Goal: Task Accomplishment & Management: Manage account settings

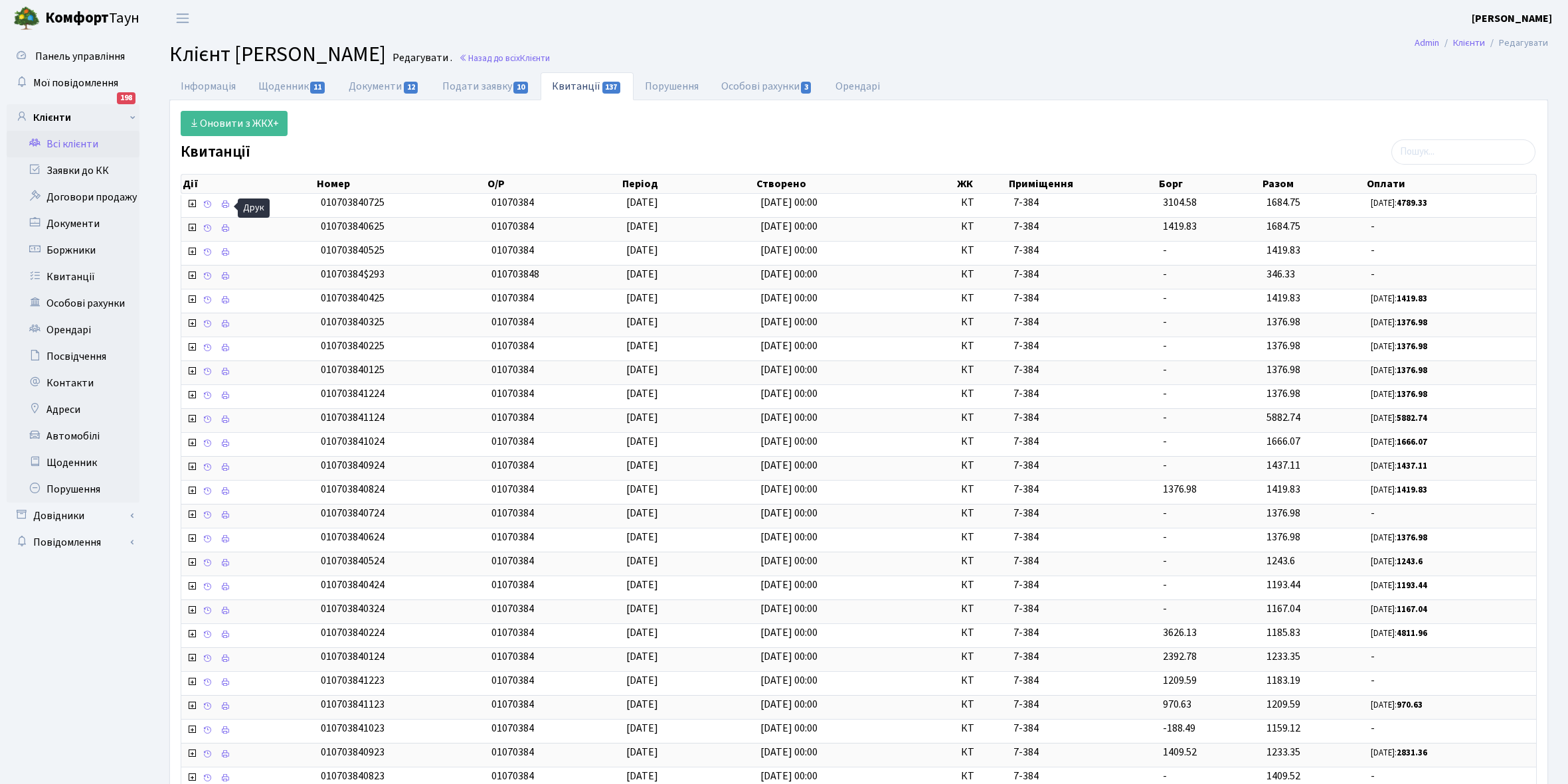
select select "25"
click at [63, 143] on link "Всі клієнти" at bounding box center [73, 144] width 133 height 27
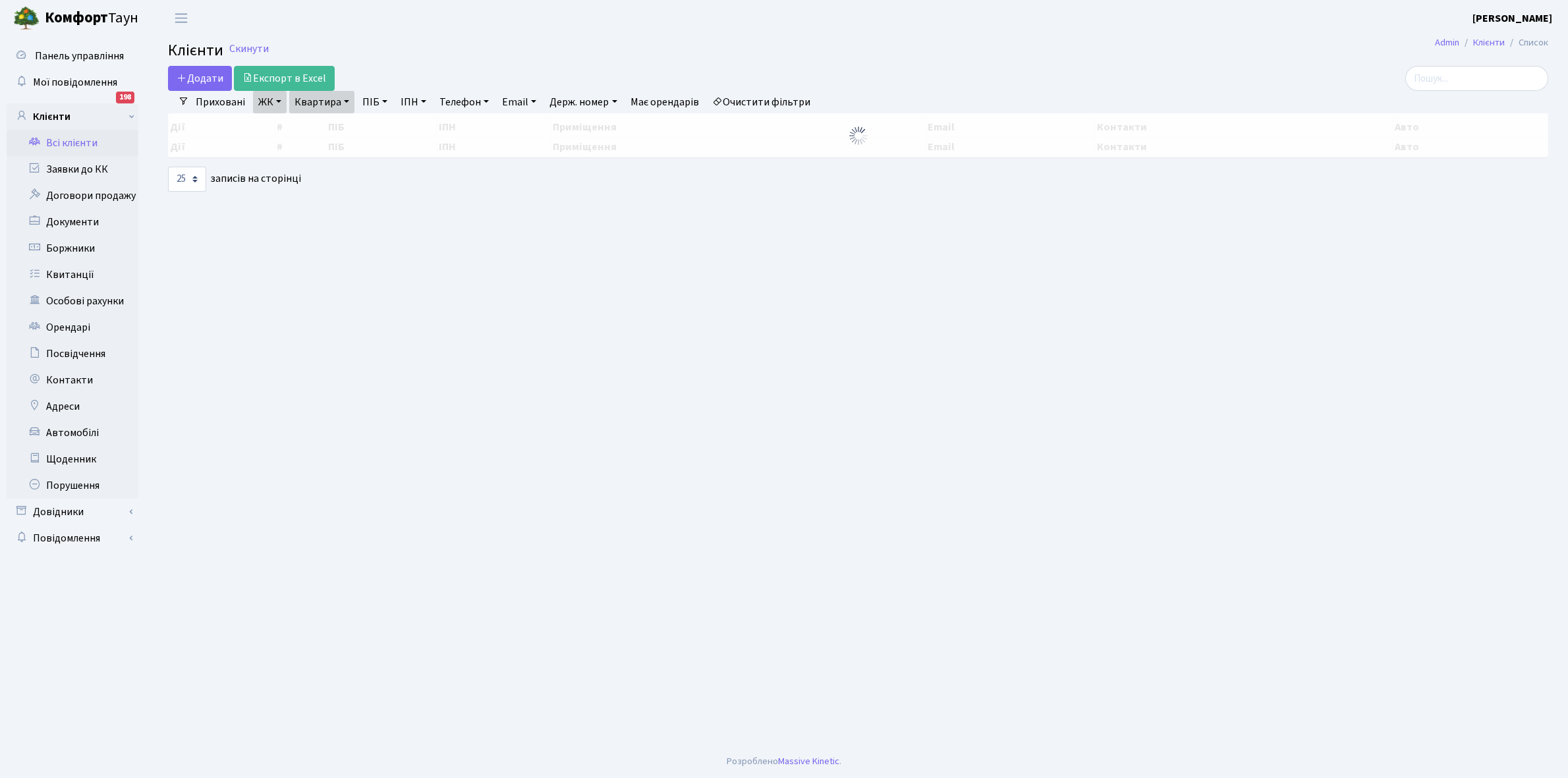
select select "25"
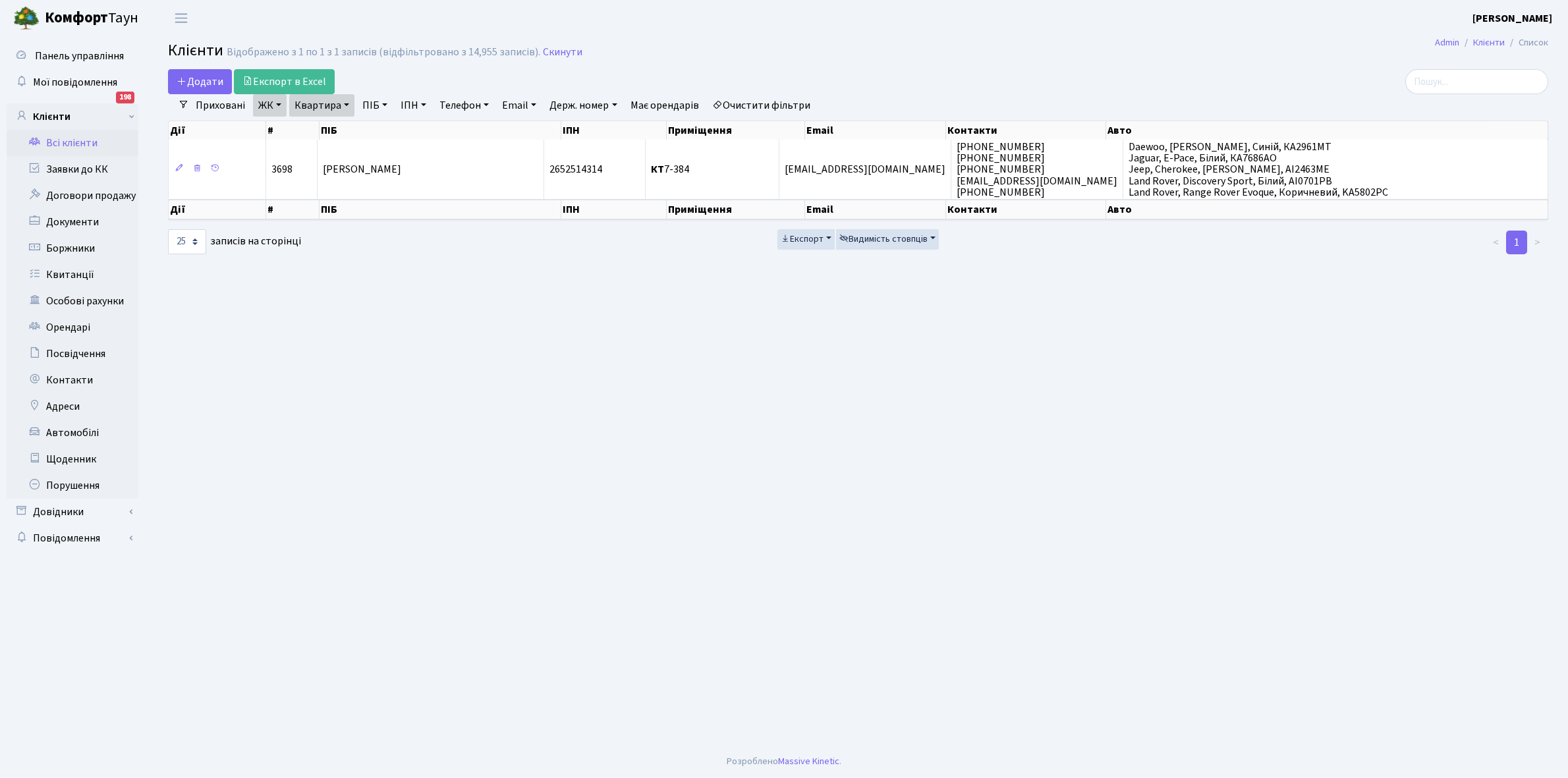
click at [80, 135] on link "Всі клієнти" at bounding box center [72, 143] width 132 height 27
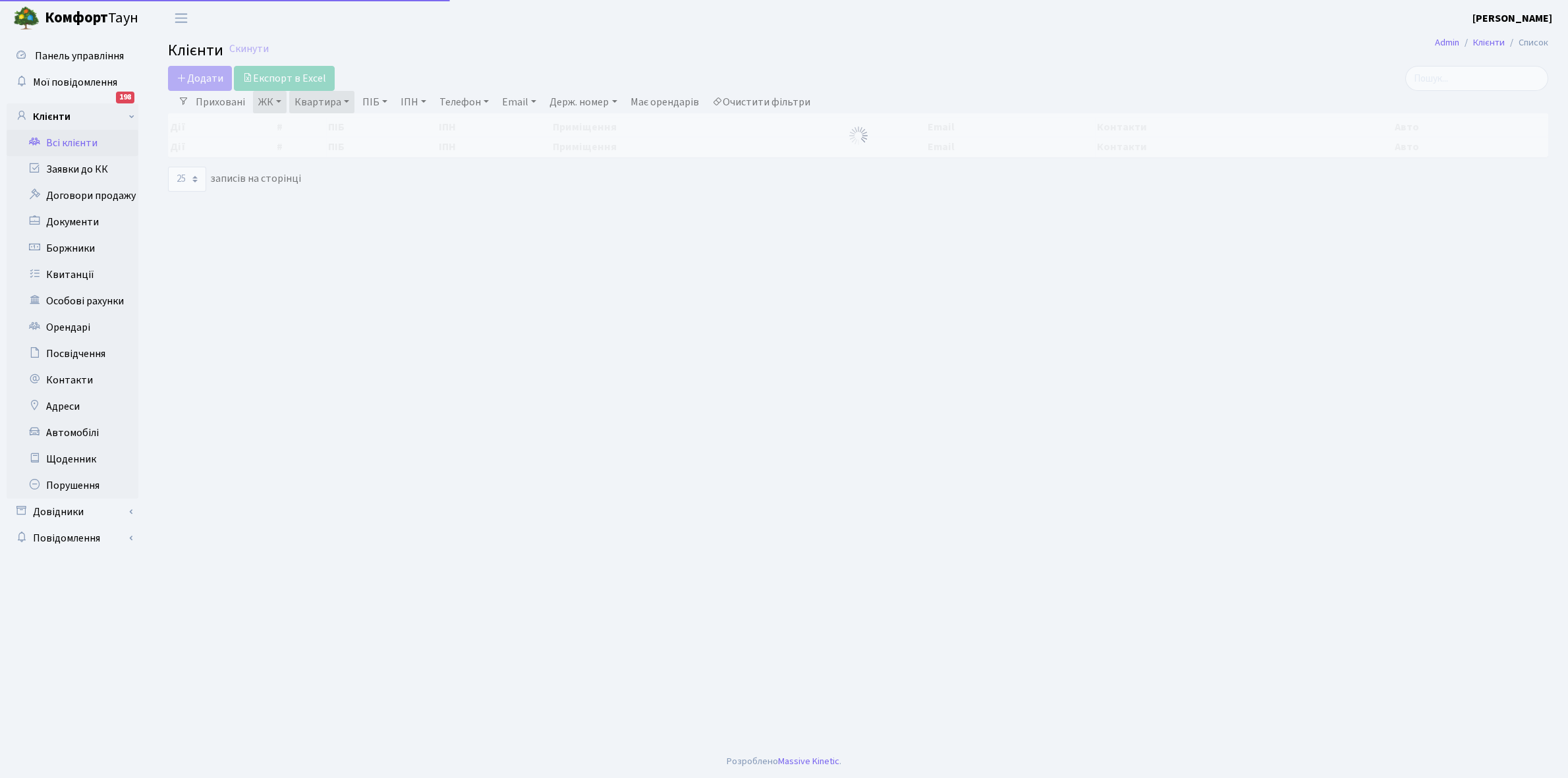
select select "25"
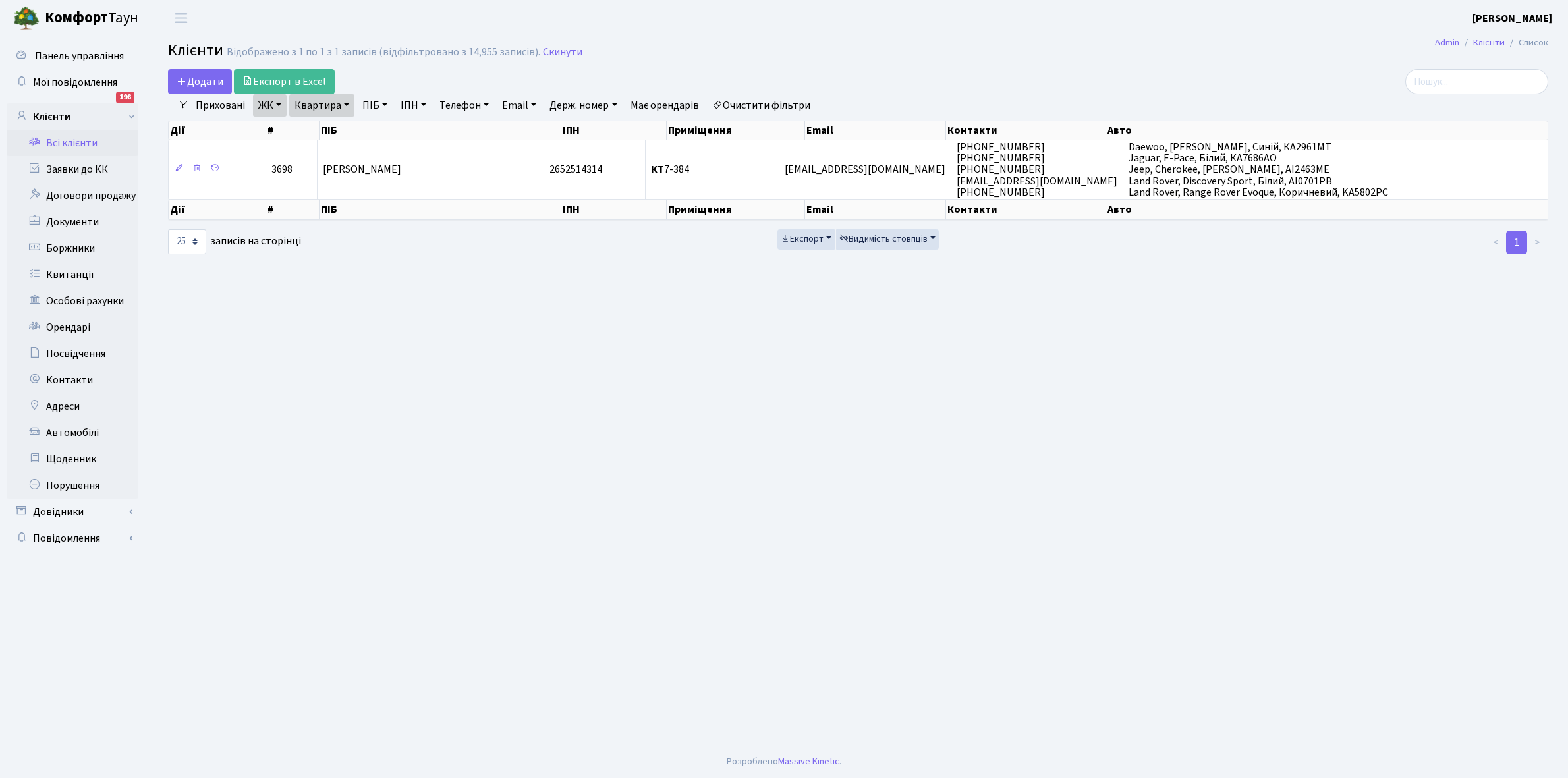
click at [347, 103] on link "Квартира" at bounding box center [322, 105] width 65 height 22
click at [337, 130] on input "7-384" at bounding box center [328, 131] width 77 height 25
type input "7"
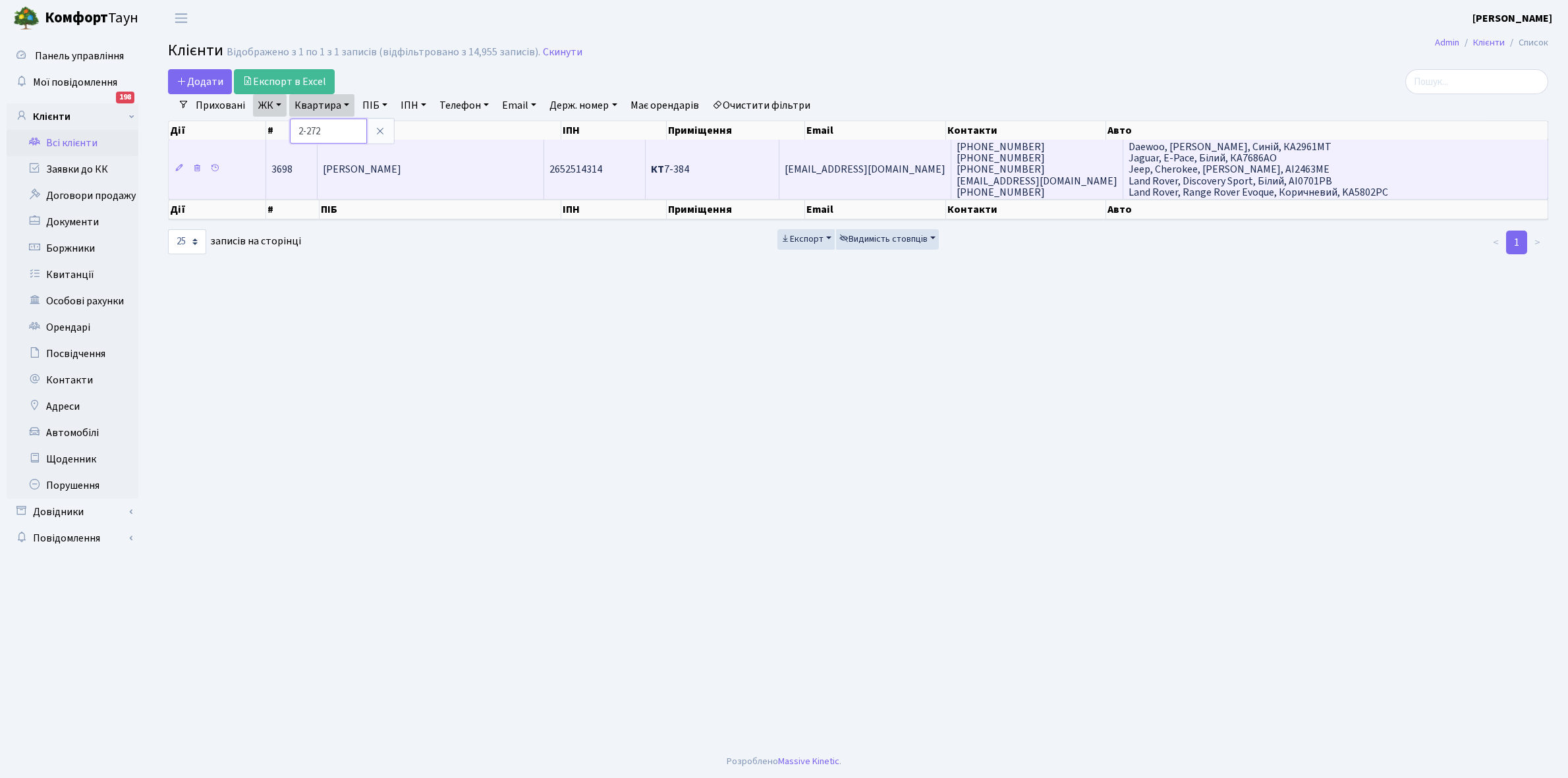
type input "2-272"
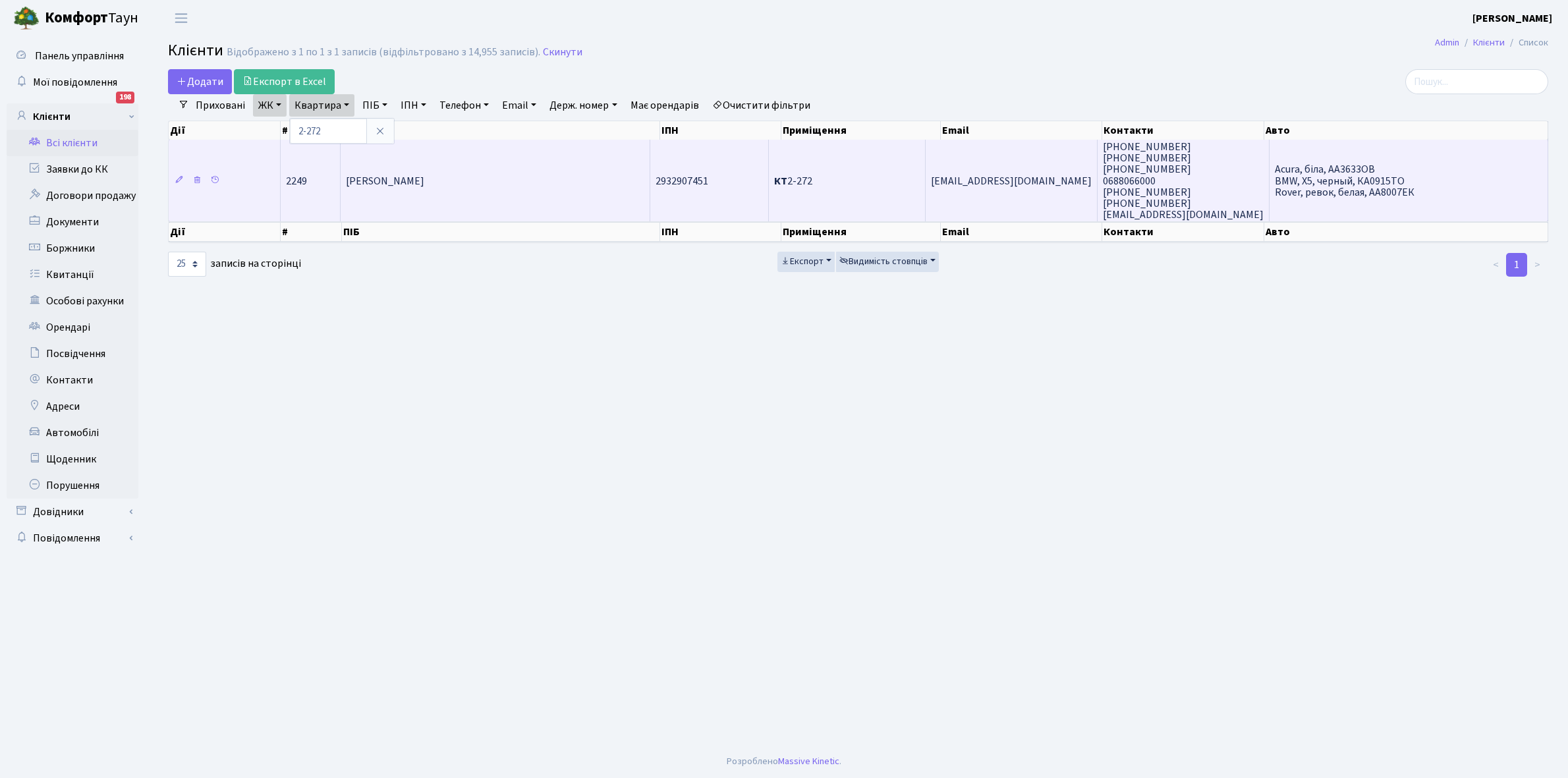
click at [488, 189] on td "Хацкевич Олександр Михайлович" at bounding box center [495, 180] width 309 height 81
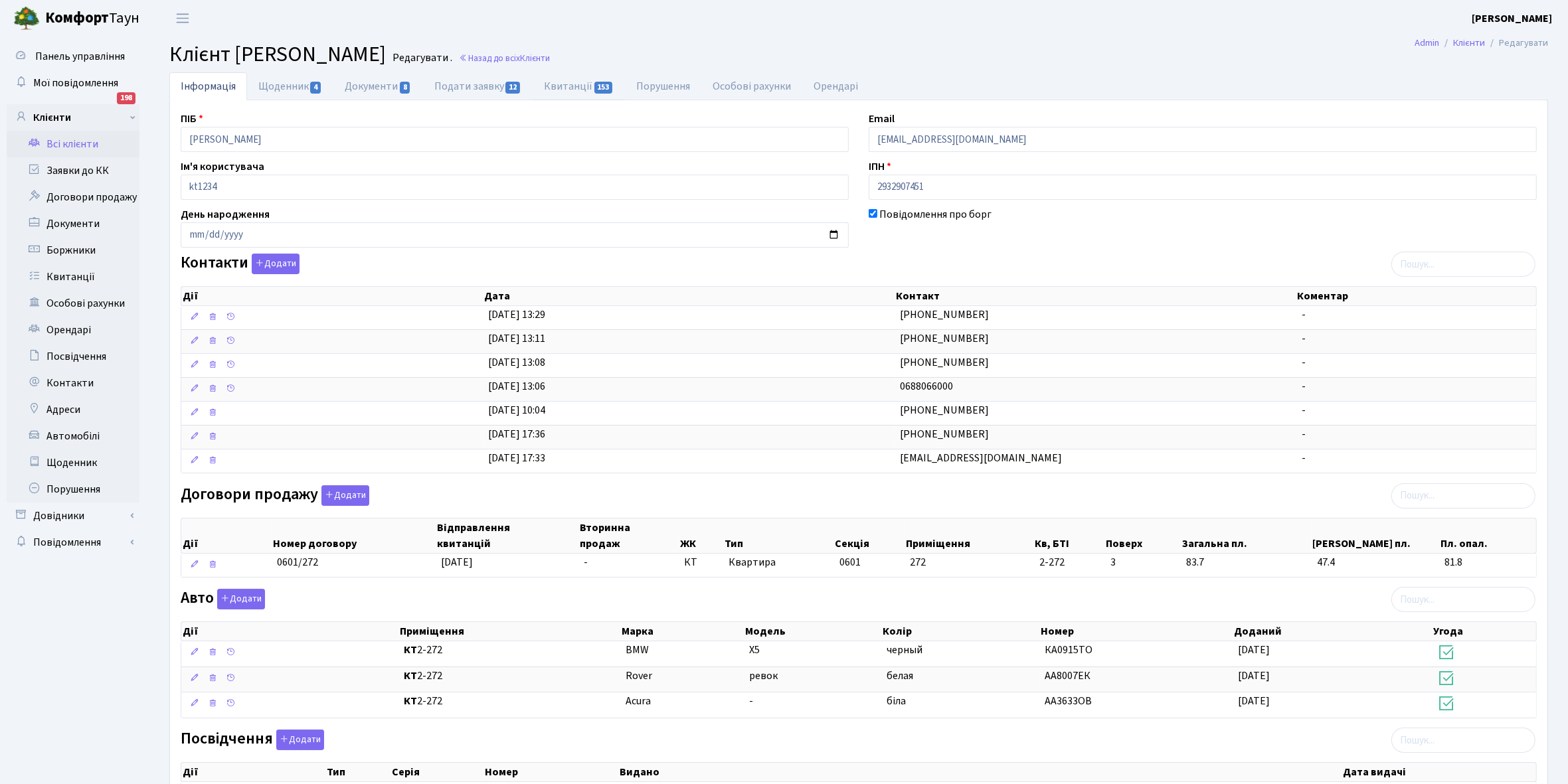
click at [561, 84] on link "Квитанції 153" at bounding box center [579, 86] width 92 height 28
select select "25"
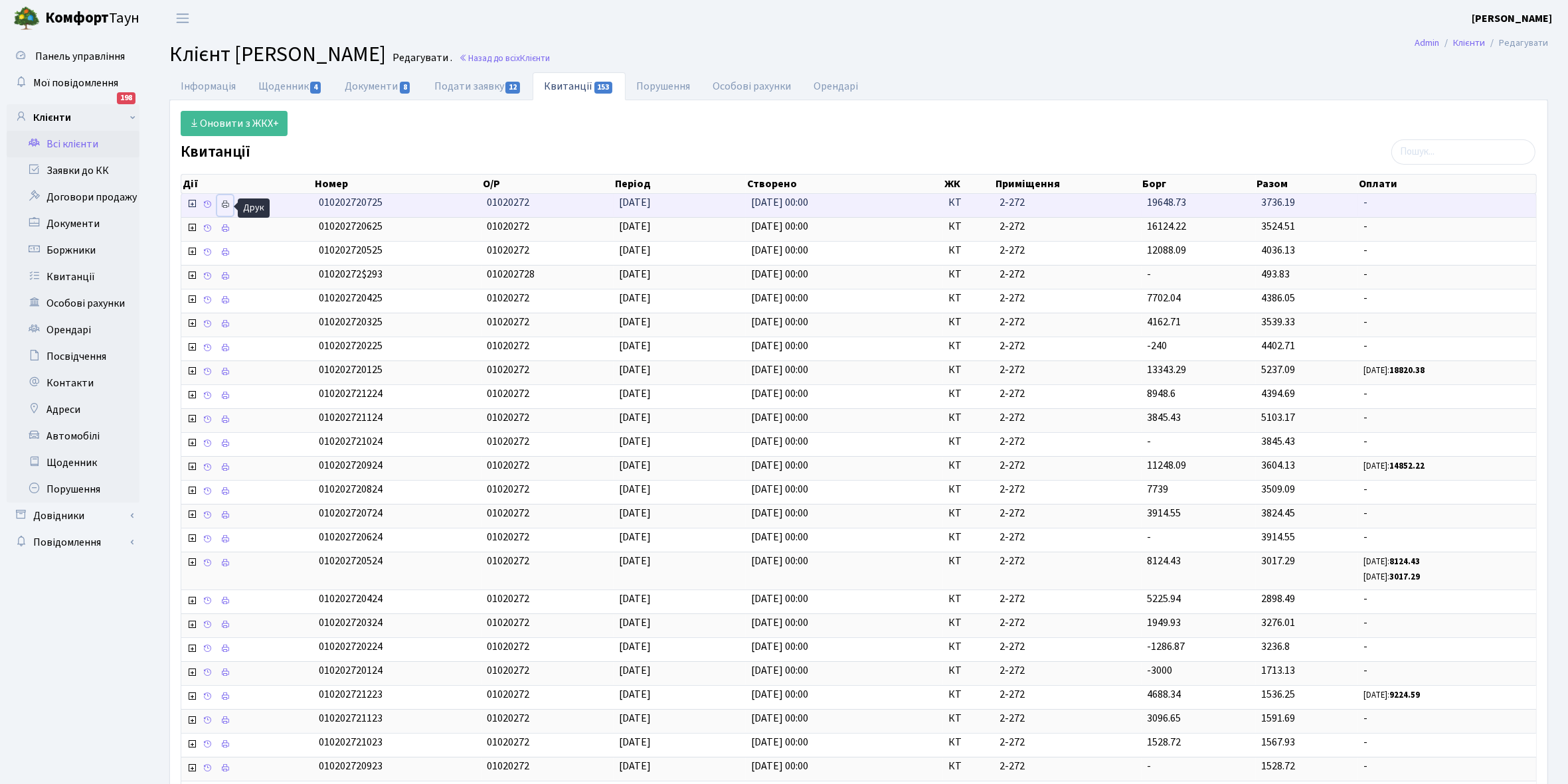
click at [225, 204] on icon at bounding box center [225, 205] width 9 height 9
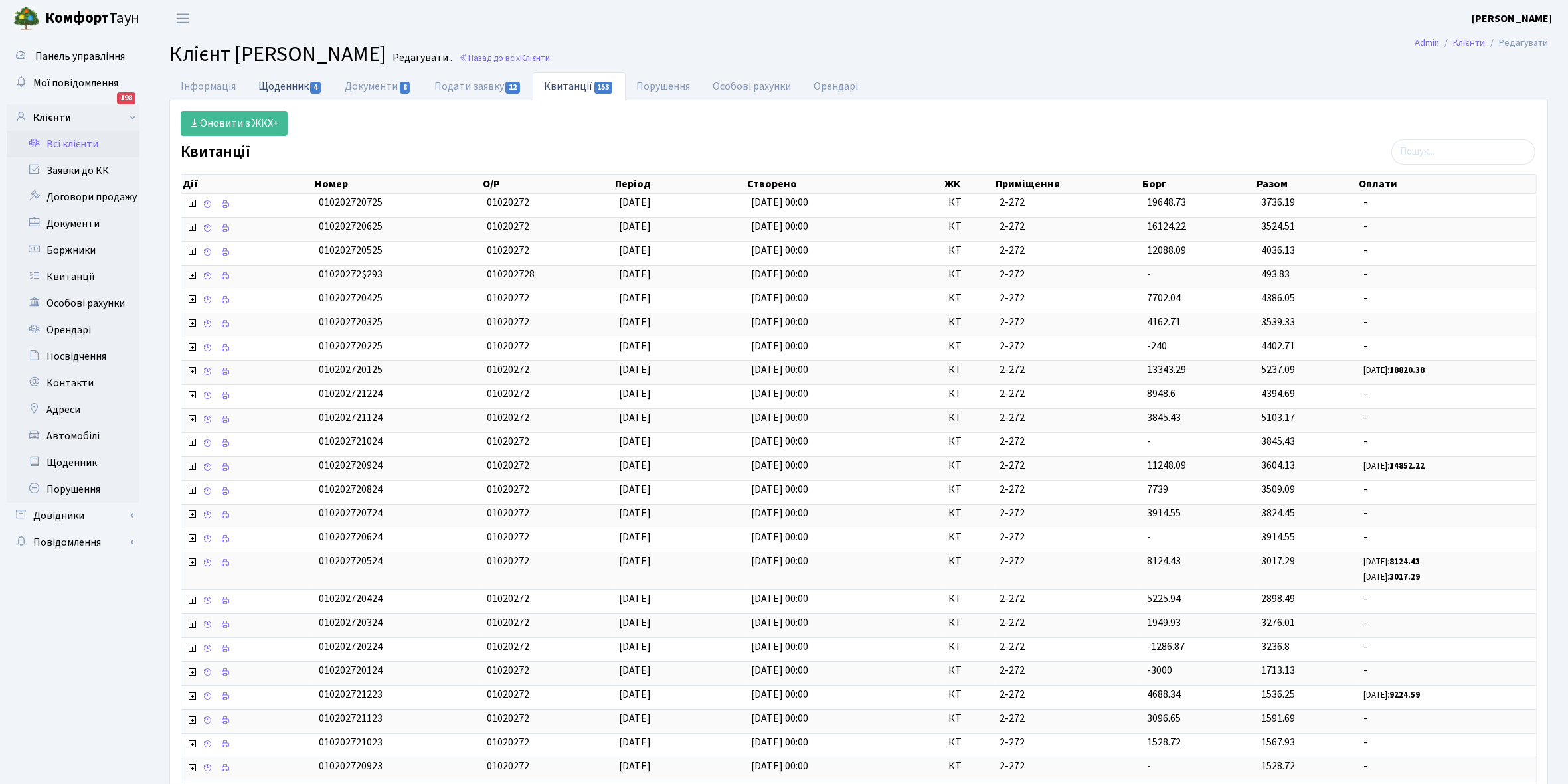
click at [267, 88] on link "Щоденник 4" at bounding box center [290, 86] width 87 height 28
select select "25"
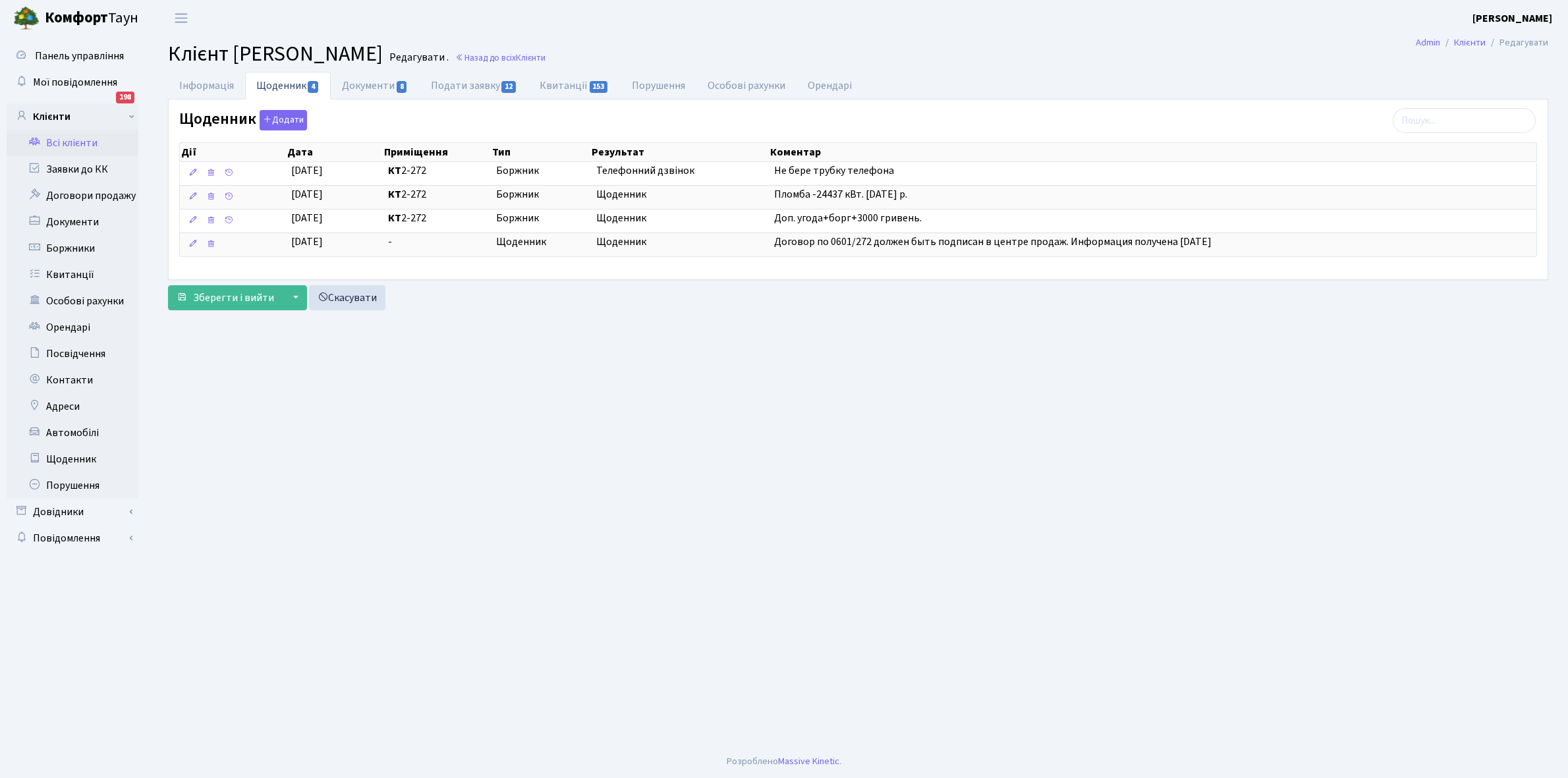
click at [70, 137] on link "Всі клієнти" at bounding box center [72, 143] width 132 height 27
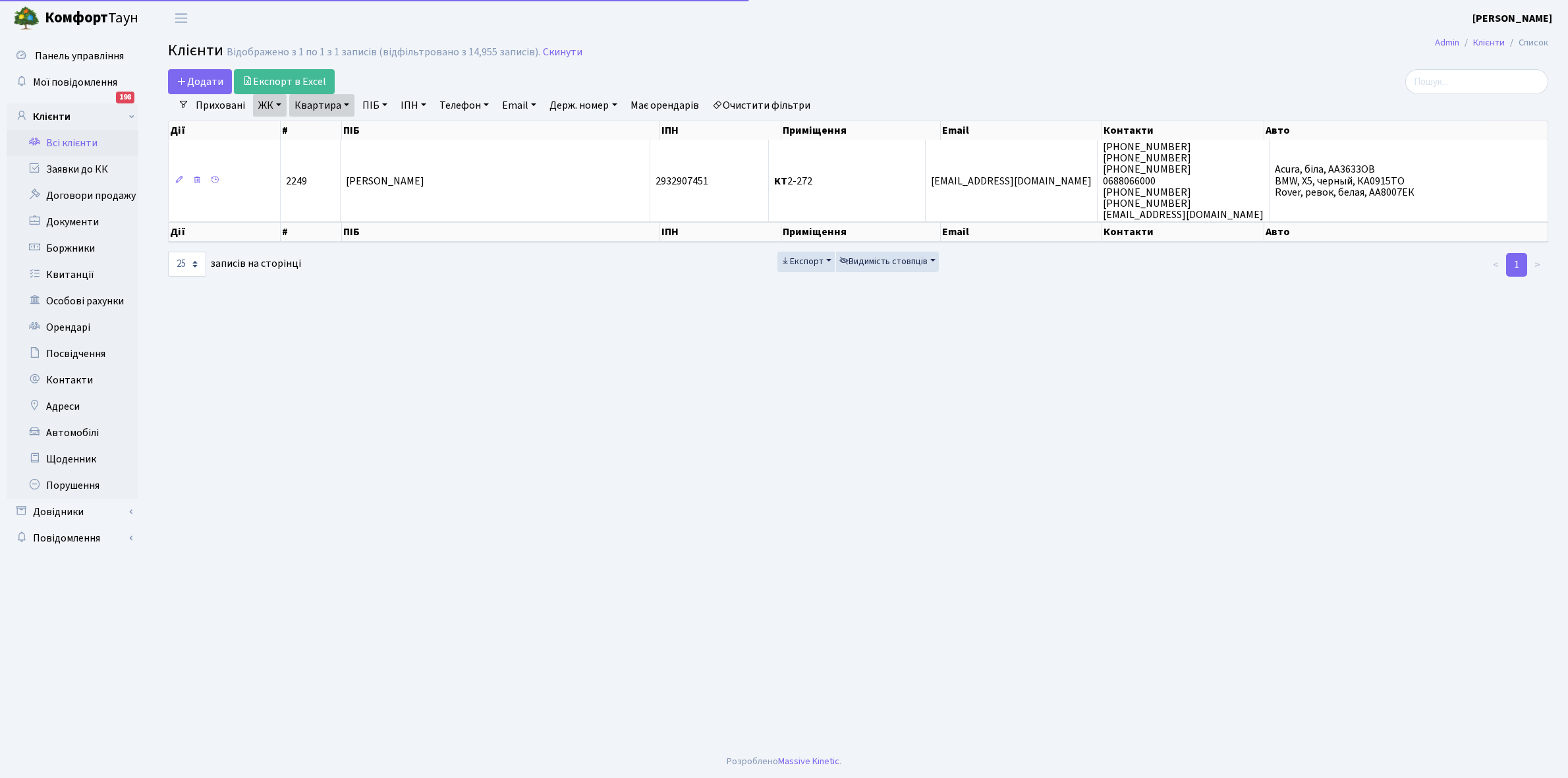
select select "25"
click at [1465, 74] on input "search" at bounding box center [1477, 81] width 143 height 25
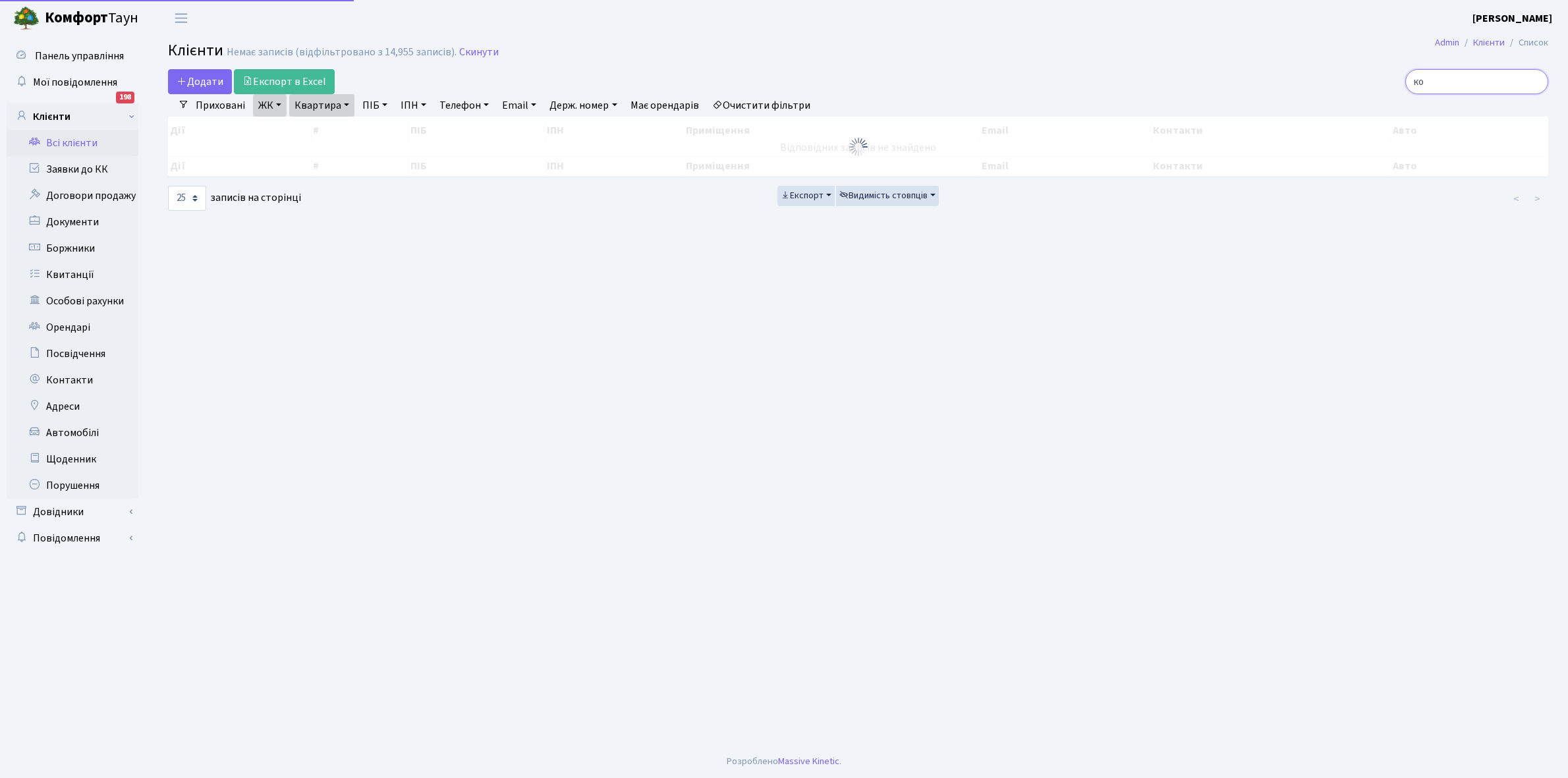
type input "к"
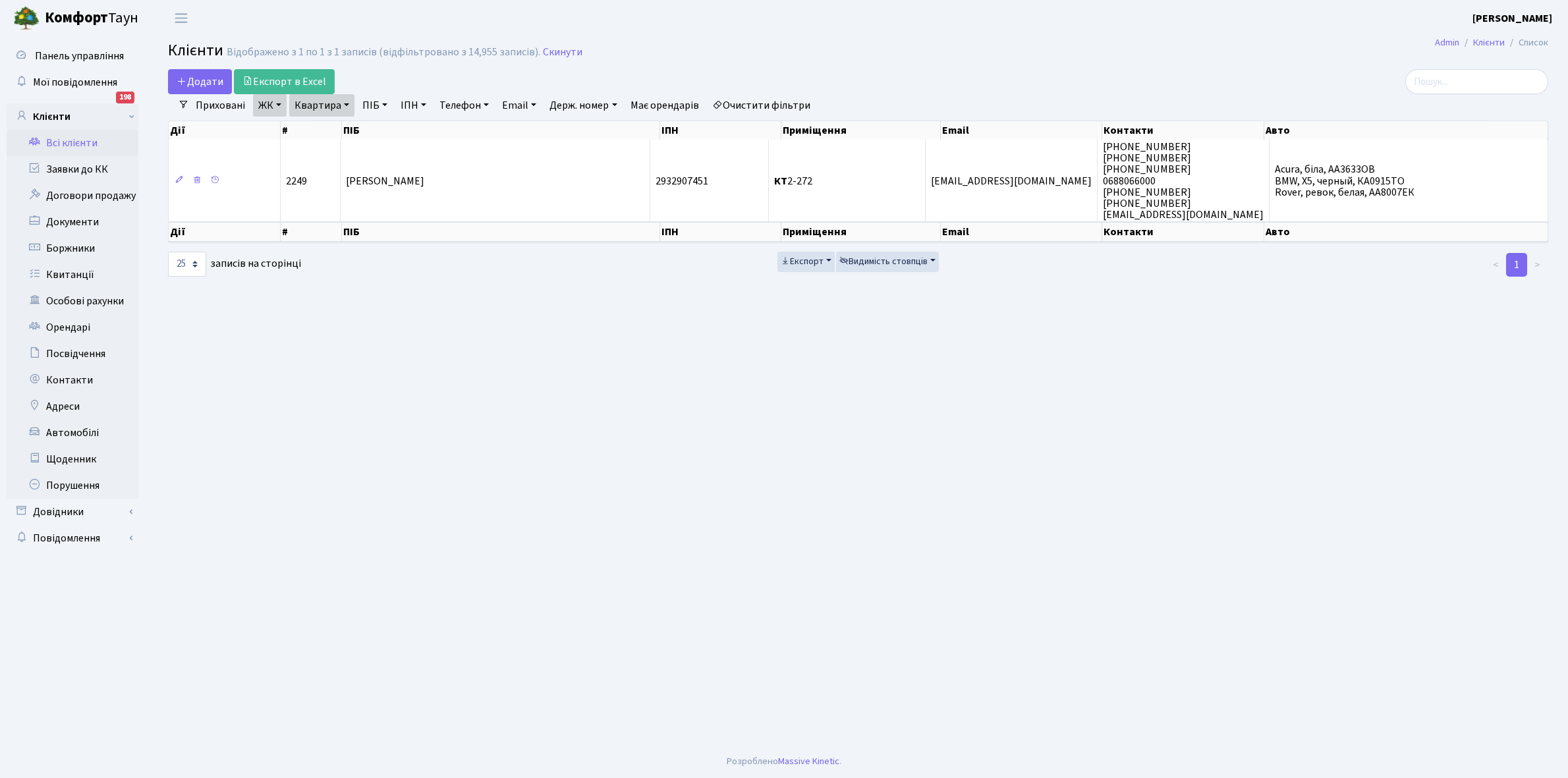
click at [742, 107] on link "Очистити фільтри" at bounding box center [761, 105] width 109 height 22
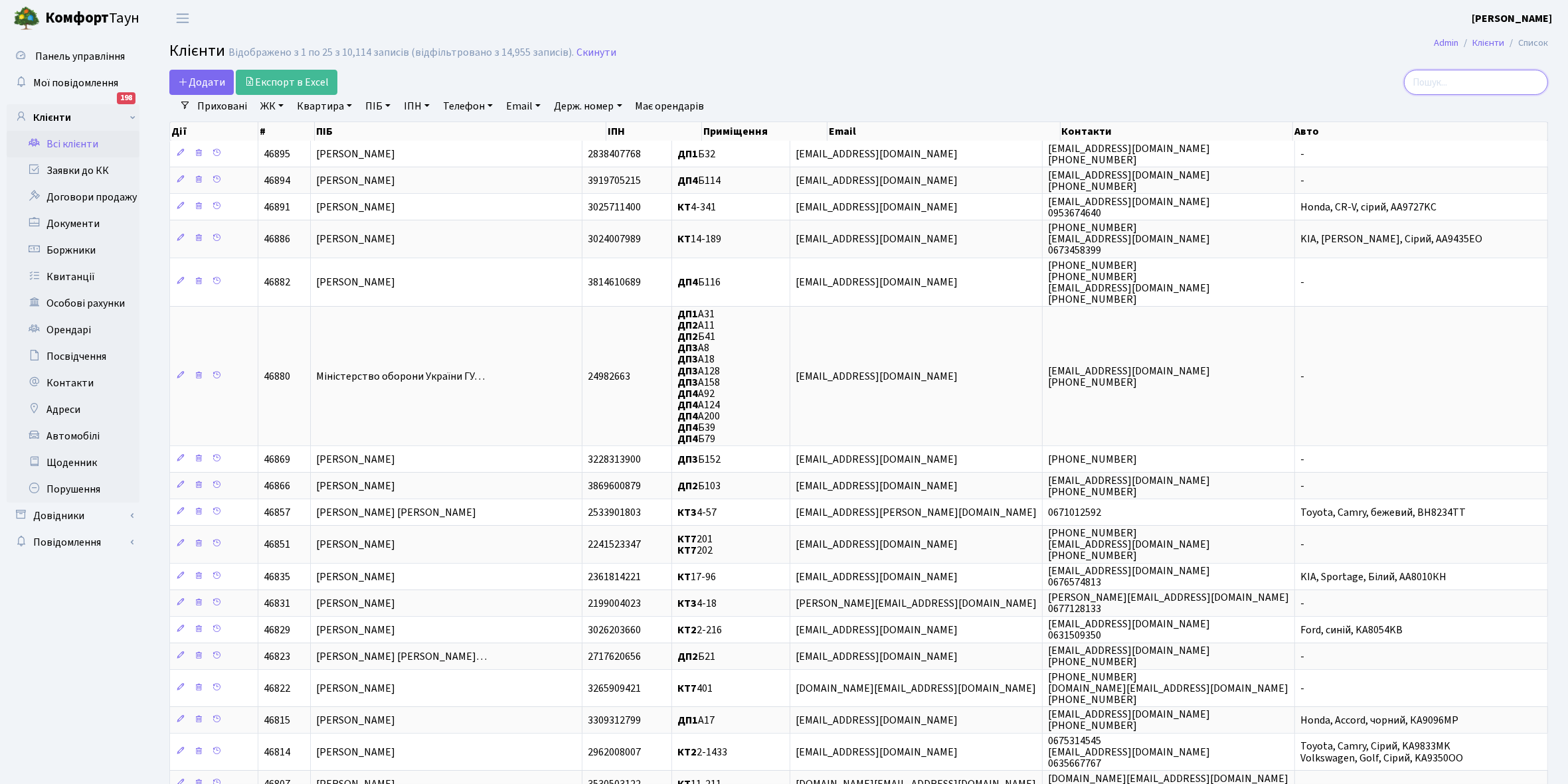
click at [1448, 83] on input "search" at bounding box center [1476, 82] width 144 height 25
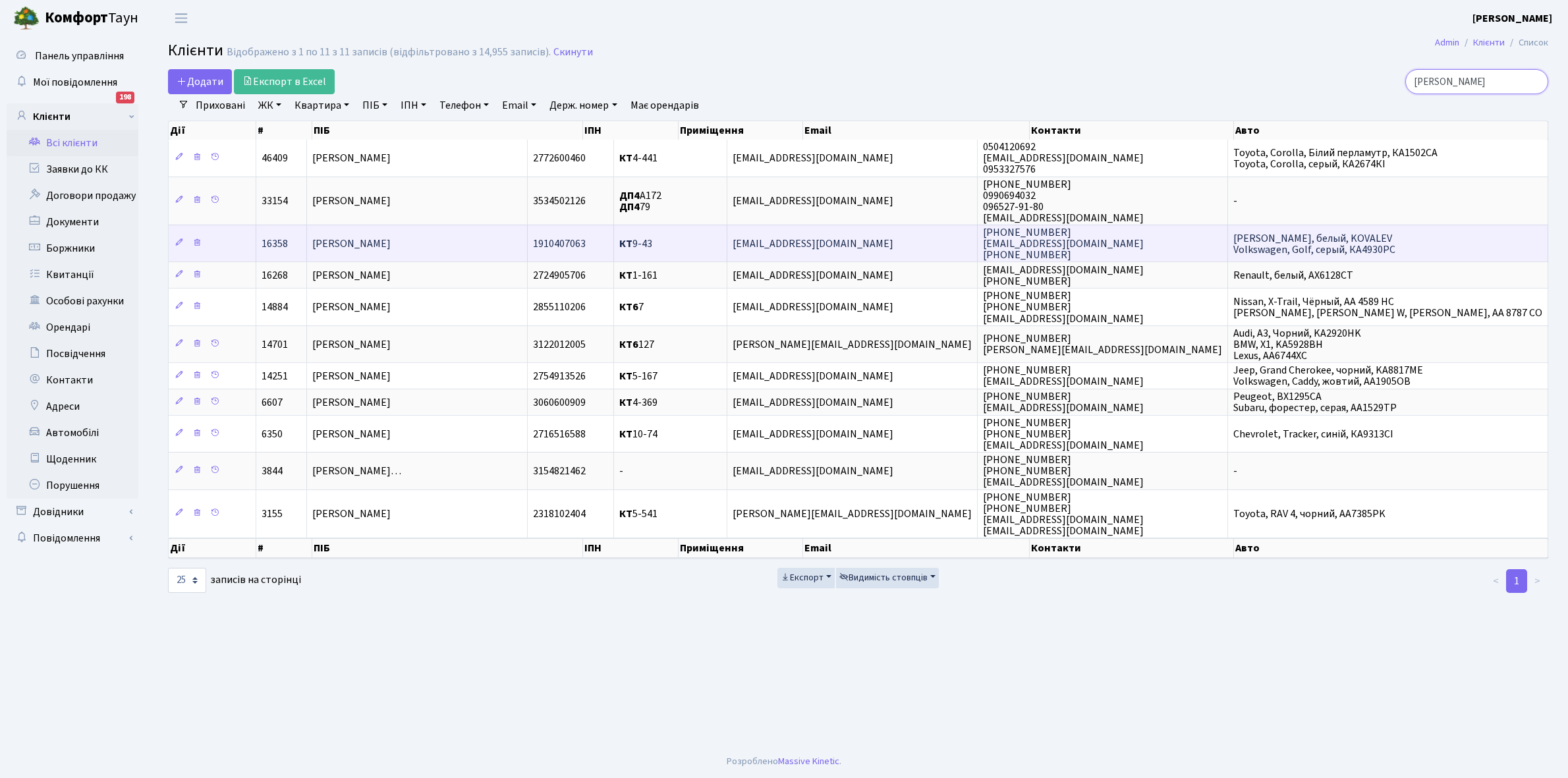
type input "ковальова"
click at [391, 240] on span "Ковальова Галина Костянтинівна" at bounding box center [351, 243] width 78 height 14
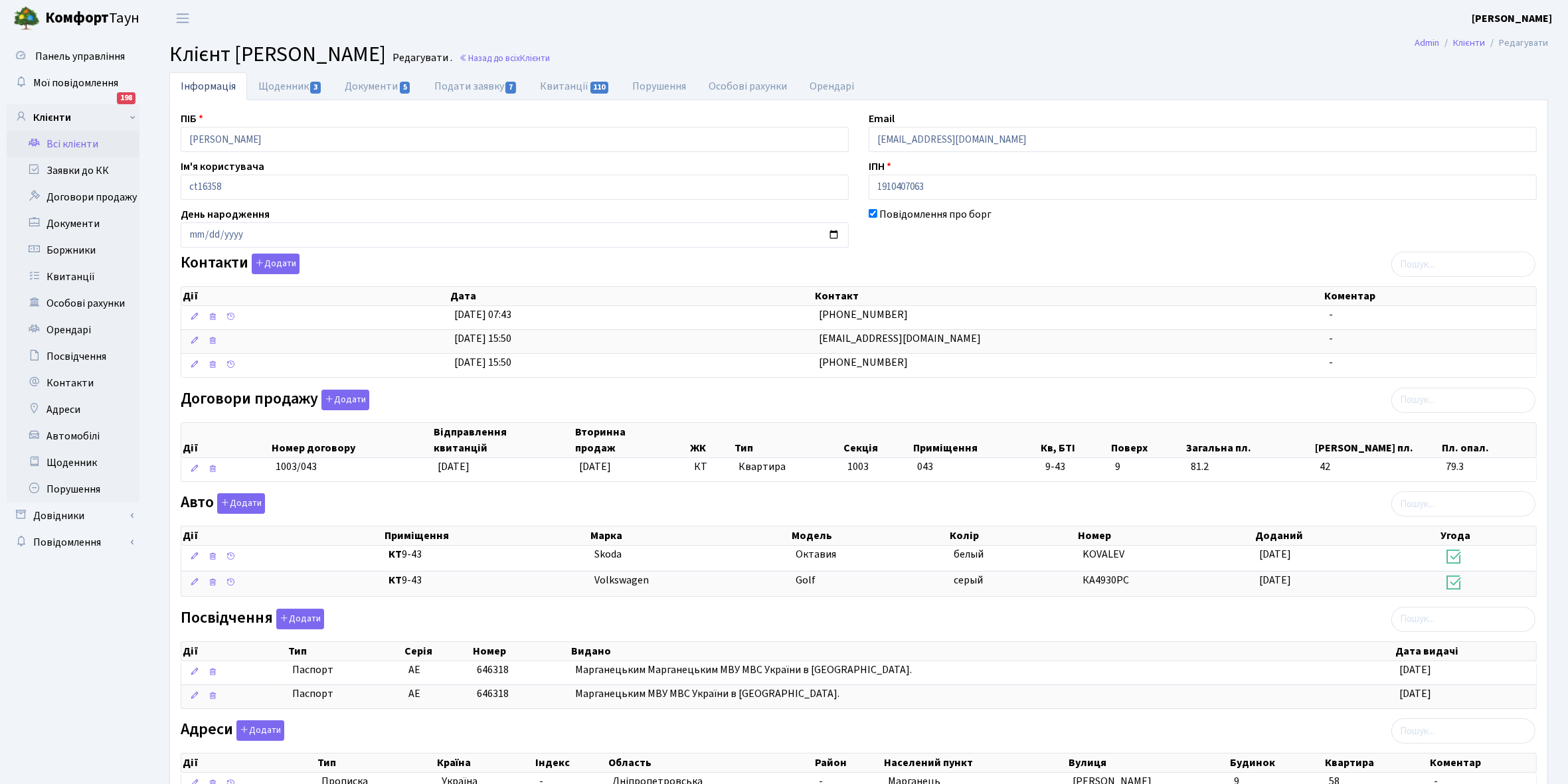
click at [277, 87] on link "Щоденник 3" at bounding box center [290, 86] width 87 height 28
select select "25"
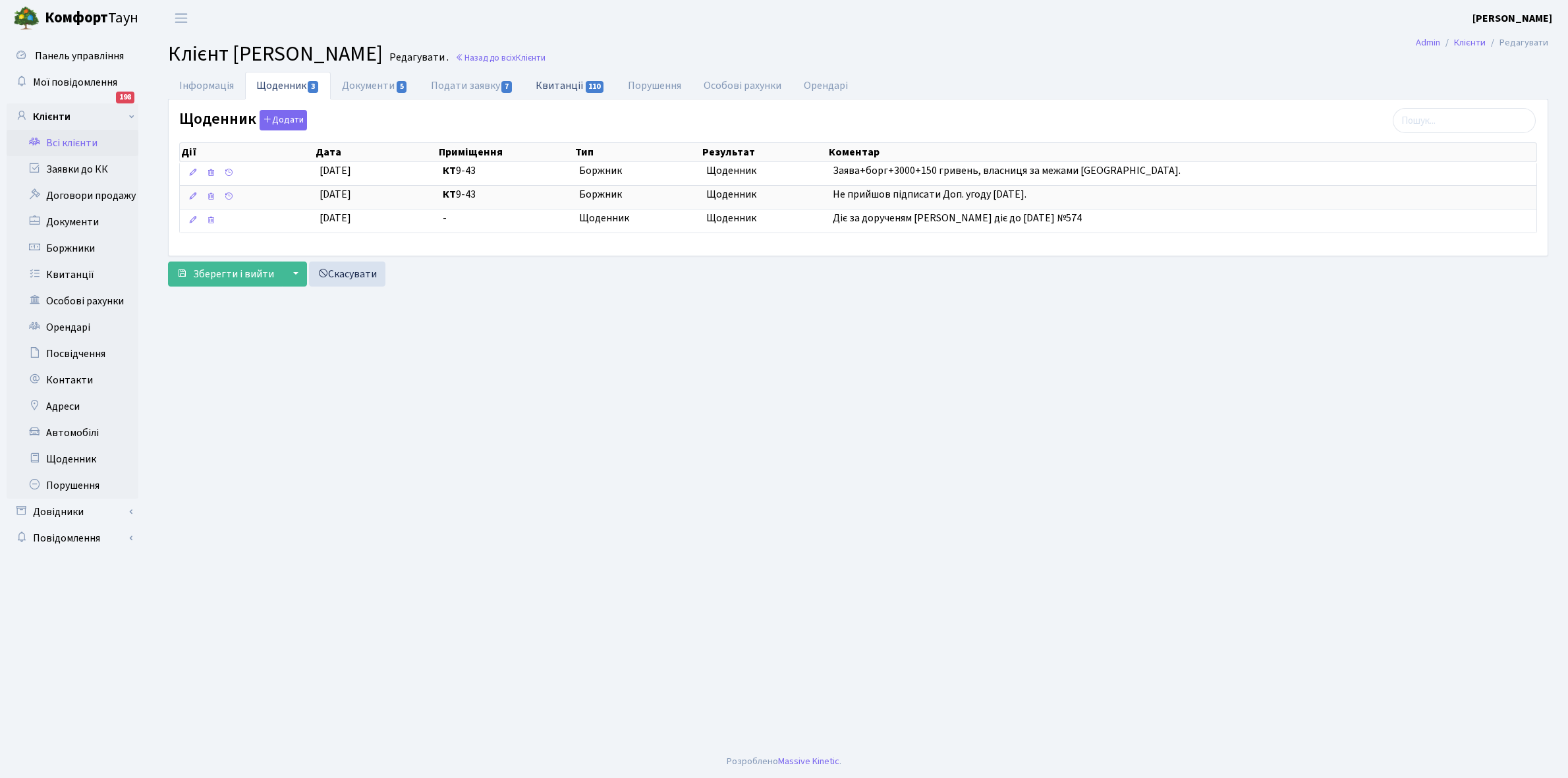
click at [557, 84] on link "Квитанції 110" at bounding box center [570, 85] width 91 height 27
select select "25"
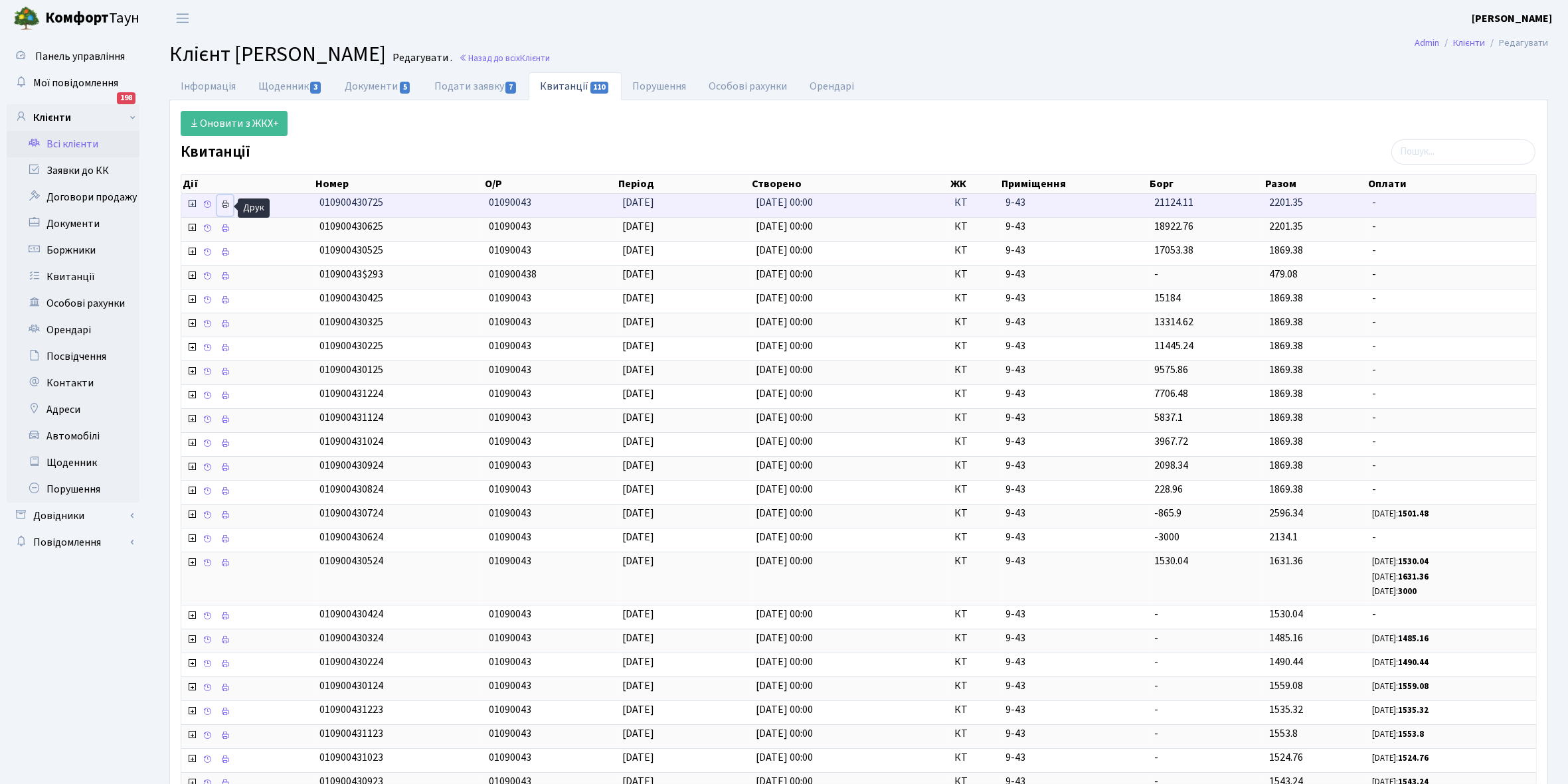
click at [226, 207] on icon at bounding box center [225, 205] width 9 height 9
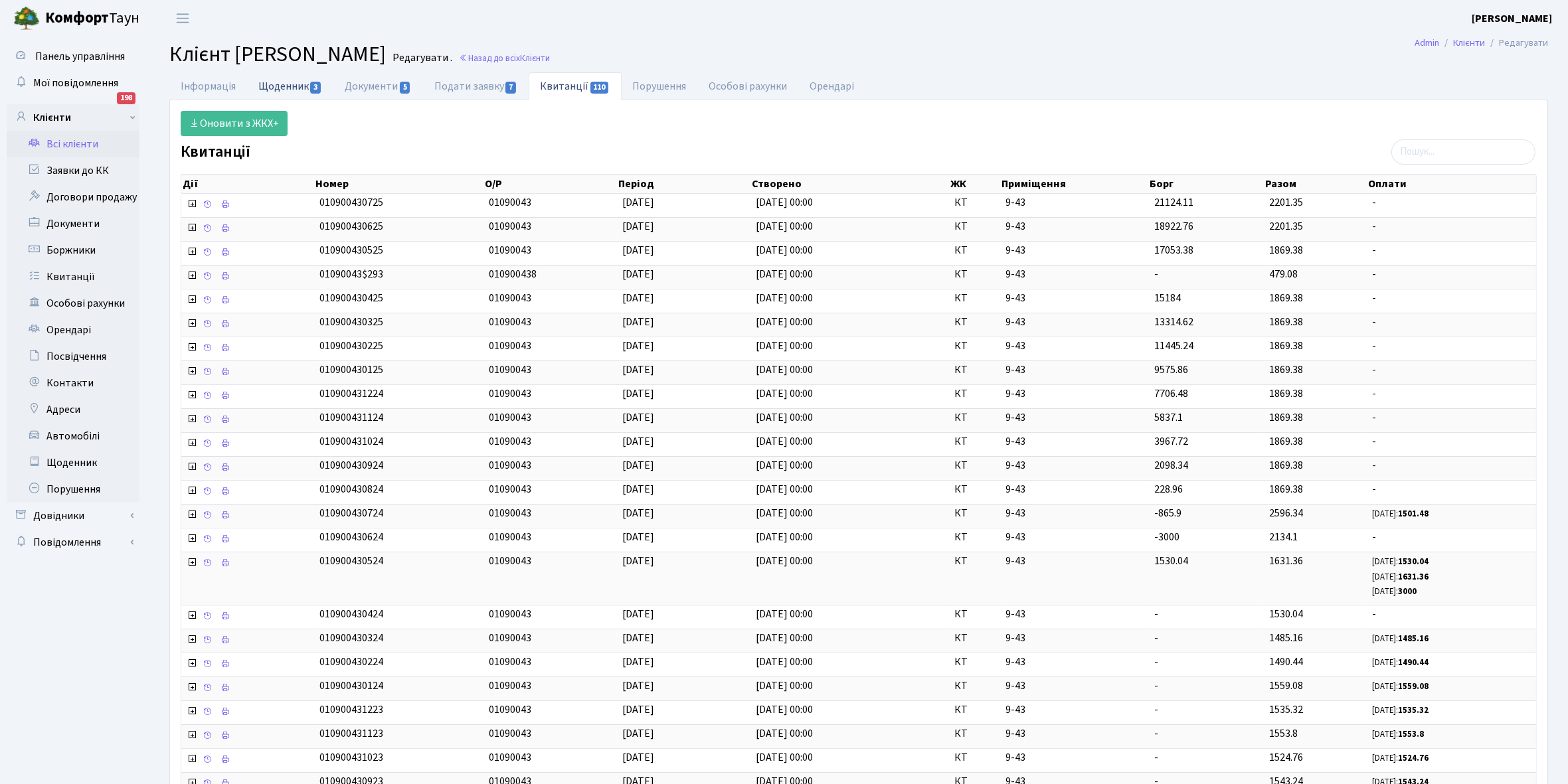
click at [282, 83] on link "Щоденник 3" at bounding box center [290, 86] width 87 height 28
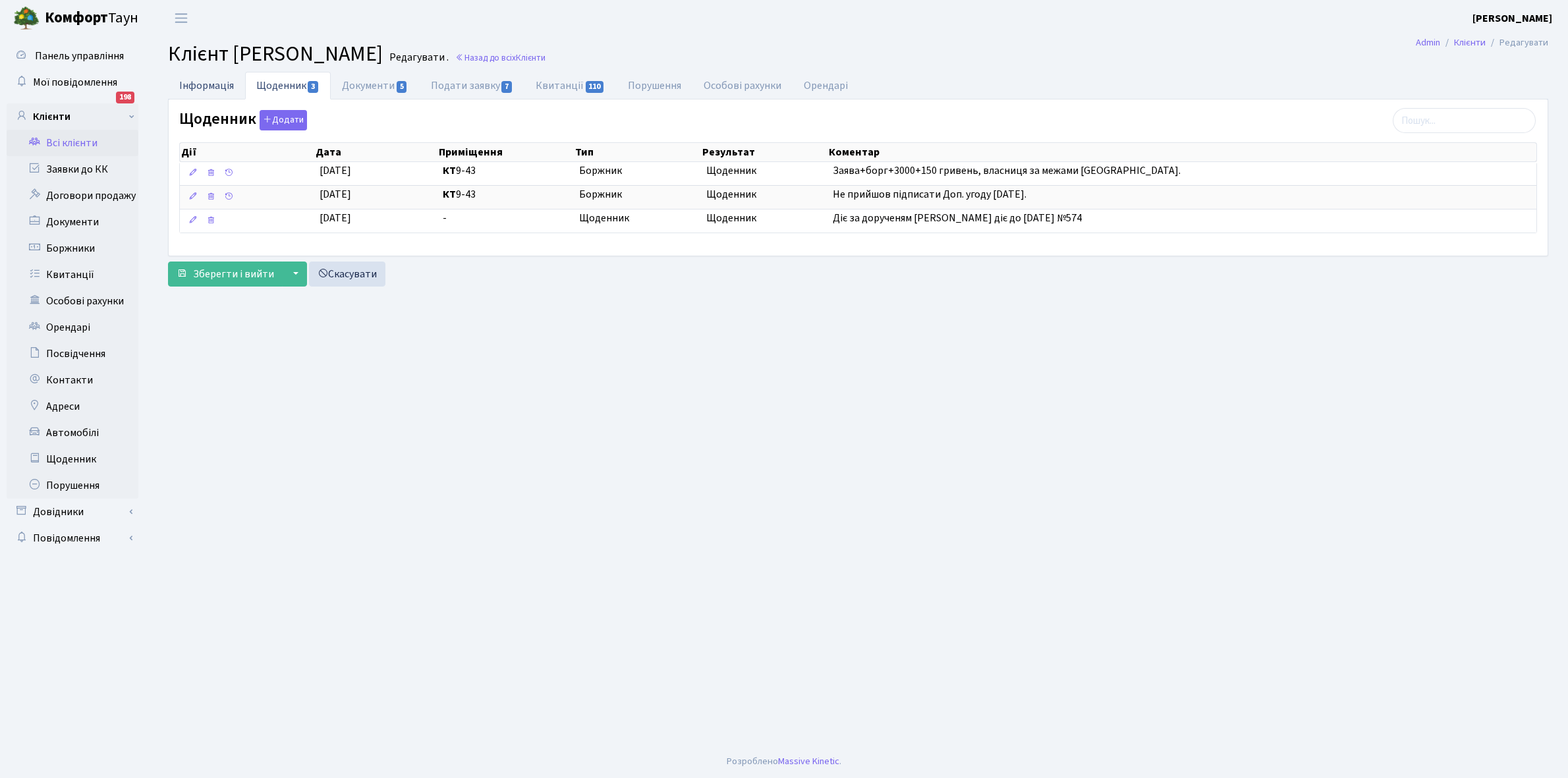
click at [209, 84] on link "Інформація" at bounding box center [206, 85] width 77 height 27
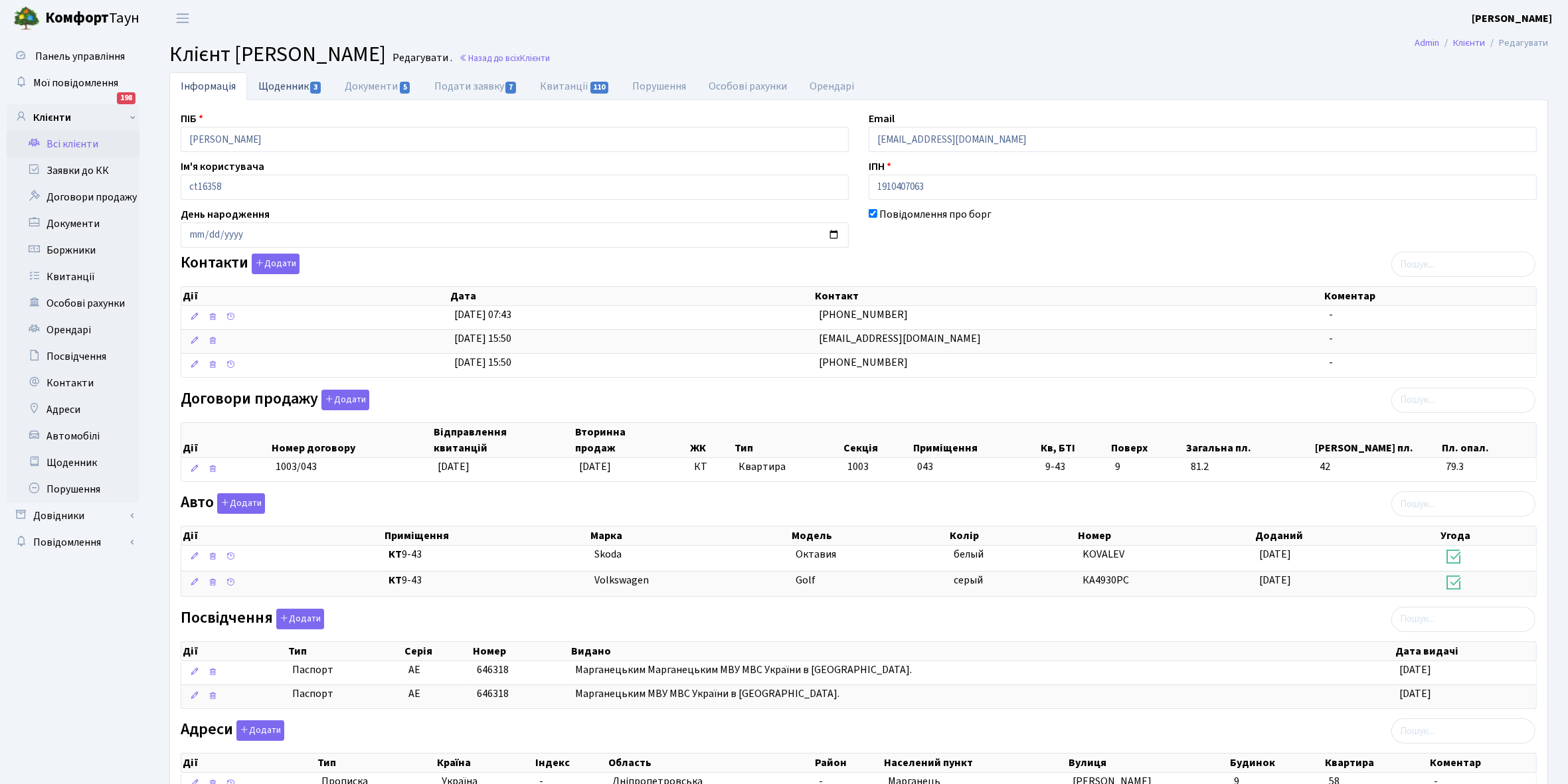
click at [281, 90] on link "Щоденник 3" at bounding box center [290, 86] width 87 height 28
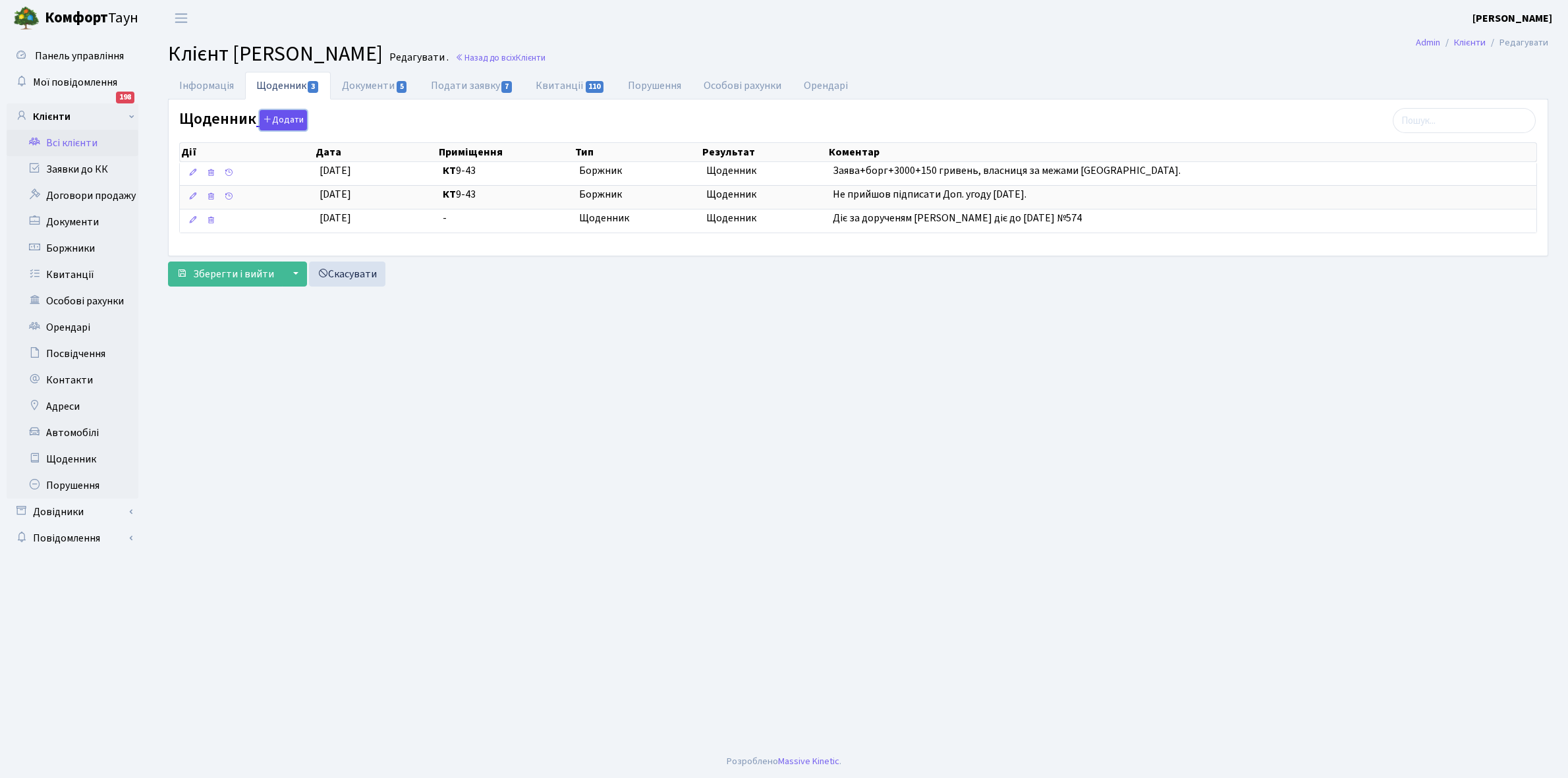
click at [278, 117] on button "Додати" at bounding box center [283, 120] width 47 height 21
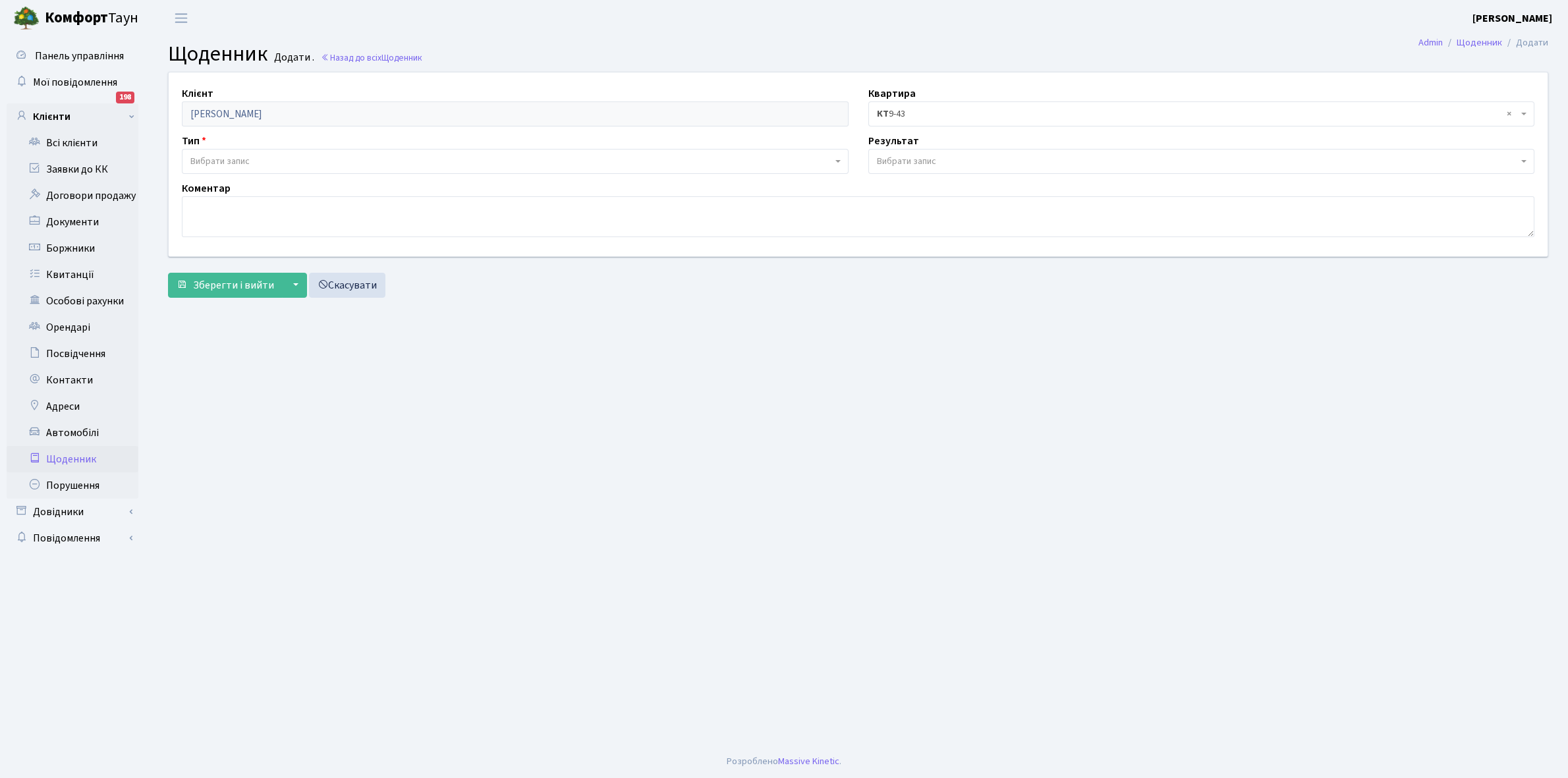
click at [236, 159] on span "Вибрати запис" at bounding box center [220, 161] width 59 height 13
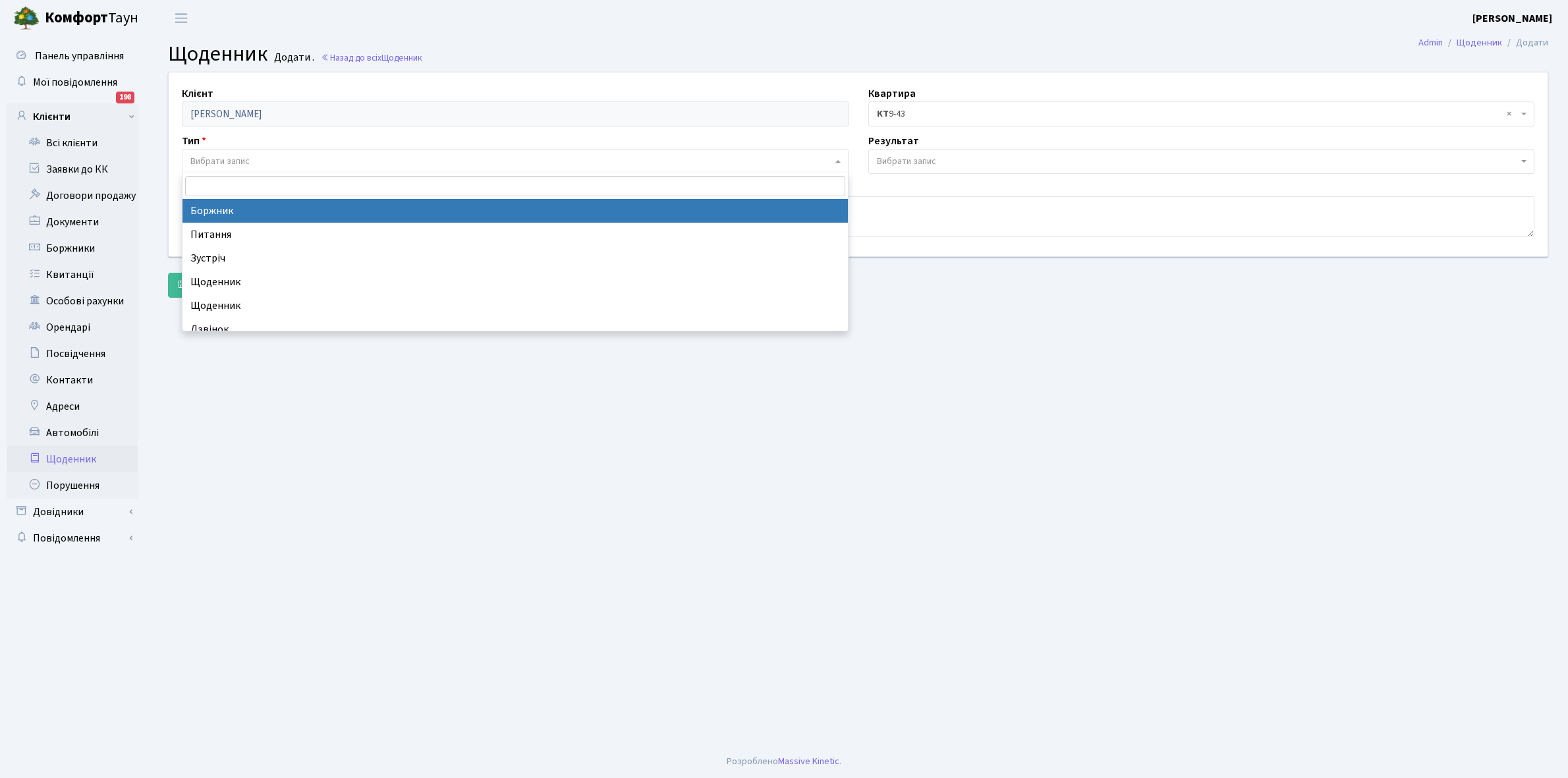
select select "189"
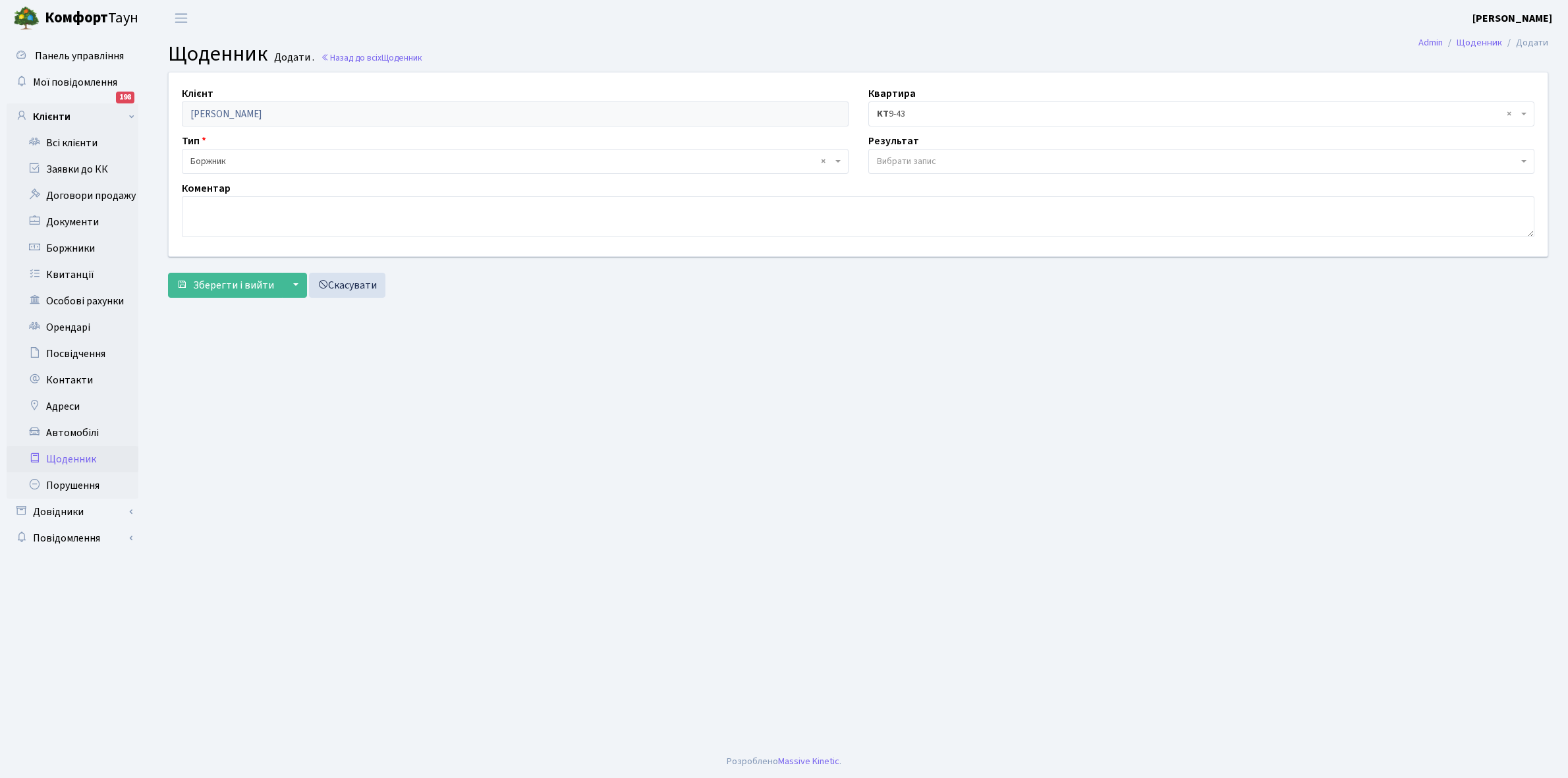
click at [924, 160] on span "Вибрати запис" at bounding box center [907, 161] width 59 height 13
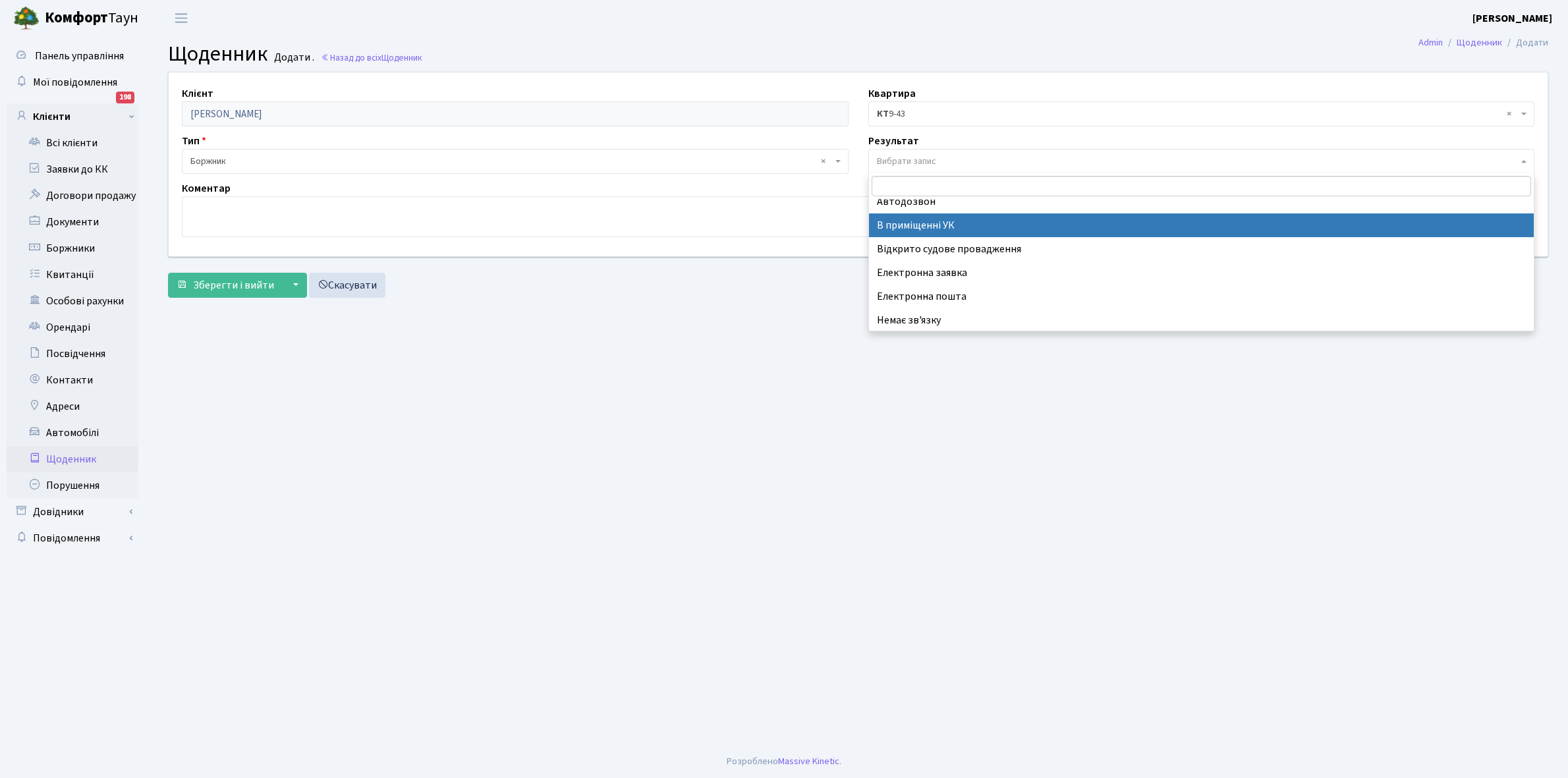
scroll to position [81, 0]
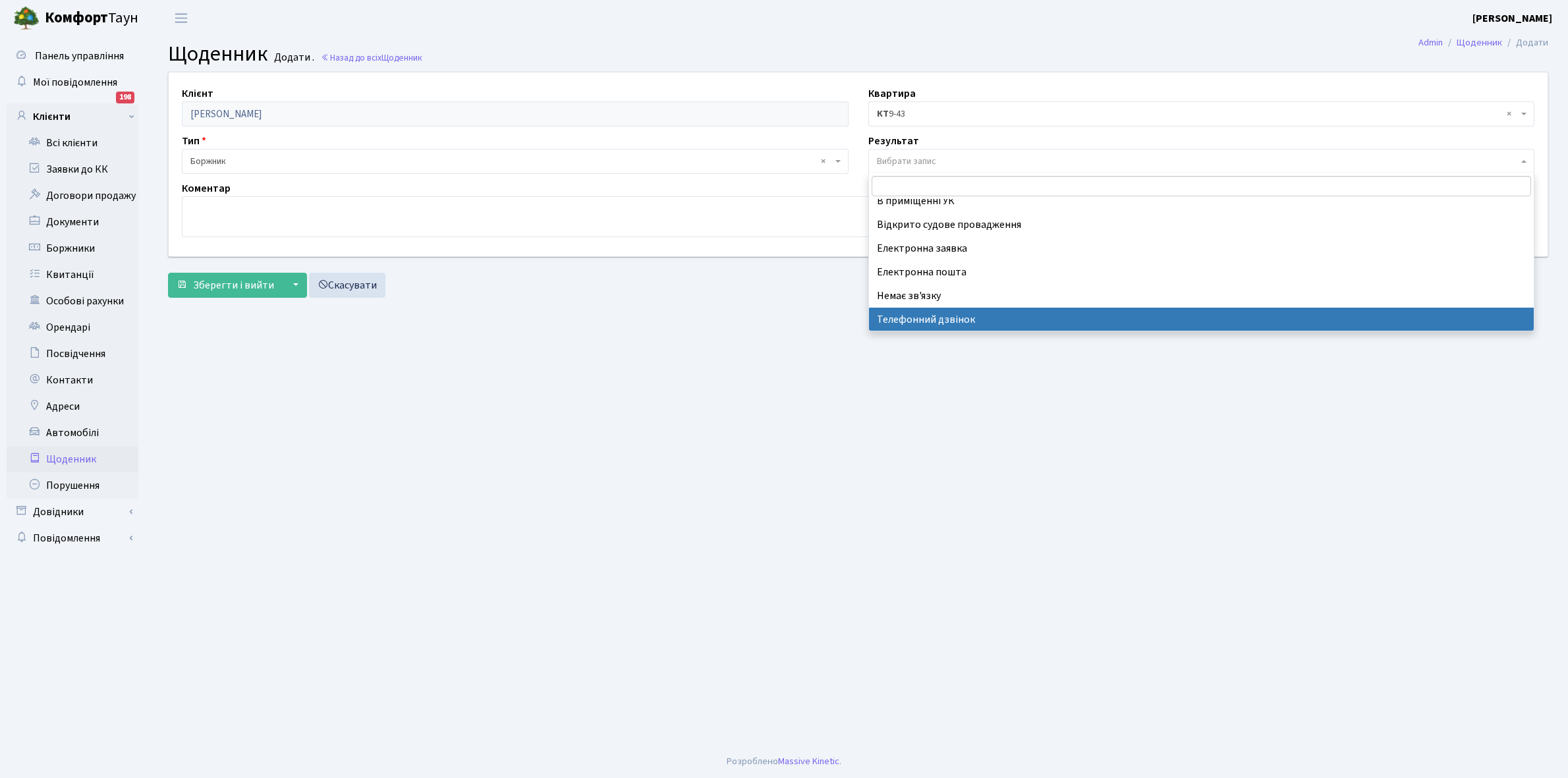
select select "196"
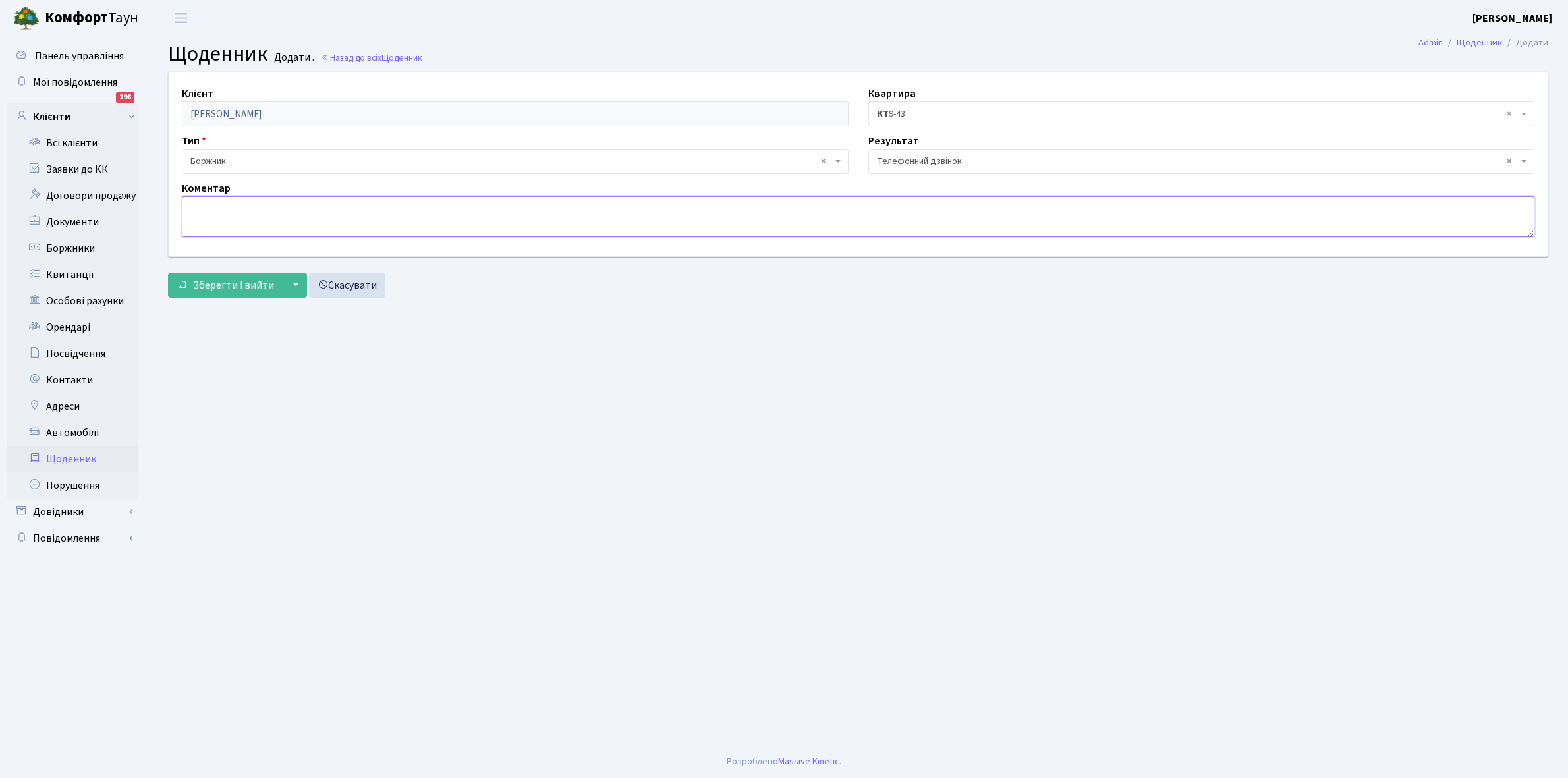
click at [216, 214] on textarea at bounding box center [858, 217] width 1353 height 41
type textarea "Немає фінансової можливості оплатити борг"
click at [222, 287] on span "Зберегти і вийти" at bounding box center [234, 285] width 81 height 14
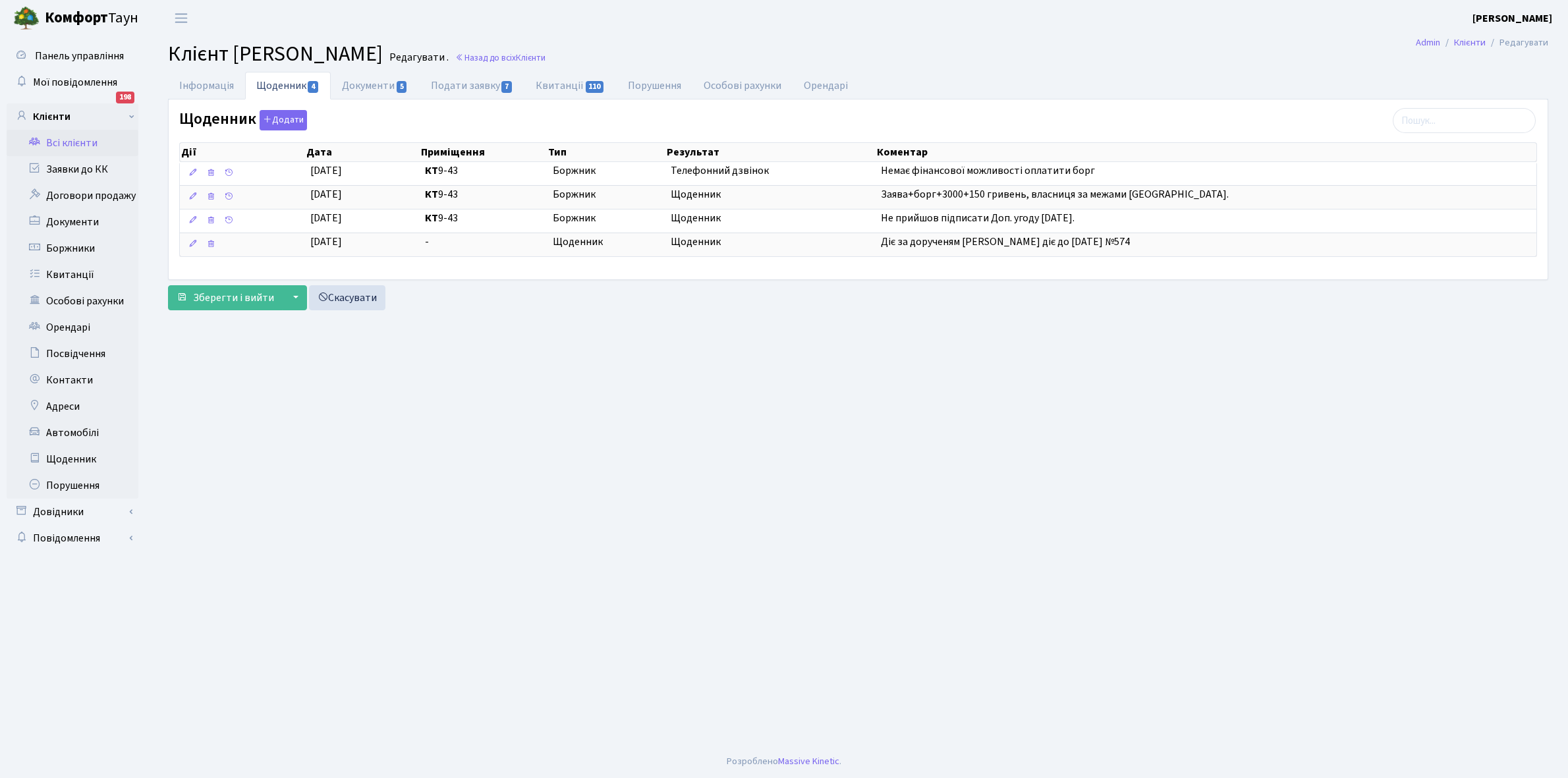
click at [80, 140] on link "Всі клієнти" at bounding box center [72, 143] width 132 height 27
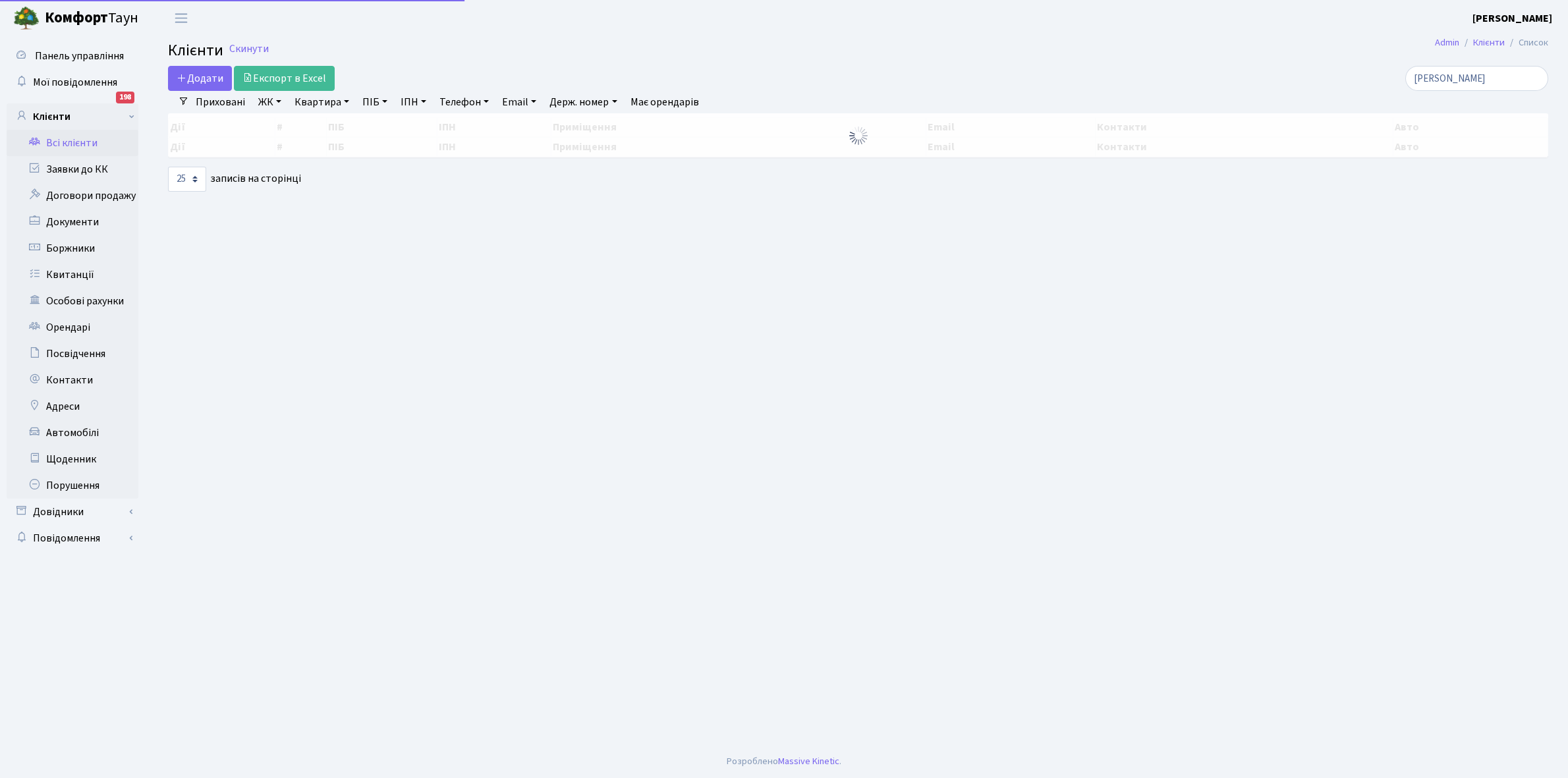
select select "25"
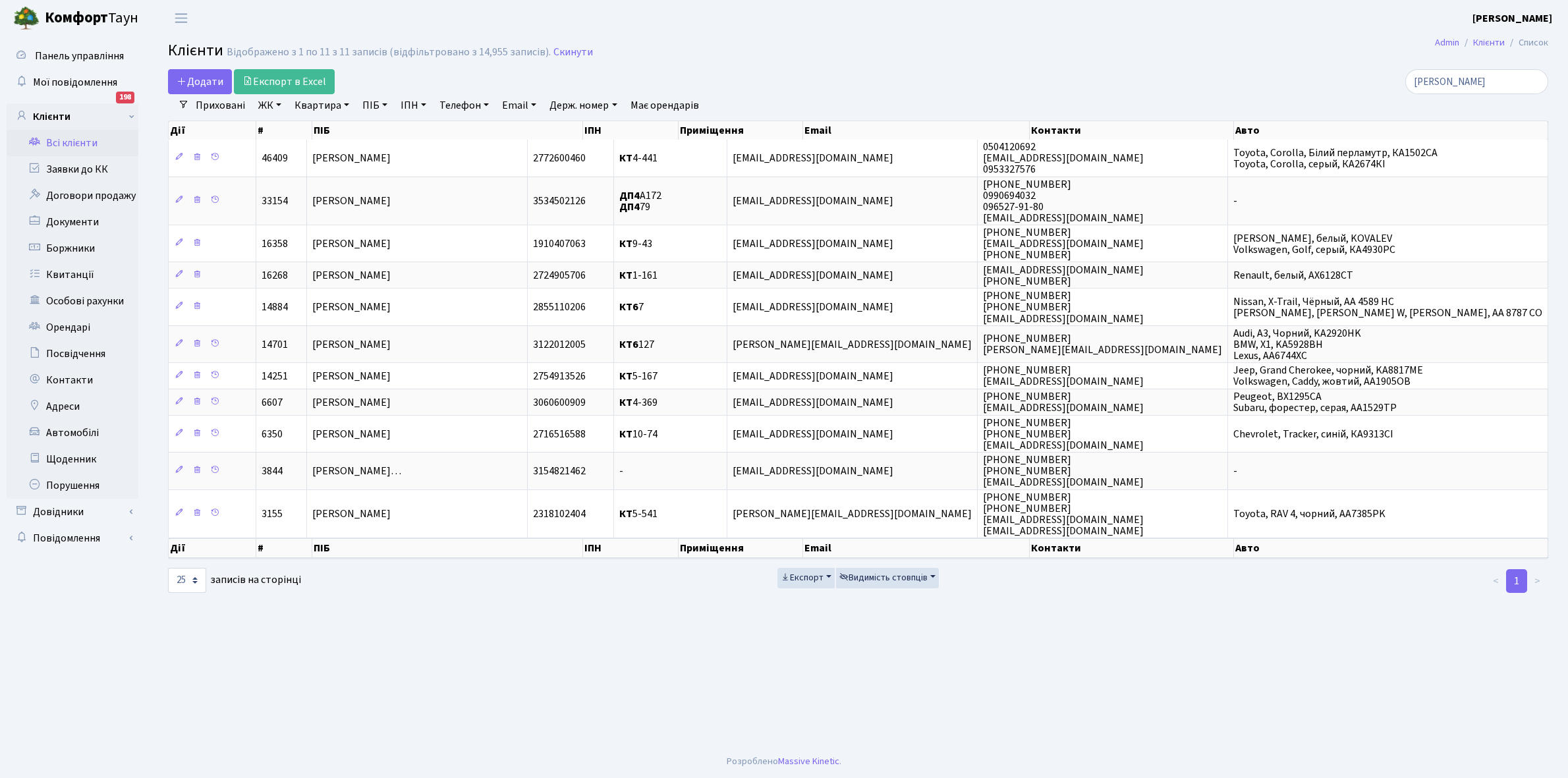
click at [71, 145] on link "Всі клієнти" at bounding box center [72, 143] width 132 height 27
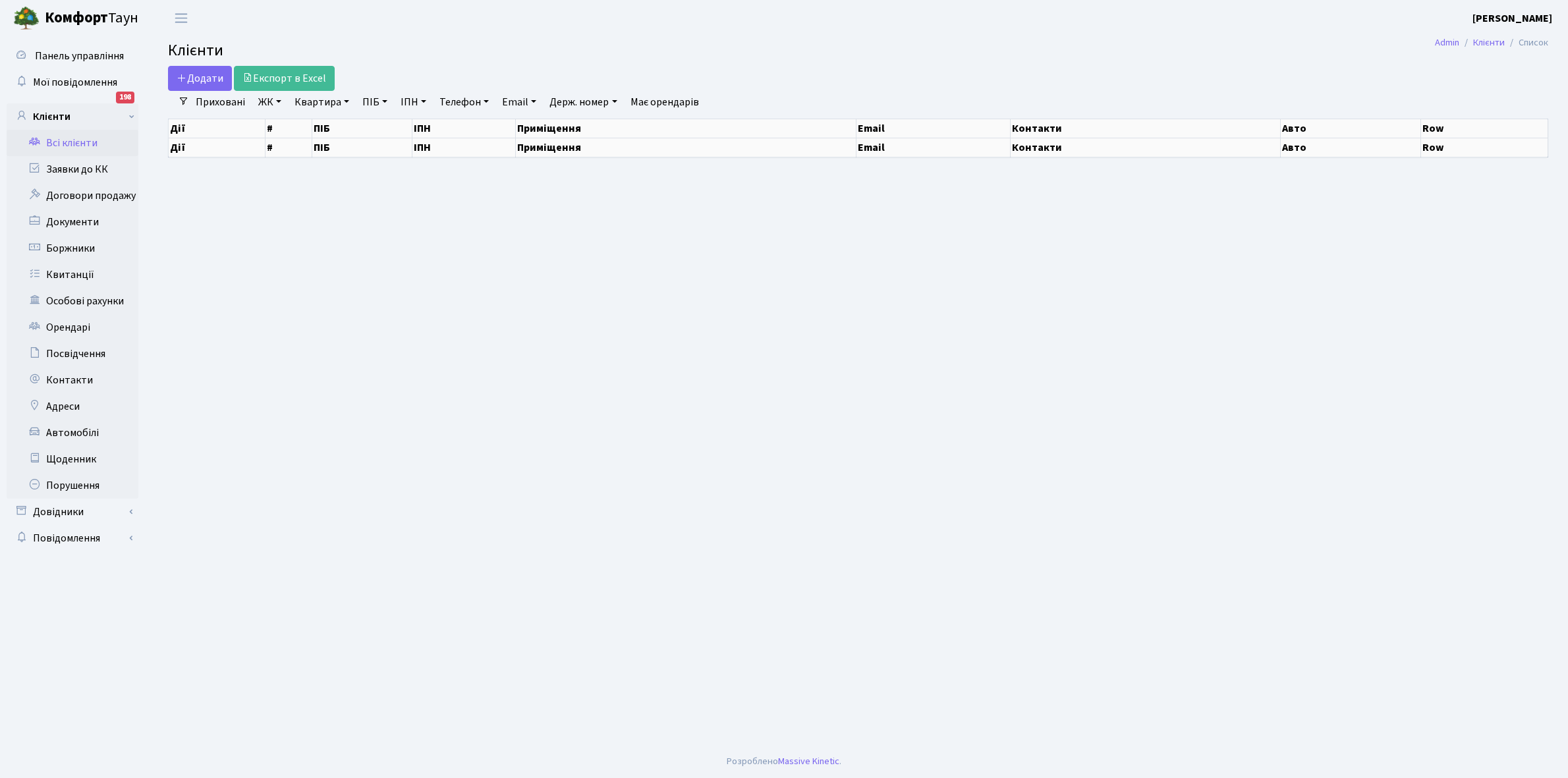
select select "25"
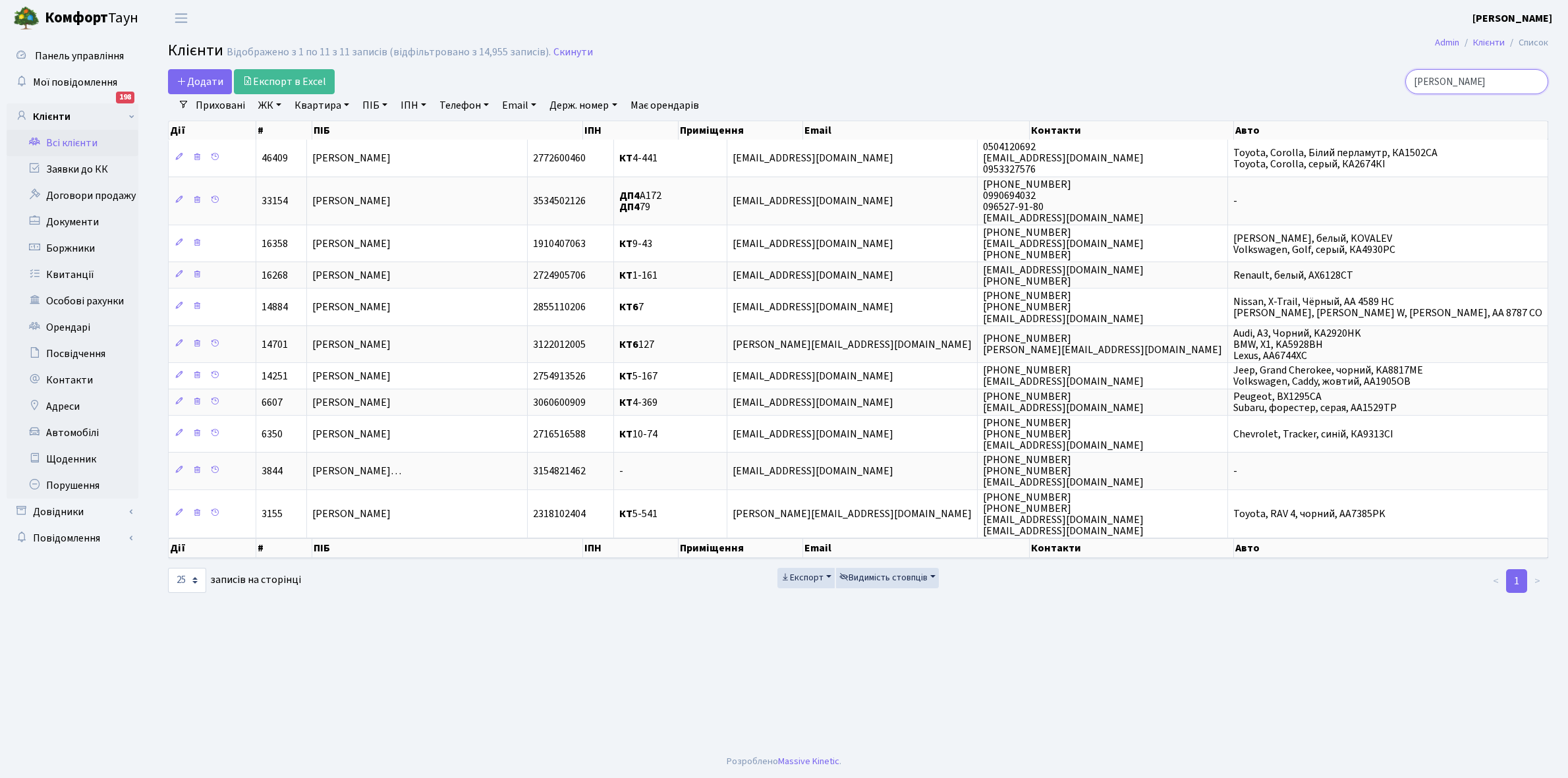
click at [1493, 87] on input "ковальова" at bounding box center [1477, 81] width 143 height 25
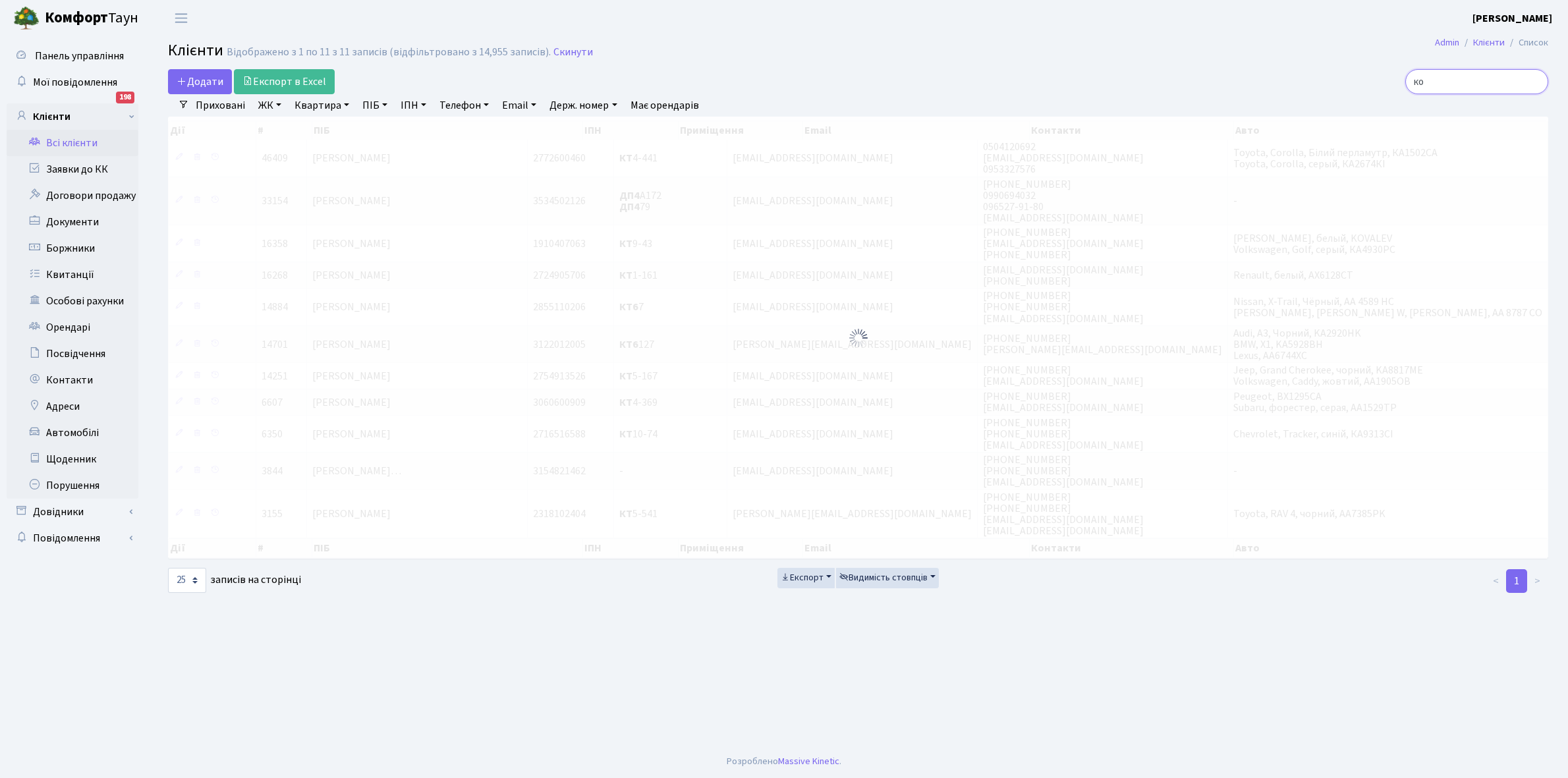
type input "к"
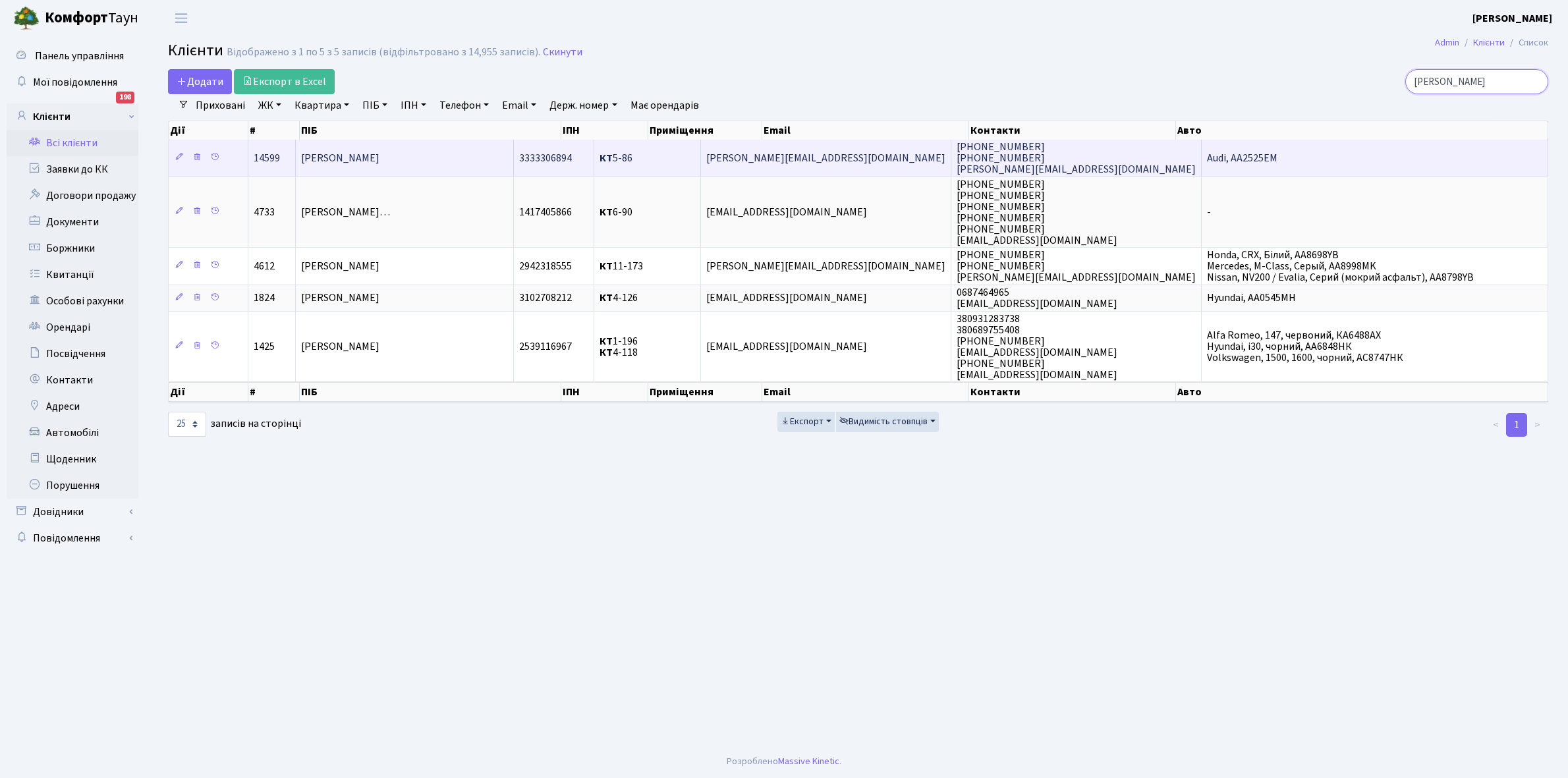
type input "федотов"
click at [482, 155] on td "[PERSON_NAME]" at bounding box center [405, 158] width 218 height 37
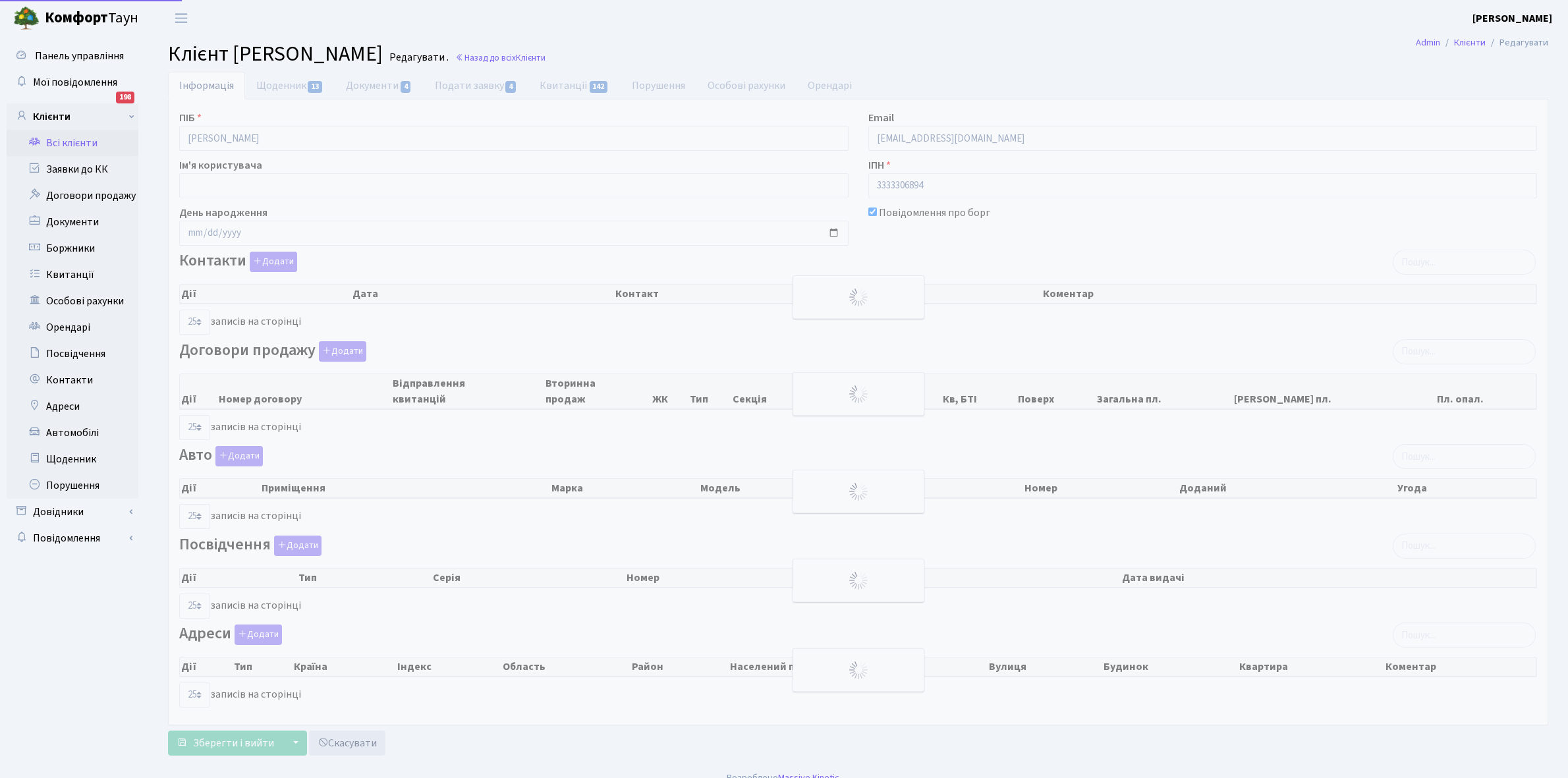
select select "25"
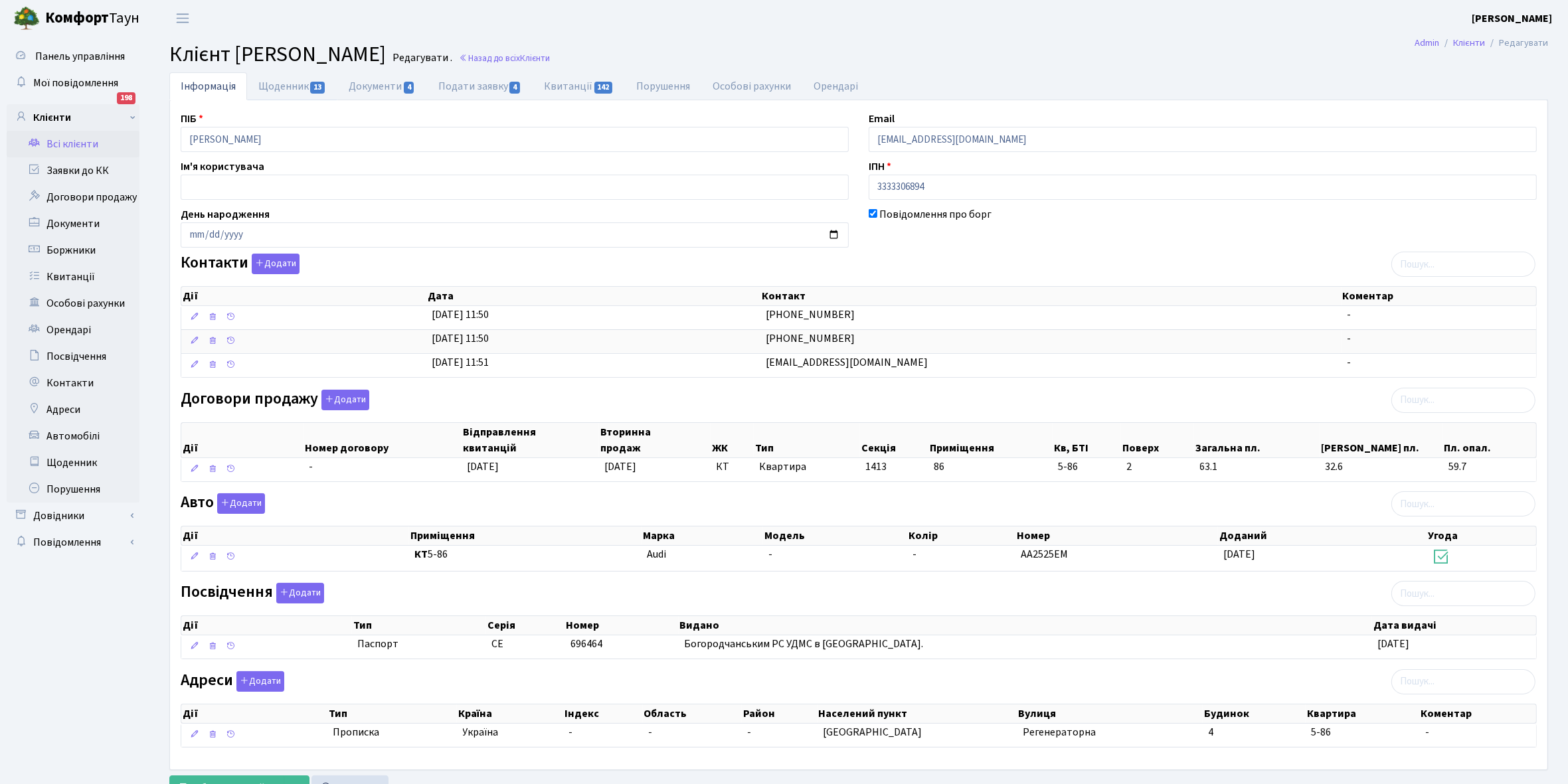
click at [280, 85] on link "Щоденник 13" at bounding box center [292, 86] width 90 height 28
select select "25"
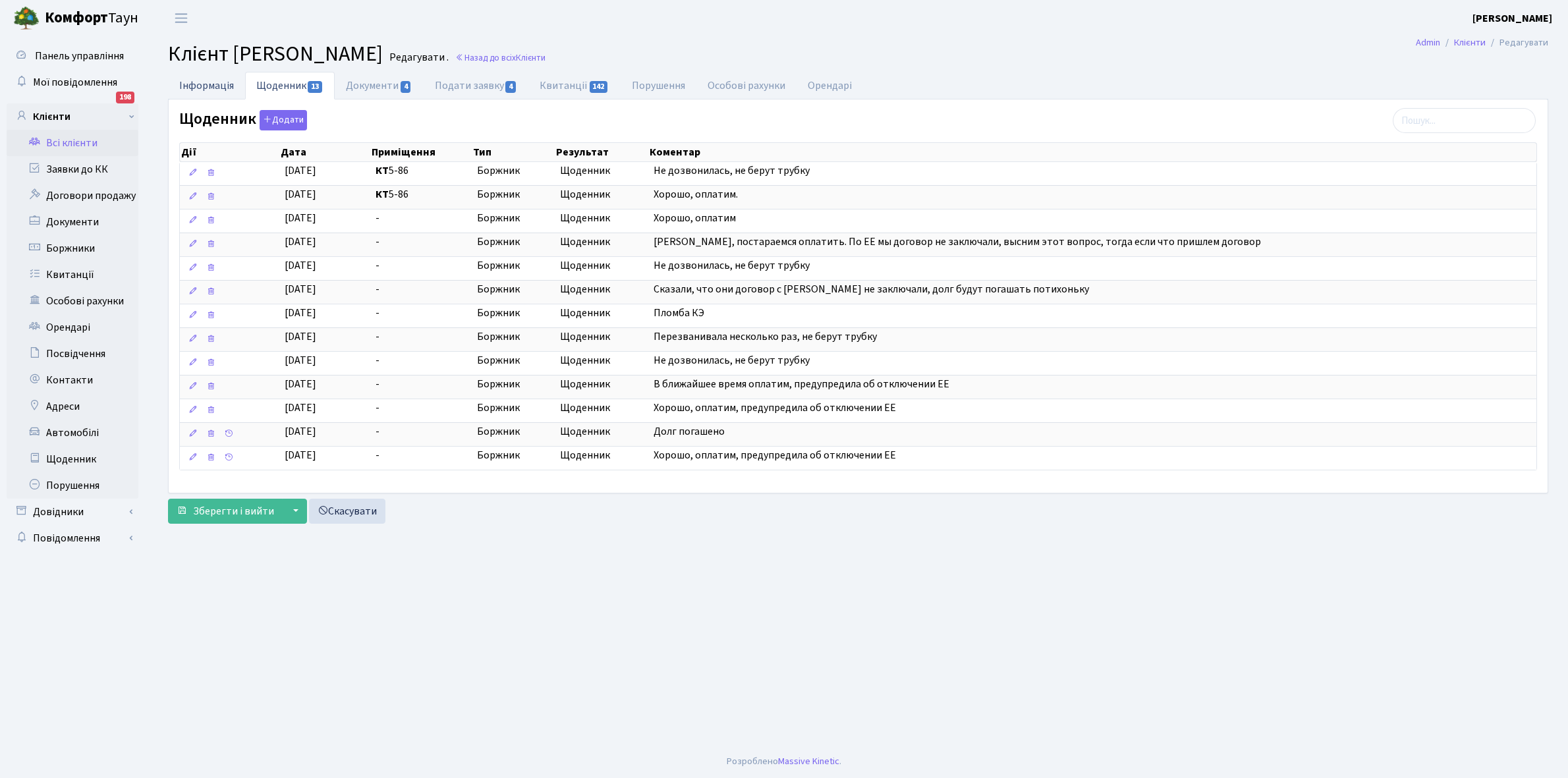
click at [199, 82] on link "Інформація" at bounding box center [206, 85] width 77 height 27
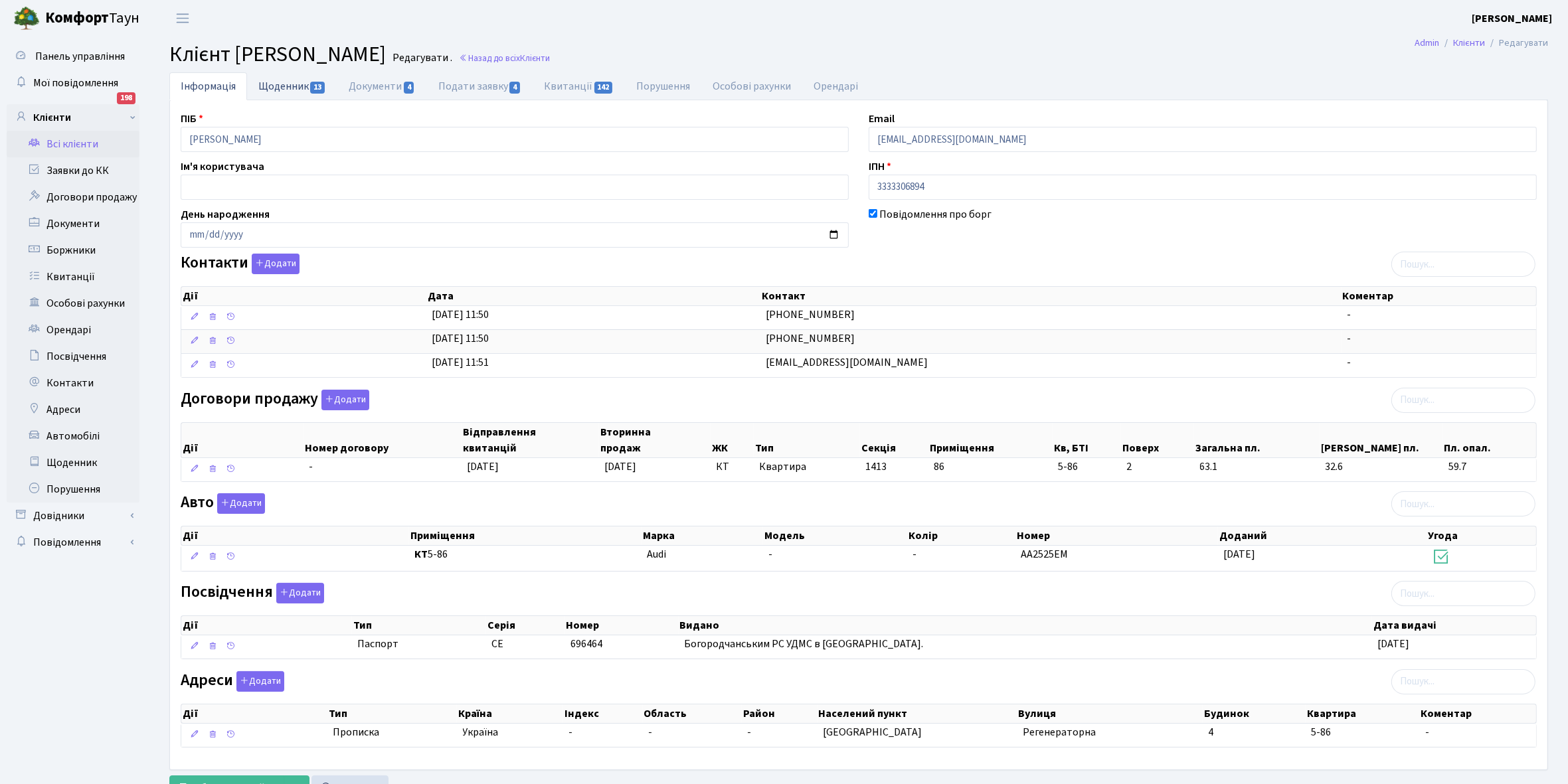
click at [281, 83] on link "Щоденник 13" at bounding box center [292, 86] width 90 height 28
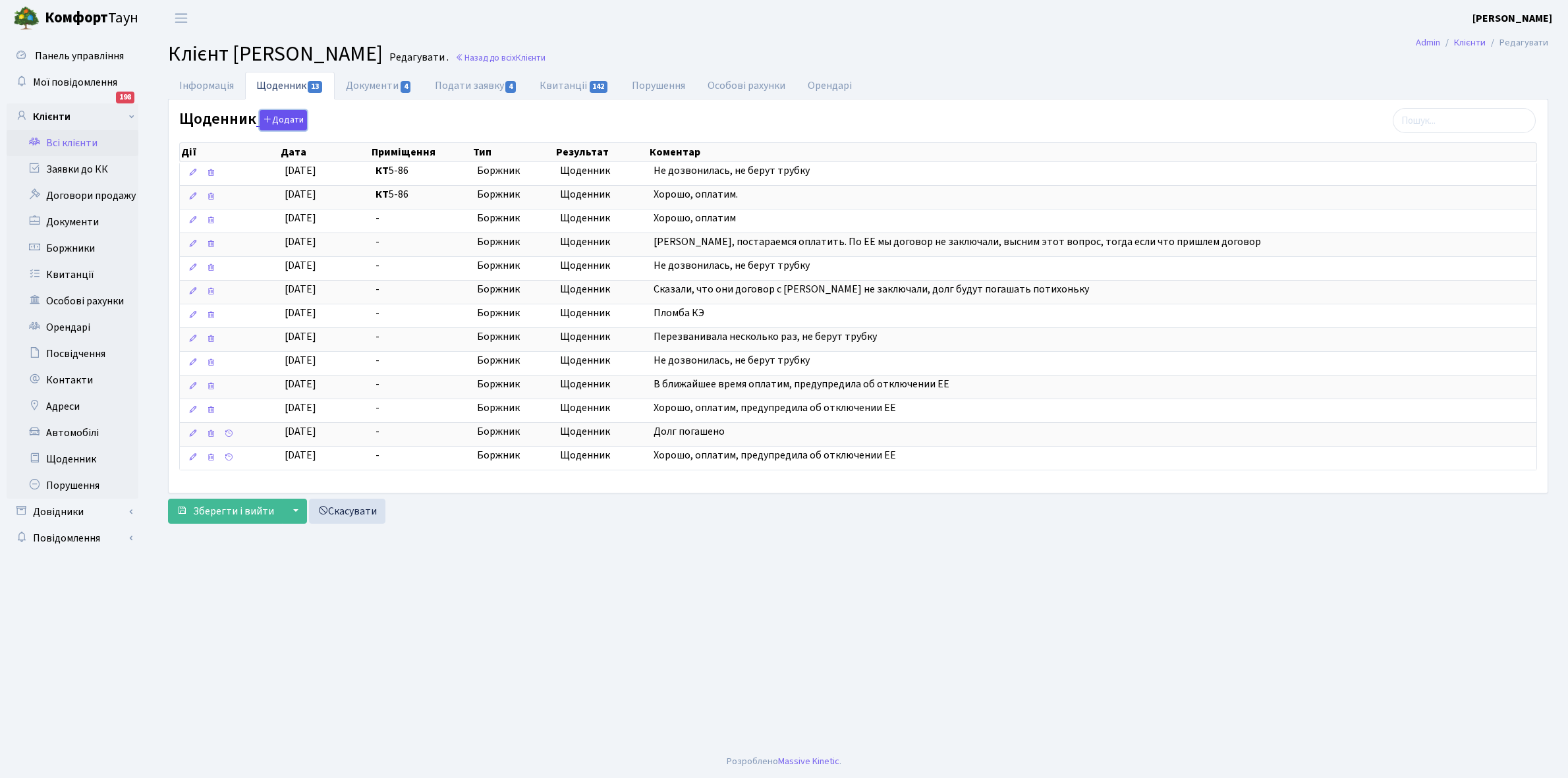
click at [285, 117] on button "Додати" at bounding box center [283, 120] width 47 height 21
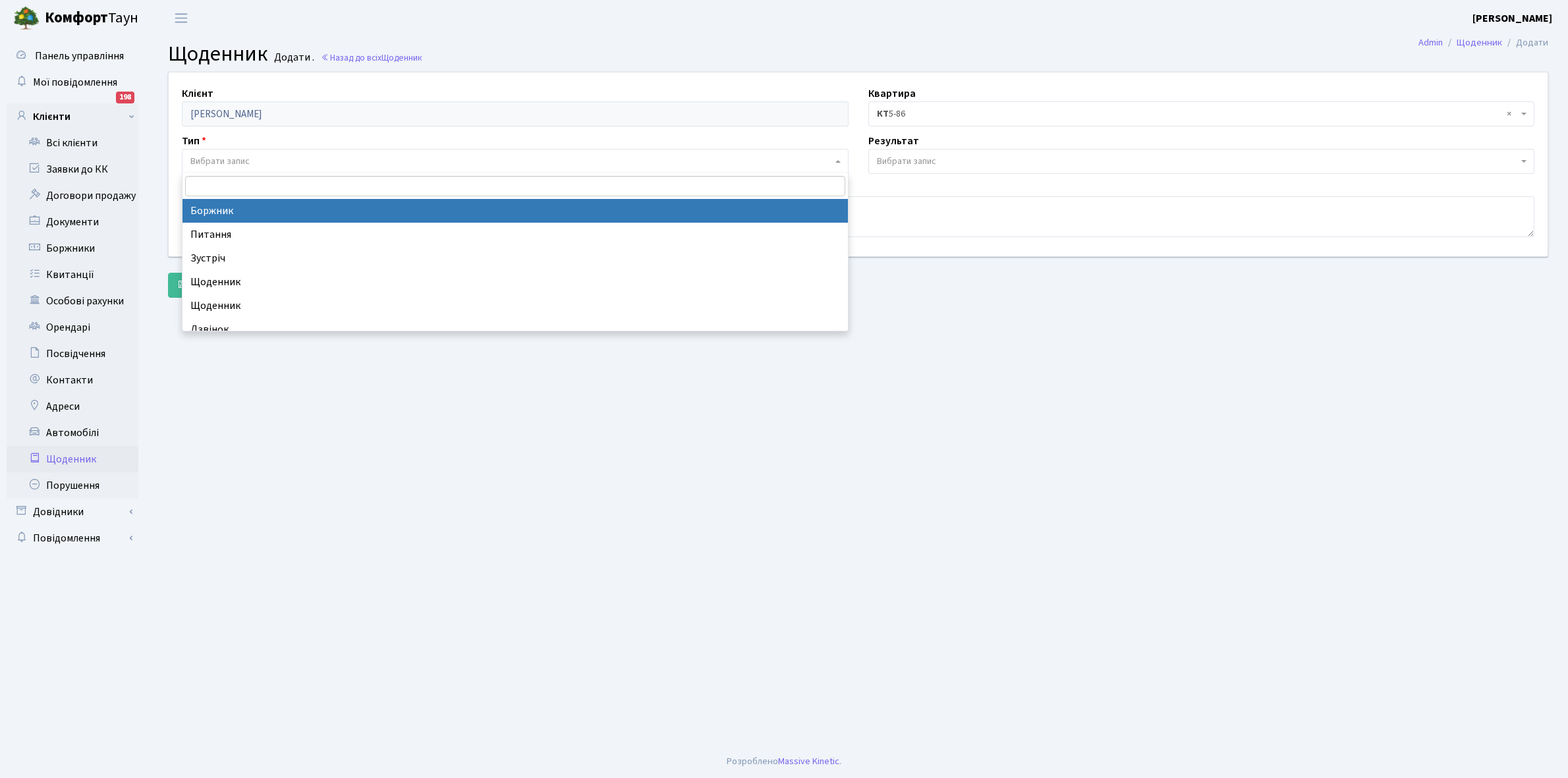
click at [262, 159] on span "Вибрати запис" at bounding box center [511, 161] width 642 height 13
select select "189"
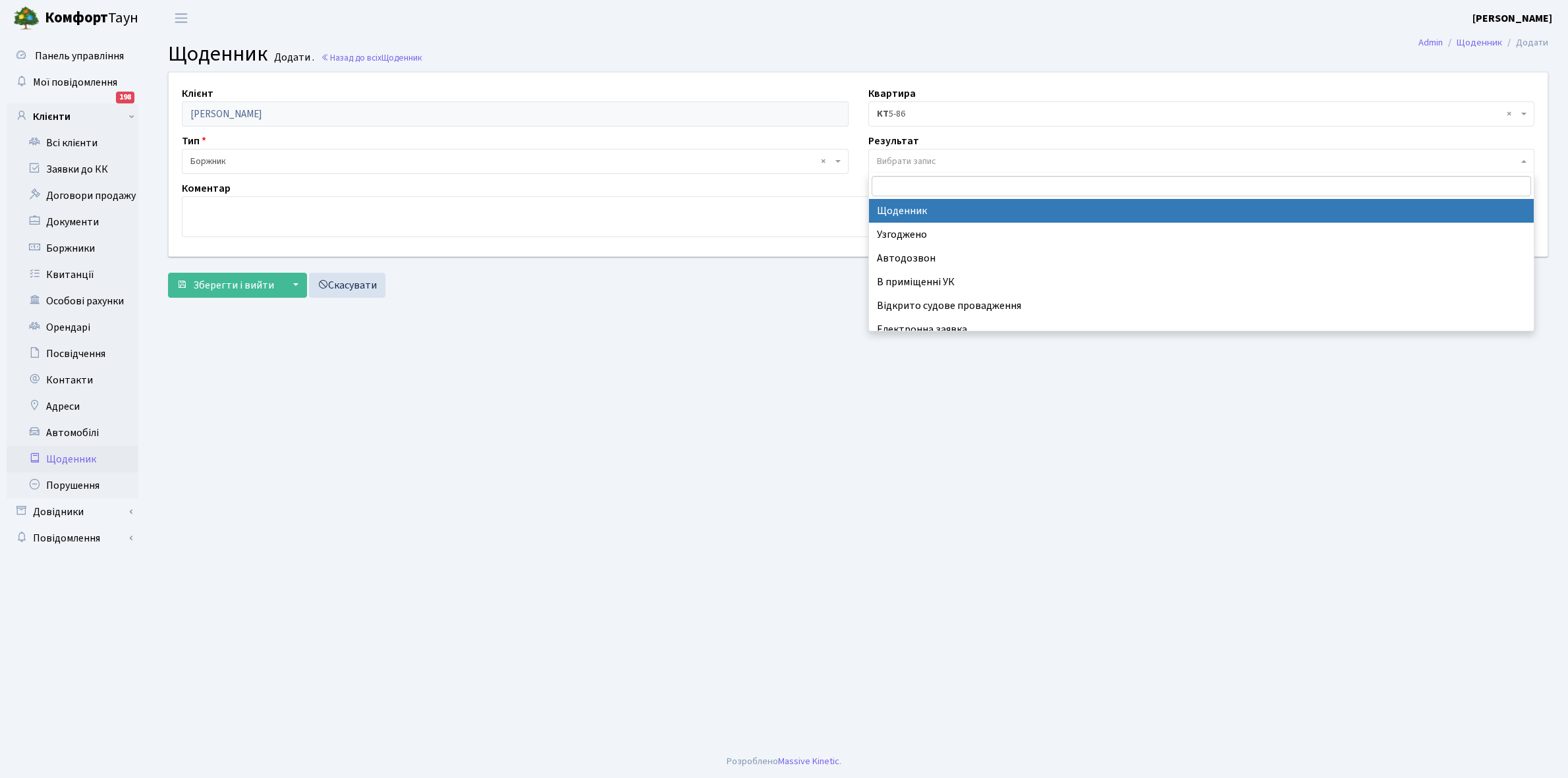
click at [933, 157] on span "Вибрати запис" at bounding box center [907, 161] width 59 height 13
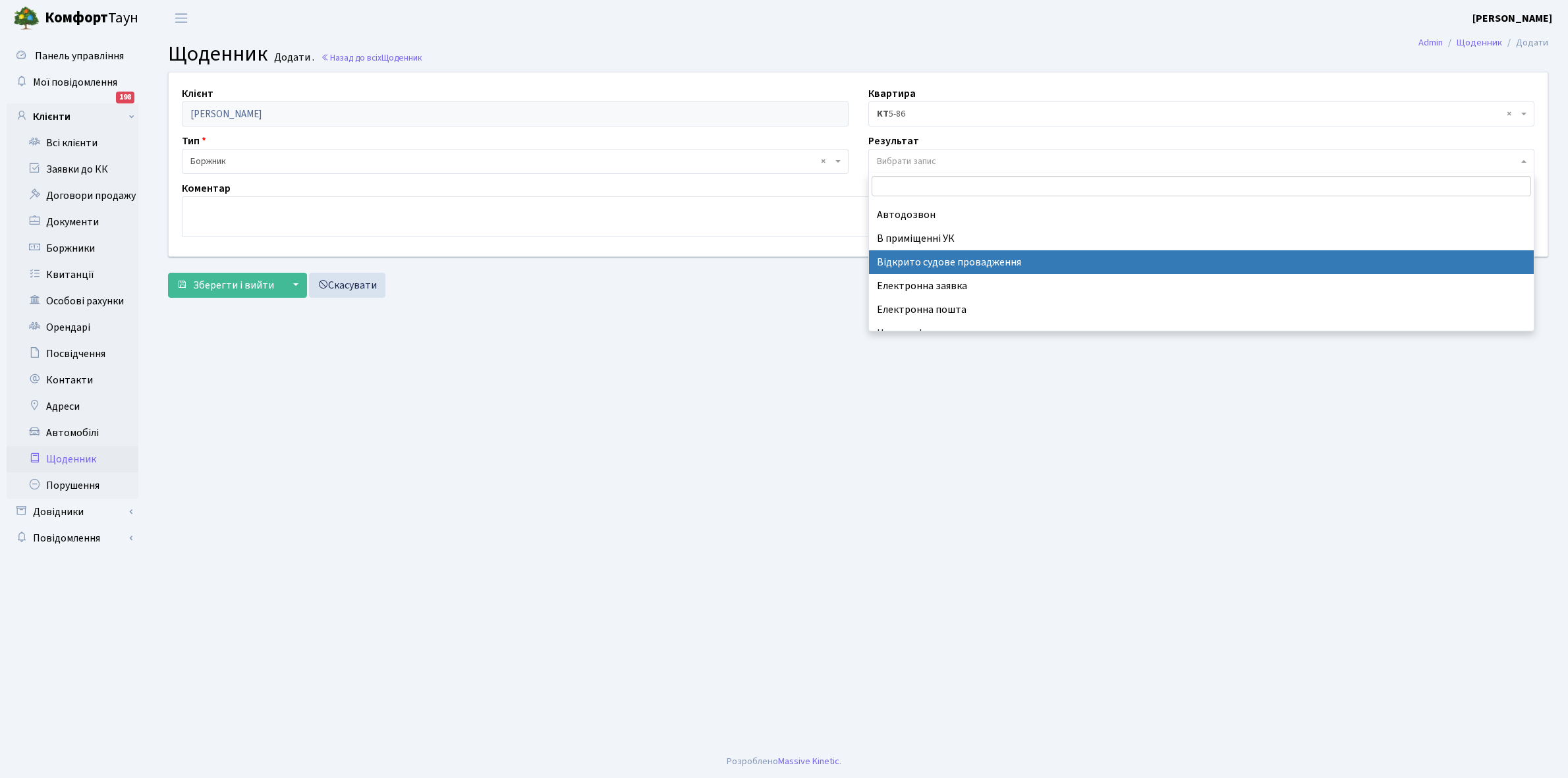
scroll to position [81, 0]
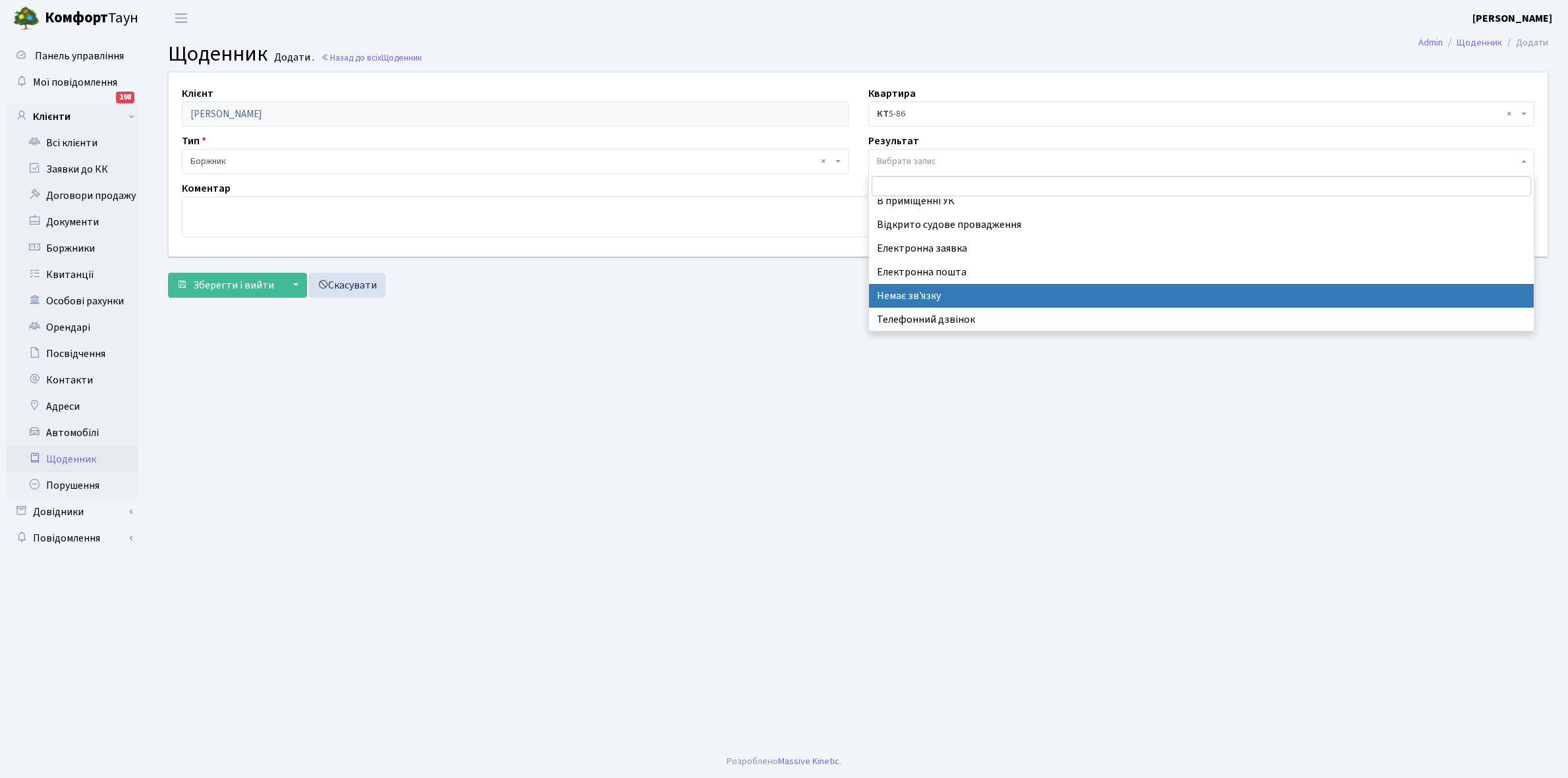
select select "197"
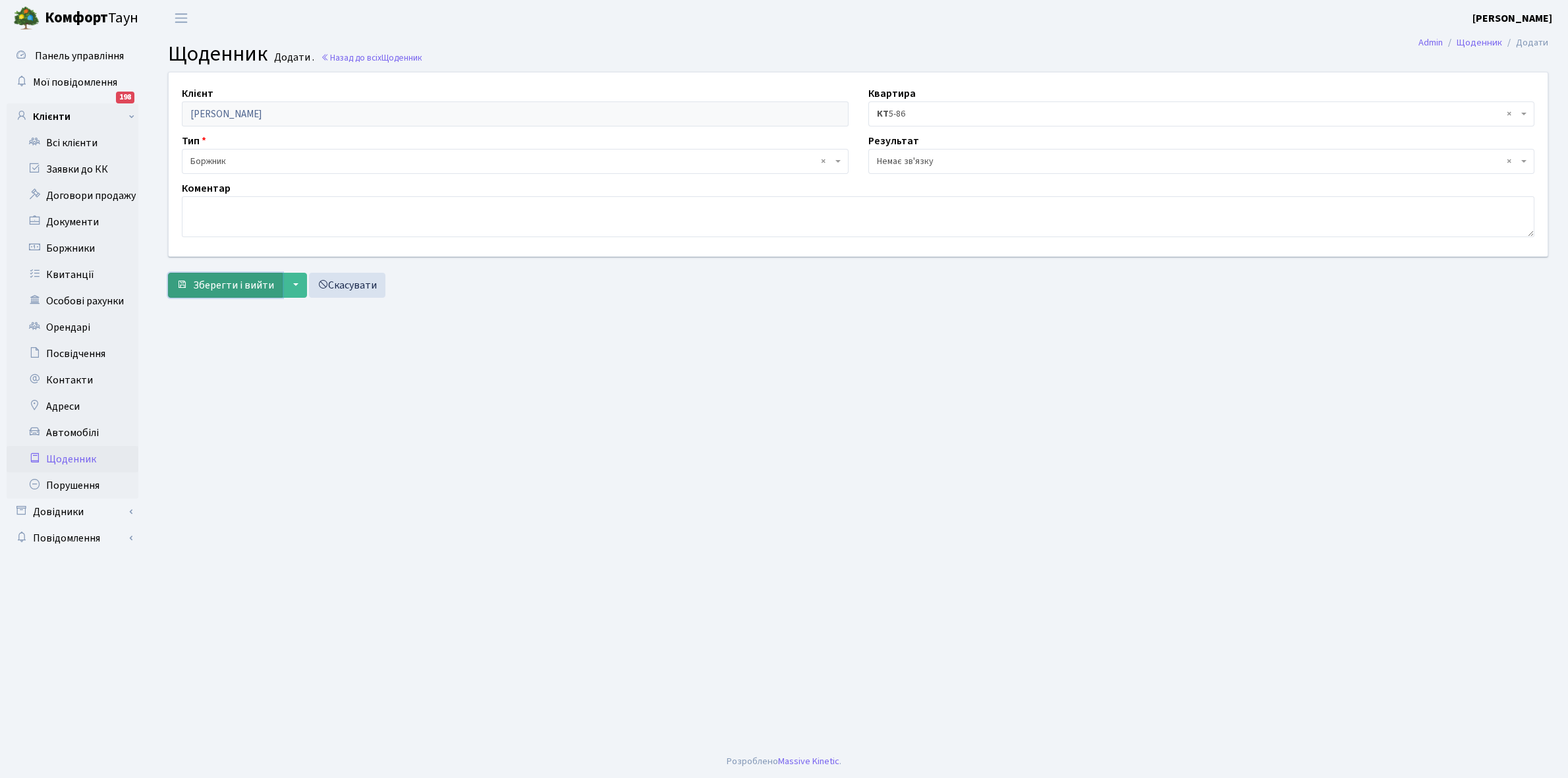
click at [229, 282] on span "Зберегти і вийти" at bounding box center [234, 285] width 81 height 14
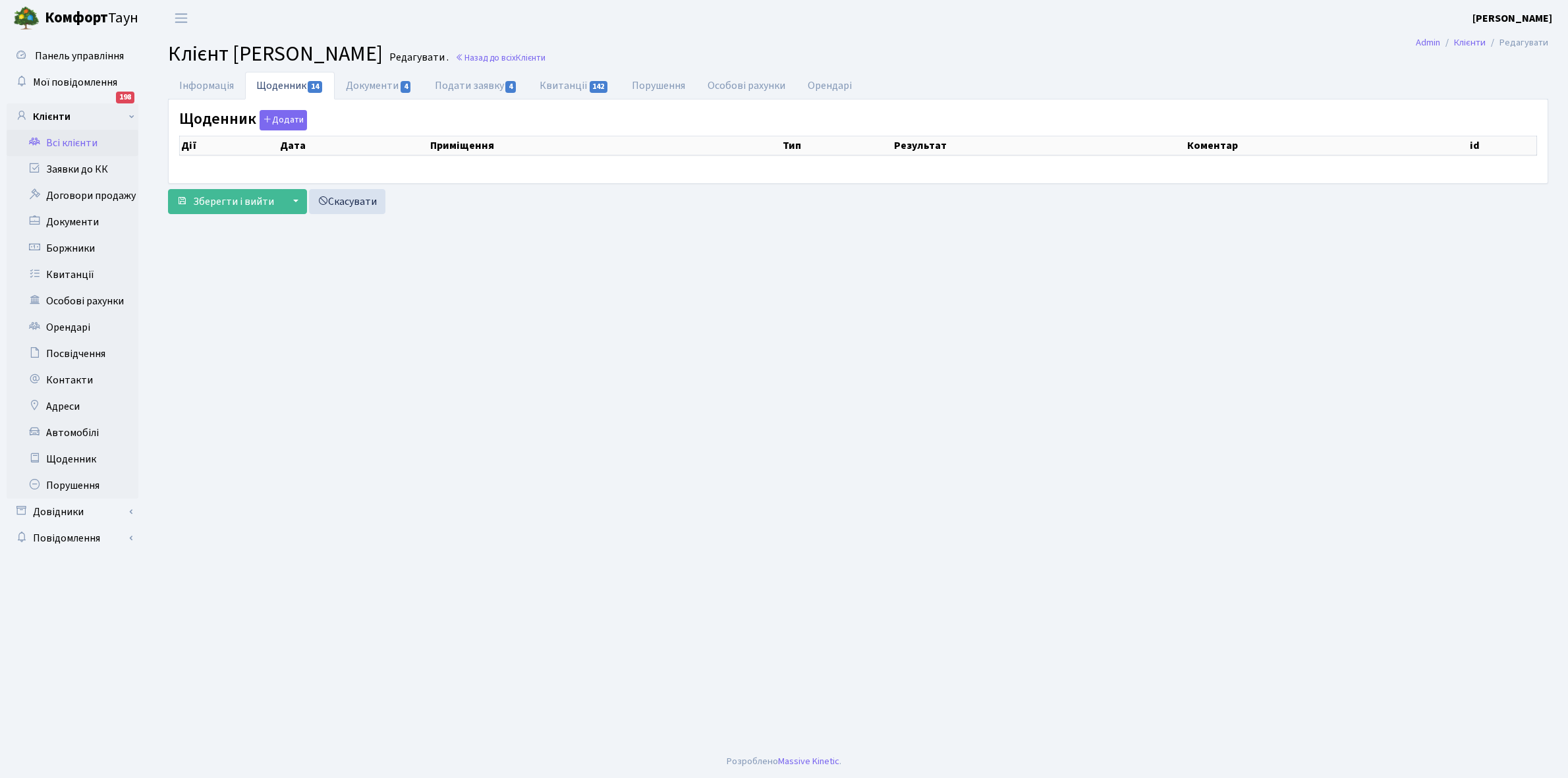
select select "25"
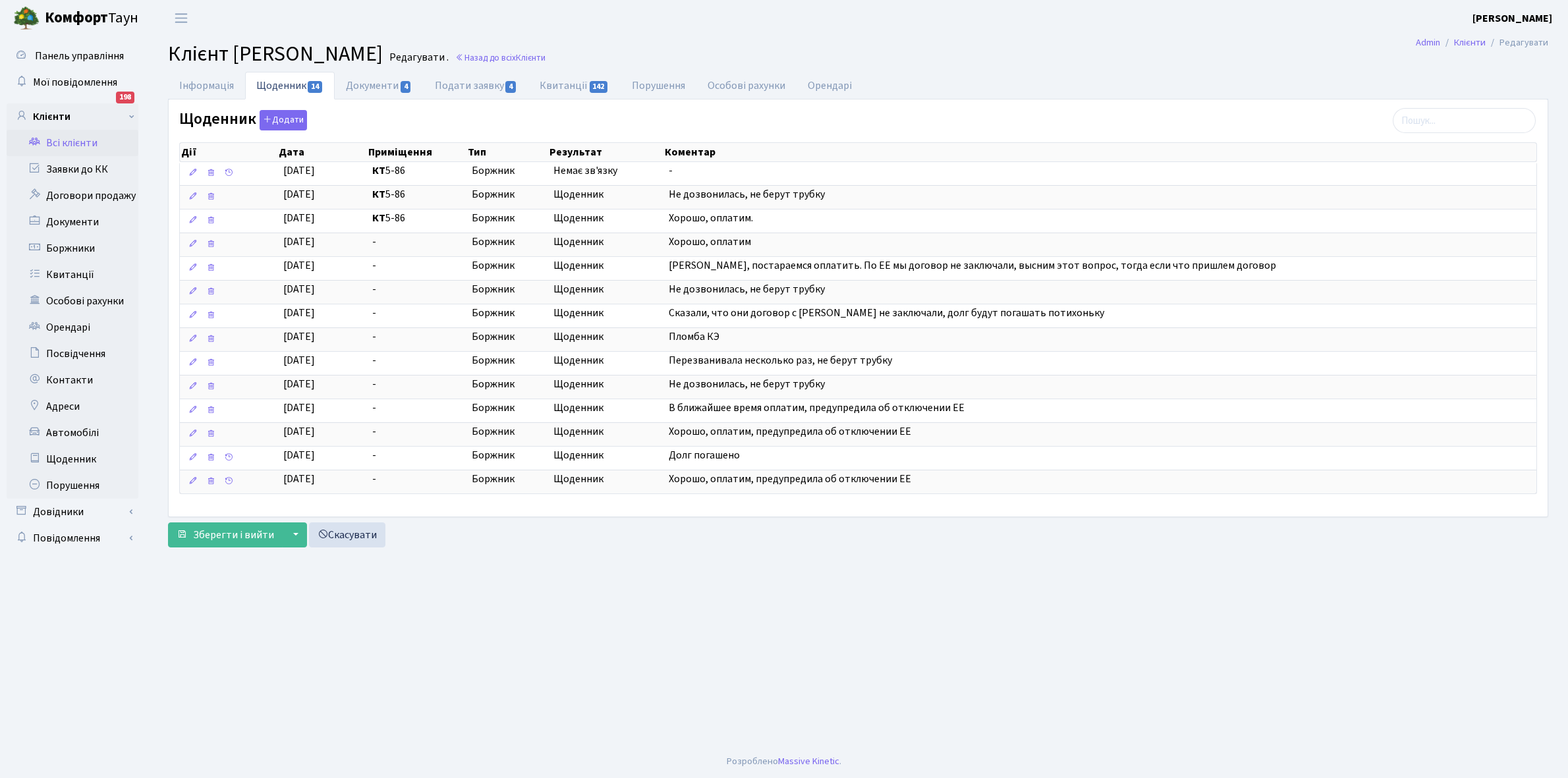
click at [81, 139] on link "Всі клієнти" at bounding box center [72, 143] width 132 height 27
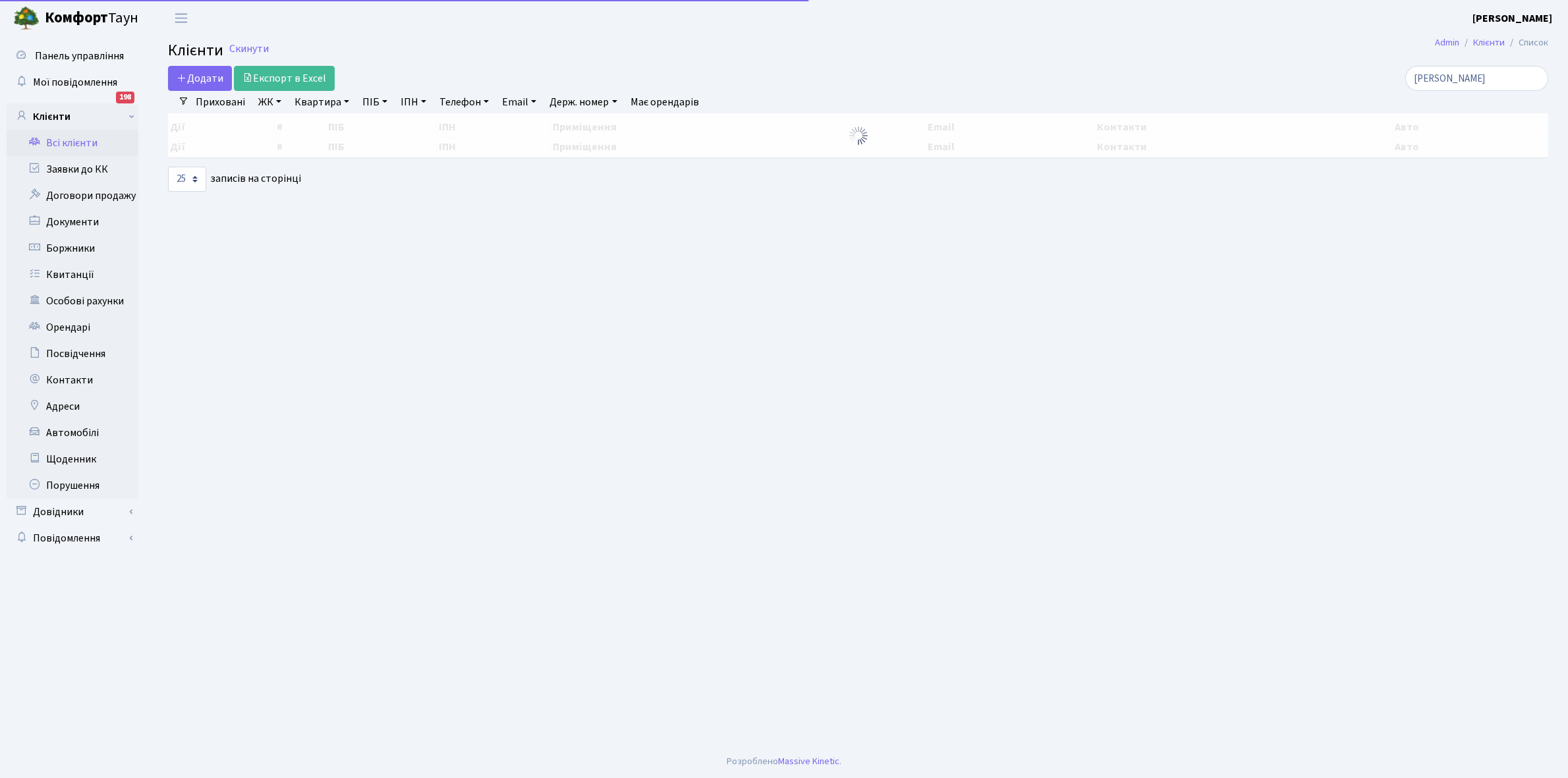
select select "25"
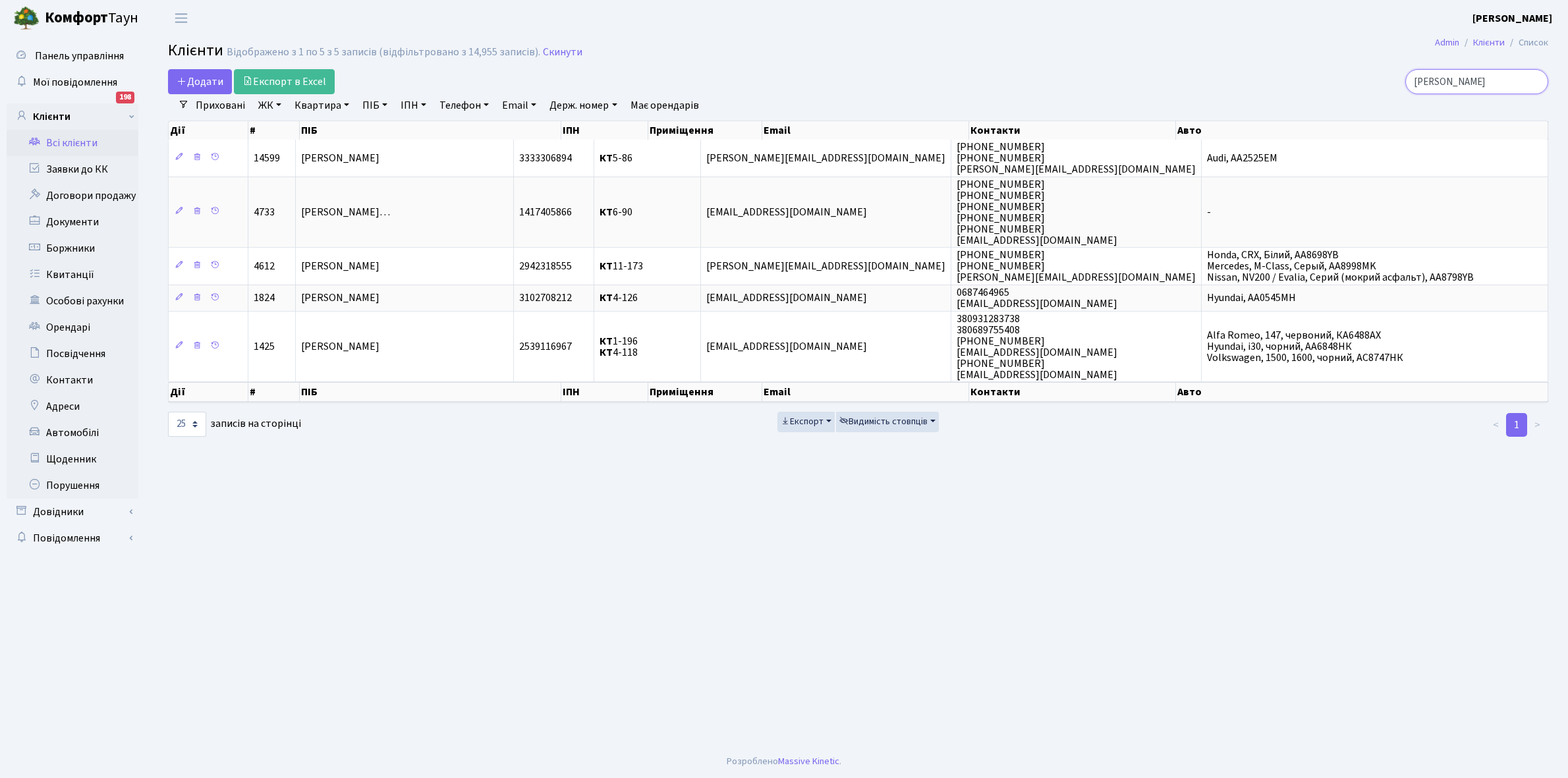
click at [1474, 79] on input "федотов" at bounding box center [1477, 81] width 143 height 25
type input "ф"
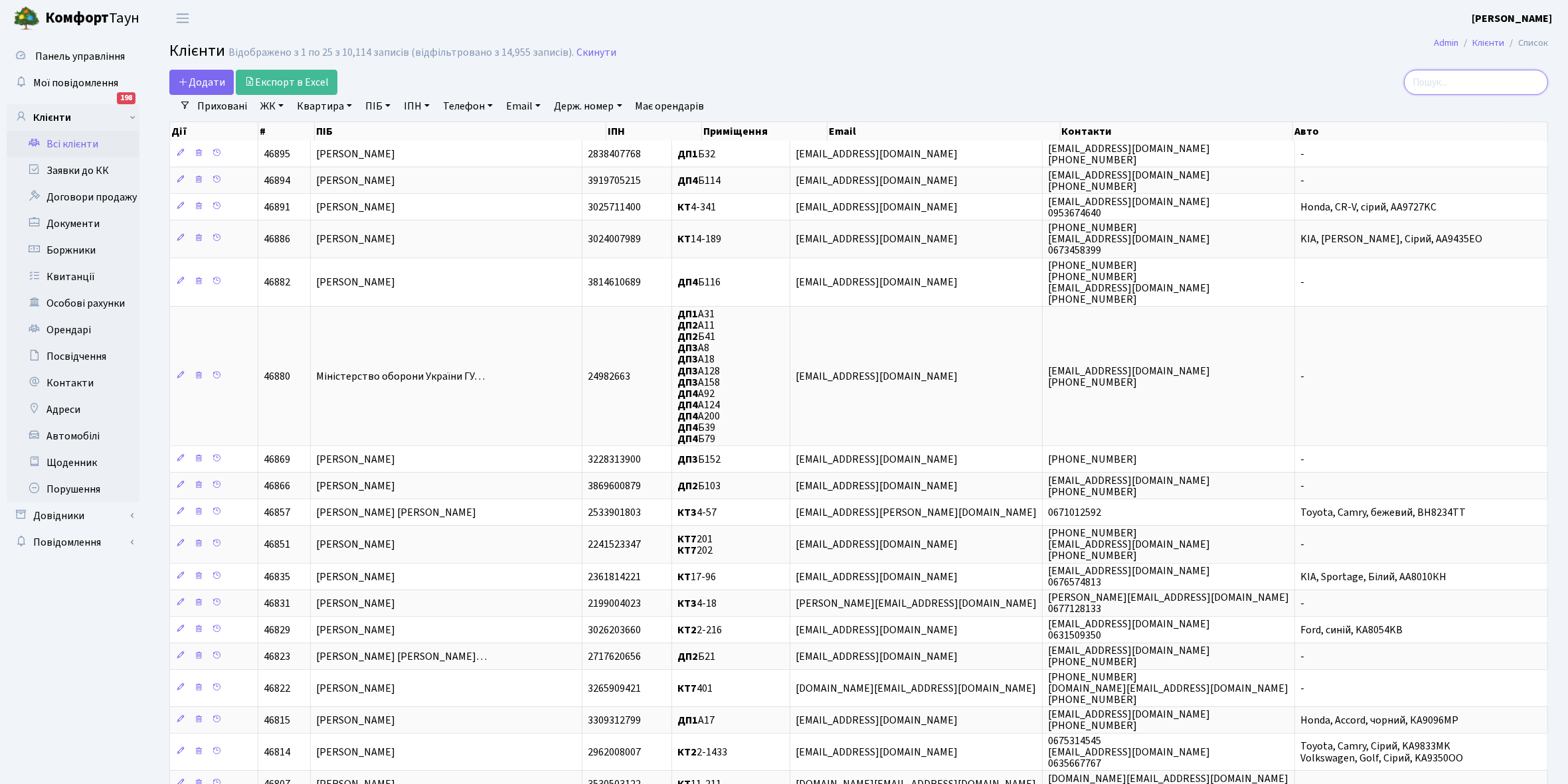
click at [1487, 80] on input "search" at bounding box center [1476, 82] width 144 height 25
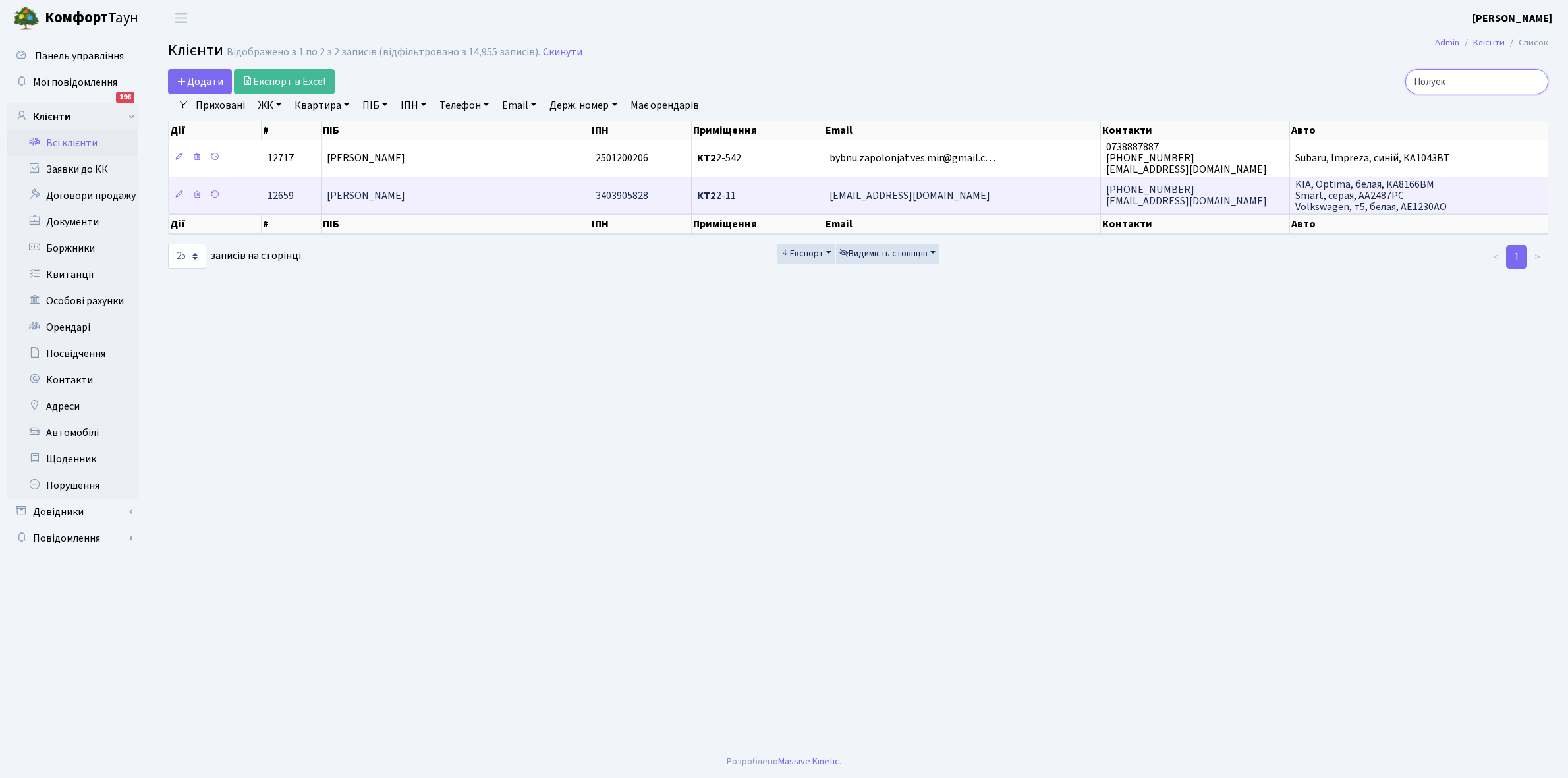
type input "Полуек"
click at [406, 198] on span "[PERSON_NAME] [PERSON_NAME]" at bounding box center [366, 195] width 78 height 14
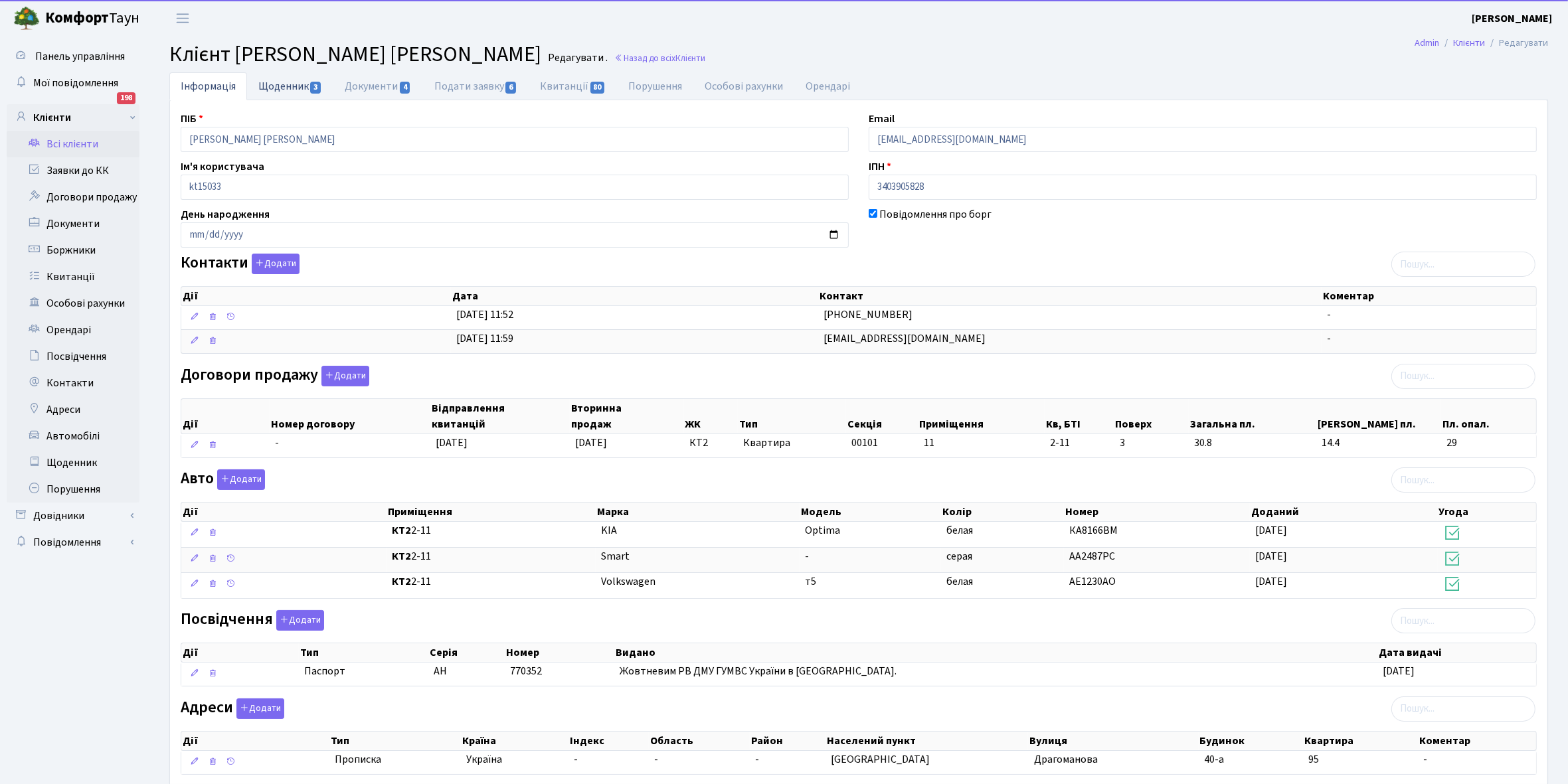
click at [277, 85] on link "Щоденник 3" at bounding box center [290, 86] width 87 height 28
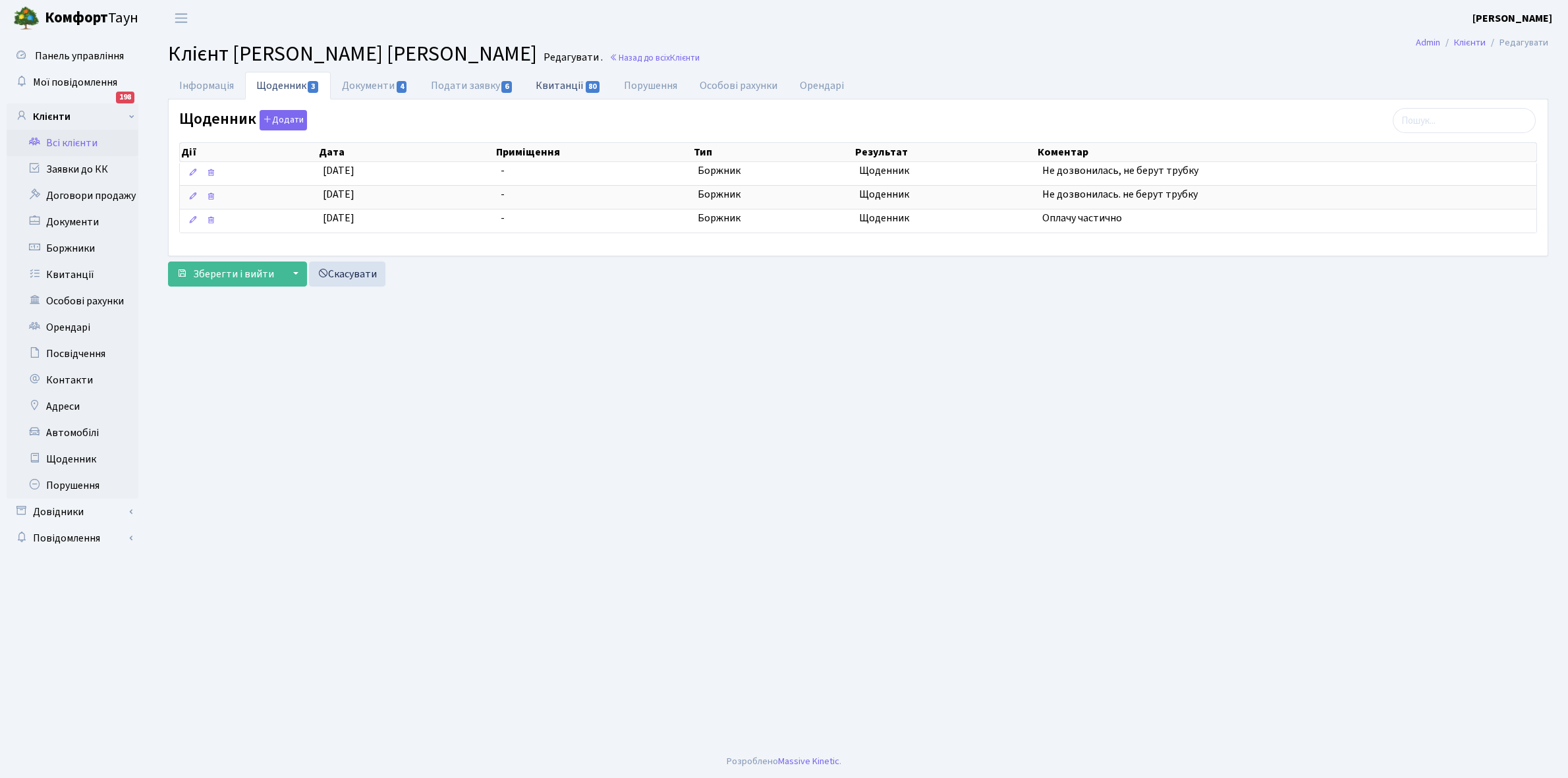
click at [570, 84] on link "Квитанції 80" at bounding box center [568, 85] width 87 height 27
select select "25"
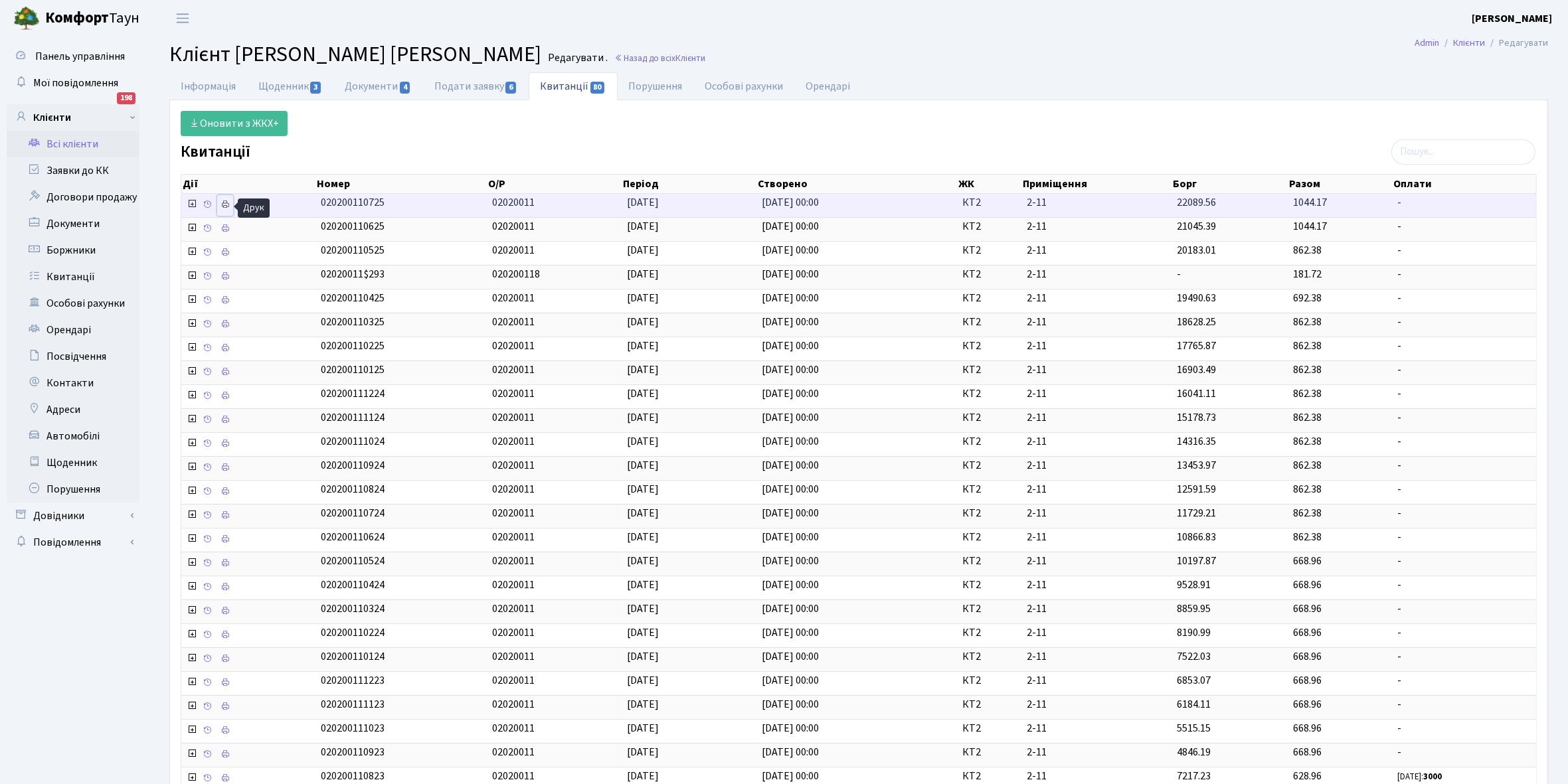
click at [225, 202] on icon at bounding box center [225, 205] width 9 height 9
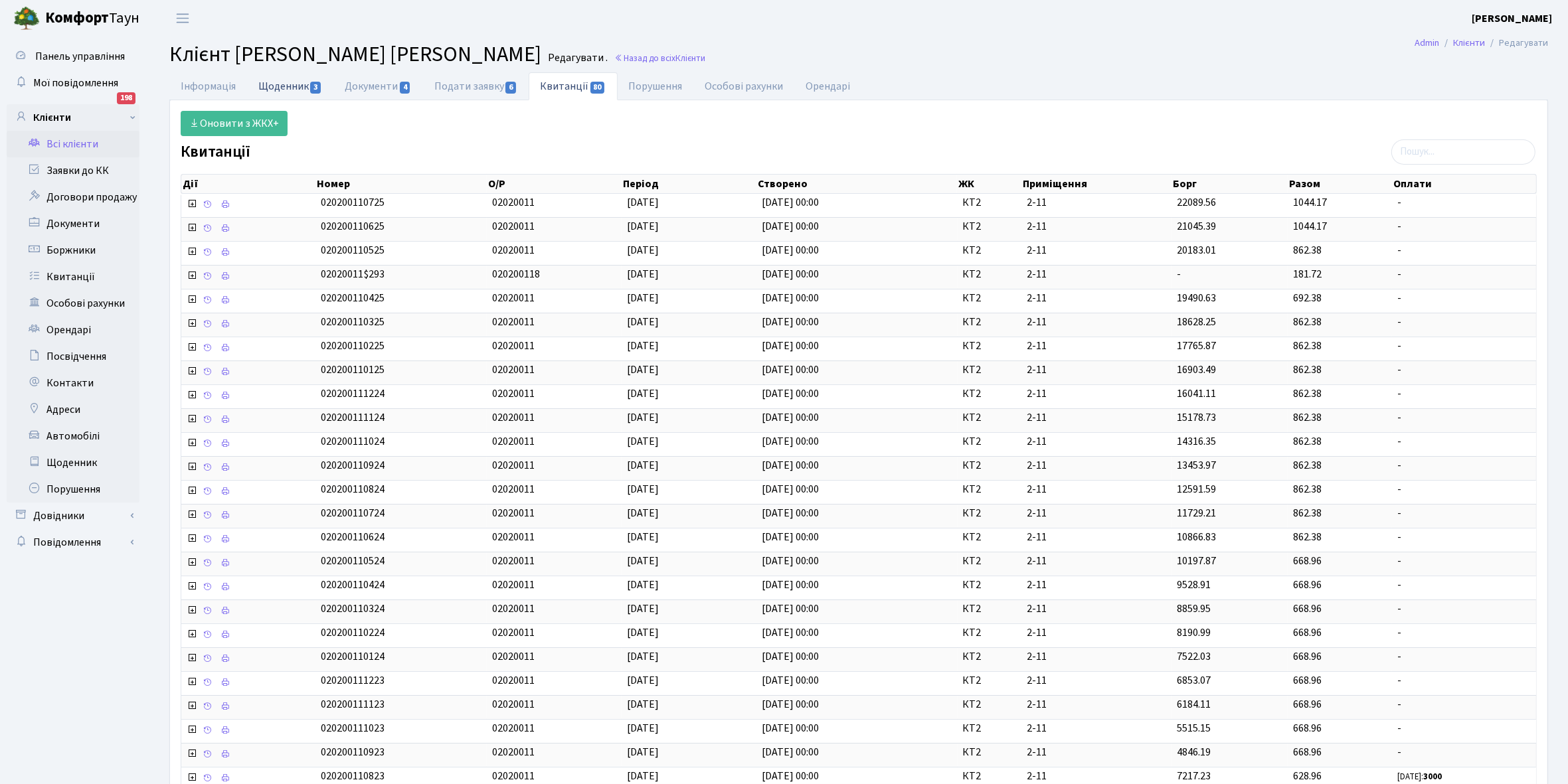
click at [280, 85] on link "Щоденник 3" at bounding box center [290, 86] width 87 height 28
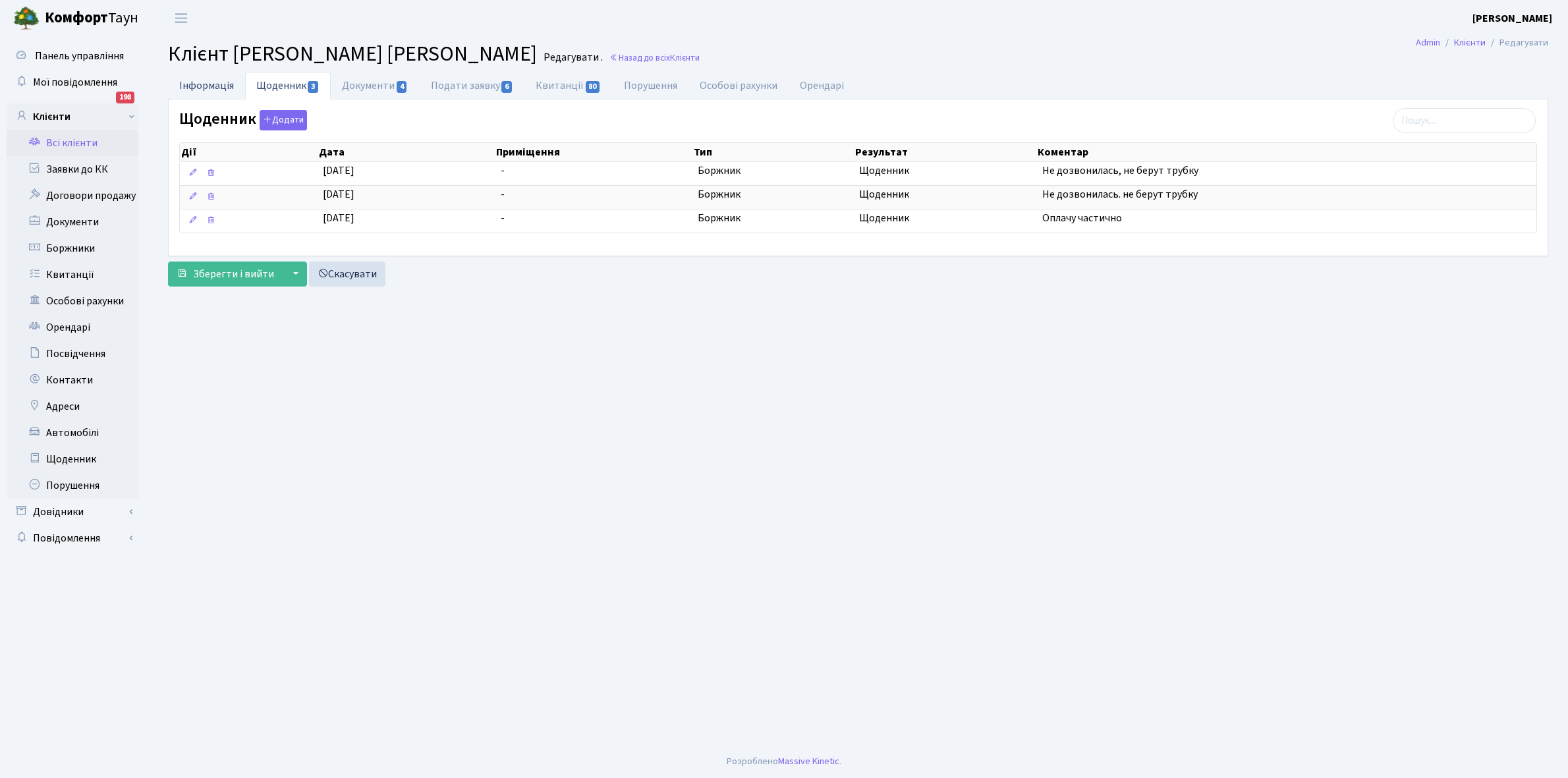
click at [209, 84] on link "Інформація" at bounding box center [206, 85] width 77 height 27
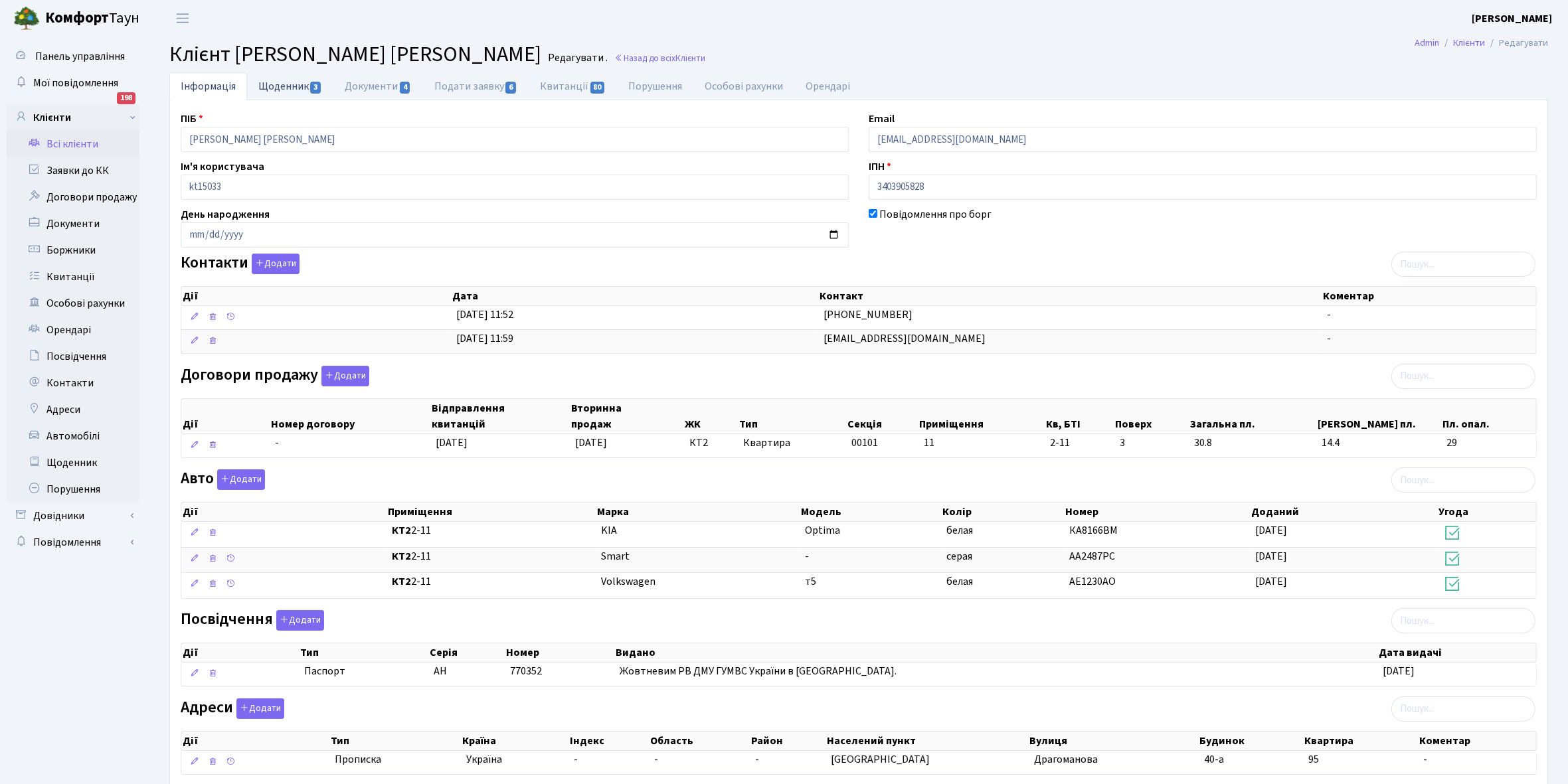
click at [279, 88] on link "Щоденник 3" at bounding box center [290, 86] width 87 height 28
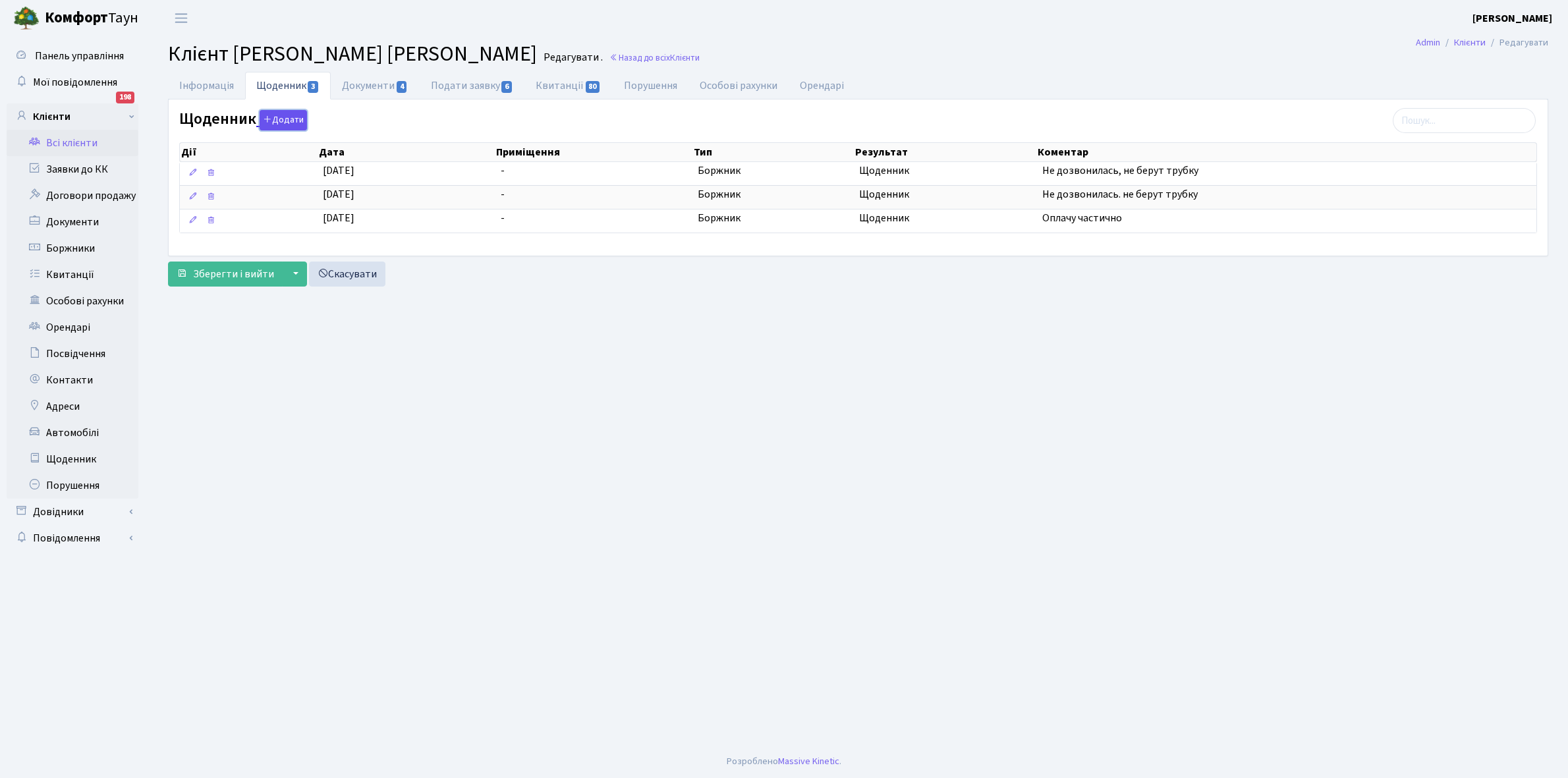
click at [278, 120] on button "Додати" at bounding box center [283, 120] width 47 height 21
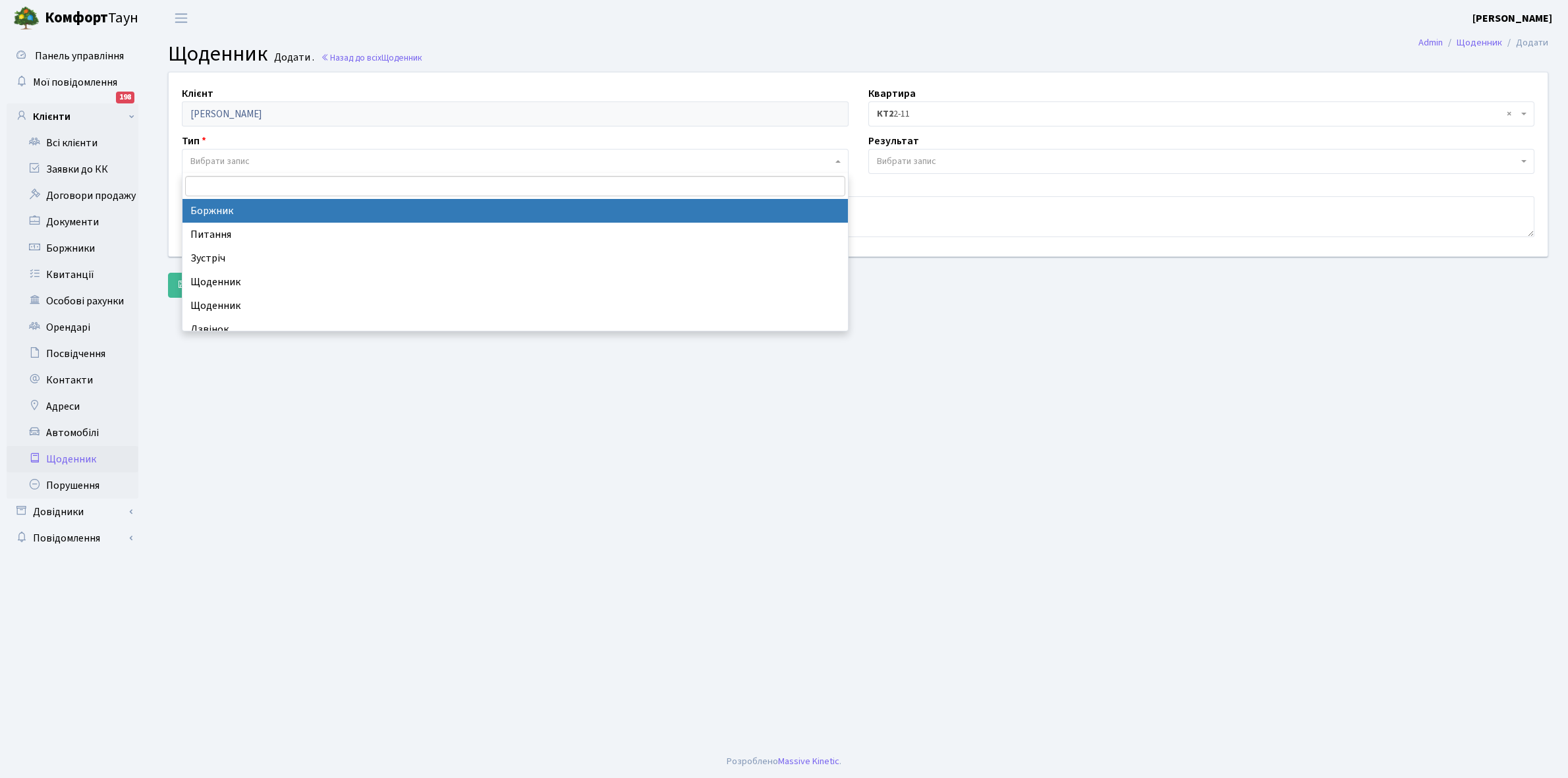
click at [239, 162] on span "Вибрати запис" at bounding box center [220, 161] width 59 height 13
select select "189"
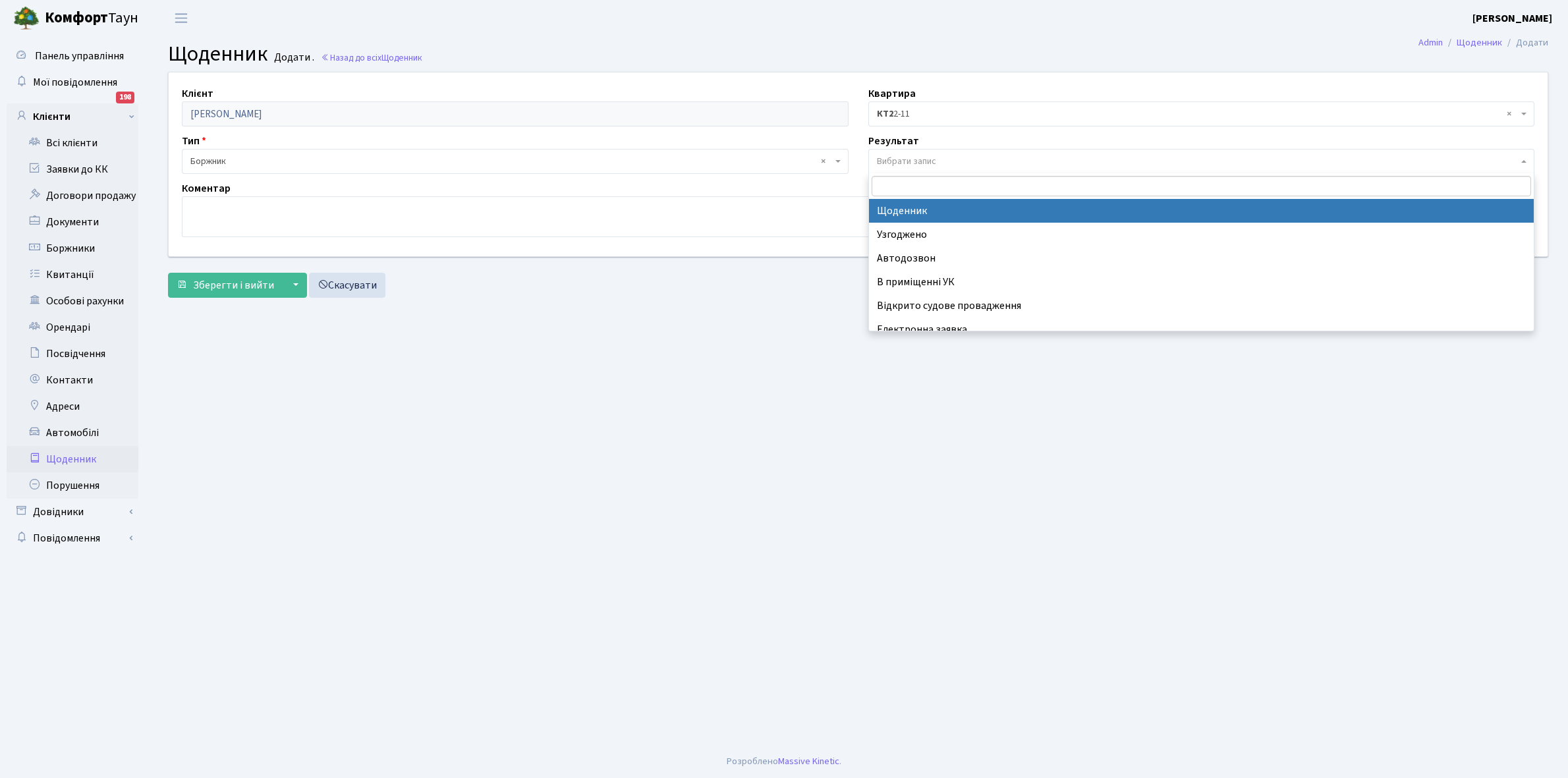
click at [917, 160] on span "Вибрати запис" at bounding box center [907, 161] width 59 height 13
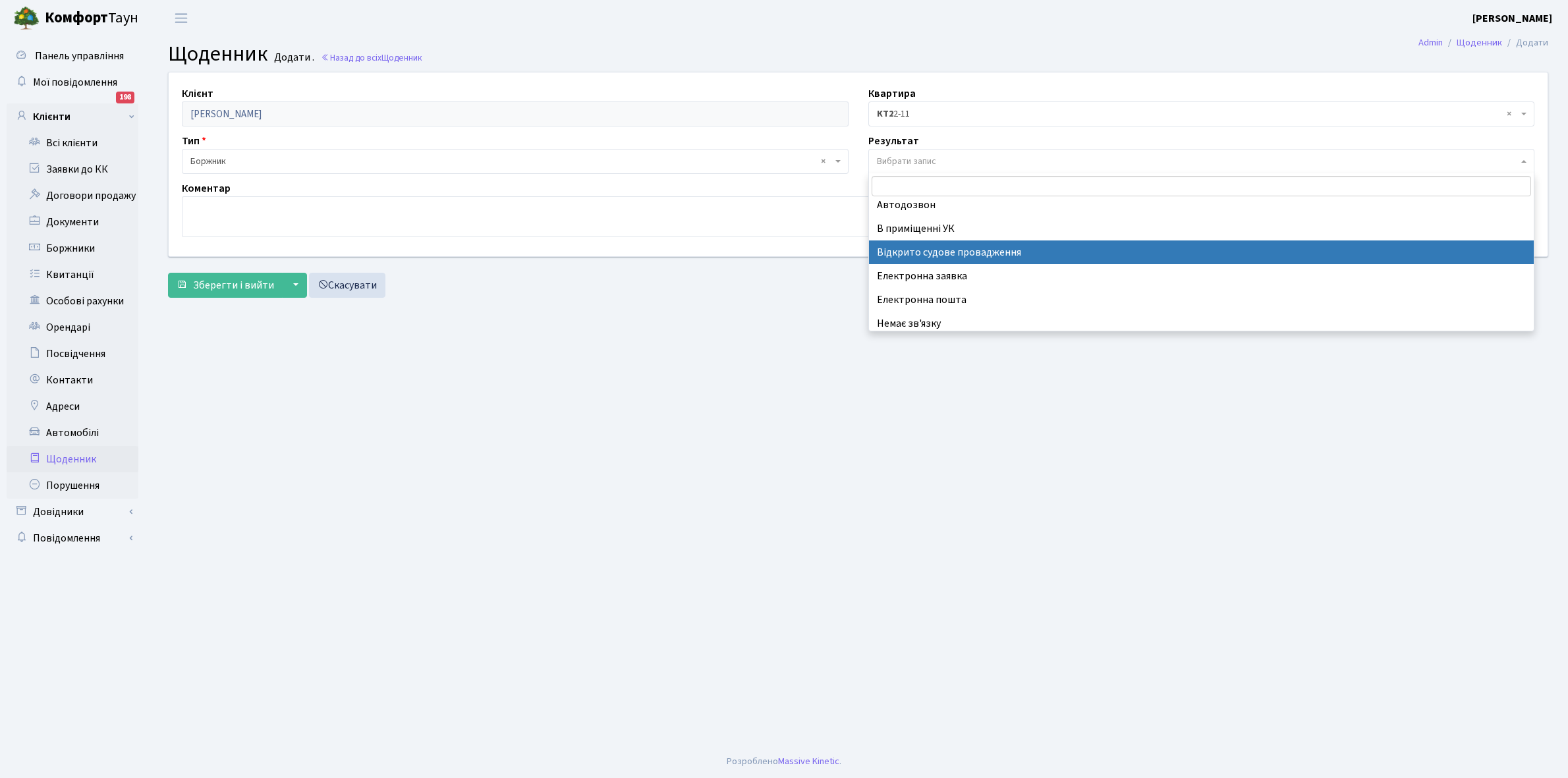
scroll to position [81, 0]
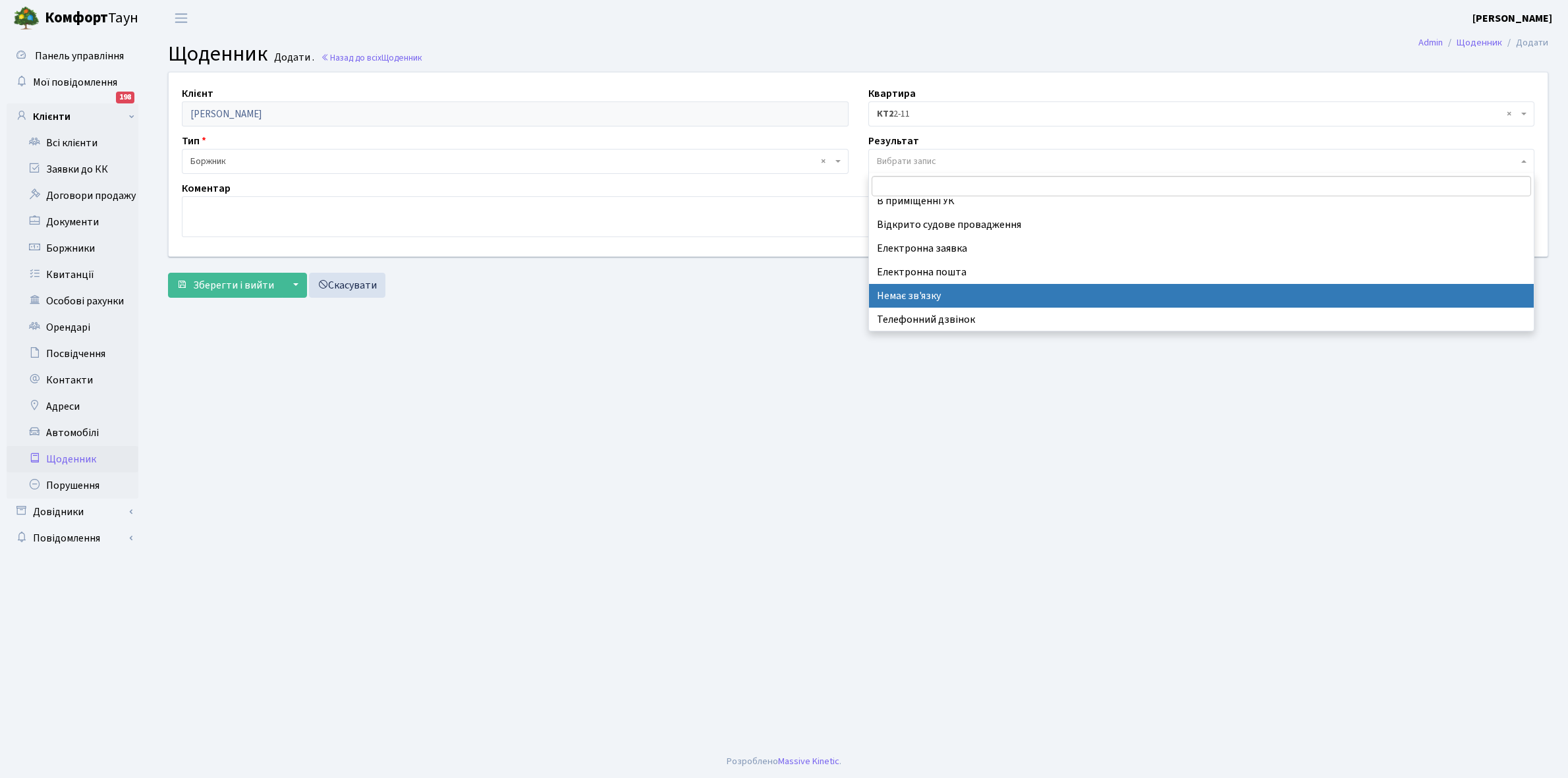
select select "197"
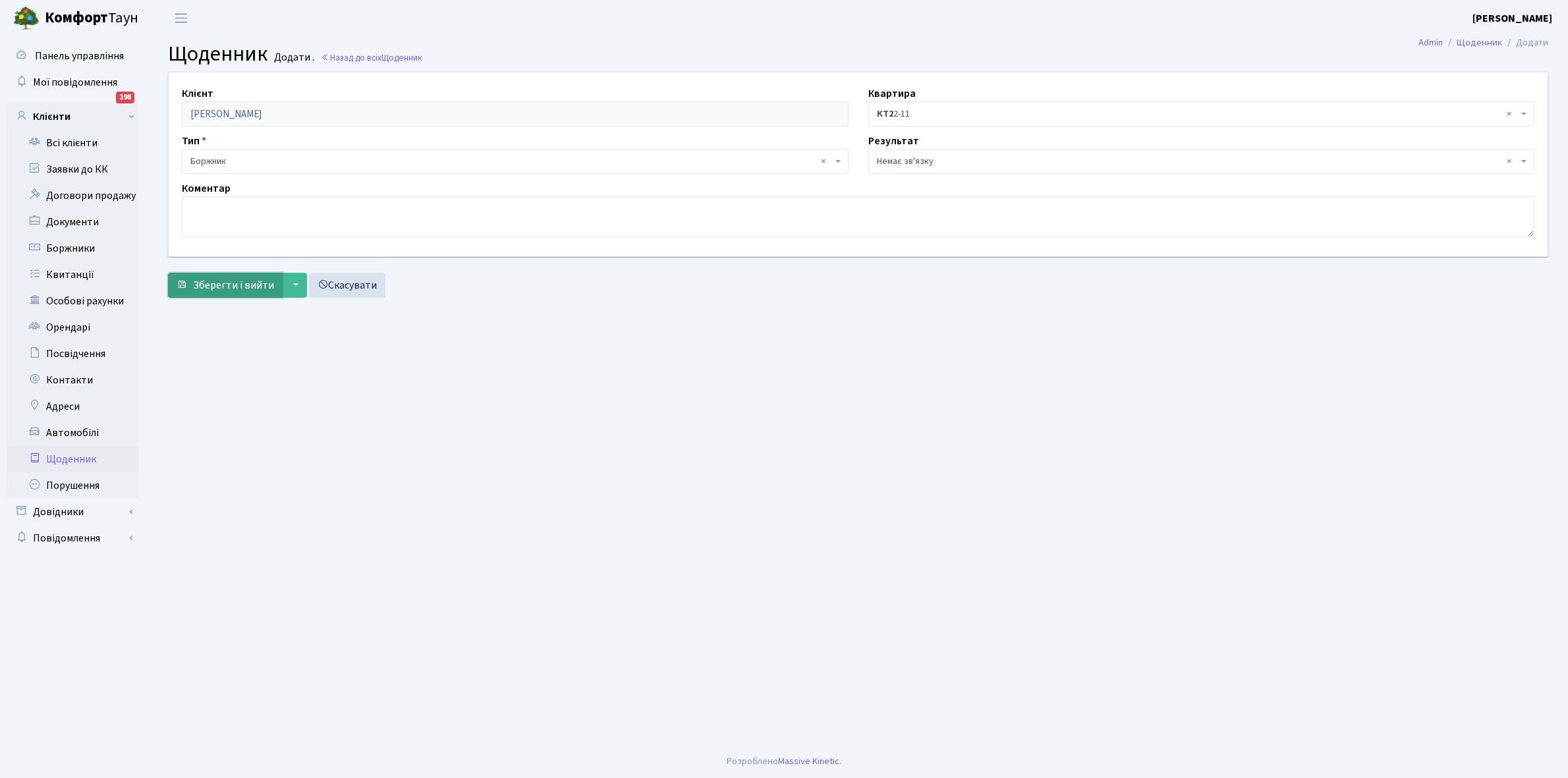
click at [243, 284] on span "Зберегти і вийти" at bounding box center [234, 285] width 81 height 14
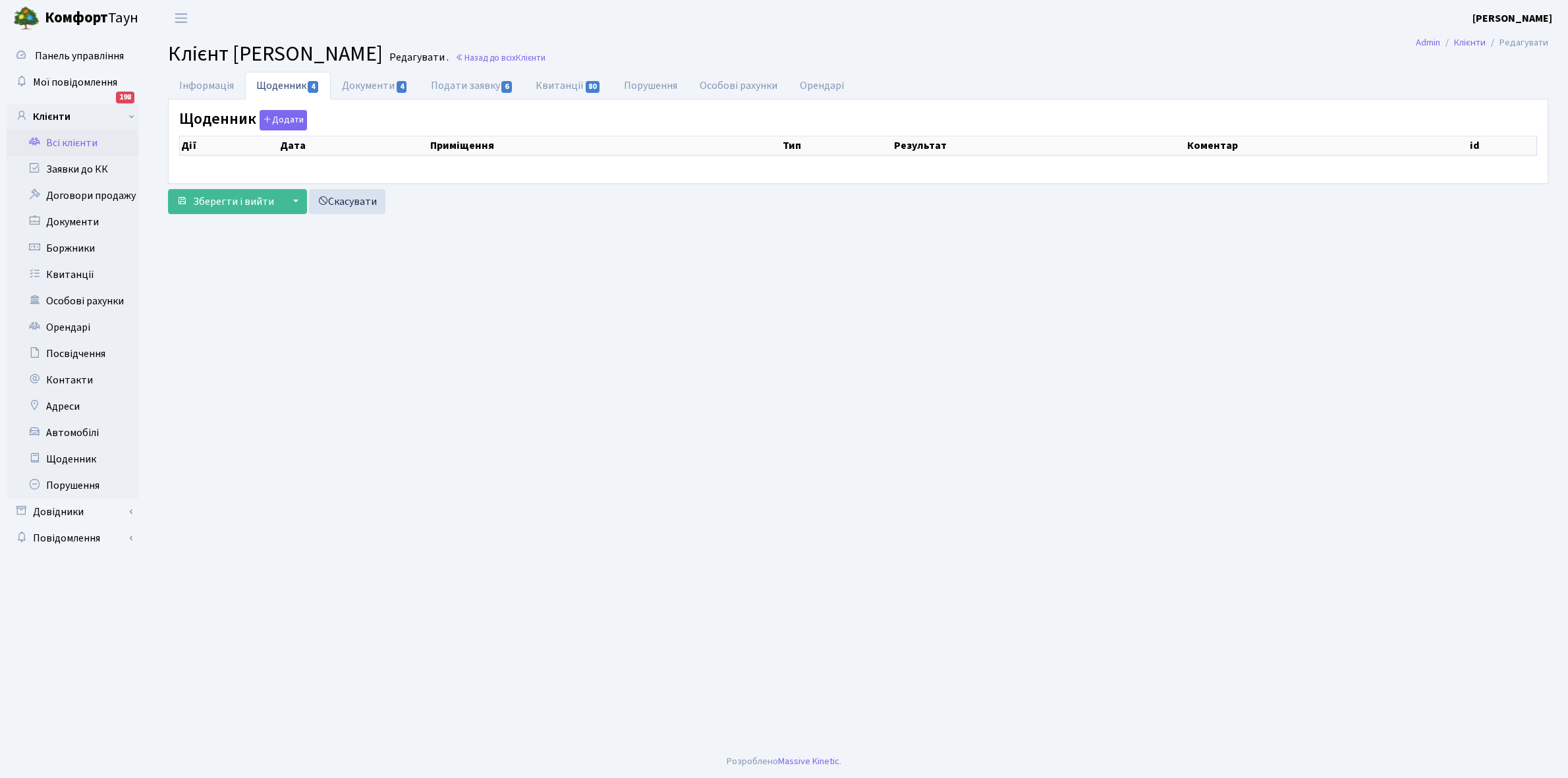
select select "25"
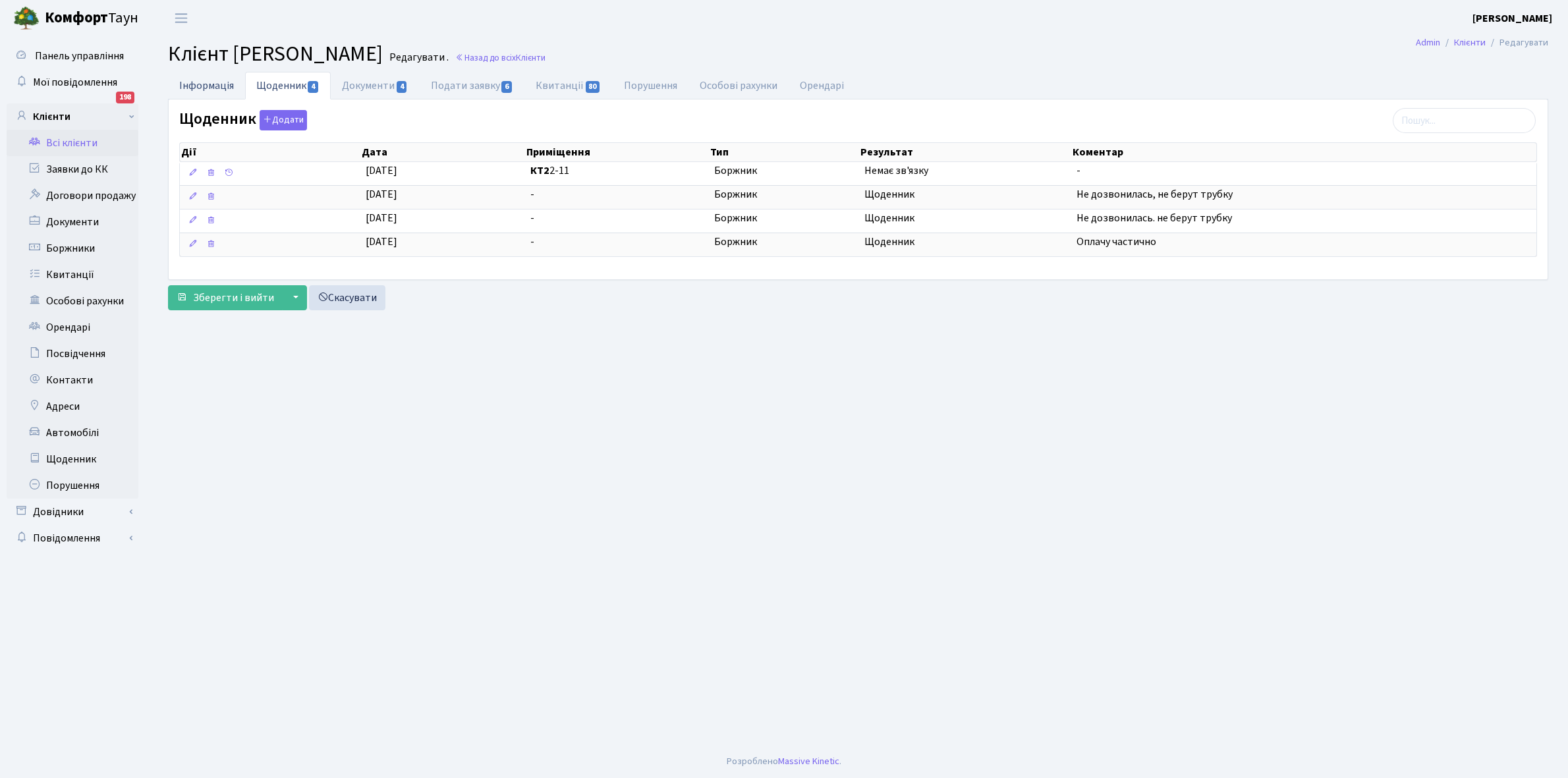
click at [201, 81] on link "Інформація" at bounding box center [206, 85] width 77 height 27
select select "25"
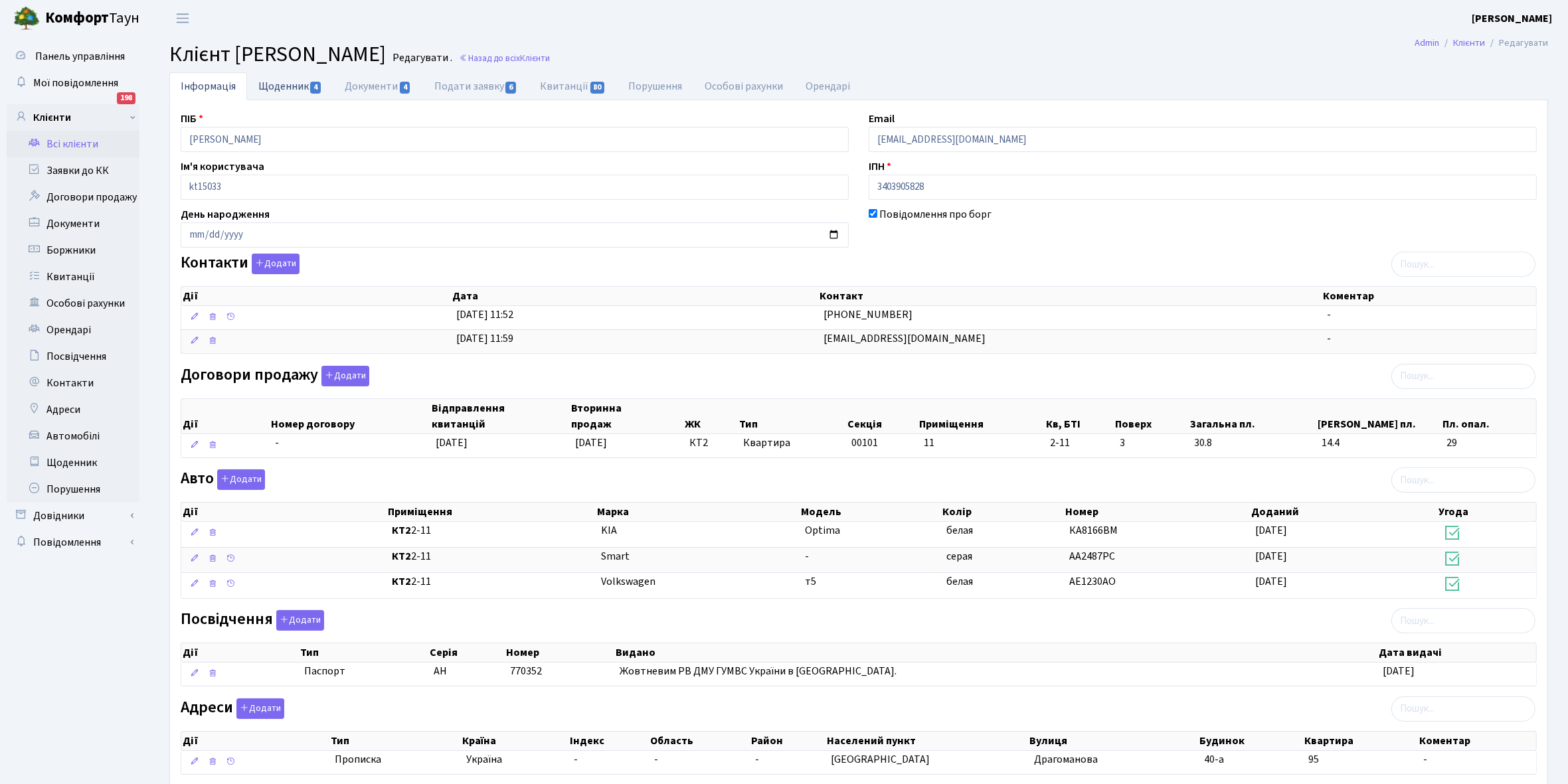
click at [283, 88] on link "Щоденник 4" at bounding box center [290, 86] width 87 height 28
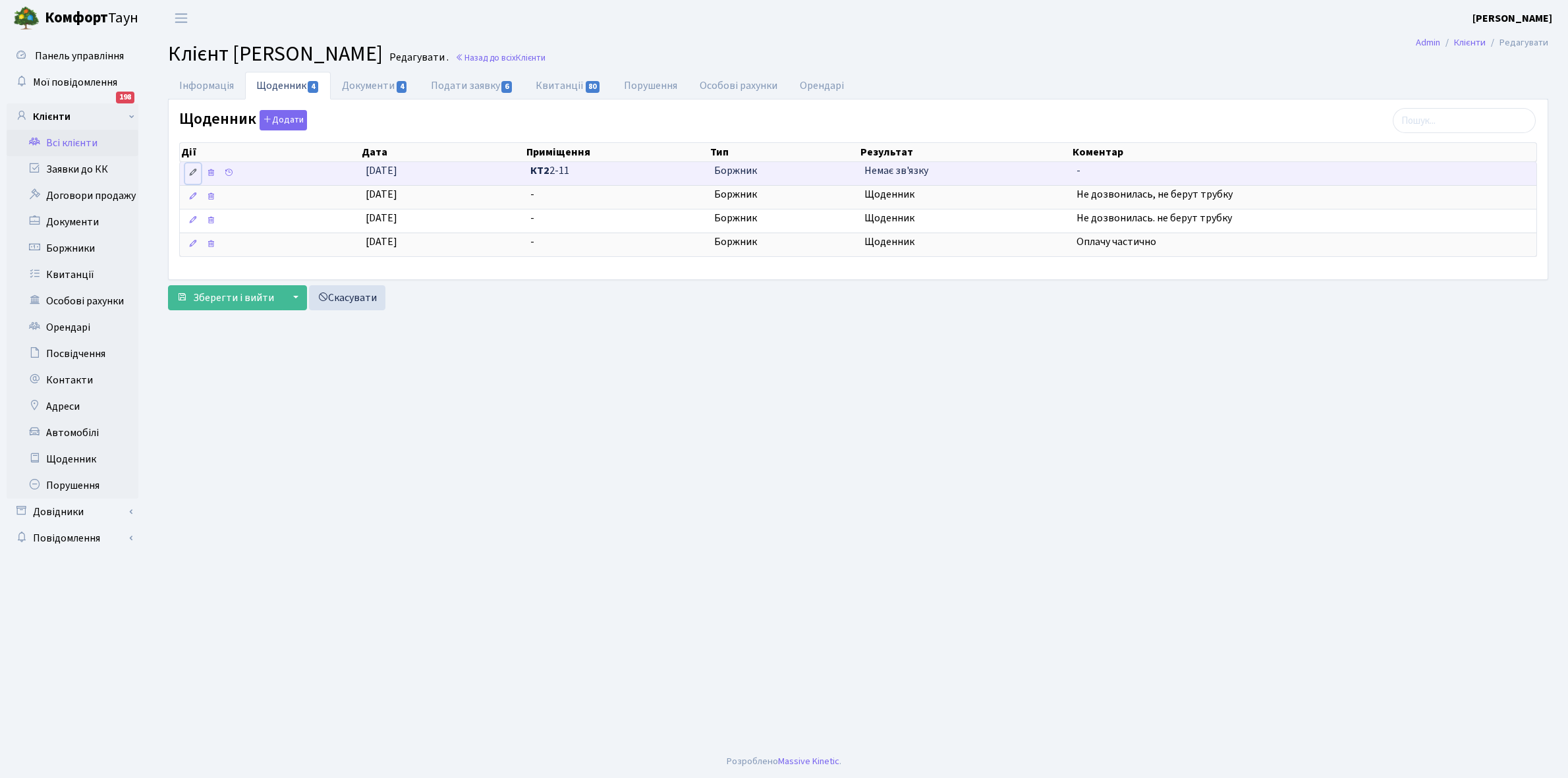
click at [192, 173] on icon at bounding box center [193, 173] width 9 height 9
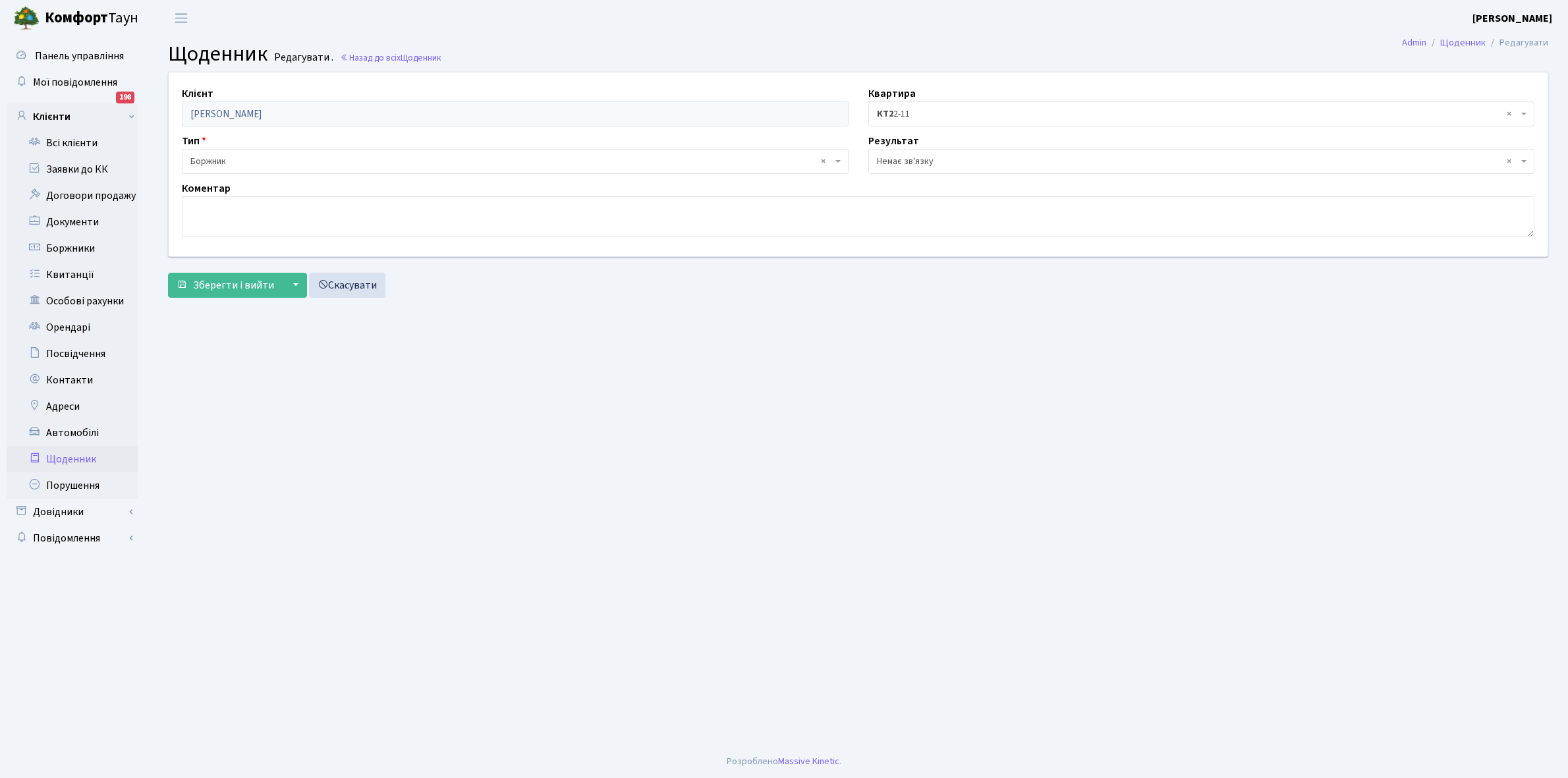
click at [898, 155] on span "× Немає зв'язку" at bounding box center [1198, 161] width 642 height 13
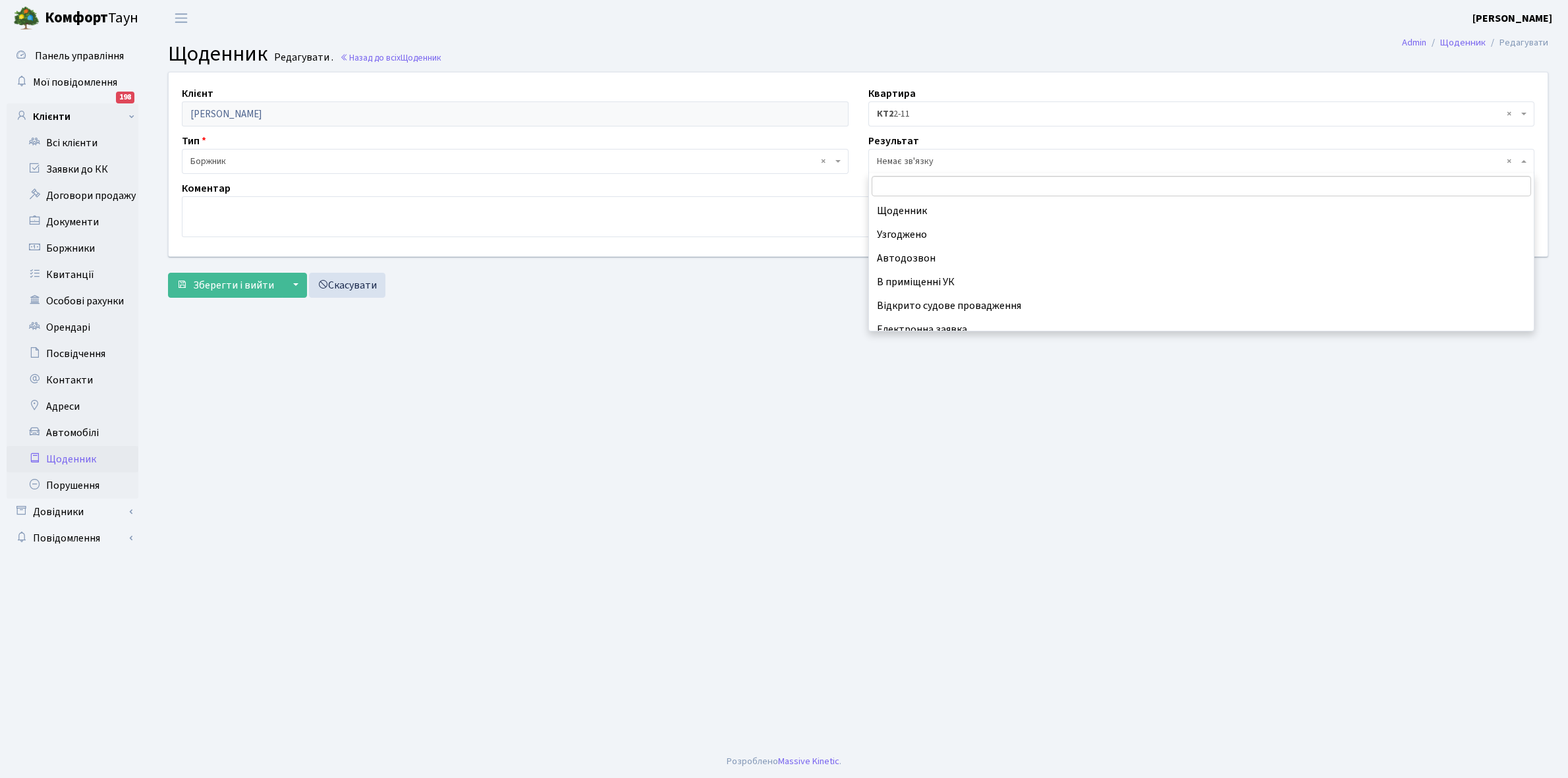
scroll to position [81, 0]
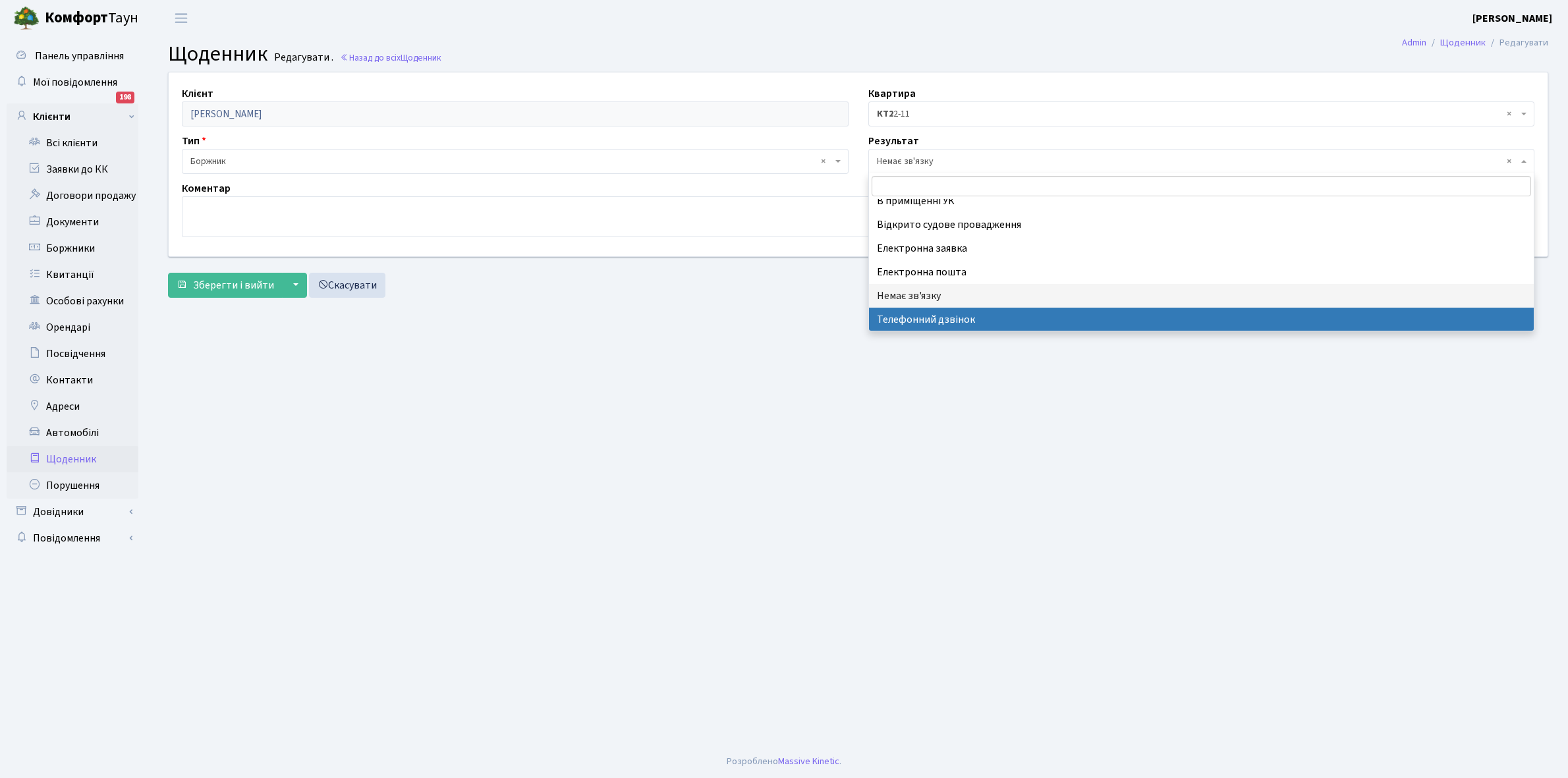
select select "196"
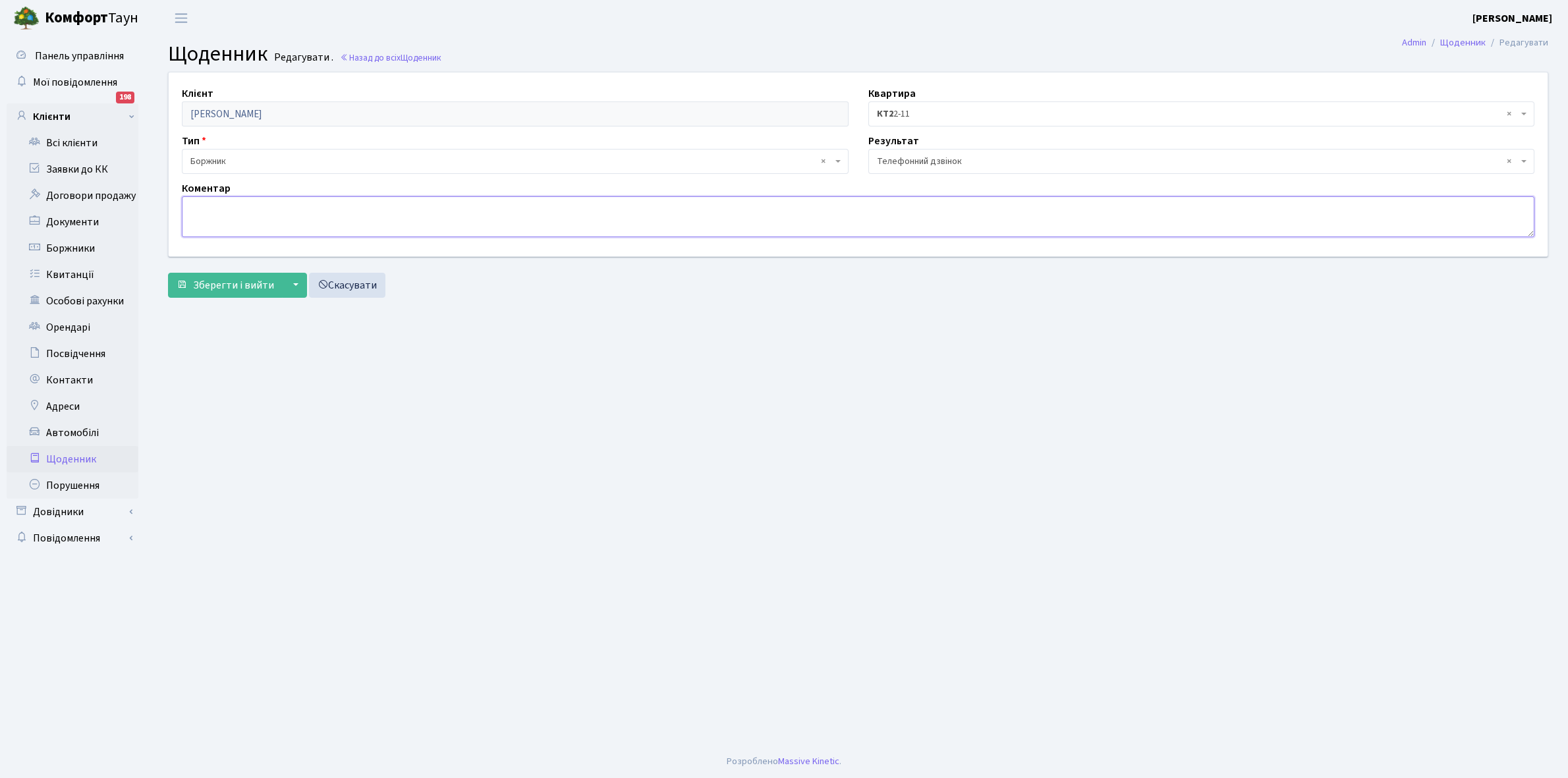
click at [215, 219] on textarea at bounding box center [858, 217] width 1353 height 41
type textarea "Не бере трубку телефона"
click at [225, 290] on span "Зберегти і вийти" at bounding box center [234, 285] width 81 height 14
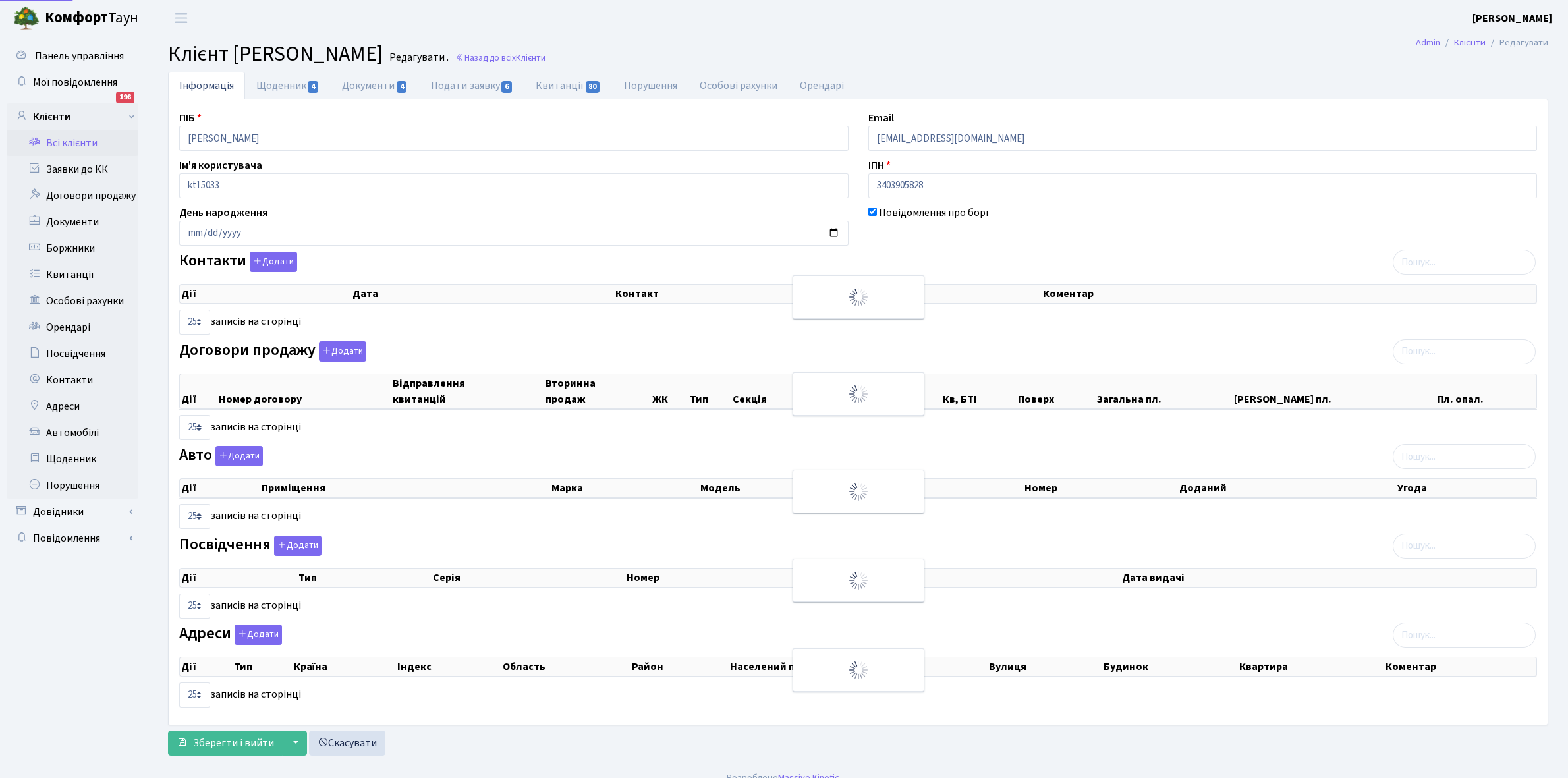
select select "25"
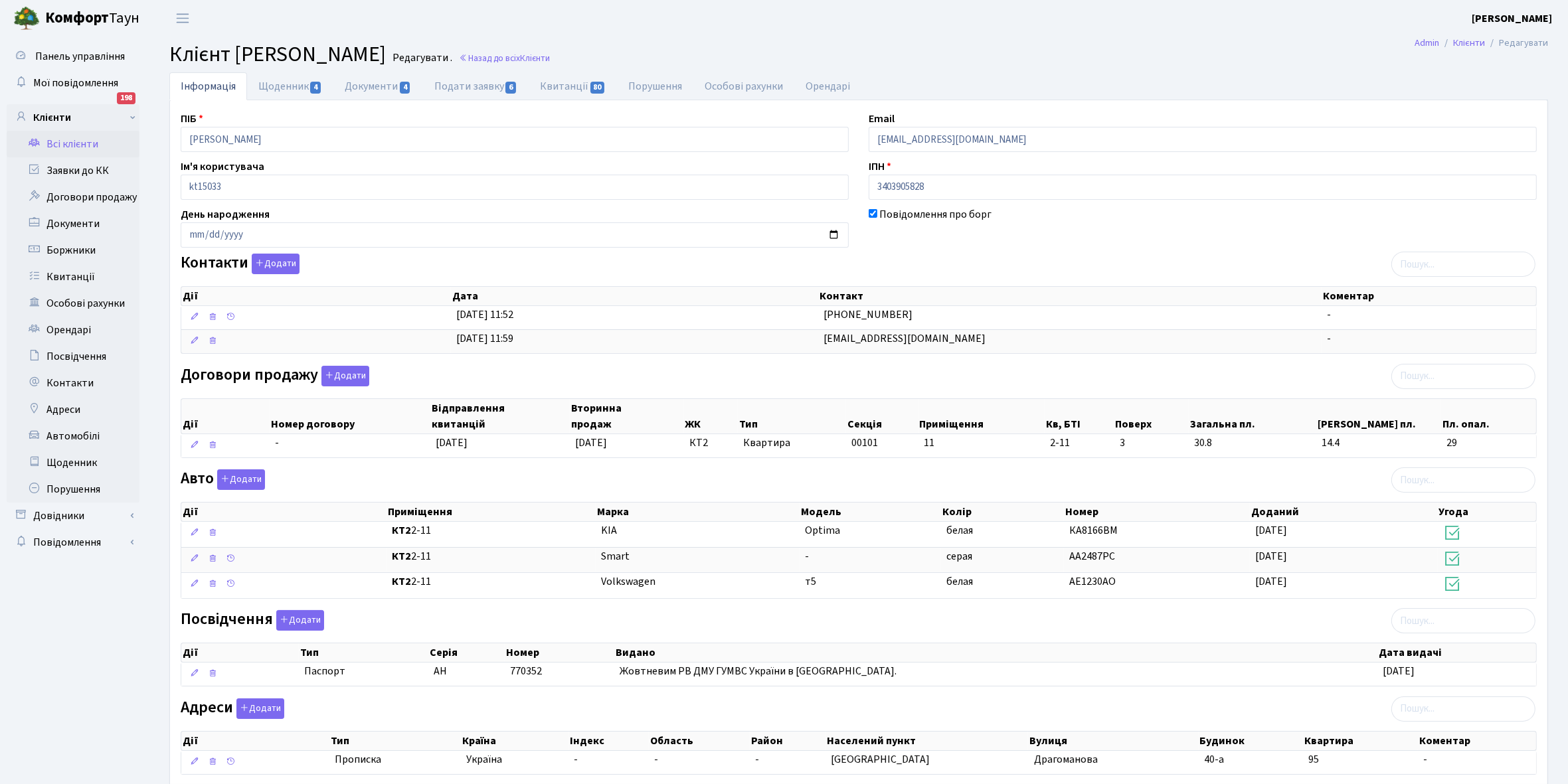
click at [81, 141] on link "Всі клієнти" at bounding box center [73, 144] width 133 height 27
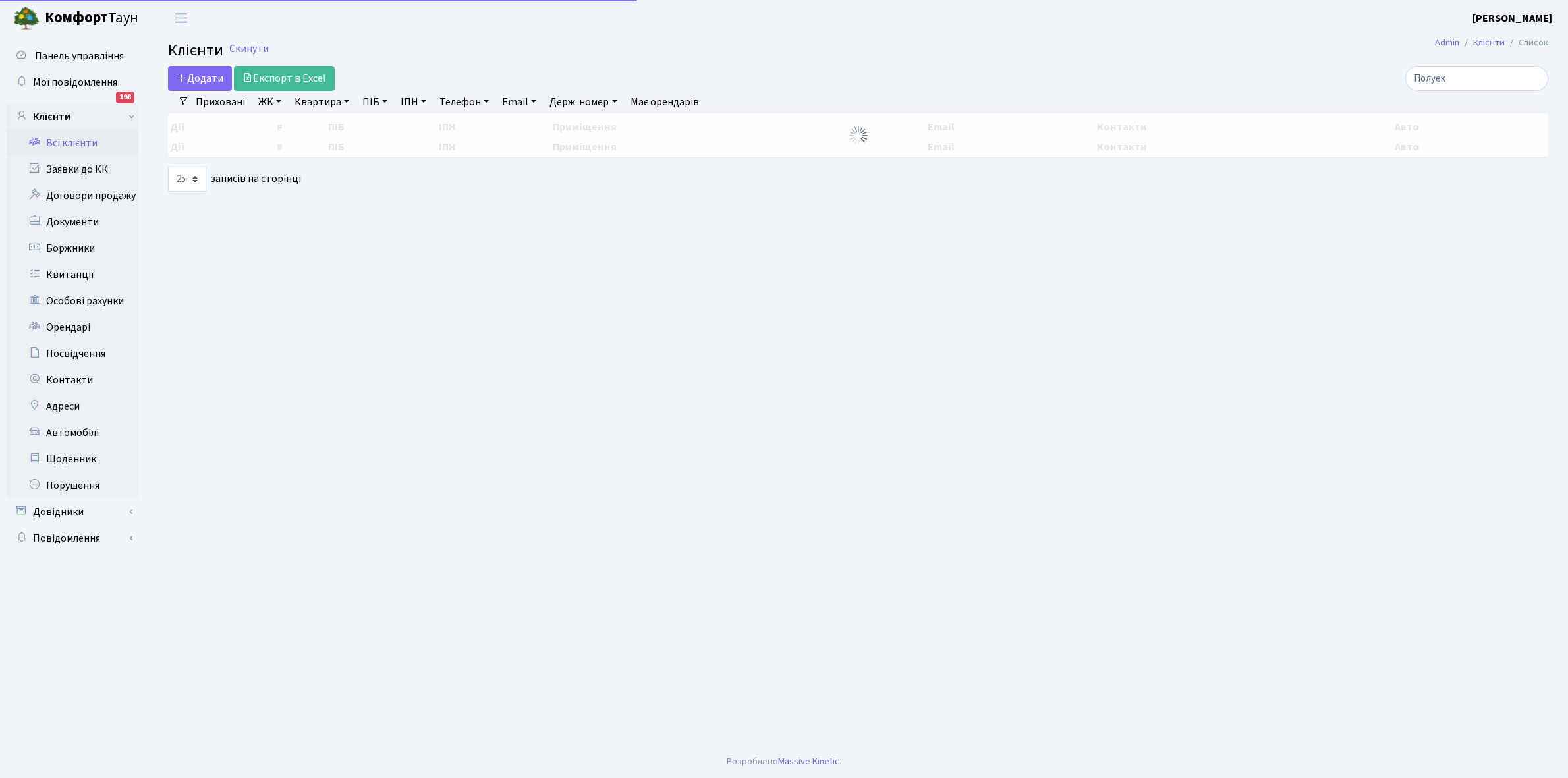
select select "25"
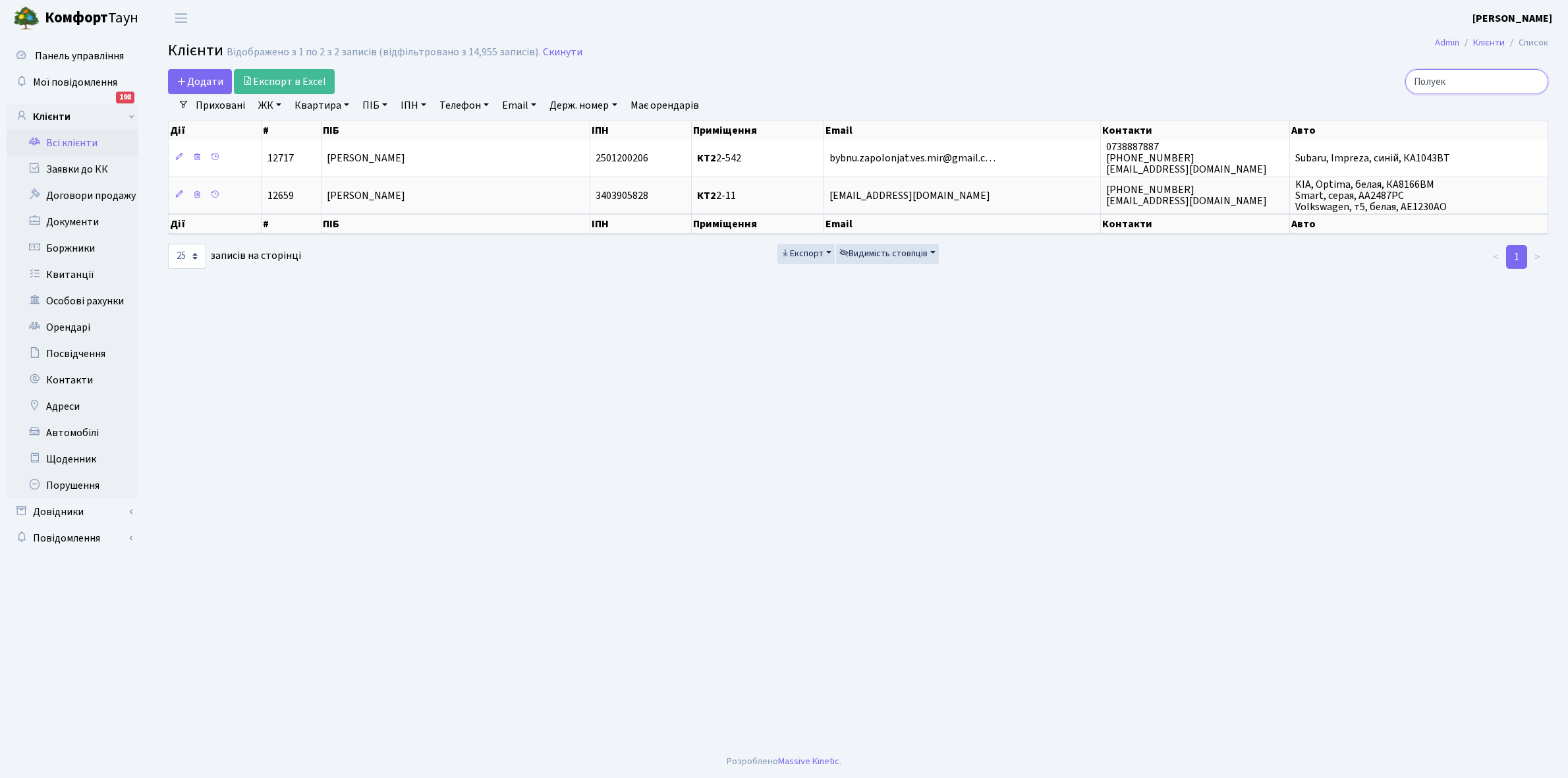
click at [1470, 81] on input "Полуек" at bounding box center [1477, 81] width 143 height 25
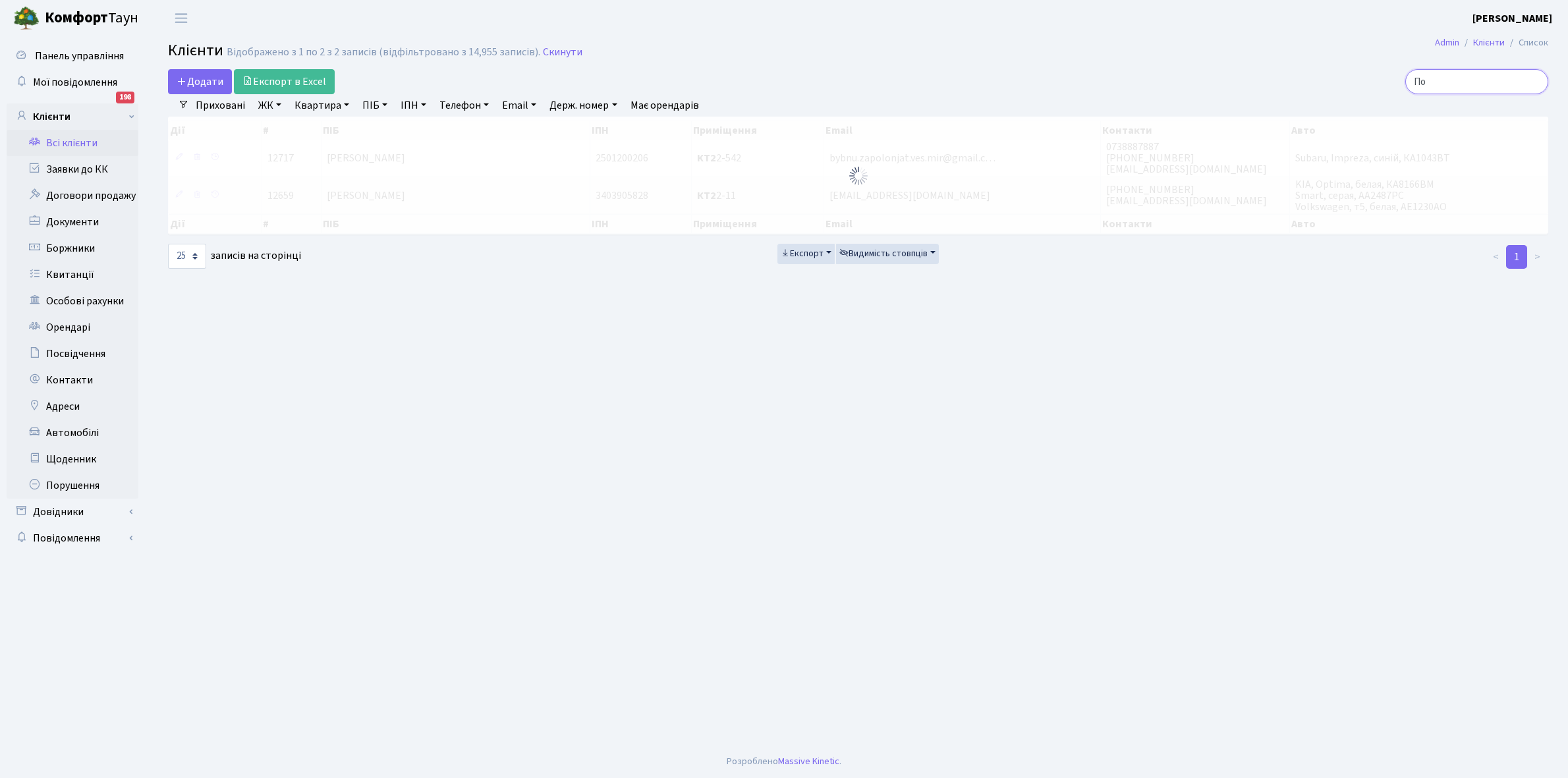
type input "П"
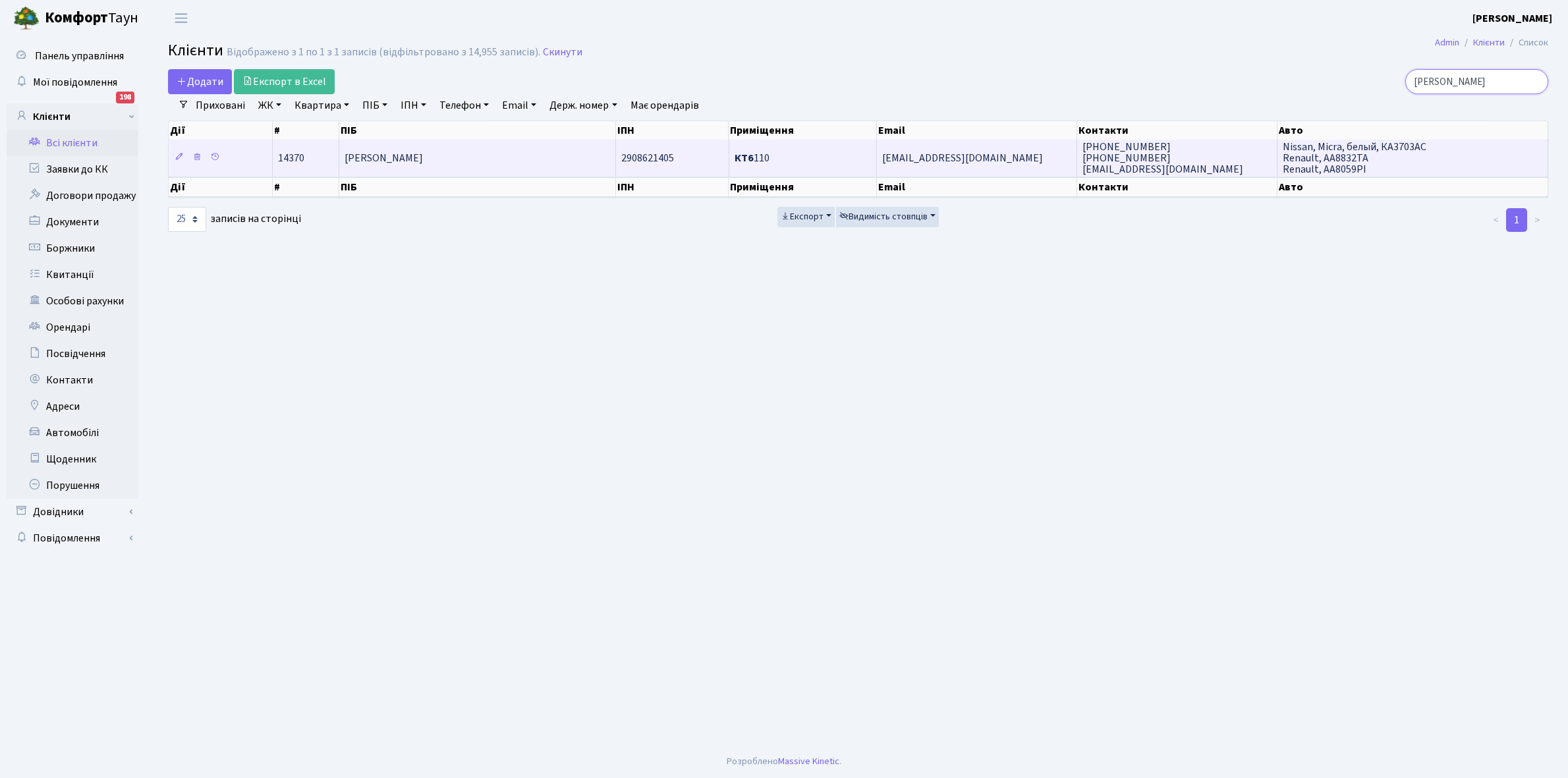
type input "Решетнікова"
click at [423, 165] on span "[PERSON_NAME]" at bounding box center [383, 157] width 78 height 14
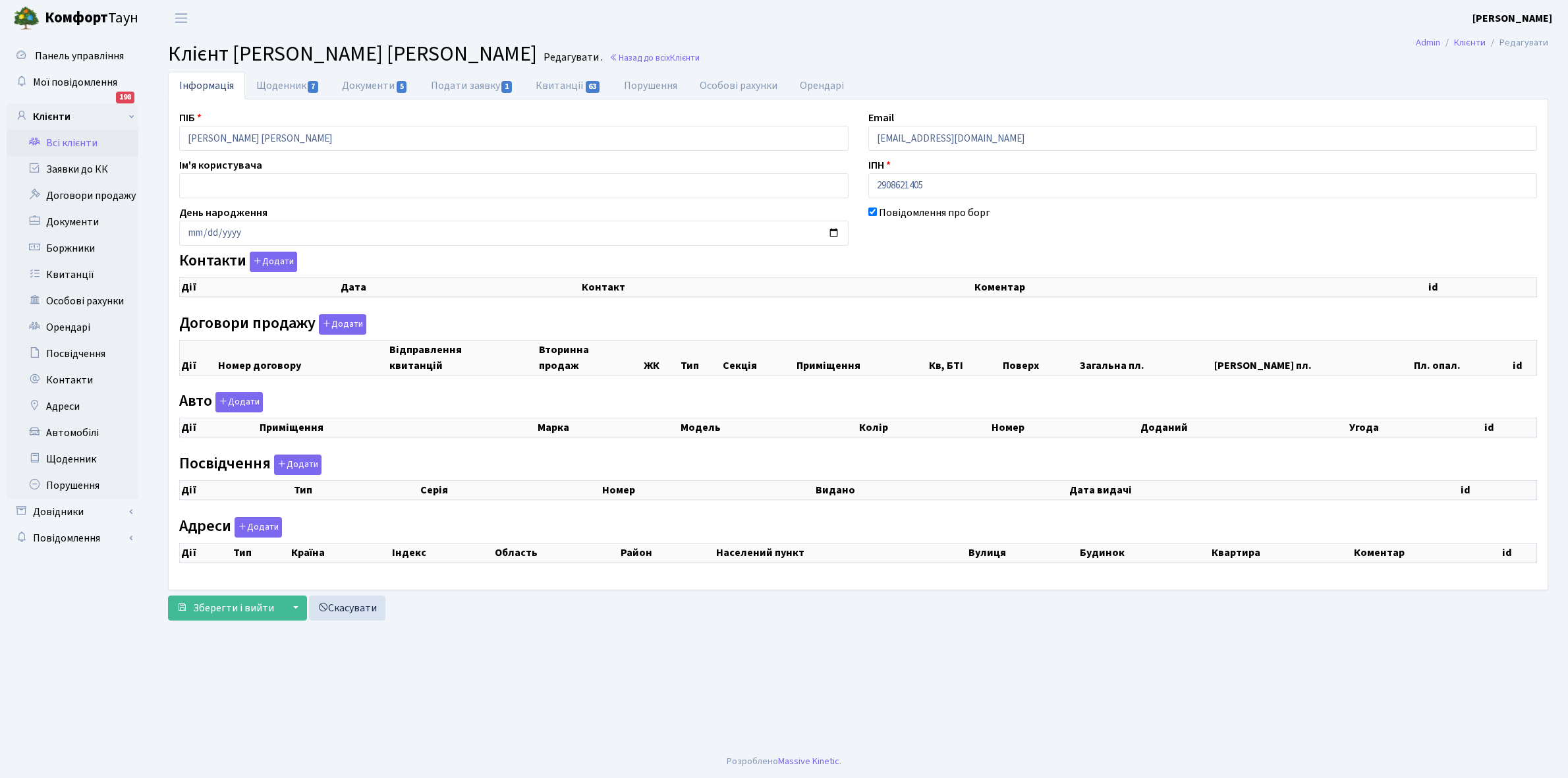
checkbox input "true"
select select "25"
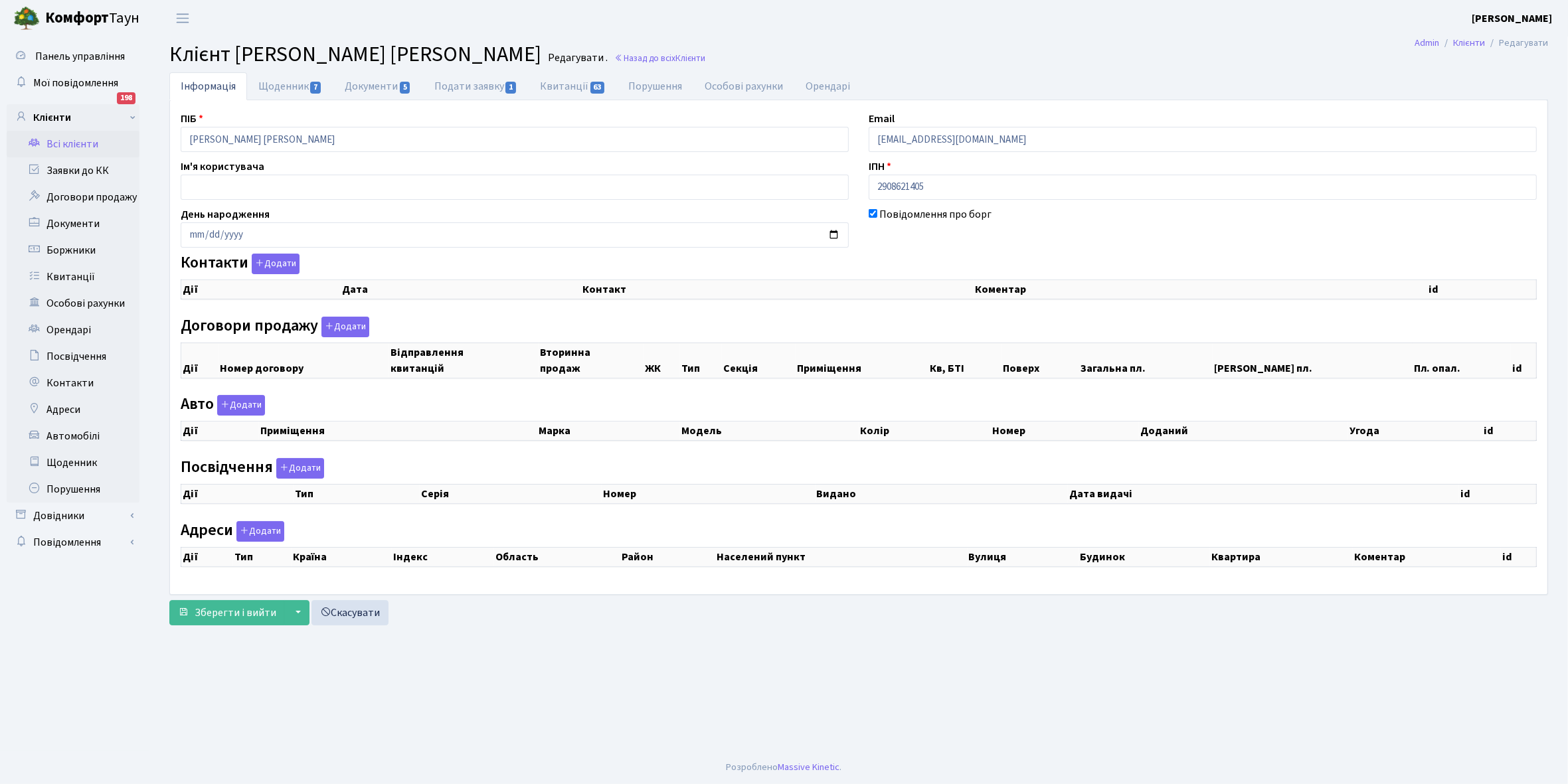
select select "25"
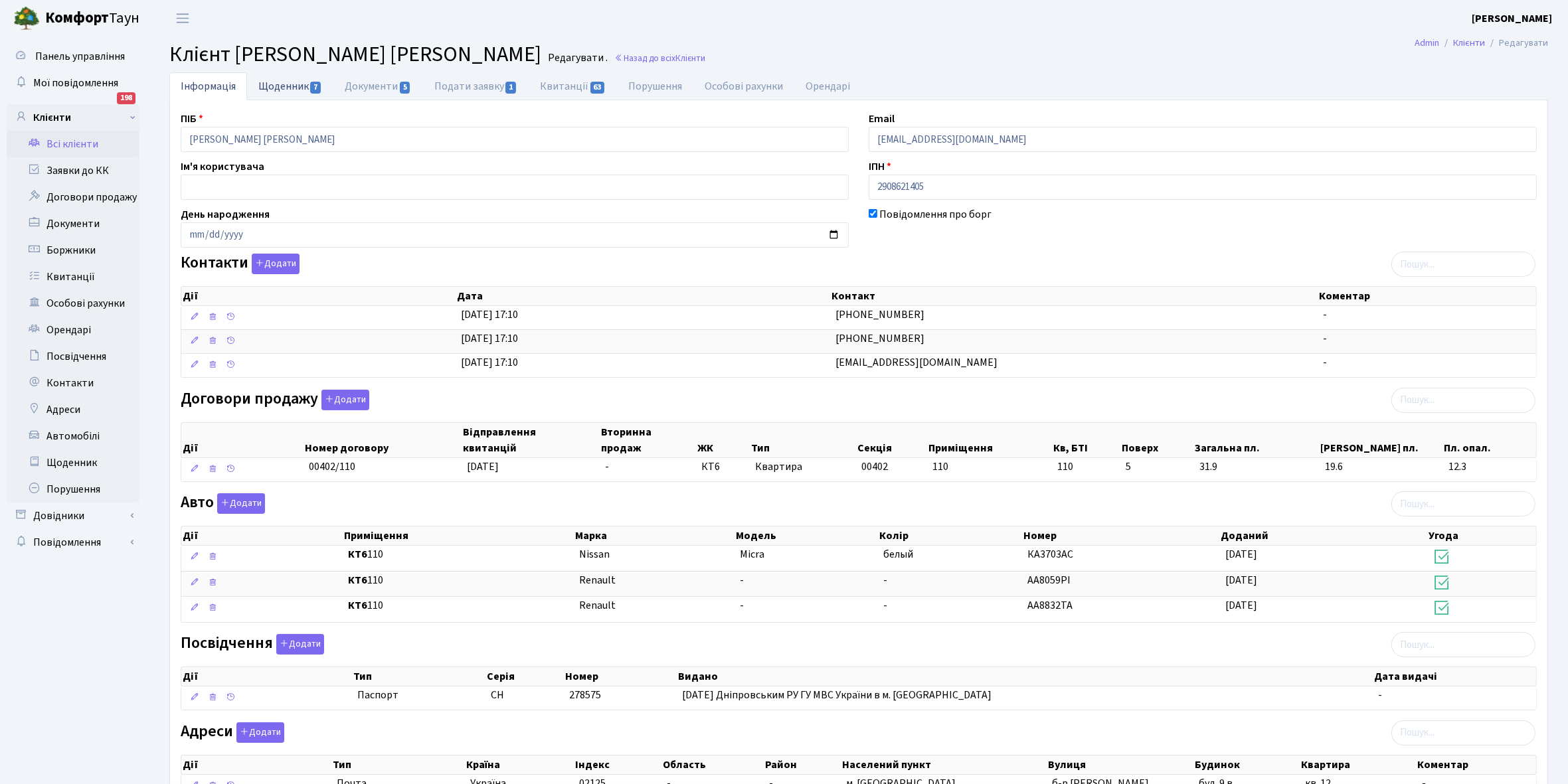
click at [273, 84] on link "Щоденник 7" at bounding box center [290, 86] width 87 height 28
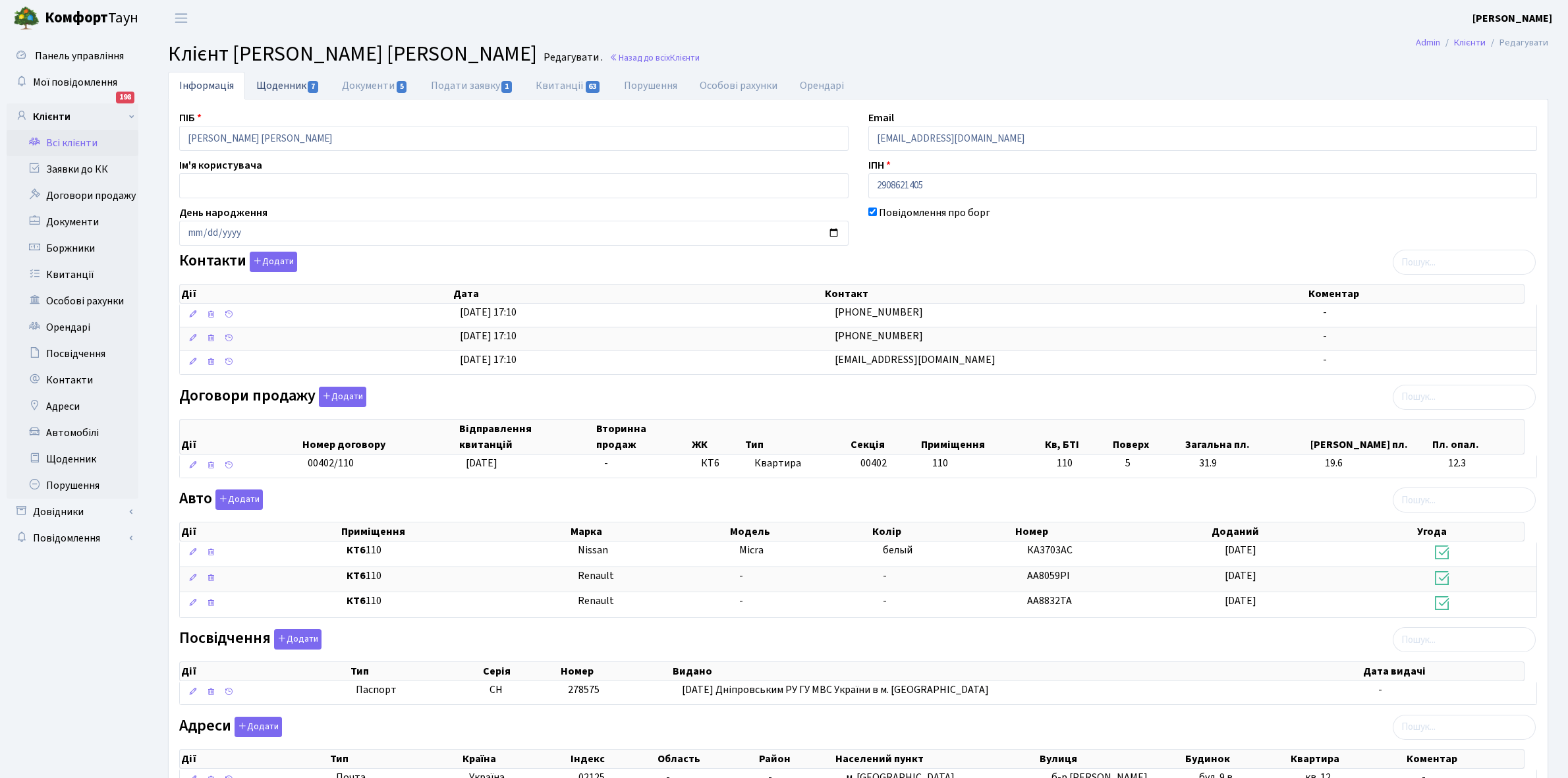
select select "25"
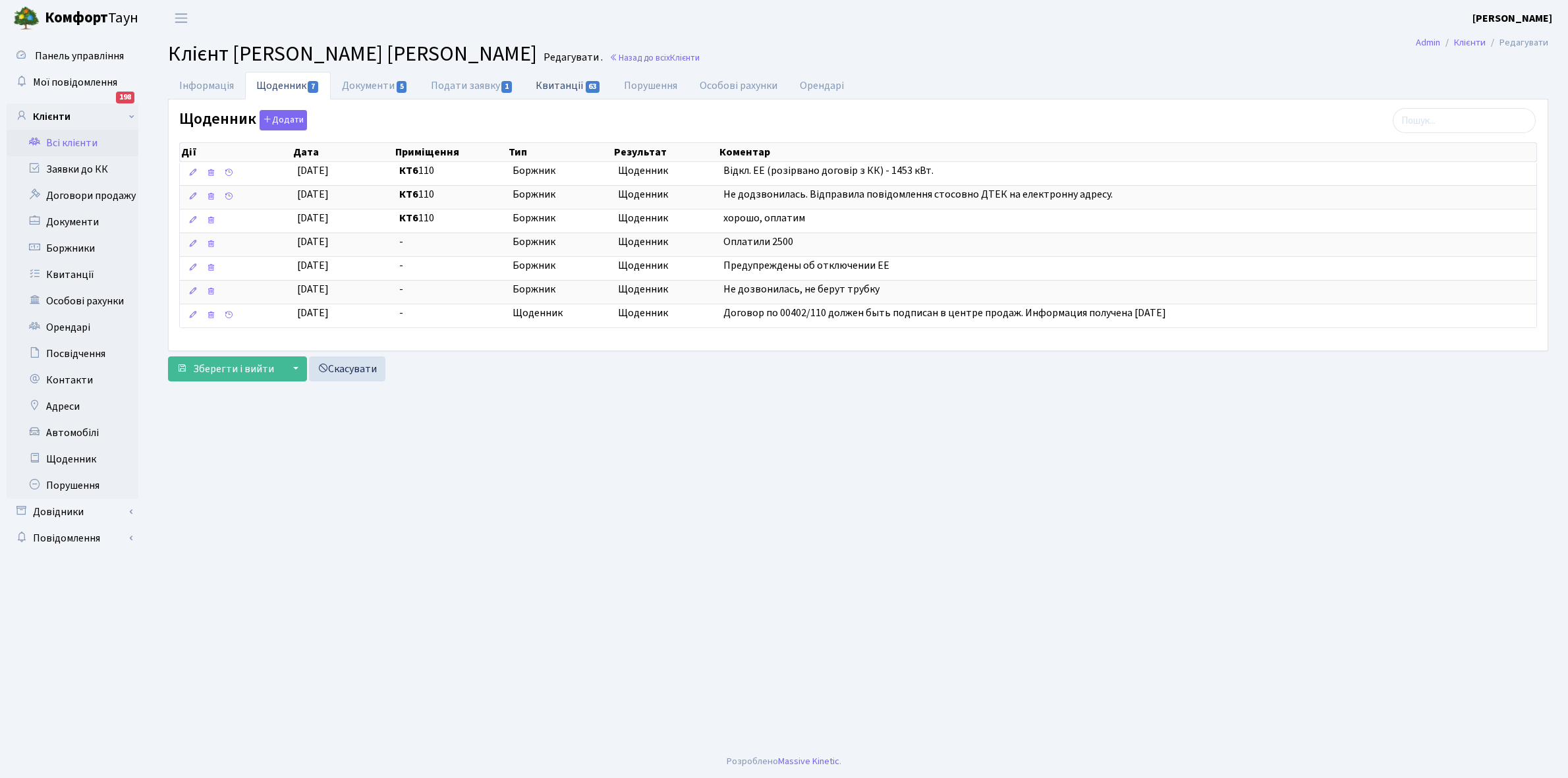
click at [558, 81] on link "Квитанції 63" at bounding box center [568, 85] width 87 height 27
select select "25"
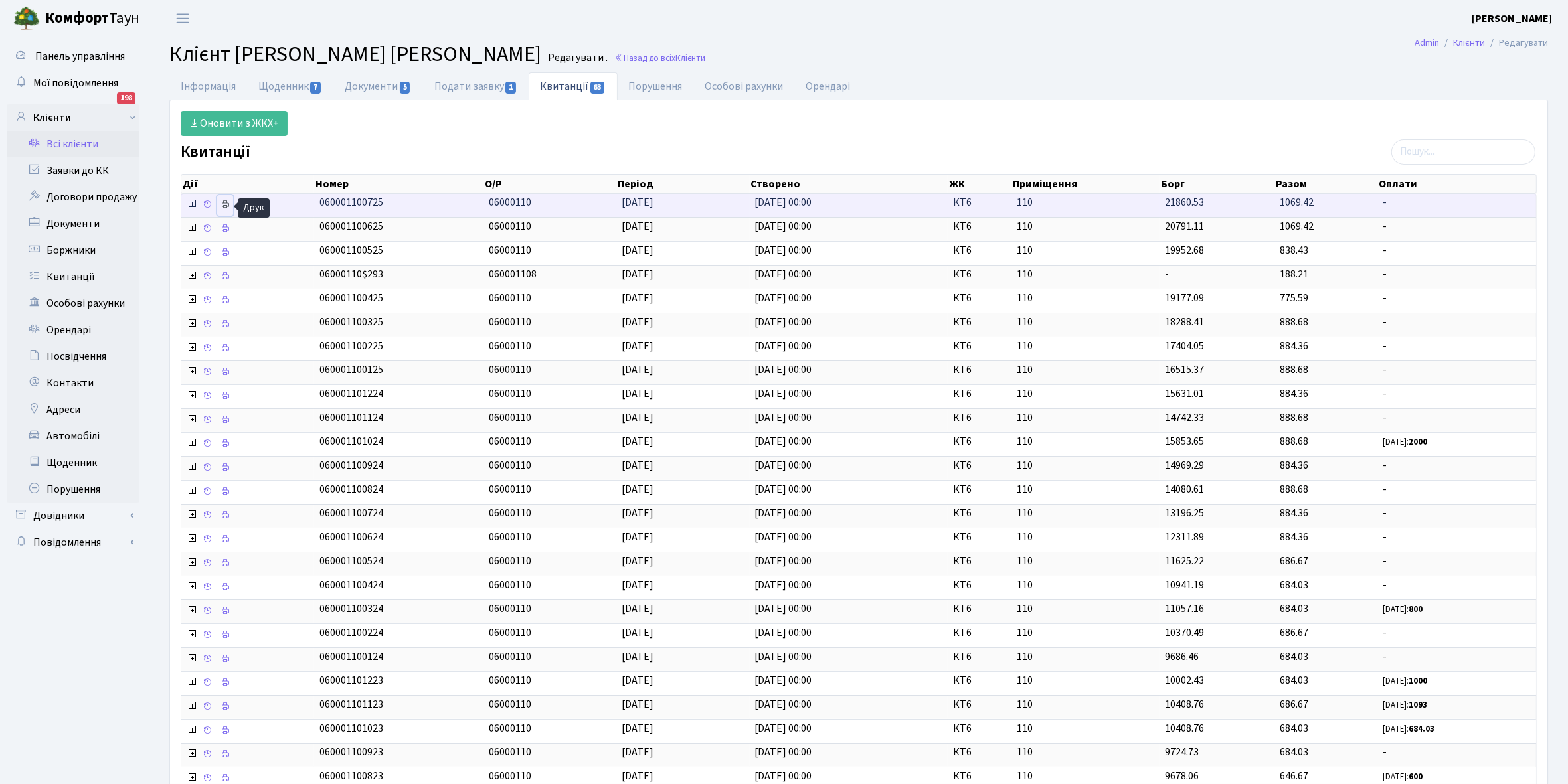
click at [225, 204] on icon at bounding box center [225, 205] width 9 height 9
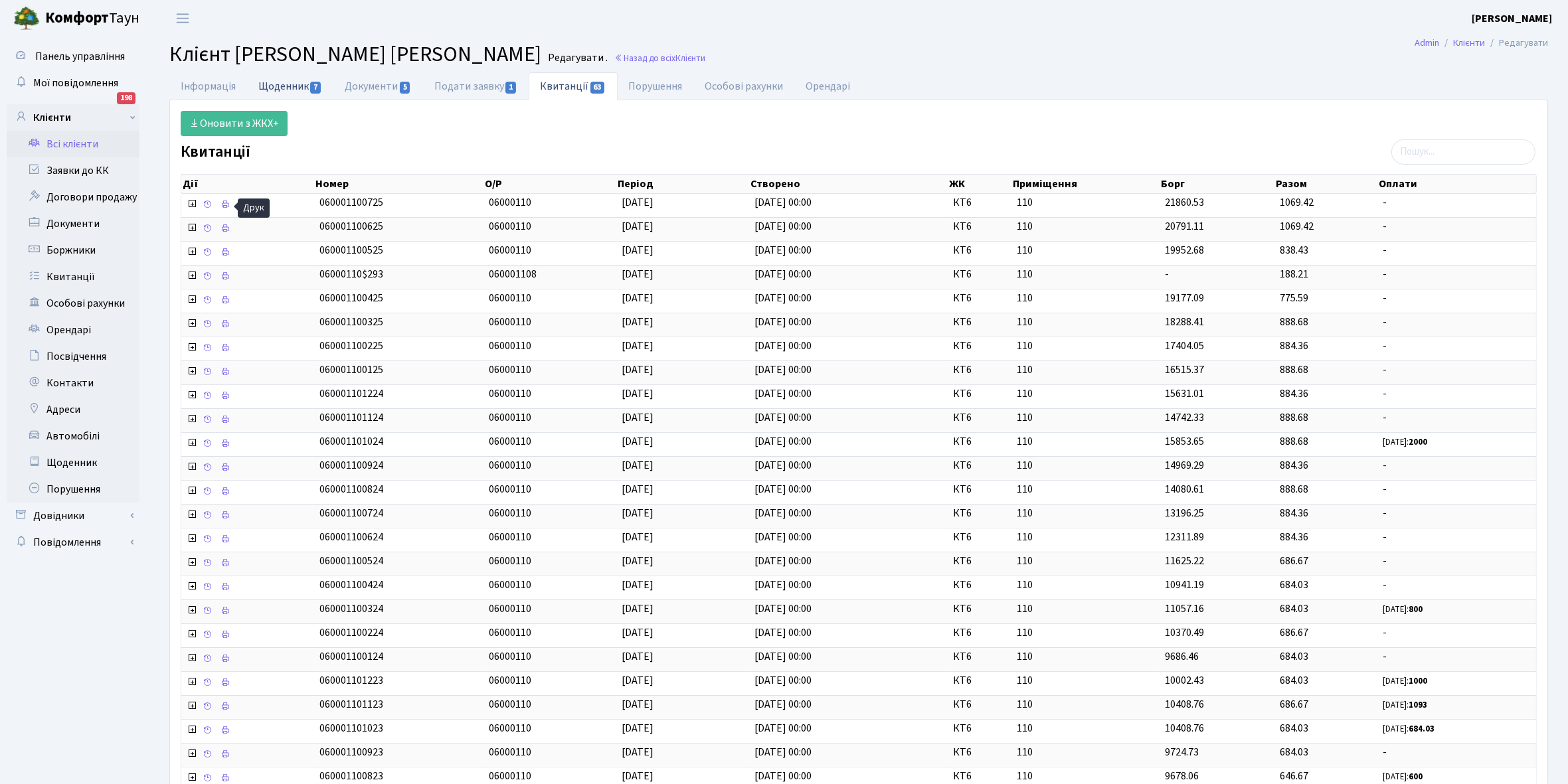
click at [274, 82] on link "Щоденник 7" at bounding box center [290, 86] width 87 height 28
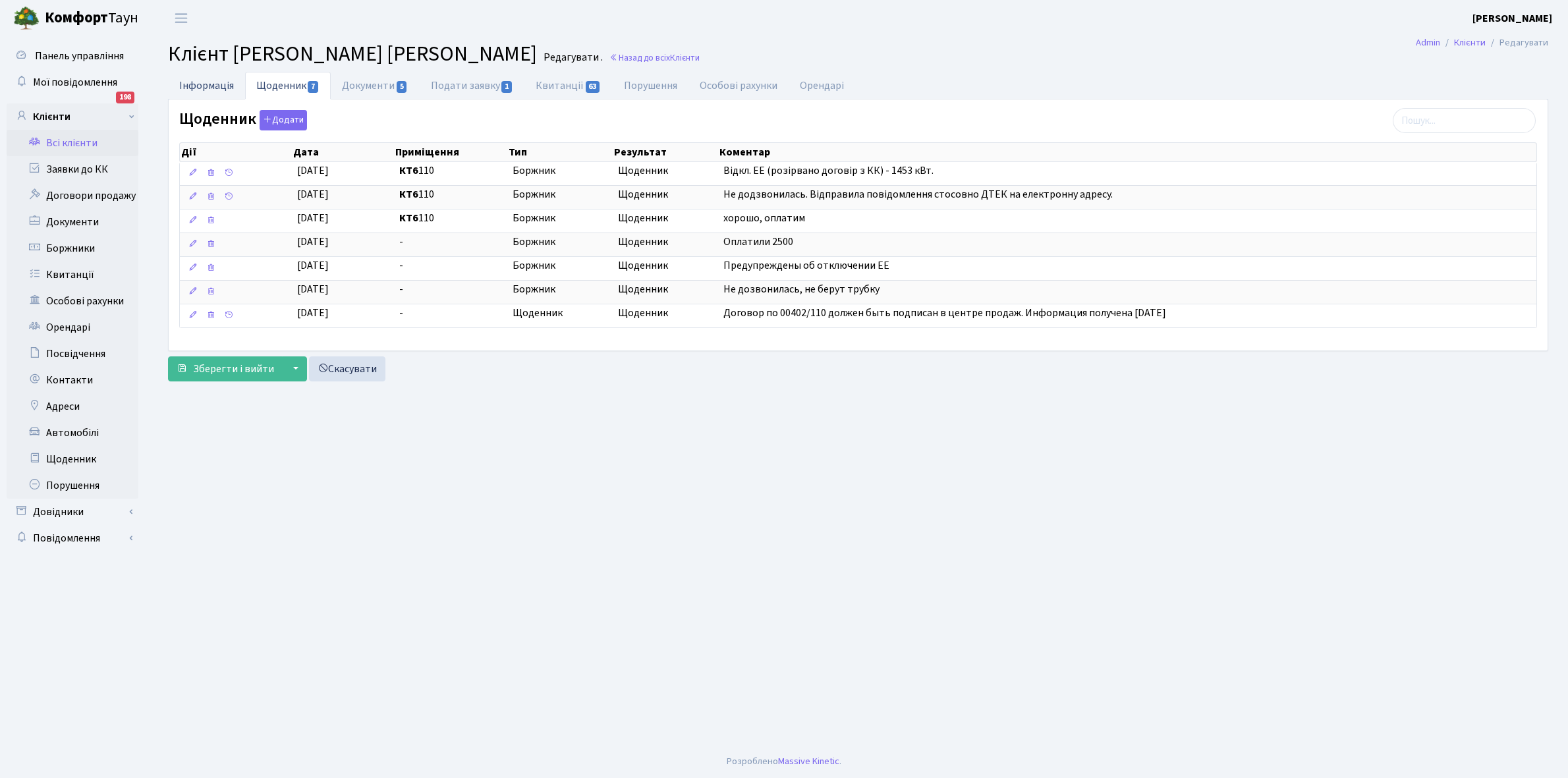
click at [202, 86] on link "Інформація" at bounding box center [206, 85] width 77 height 27
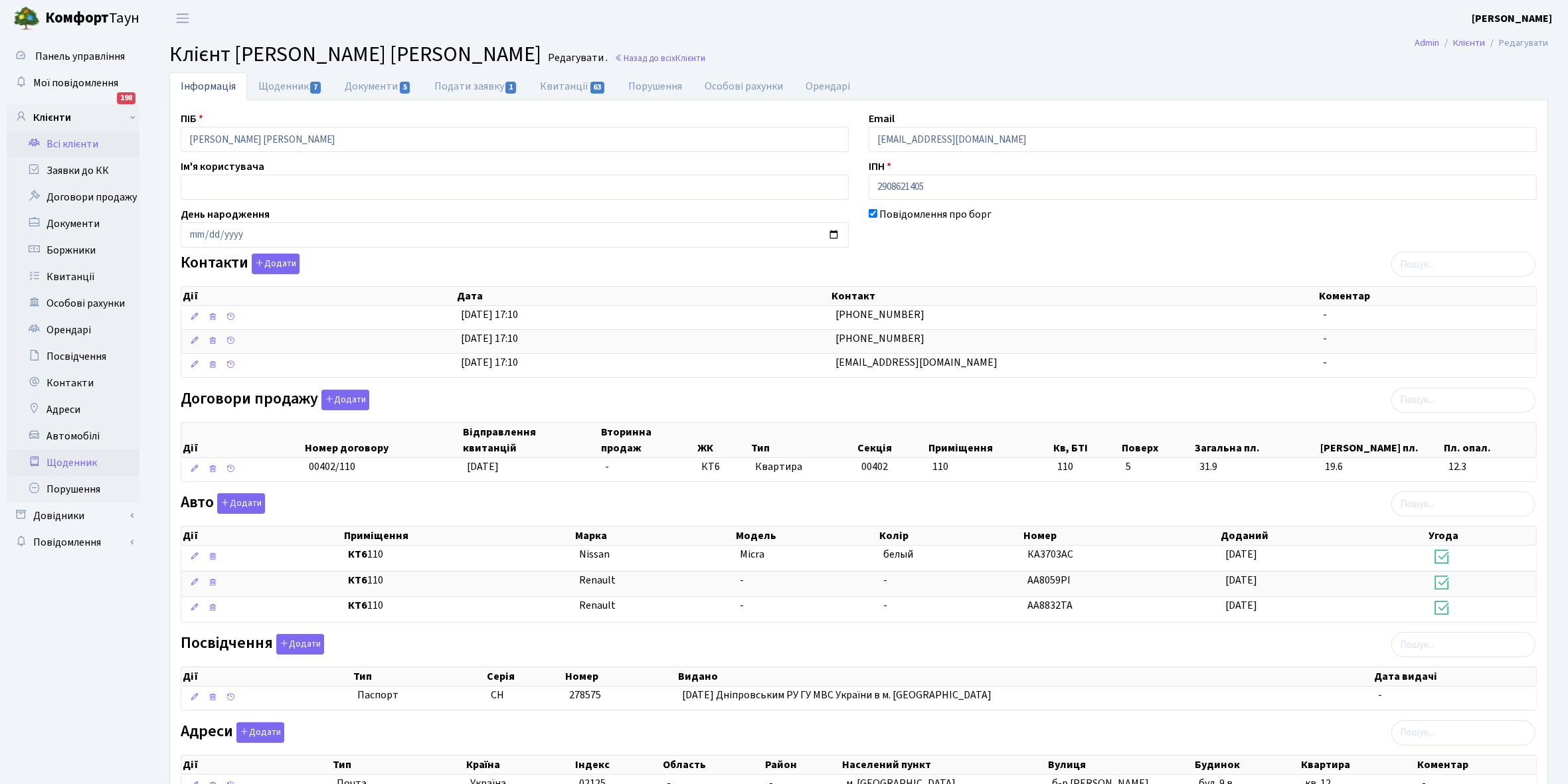
click at [63, 459] on link "Щоденник" at bounding box center [73, 462] width 133 height 27
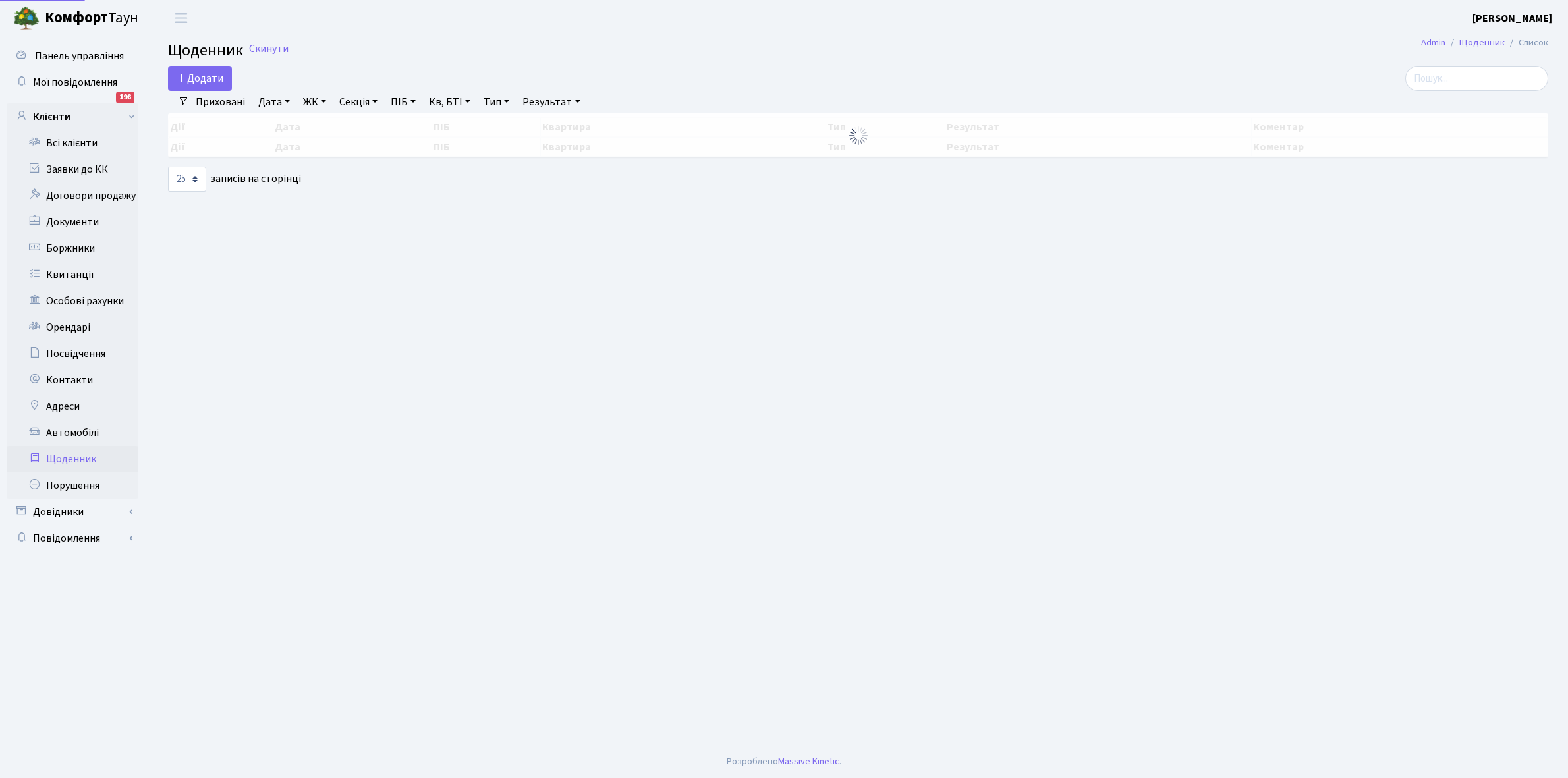
select select "25"
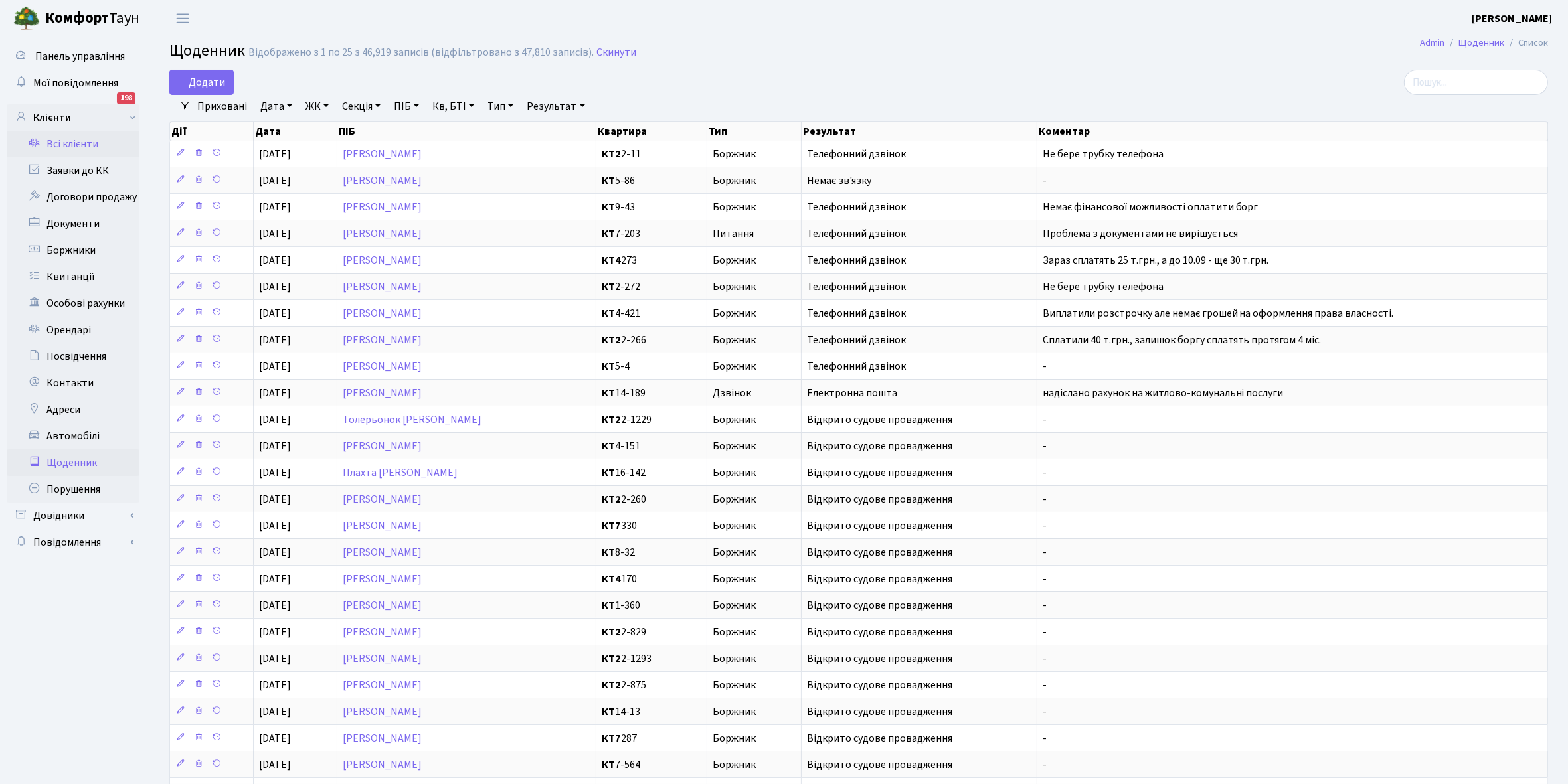
click at [74, 141] on link "Всі клієнти" at bounding box center [73, 144] width 133 height 27
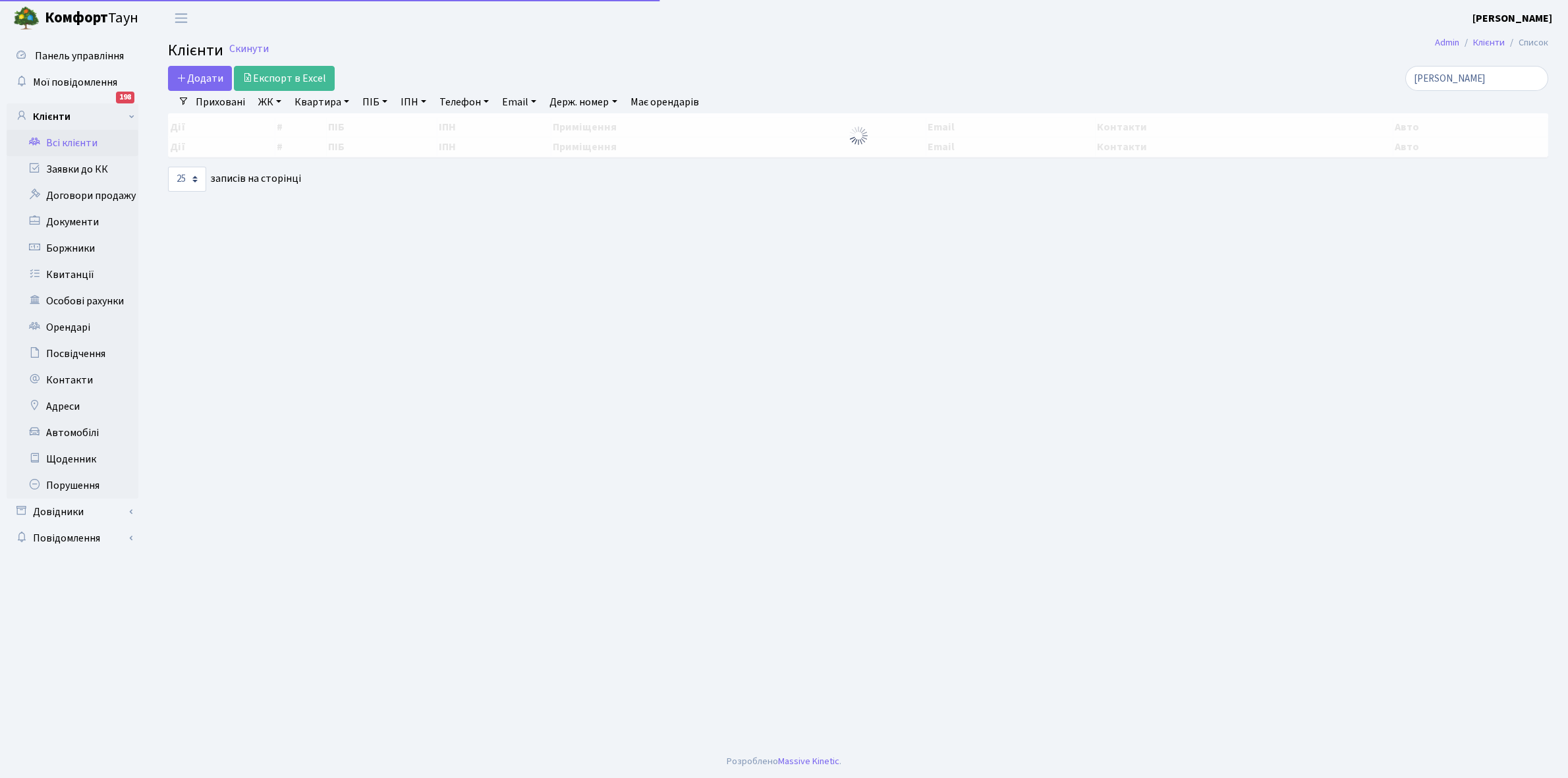
select select "25"
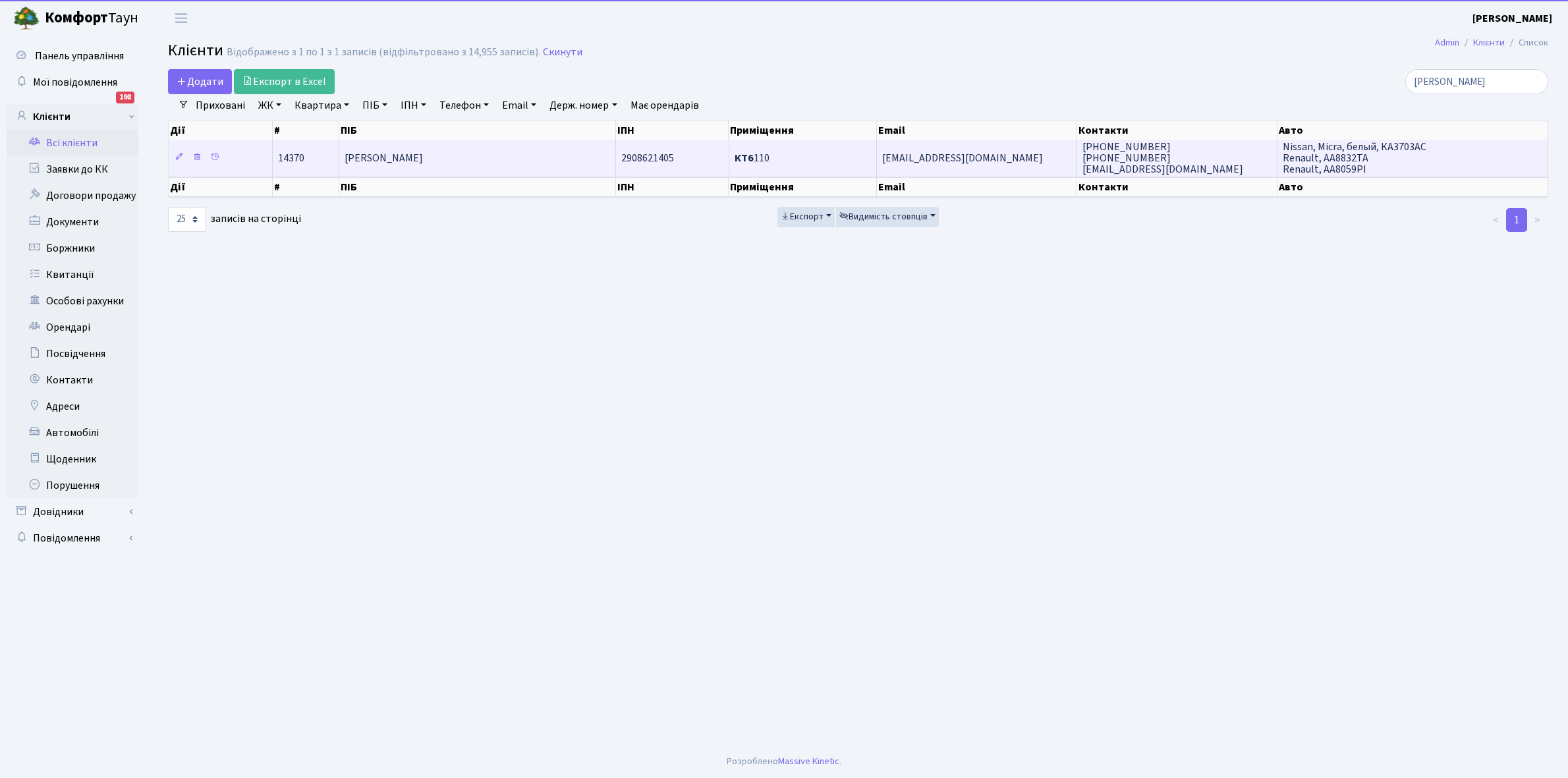
click at [552, 160] on td "[PERSON_NAME]" at bounding box center [478, 158] width 277 height 37
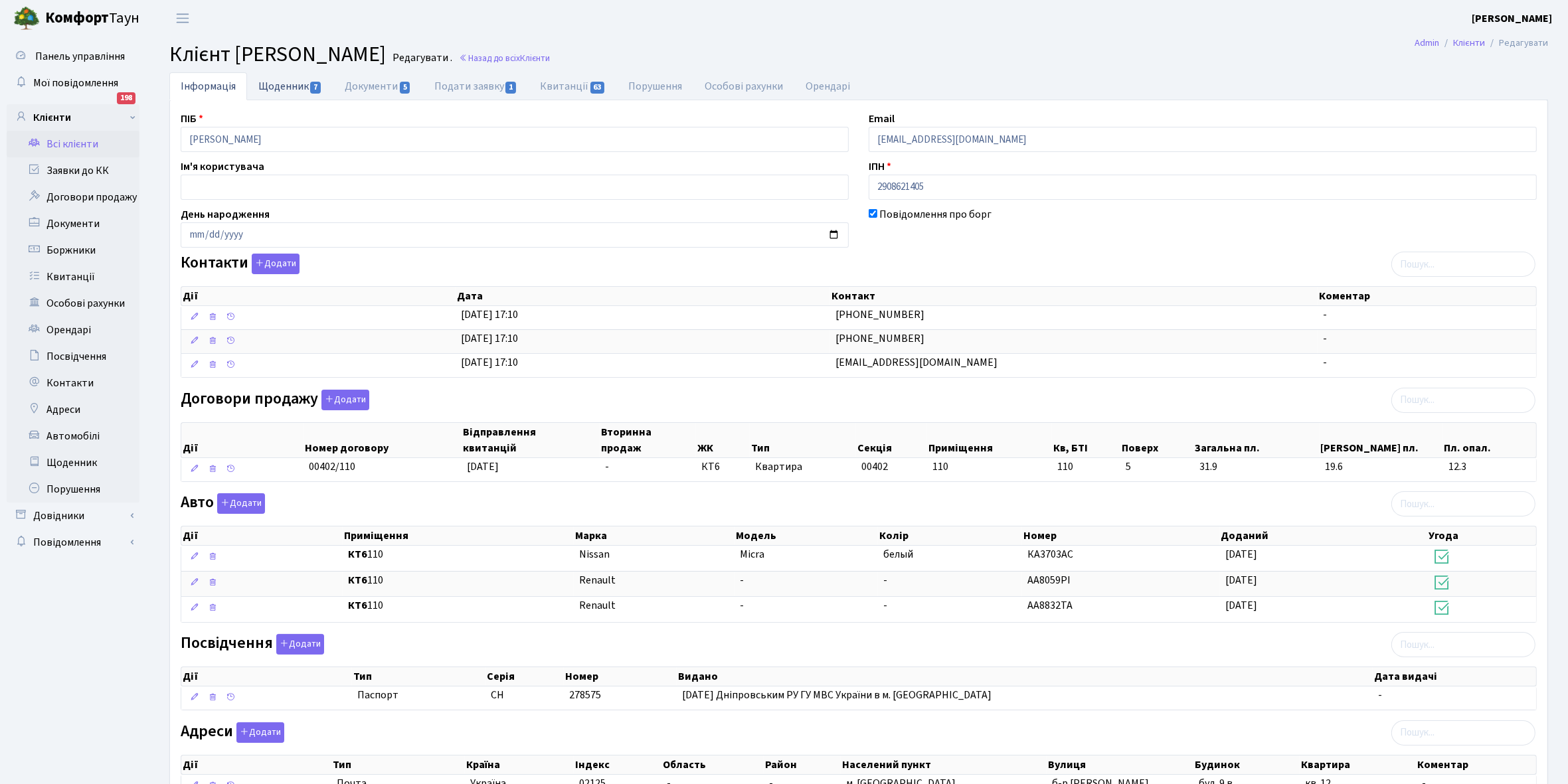
click at [282, 87] on link "Щоденник 7" at bounding box center [290, 86] width 87 height 28
select select "25"
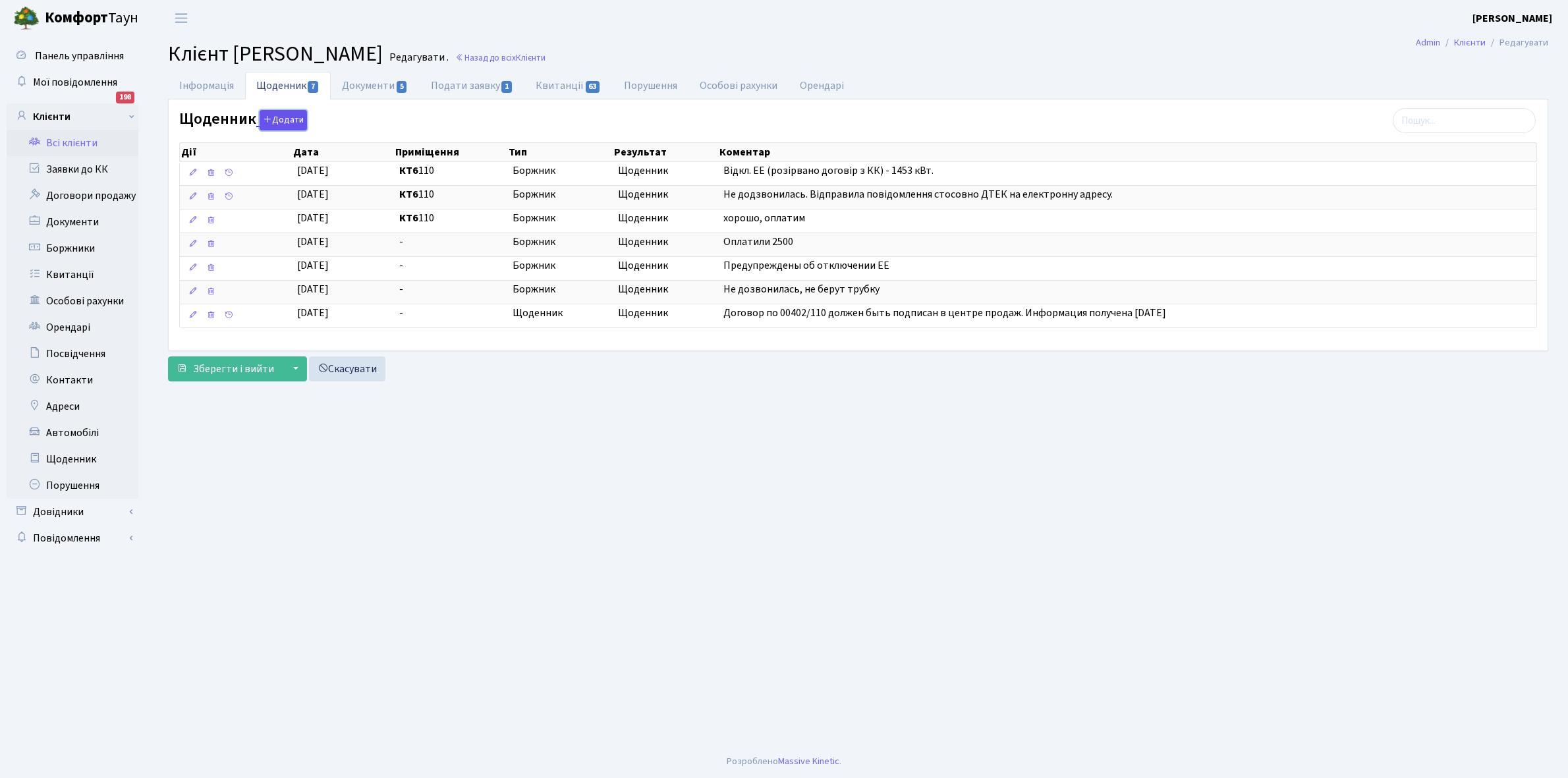
click at [287, 119] on button "Додати" at bounding box center [283, 120] width 47 height 21
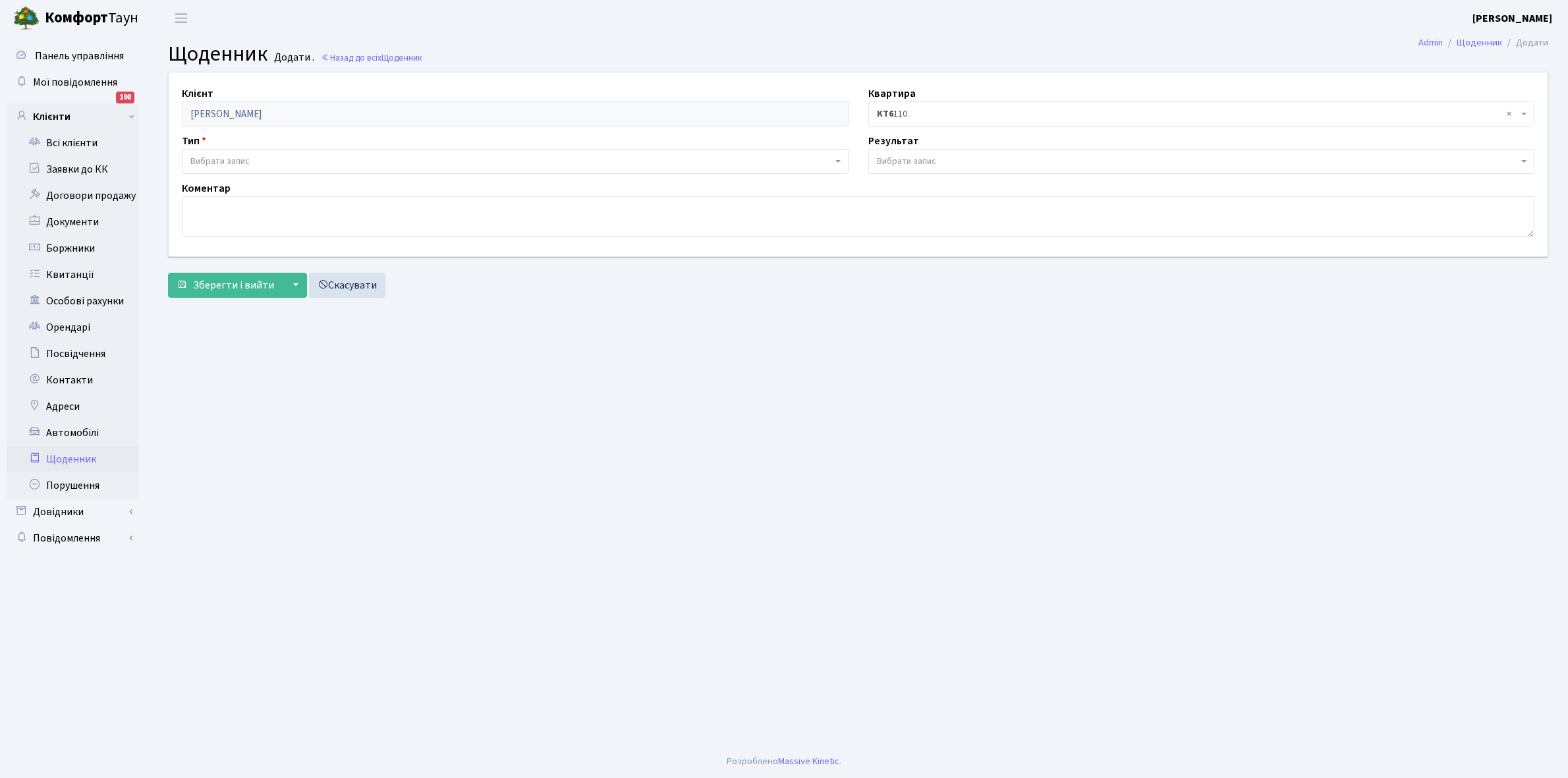
click at [256, 151] on span "Вибрати запис" at bounding box center [515, 161] width 667 height 25
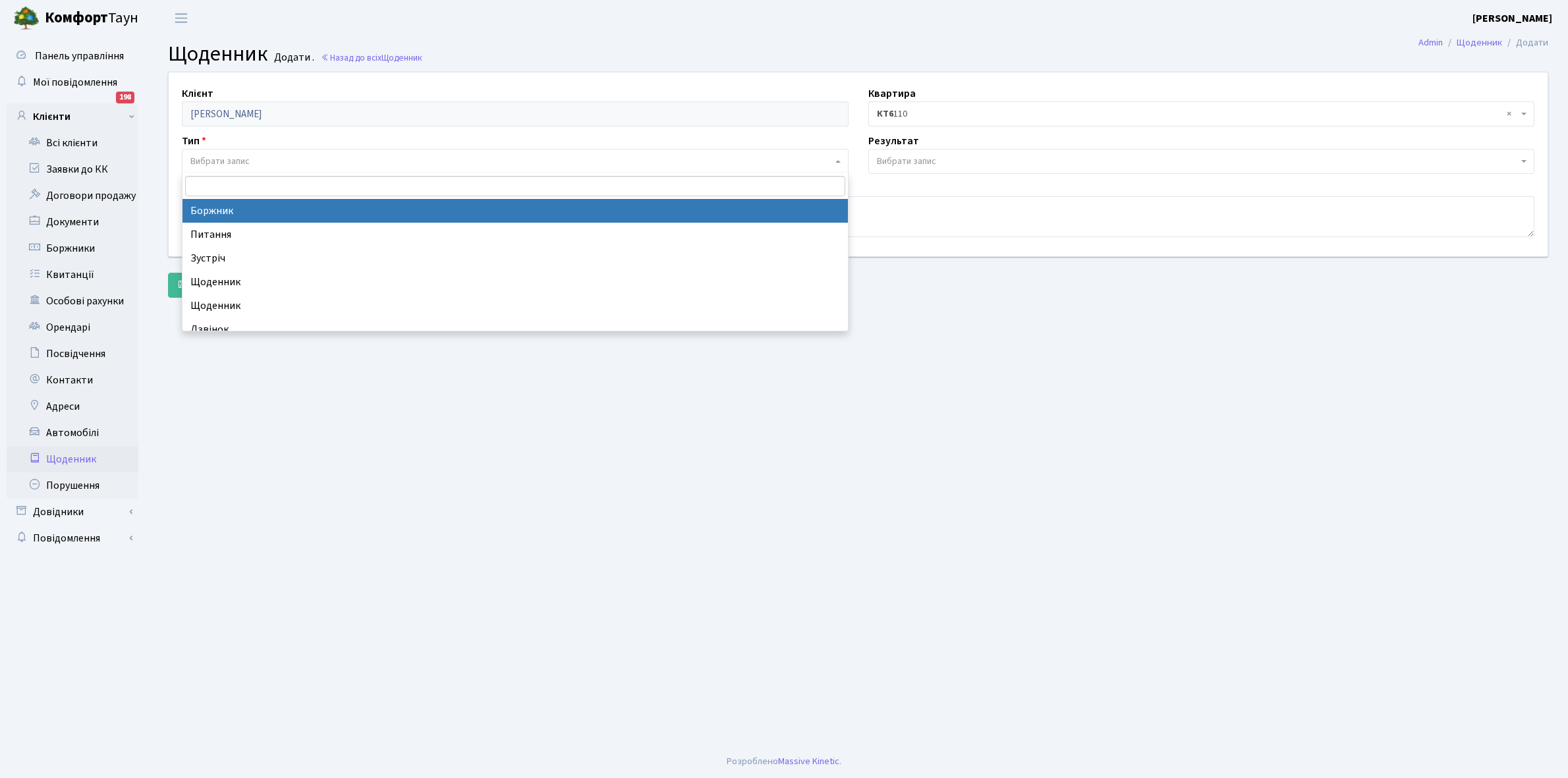
select select "189"
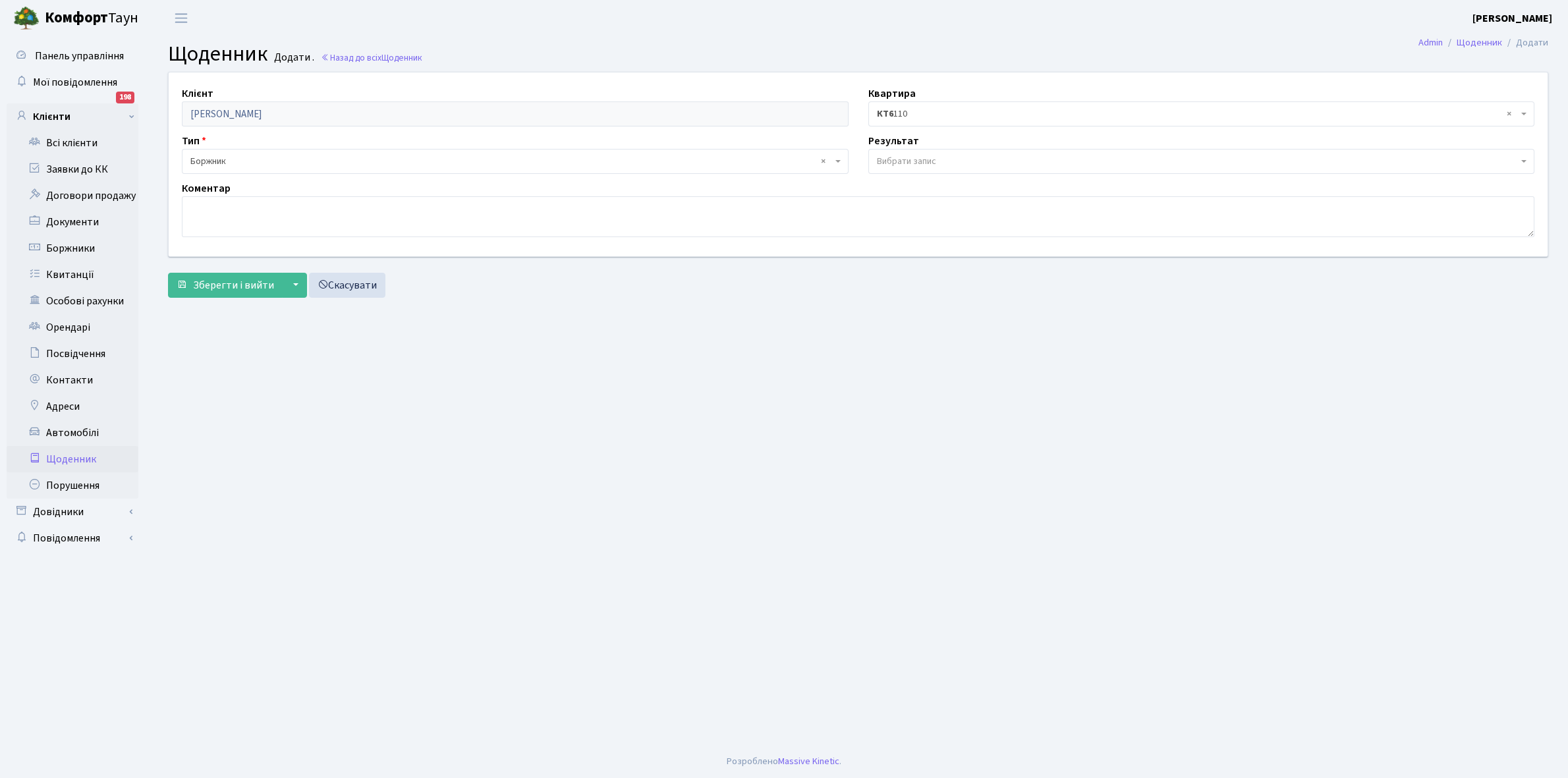
click at [927, 159] on span "Вибрати запис" at bounding box center [907, 161] width 59 height 13
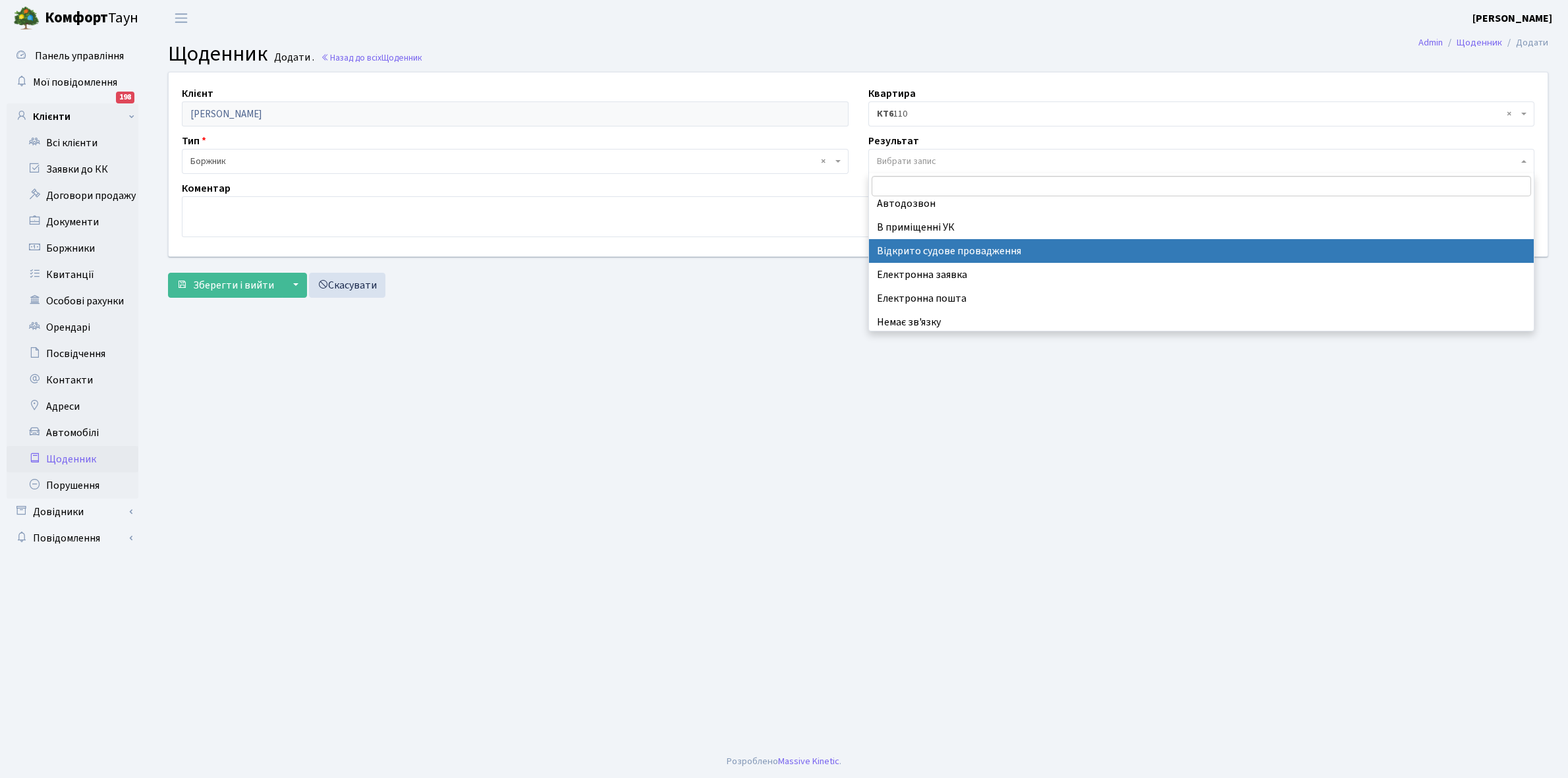
scroll to position [81, 0]
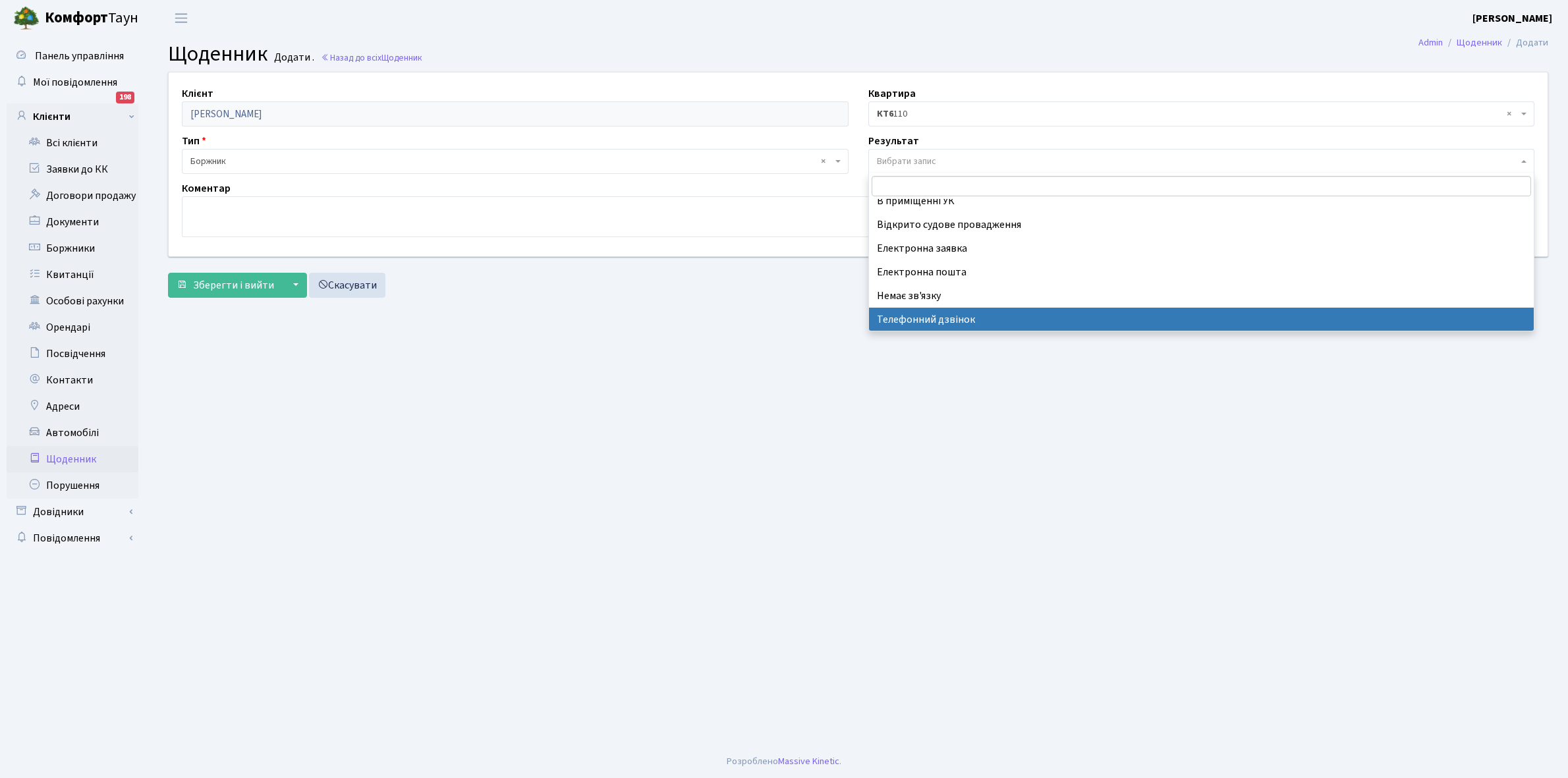
select select "196"
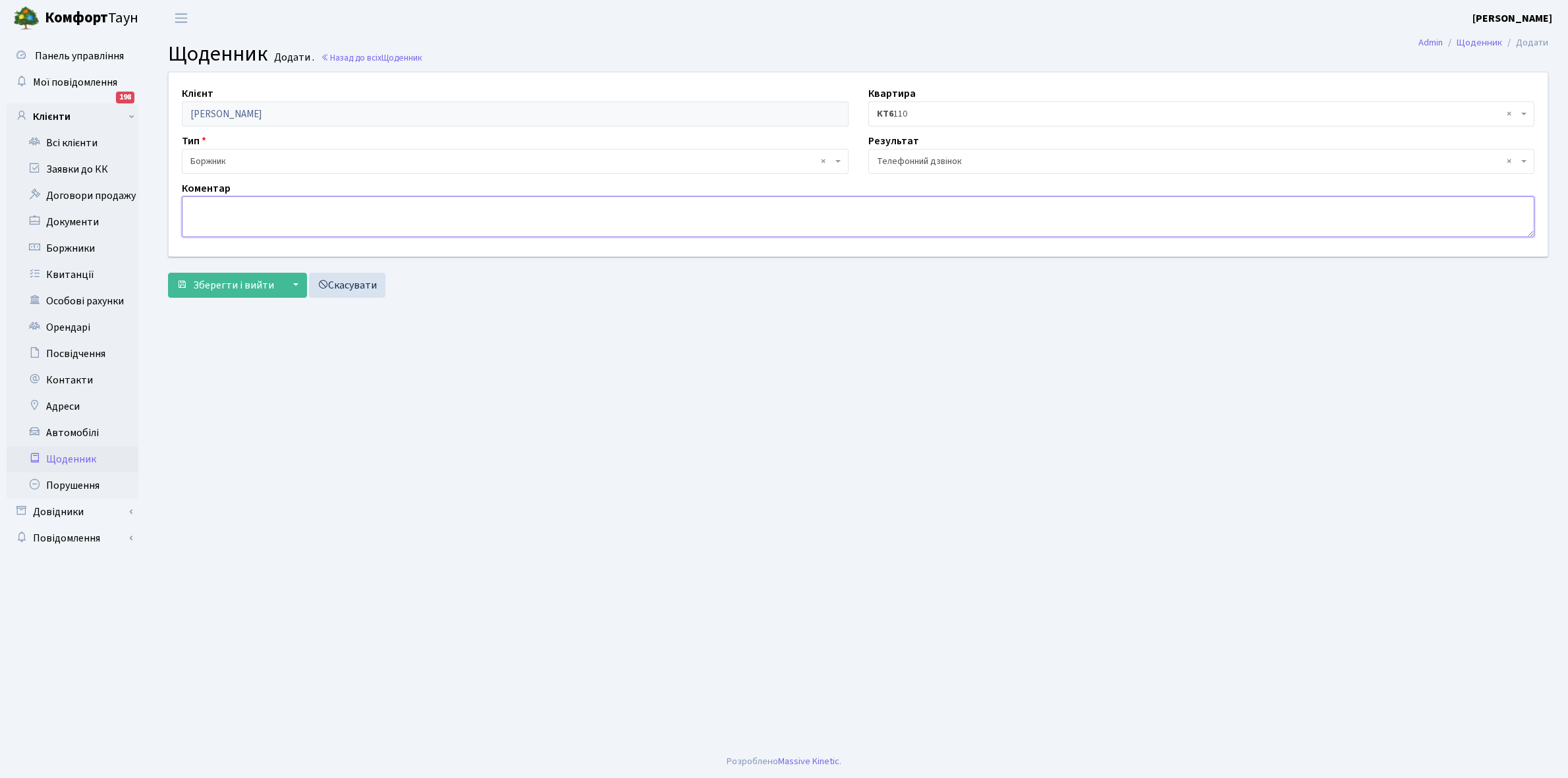
click at [231, 214] on textarea at bounding box center [858, 217] width 1353 height 41
type textarea "Не бере трубку телефона"
click at [208, 287] on span "Зберегти і вийти" at bounding box center [234, 285] width 81 height 14
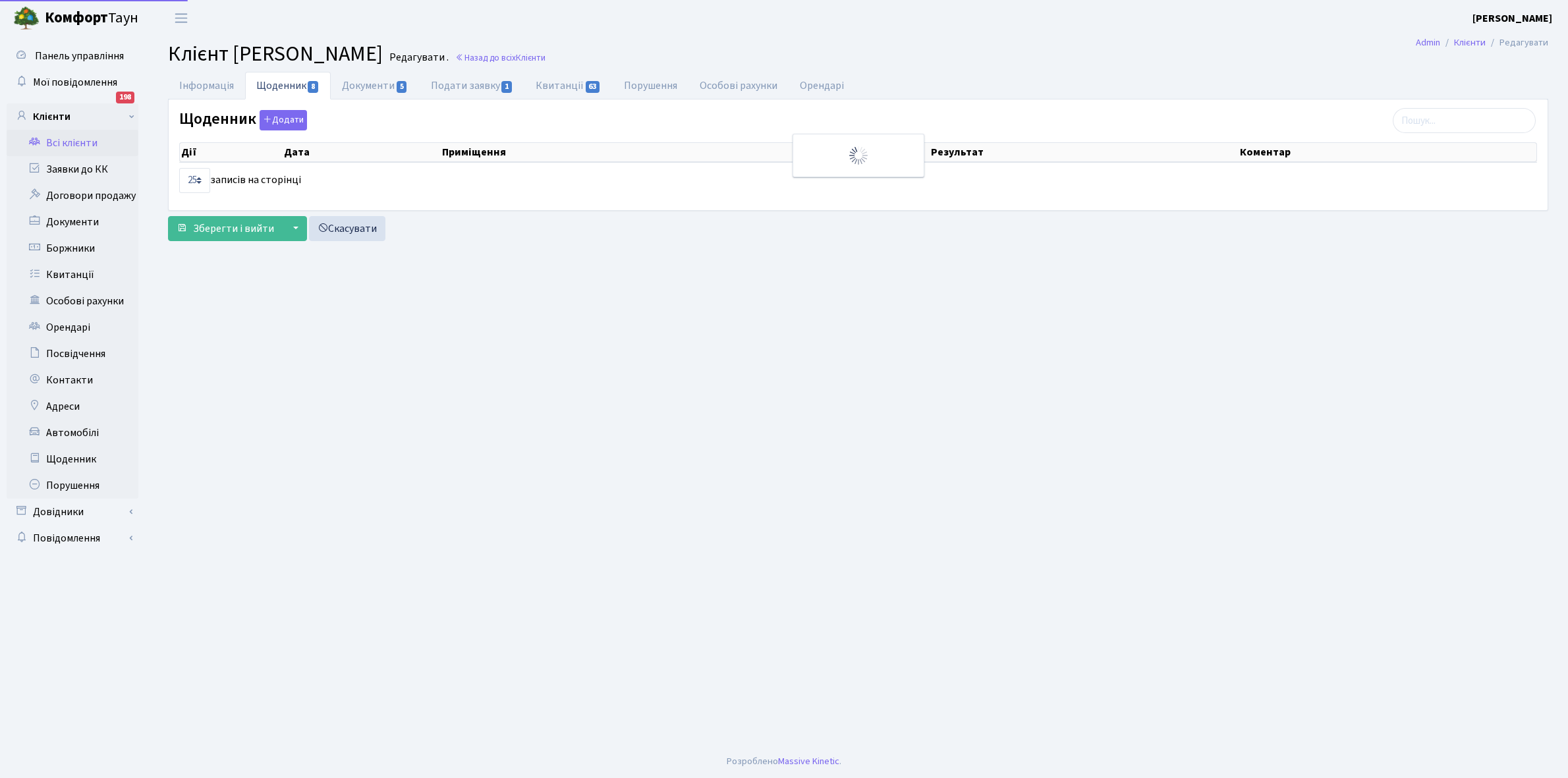
select select "25"
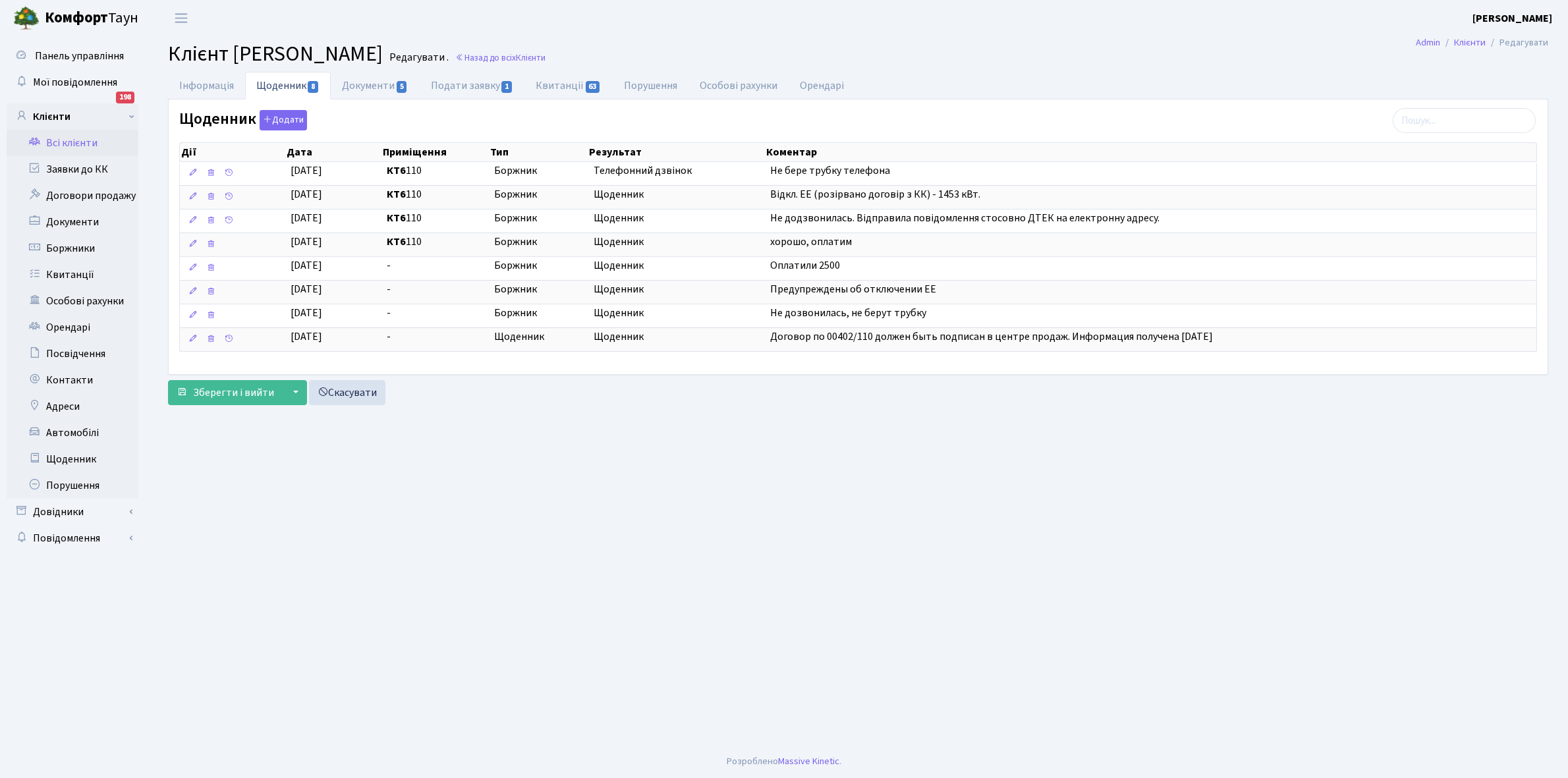
click at [83, 143] on link "Всі клієнти" at bounding box center [72, 143] width 132 height 27
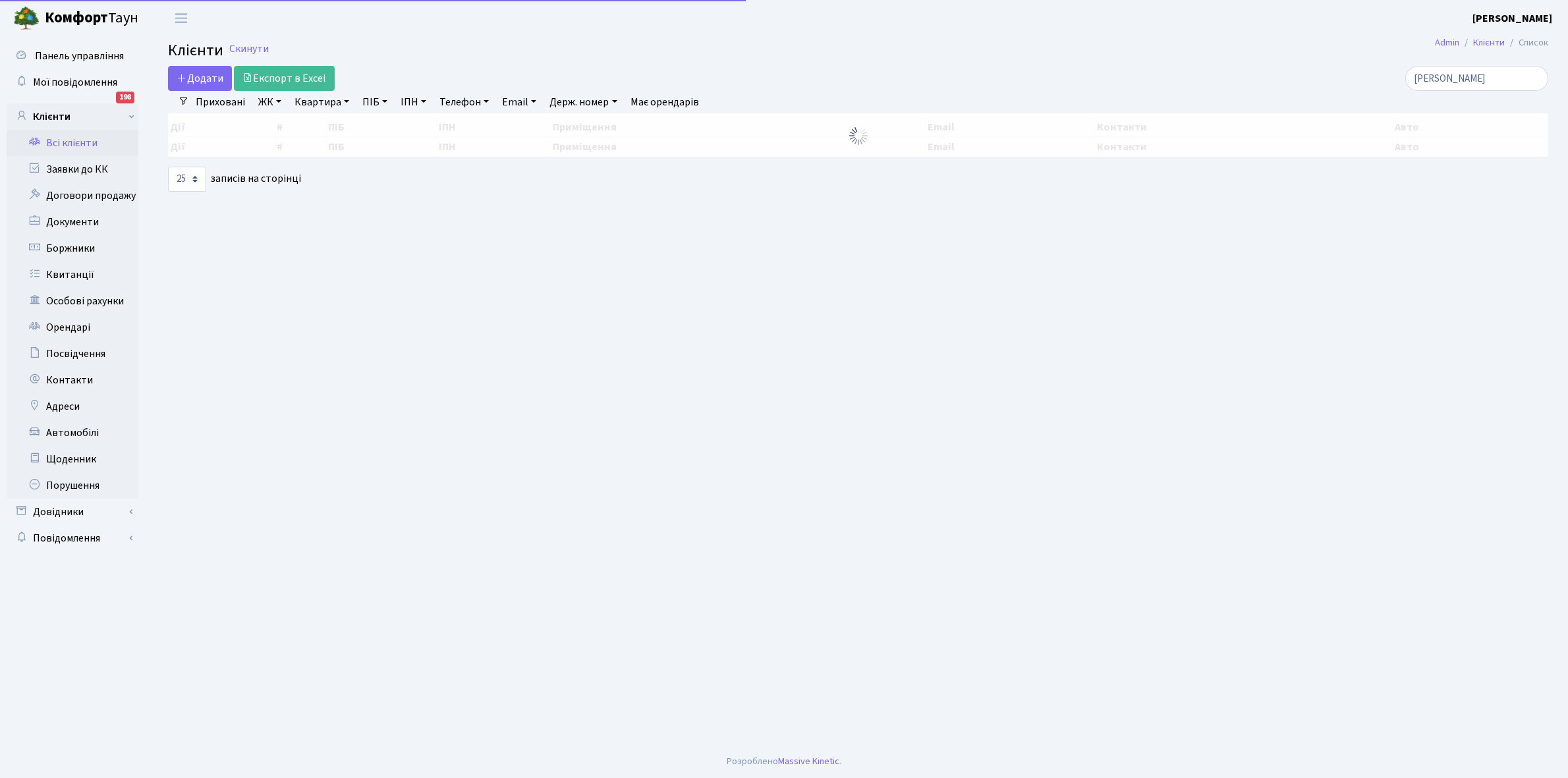
select select "25"
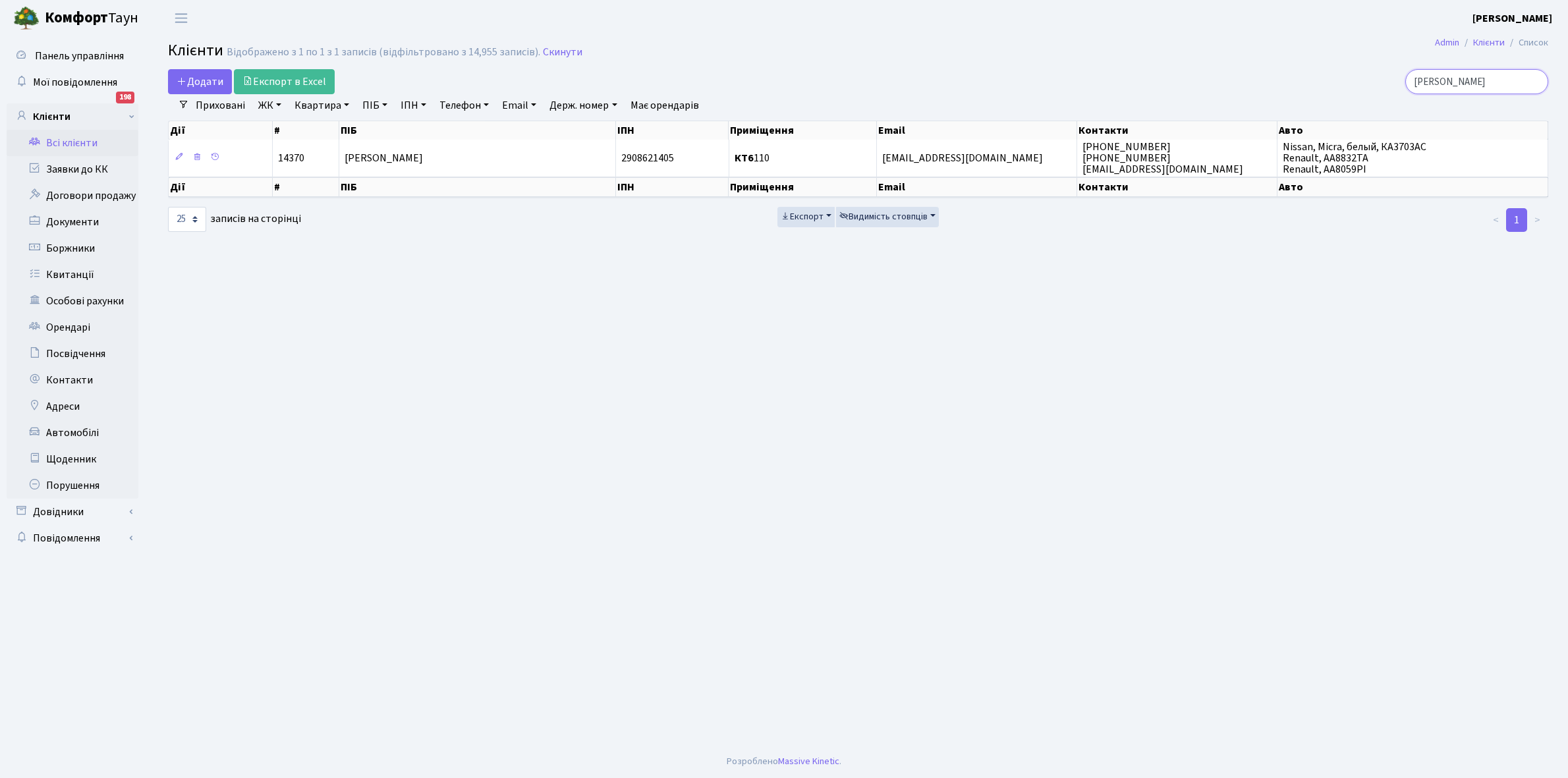
click at [1490, 81] on input "Решетнікова" at bounding box center [1477, 81] width 143 height 25
type input "Р"
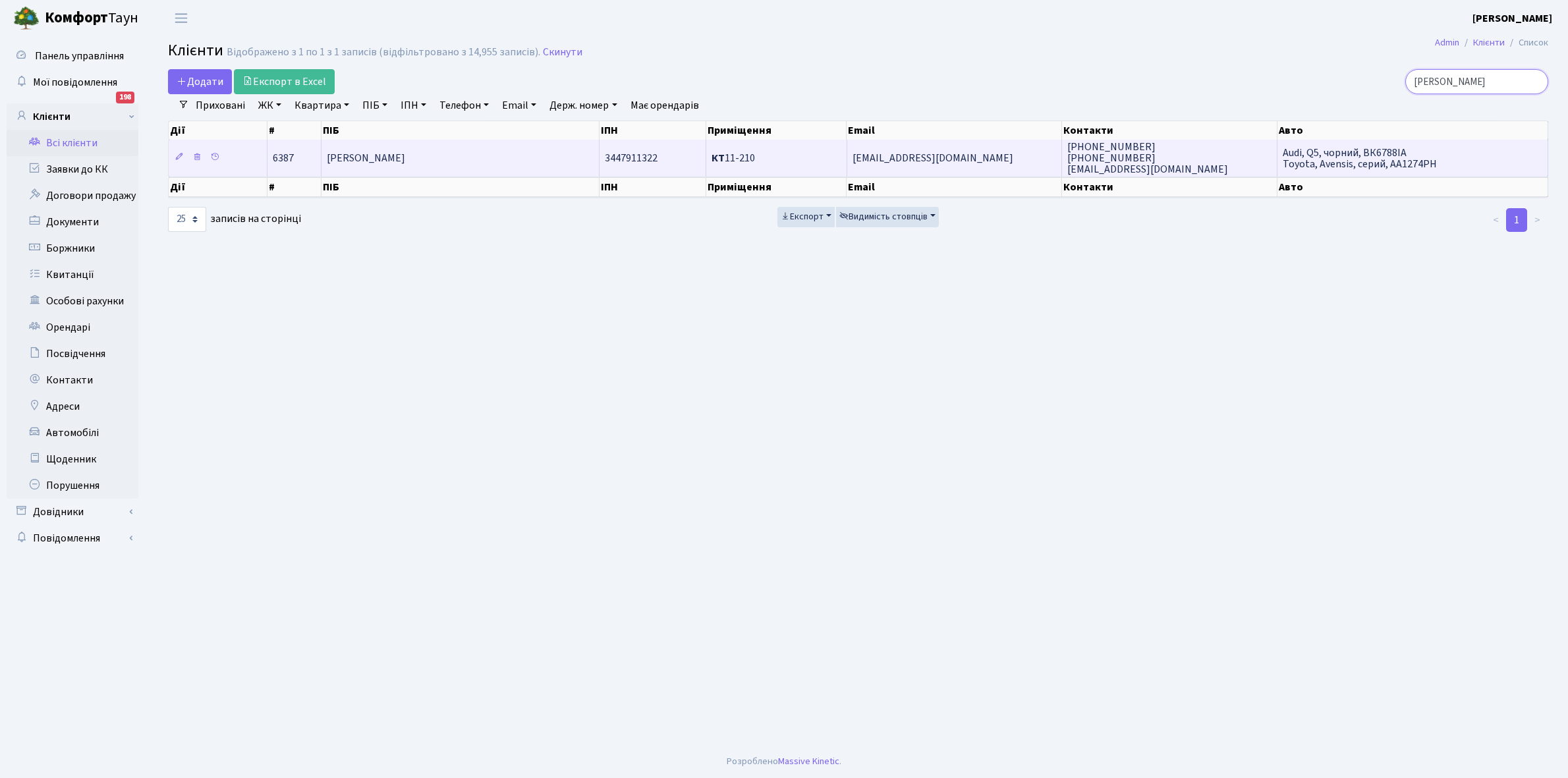
type input "Кондрашина"
click at [506, 155] on td "Кондрашина Наталія Миколаївна" at bounding box center [460, 158] width 278 height 37
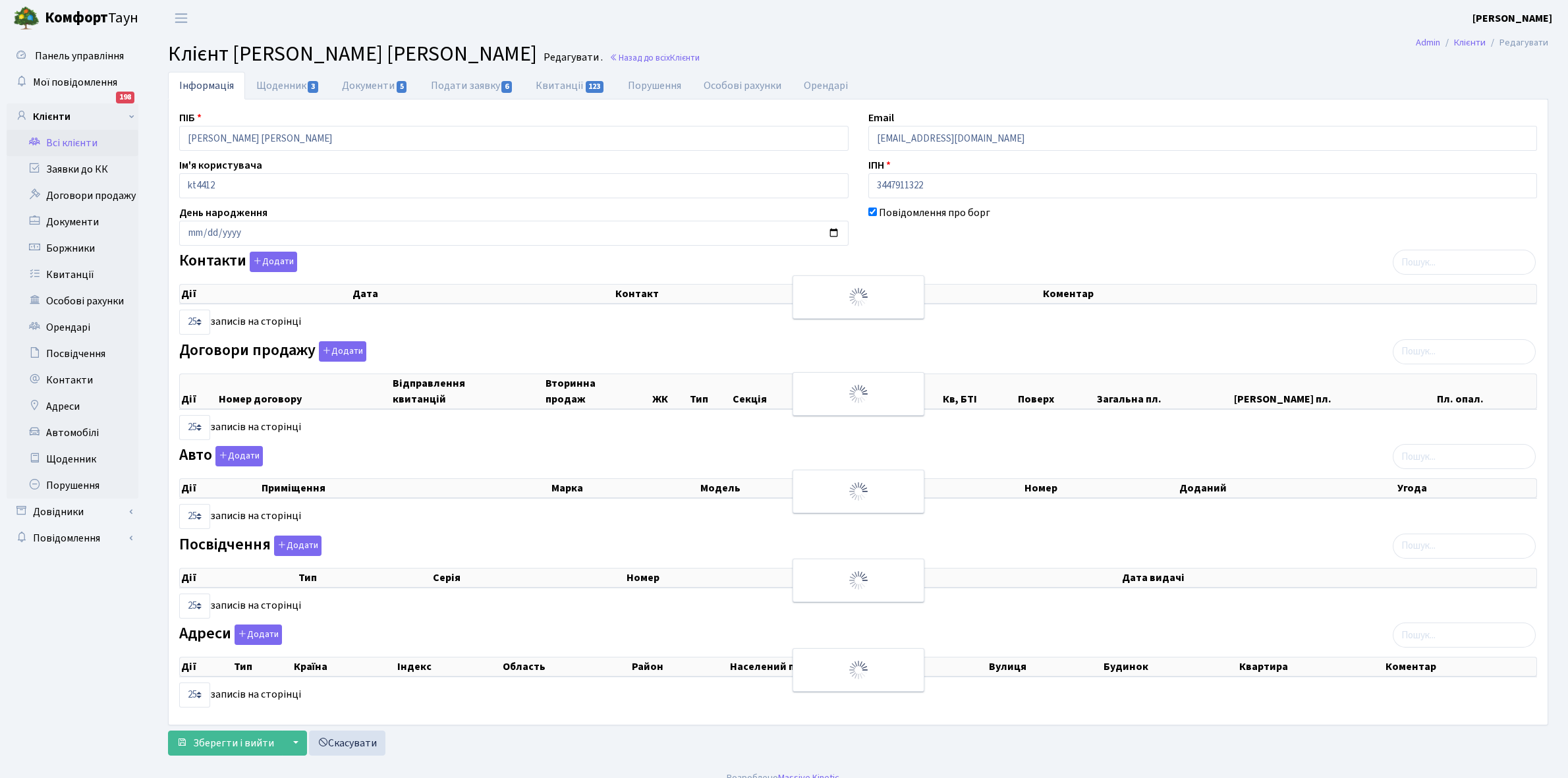
select select "25"
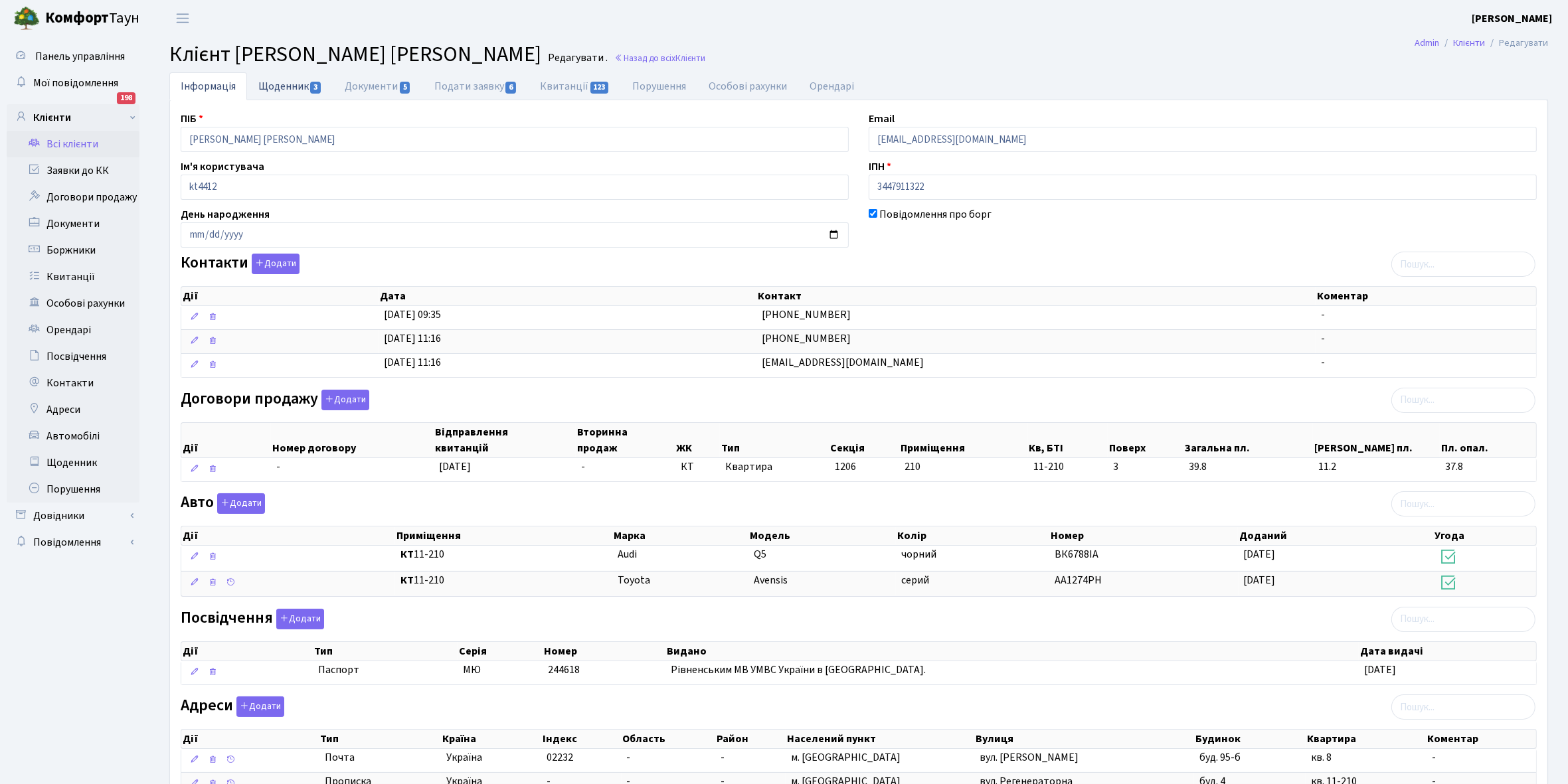
click at [285, 84] on link "Щоденник 3" at bounding box center [290, 86] width 87 height 28
select select "25"
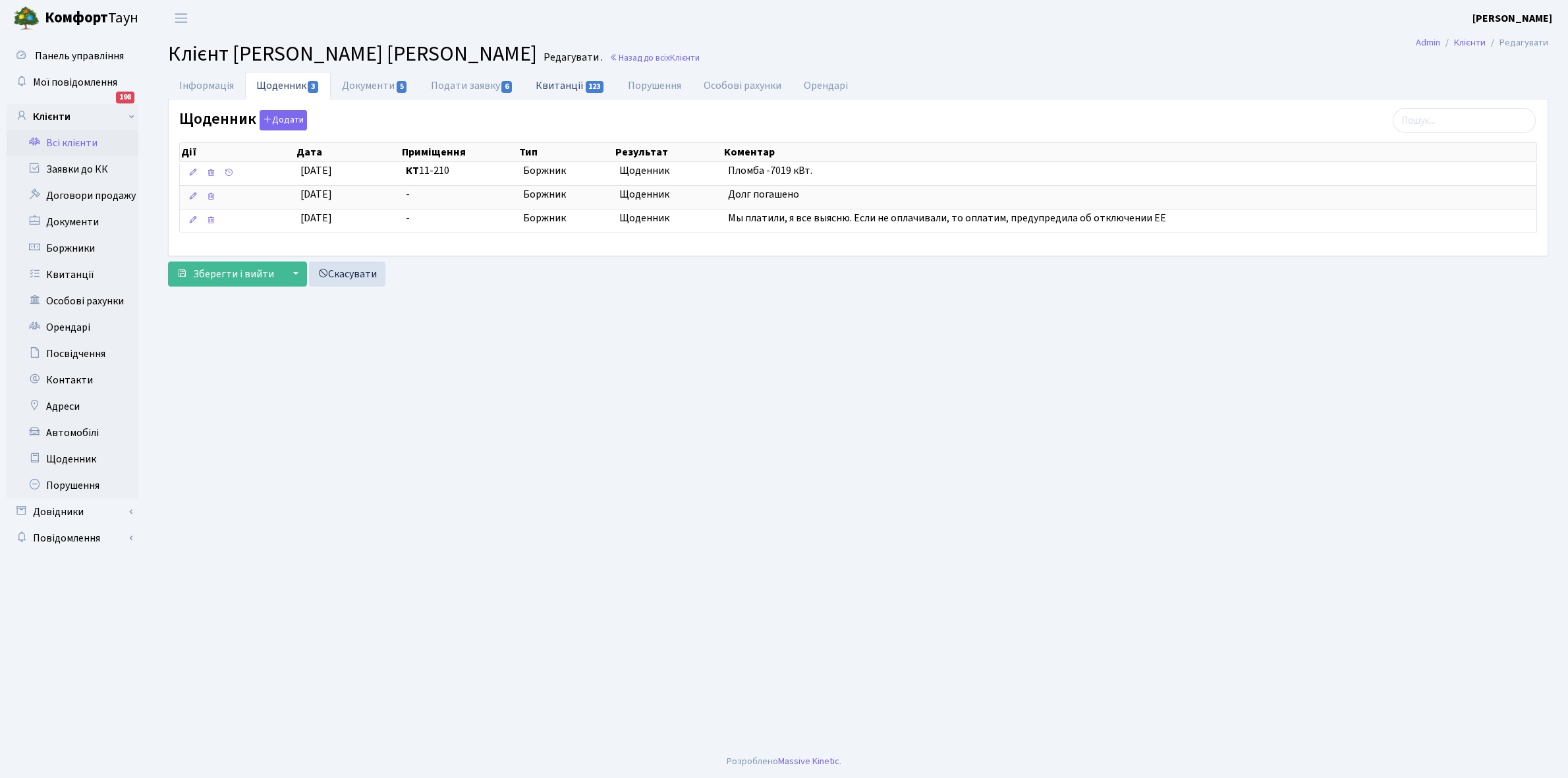
click at [555, 84] on link "Квитанції 123" at bounding box center [570, 85] width 91 height 27
select select "25"
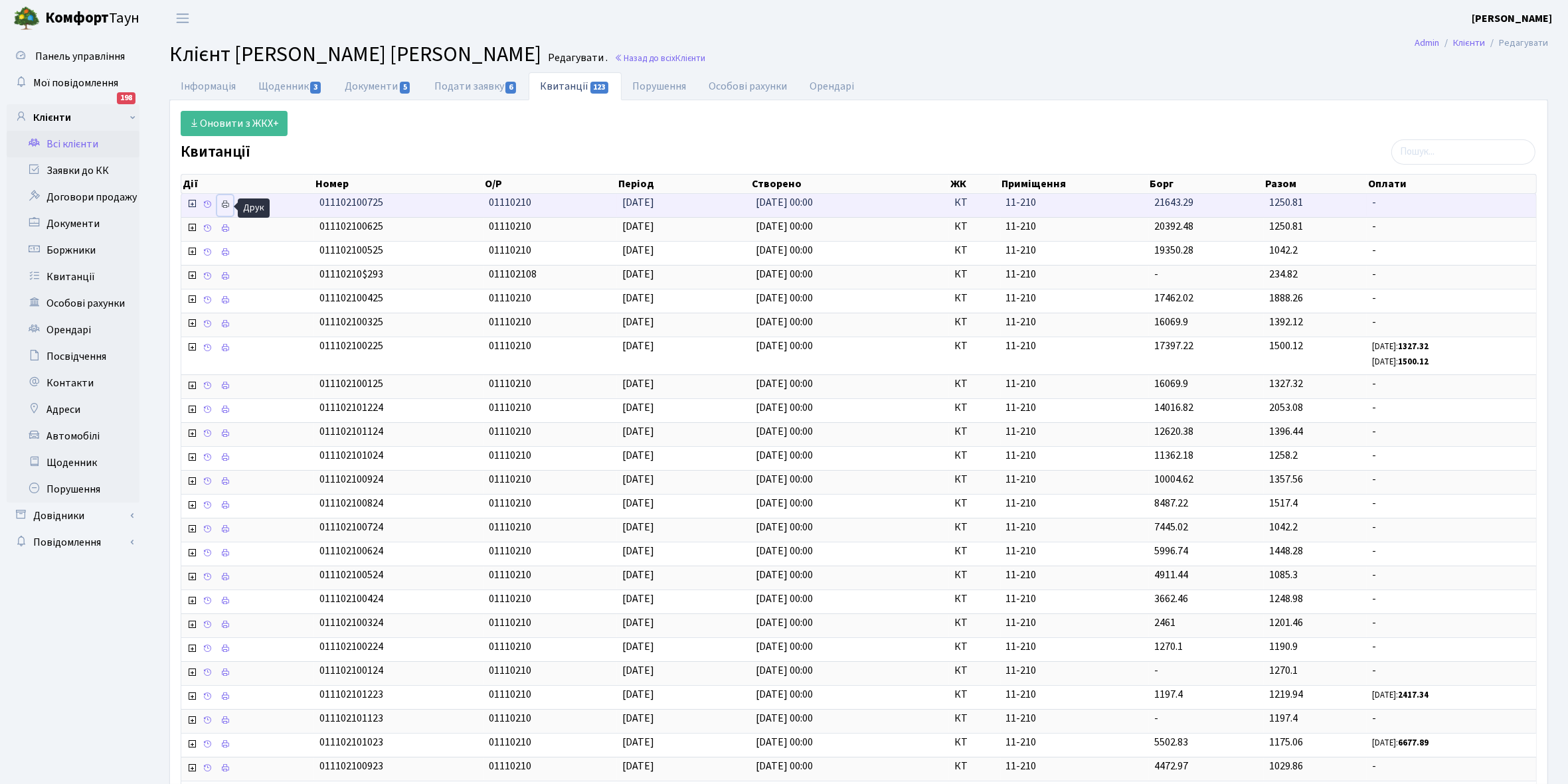
click at [223, 204] on icon at bounding box center [225, 205] width 9 height 9
click at [201, 84] on link "Інформація" at bounding box center [208, 86] width 77 height 28
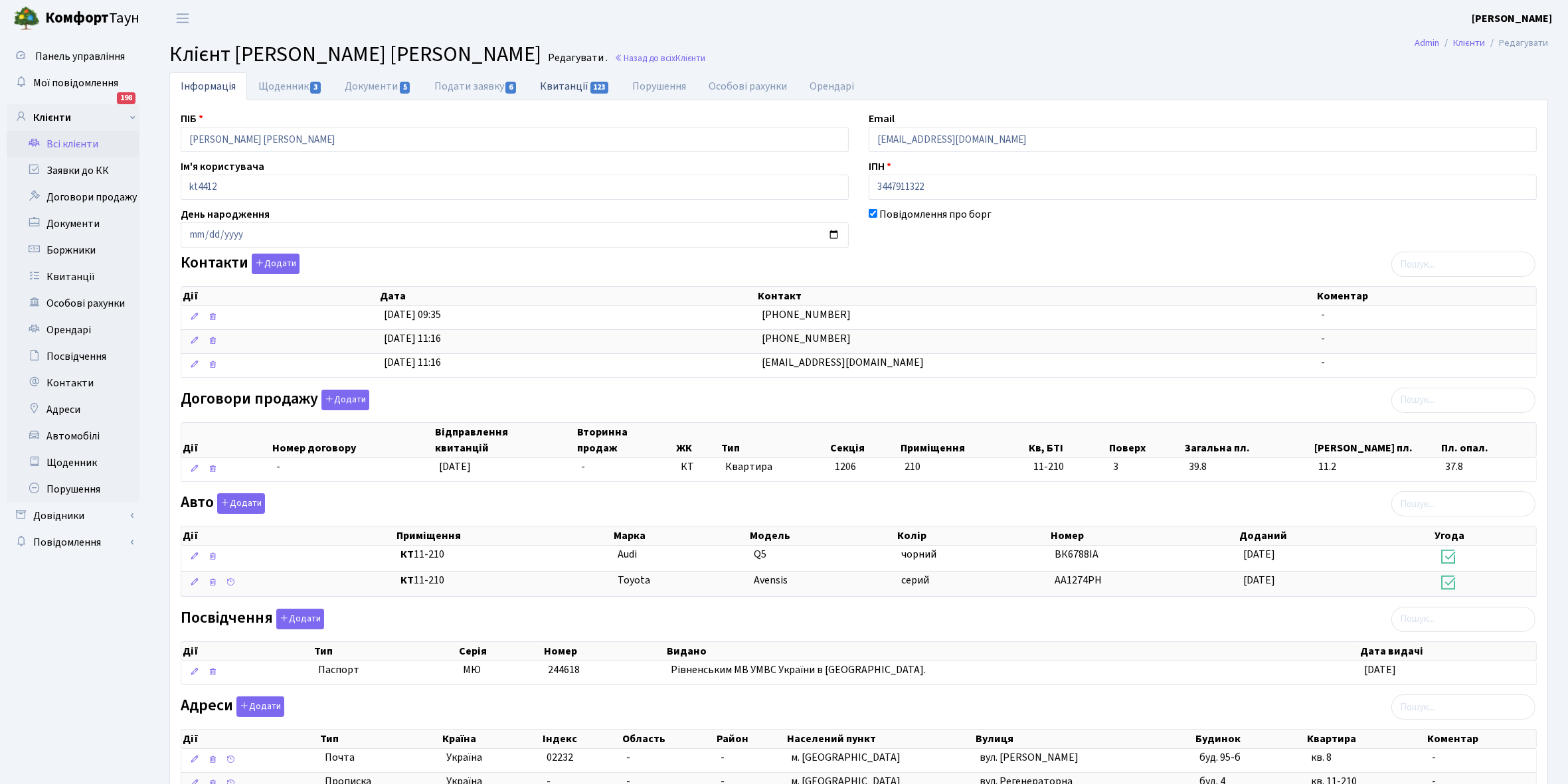
click at [570, 78] on link "Квитанції 123" at bounding box center [574, 86] width 92 height 28
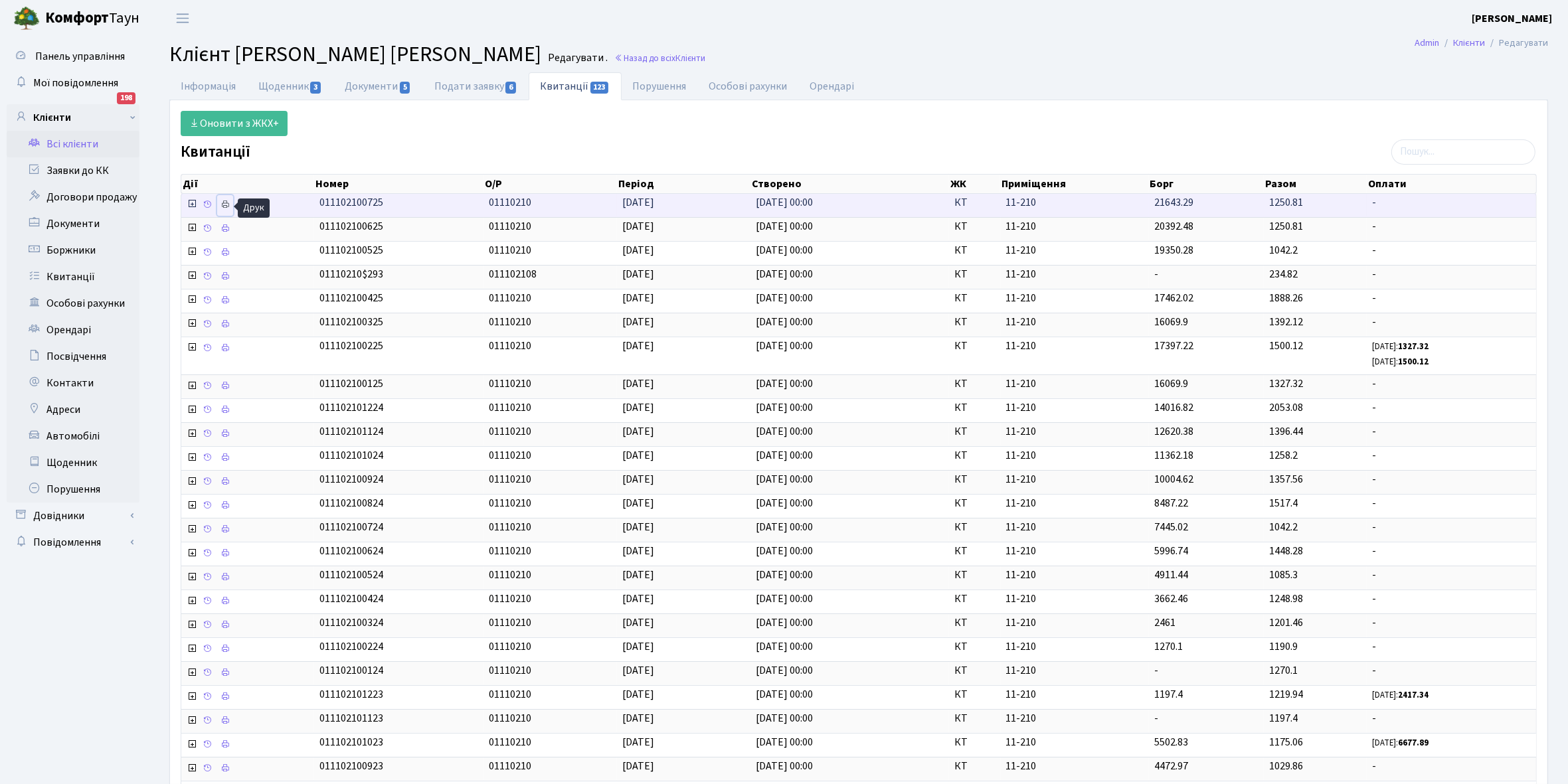
click at [227, 205] on icon at bounding box center [225, 205] width 9 height 9
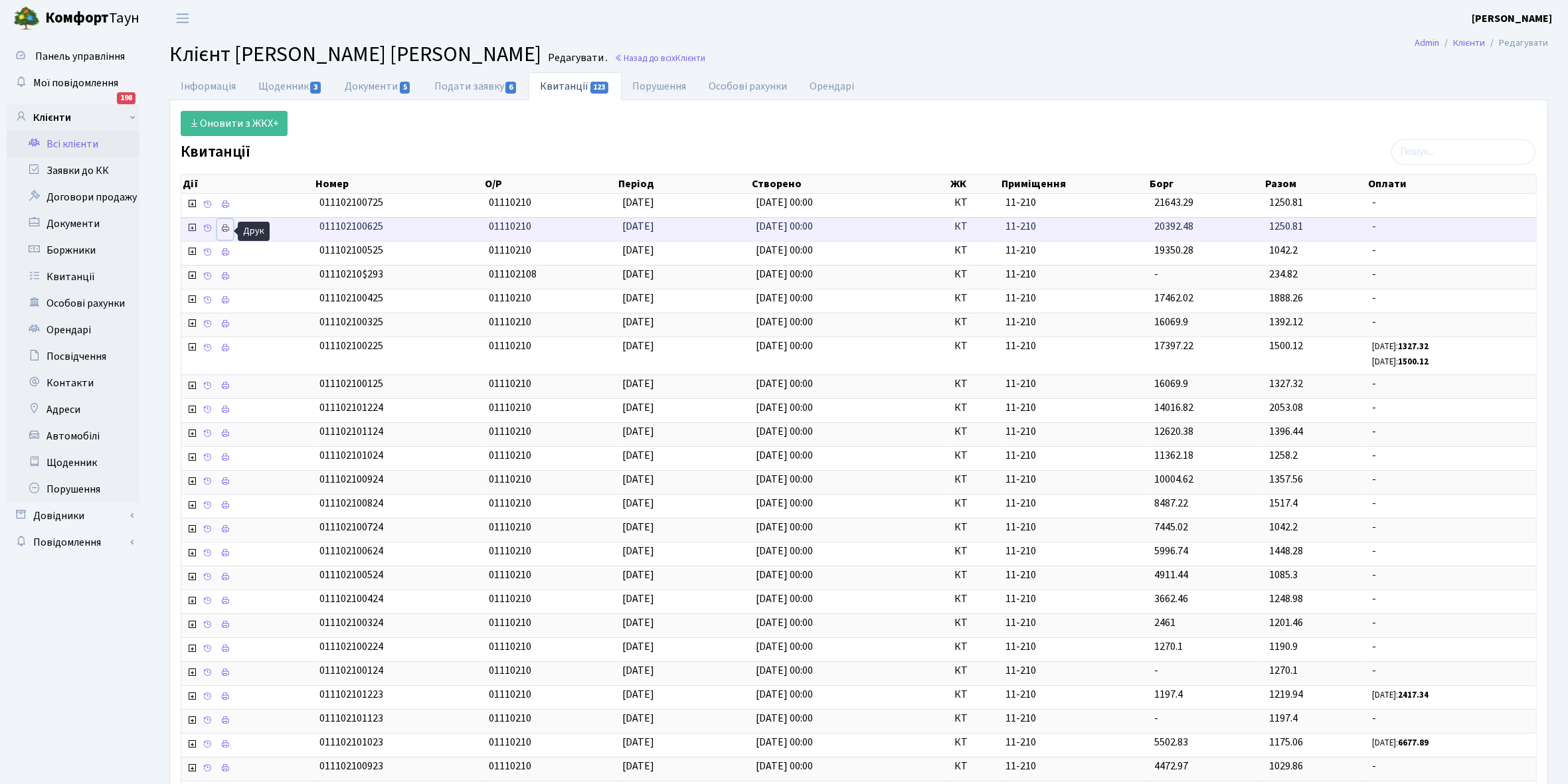
click at [230, 230] on icon at bounding box center [225, 228] width 9 height 9
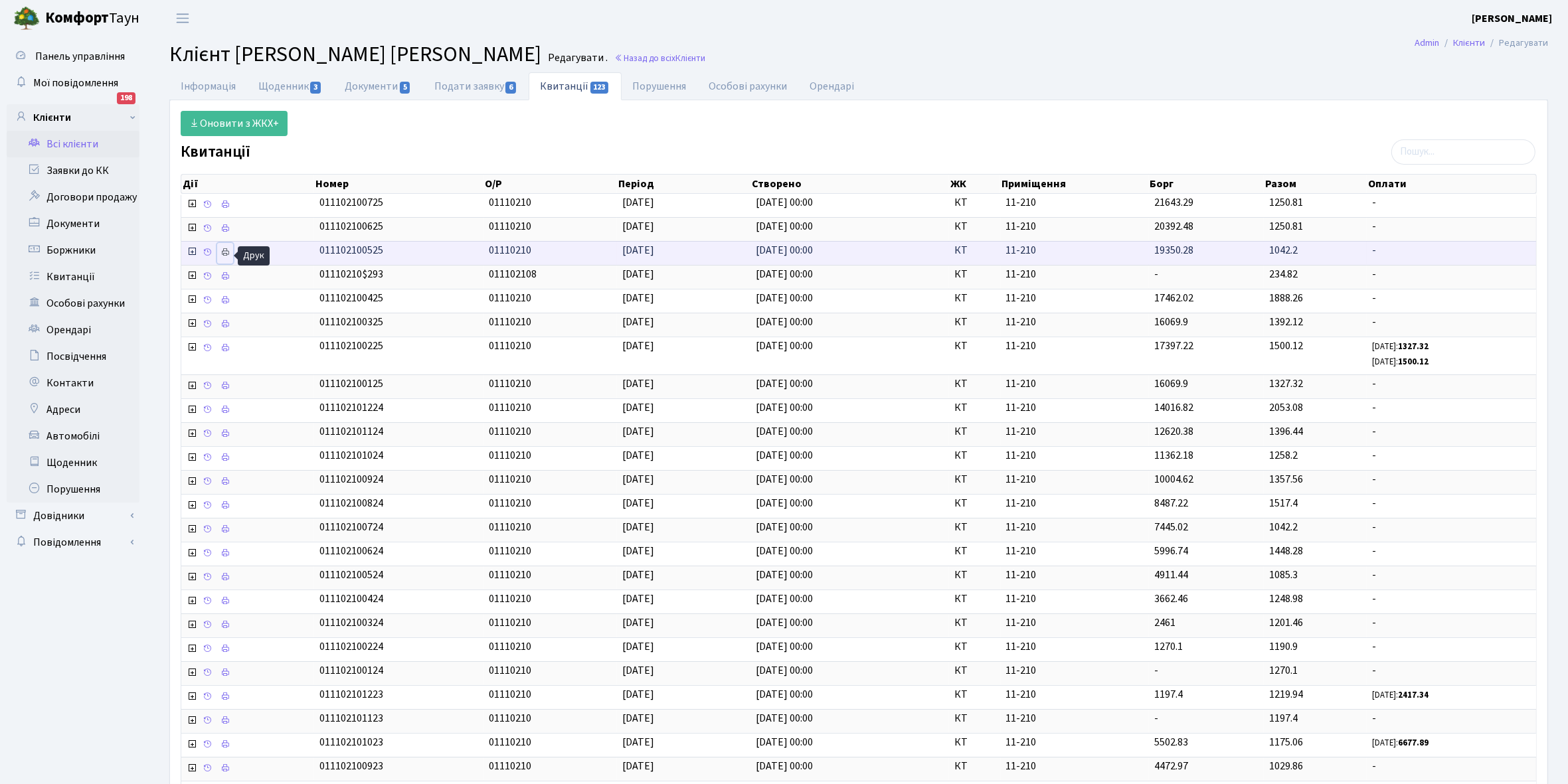
click at [228, 251] on icon at bounding box center [225, 252] width 9 height 9
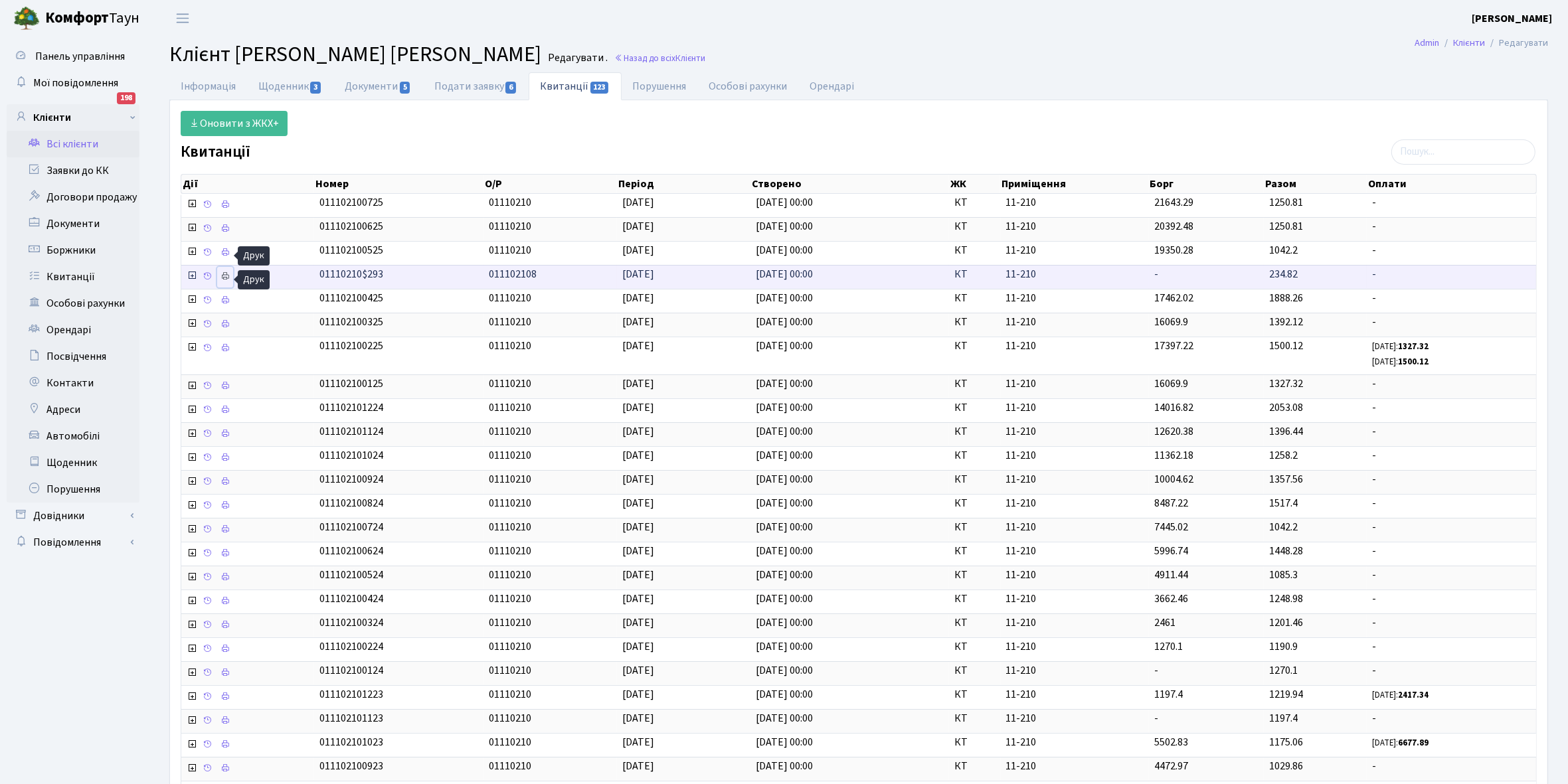
click at [226, 280] on icon at bounding box center [225, 276] width 9 height 9
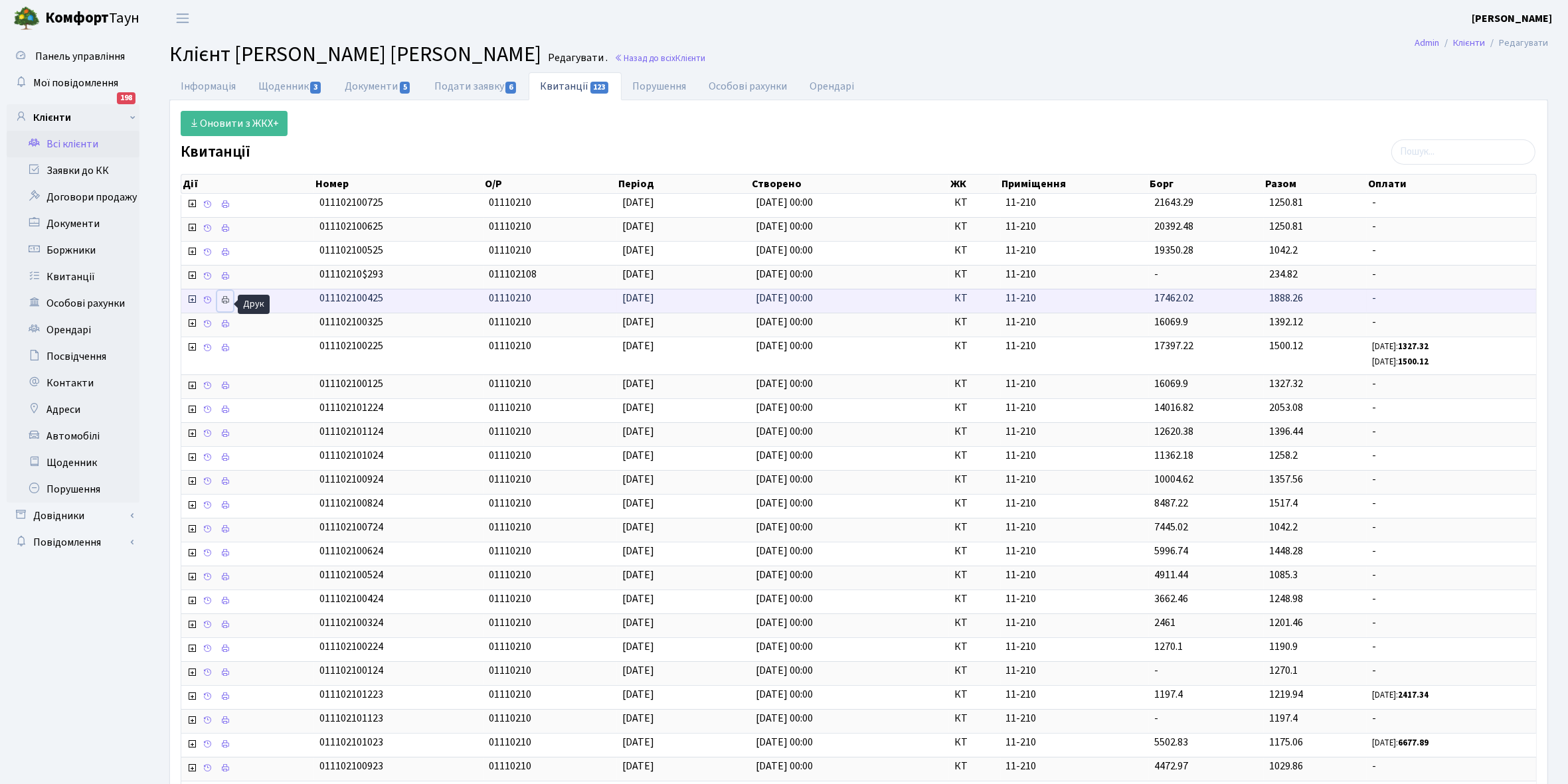
click at [223, 300] on icon at bounding box center [225, 300] width 9 height 9
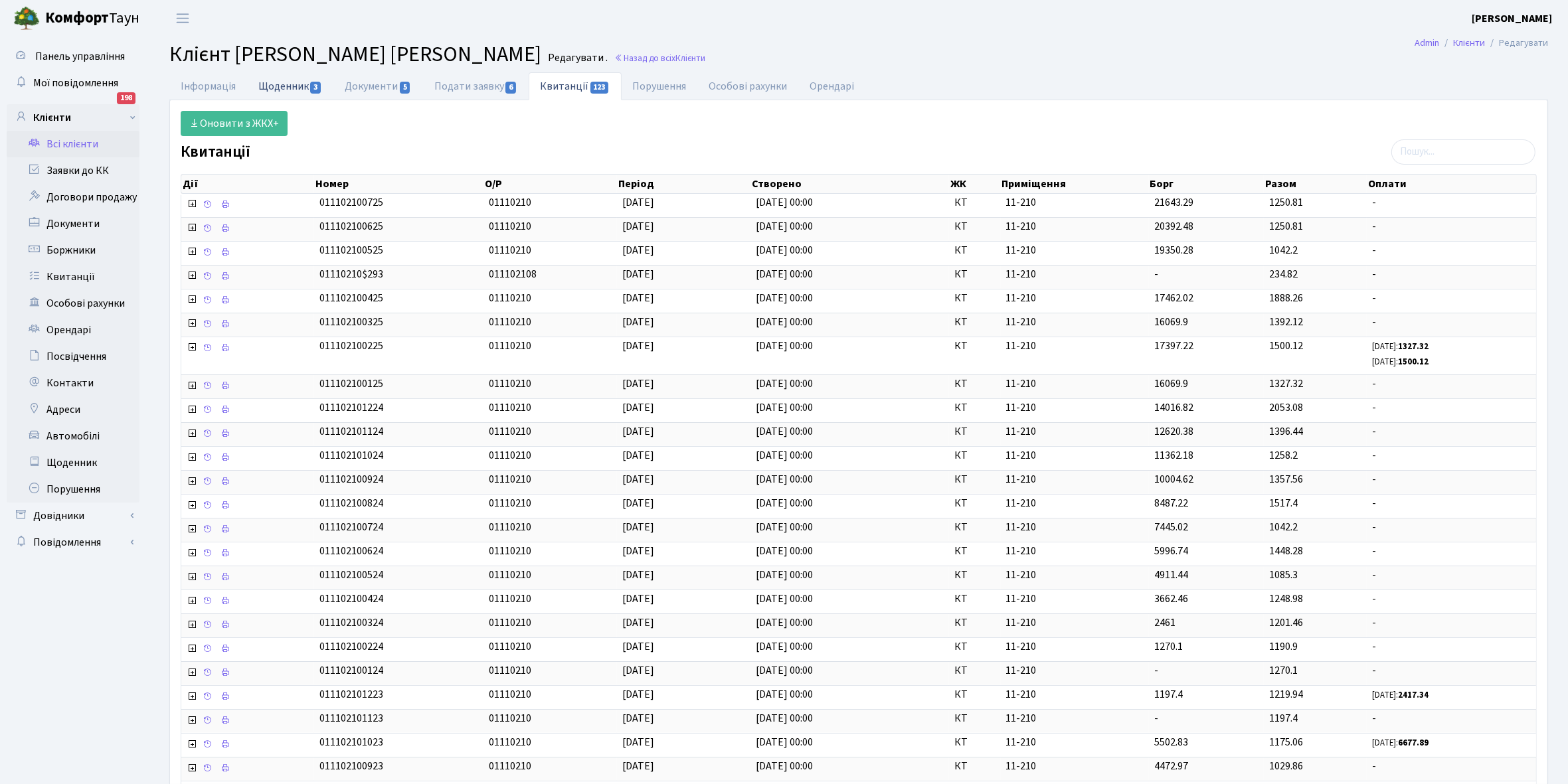
click at [281, 87] on link "Щоденник 3" at bounding box center [290, 86] width 87 height 28
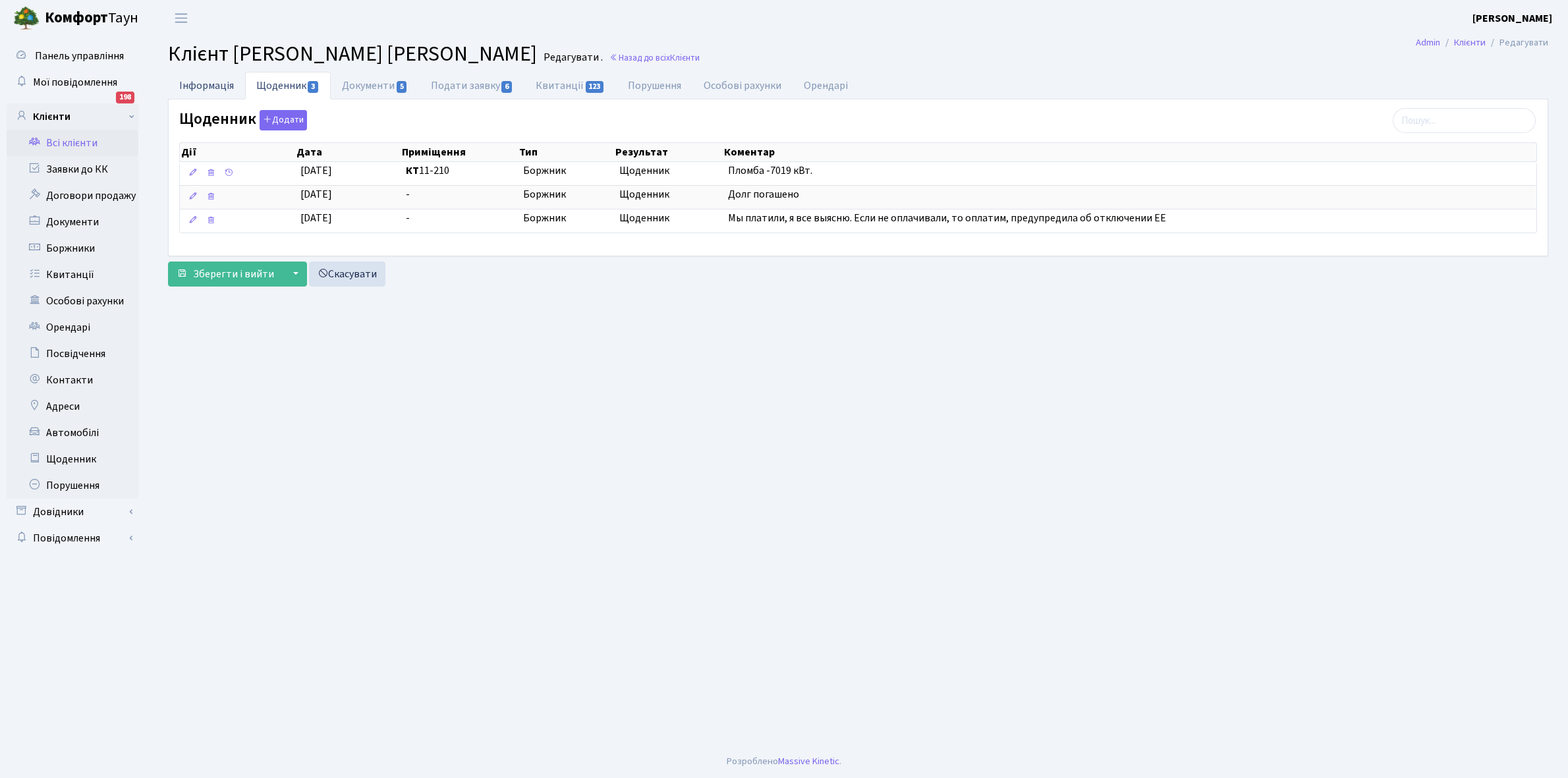
click at [205, 83] on link "Інформація" at bounding box center [206, 85] width 77 height 27
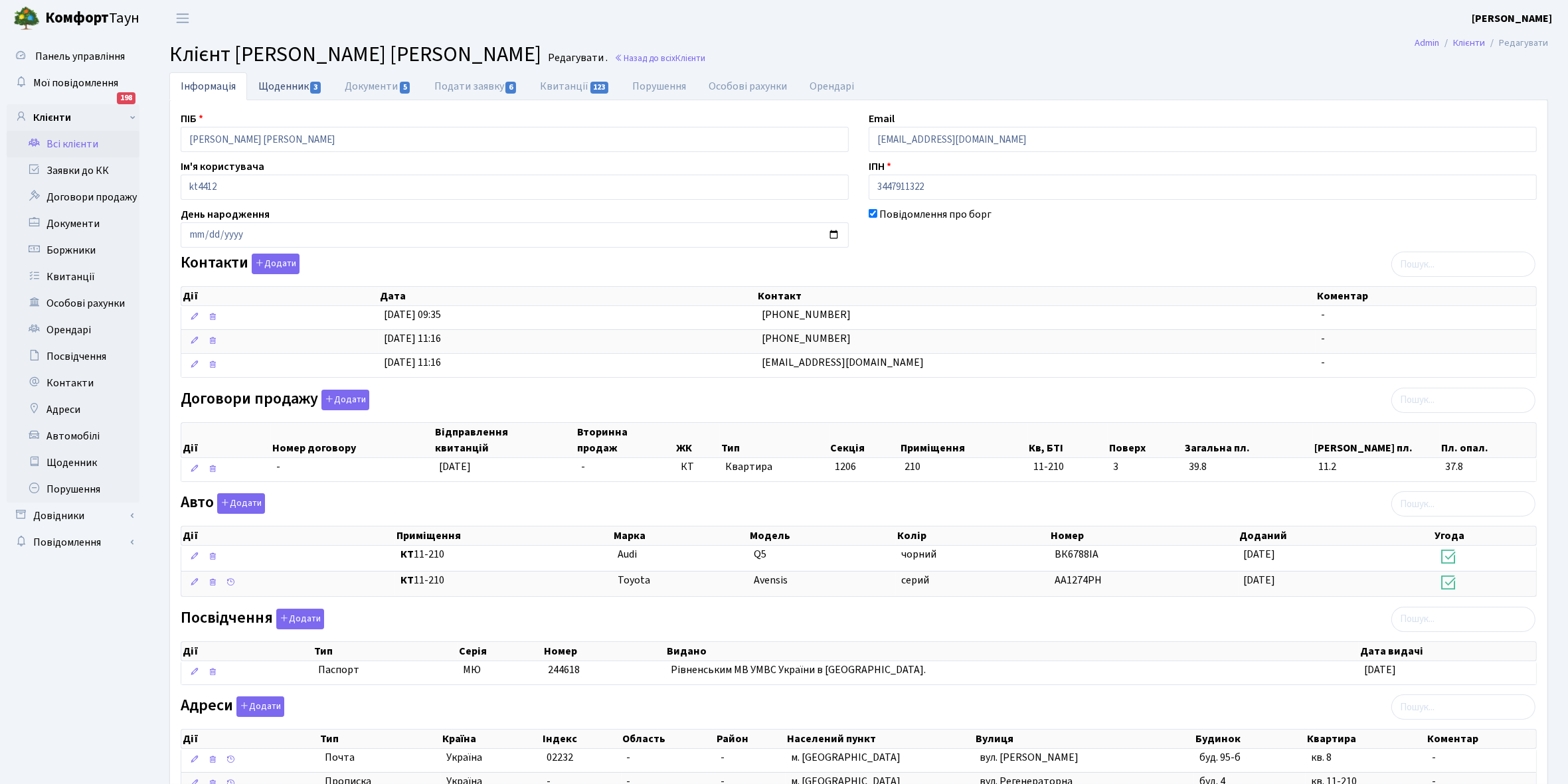
click at [268, 83] on link "Щоденник 3" at bounding box center [290, 86] width 87 height 28
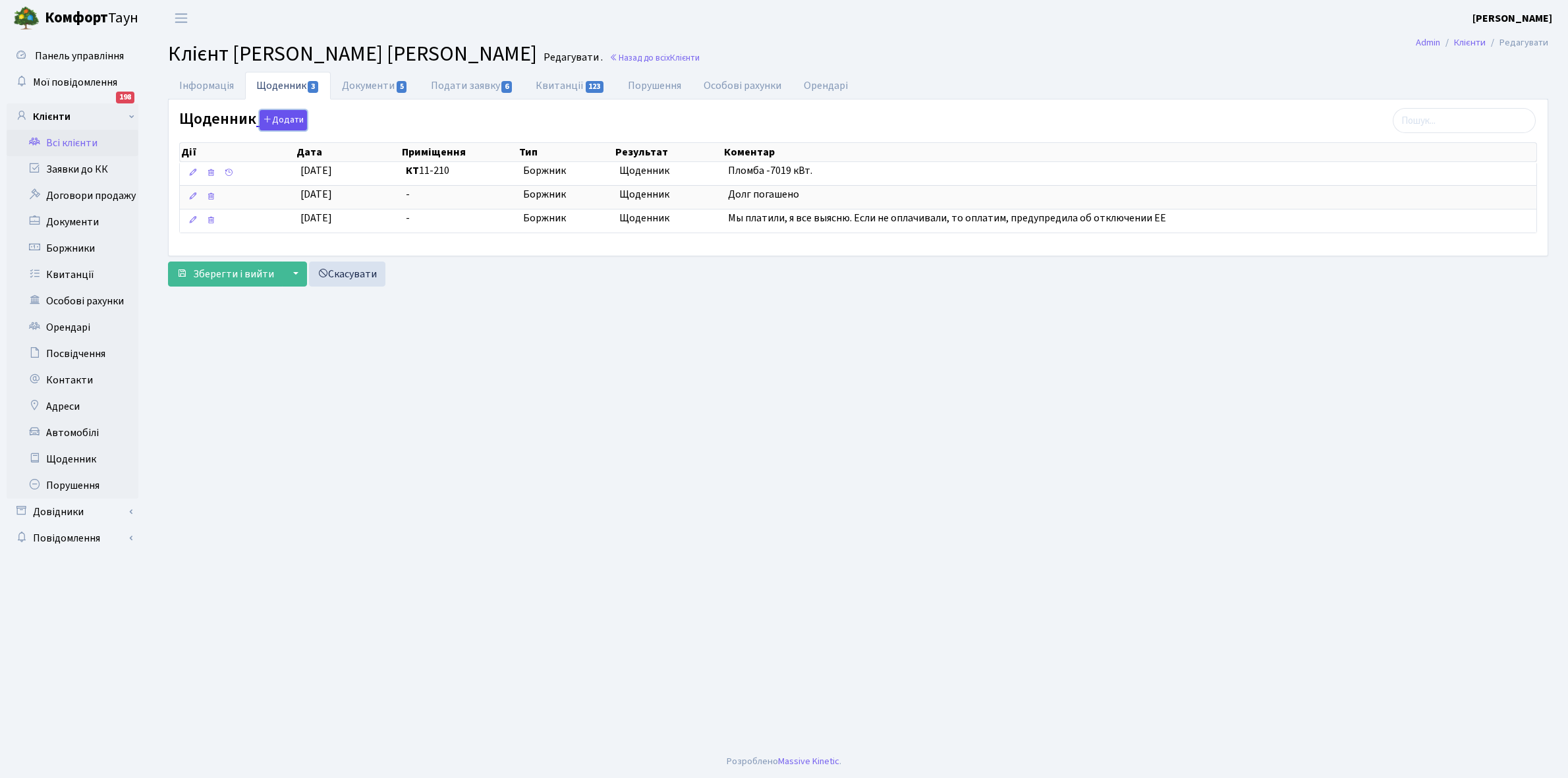
click at [274, 119] on button "Додати" at bounding box center [283, 120] width 47 height 21
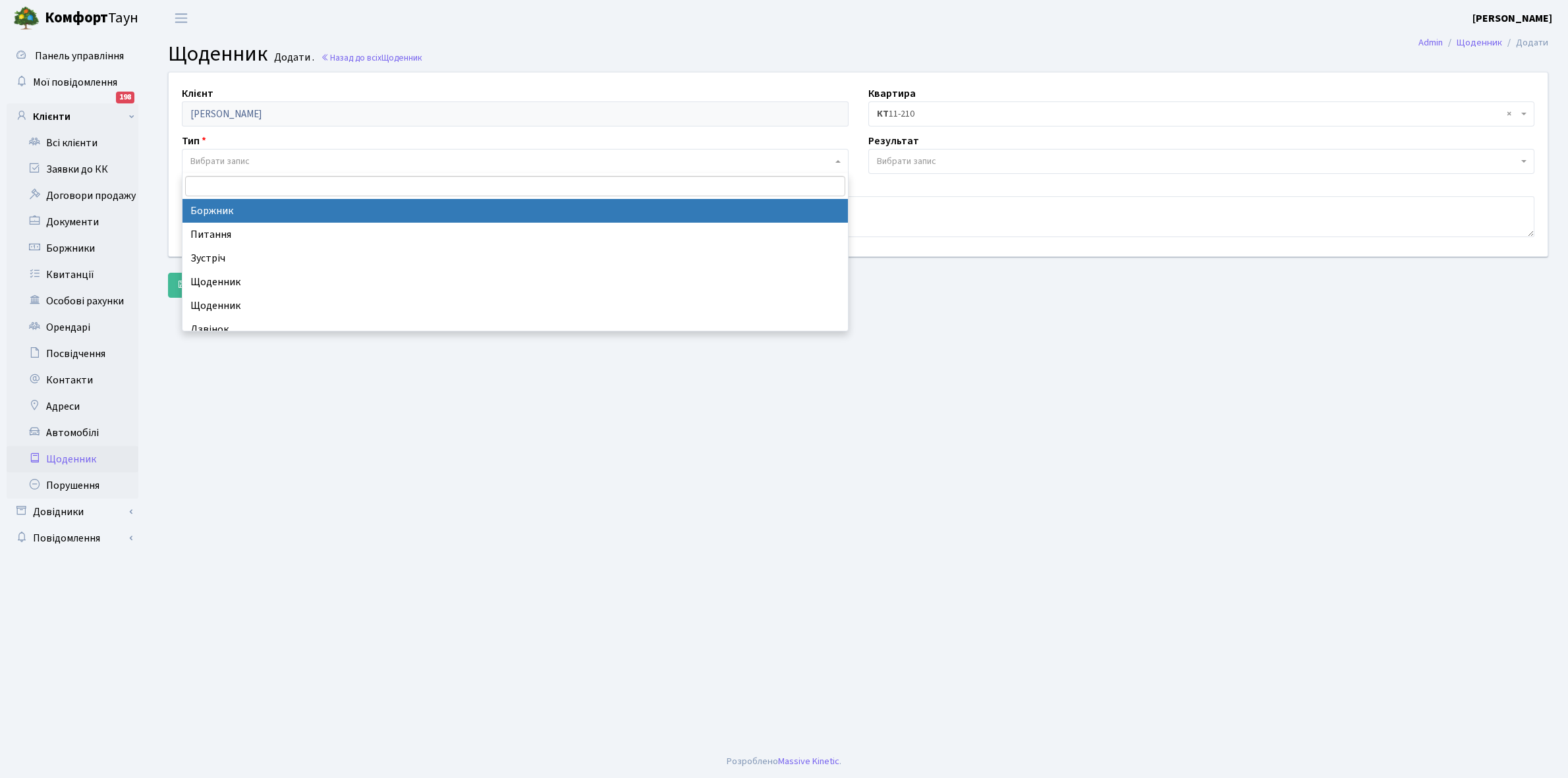
click at [261, 157] on span "Вибрати запис" at bounding box center [511, 161] width 642 height 13
select select "189"
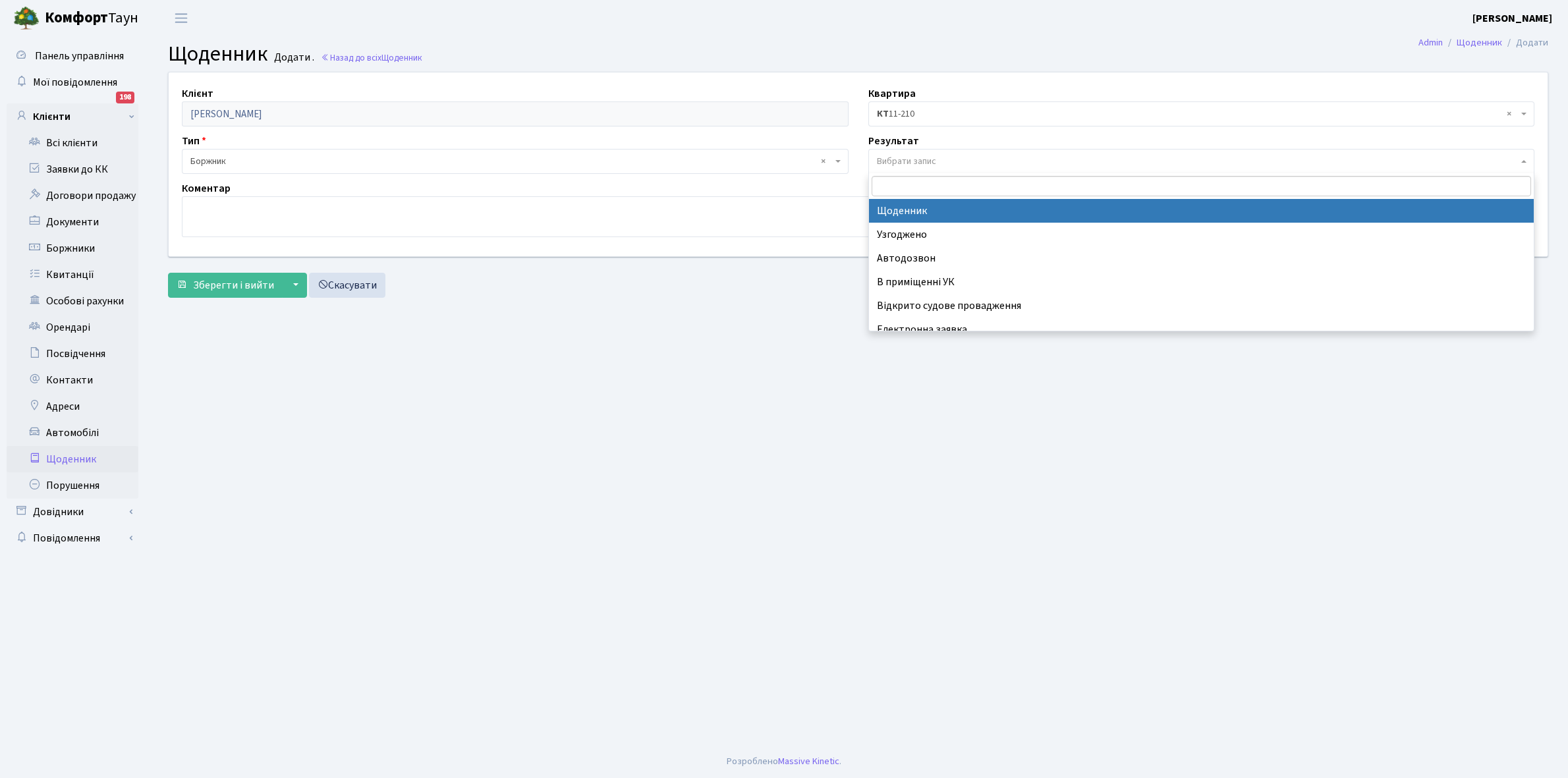
click at [918, 150] on span "Вибрати запис" at bounding box center [1202, 161] width 667 height 25
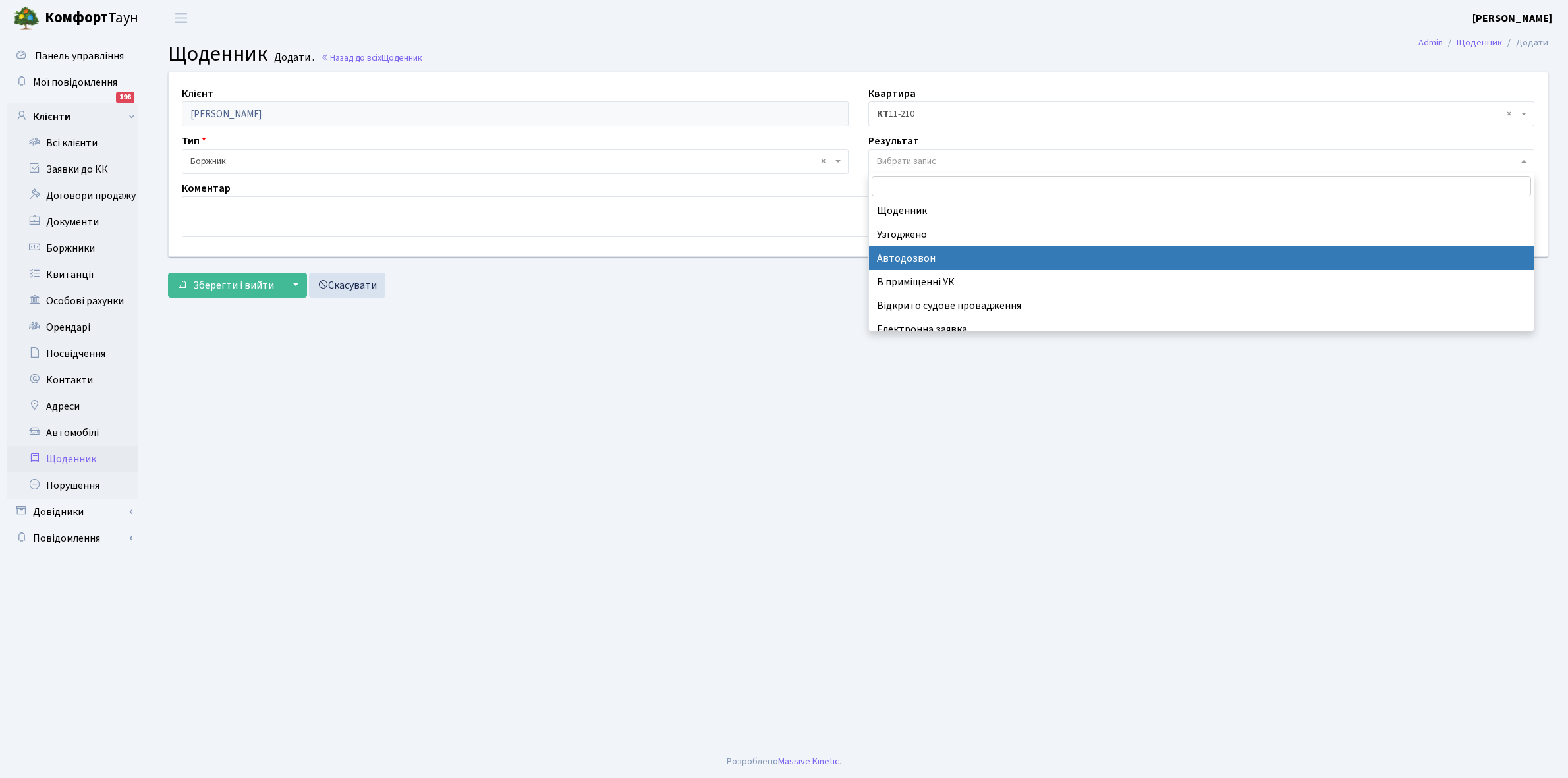
scroll to position [81, 0]
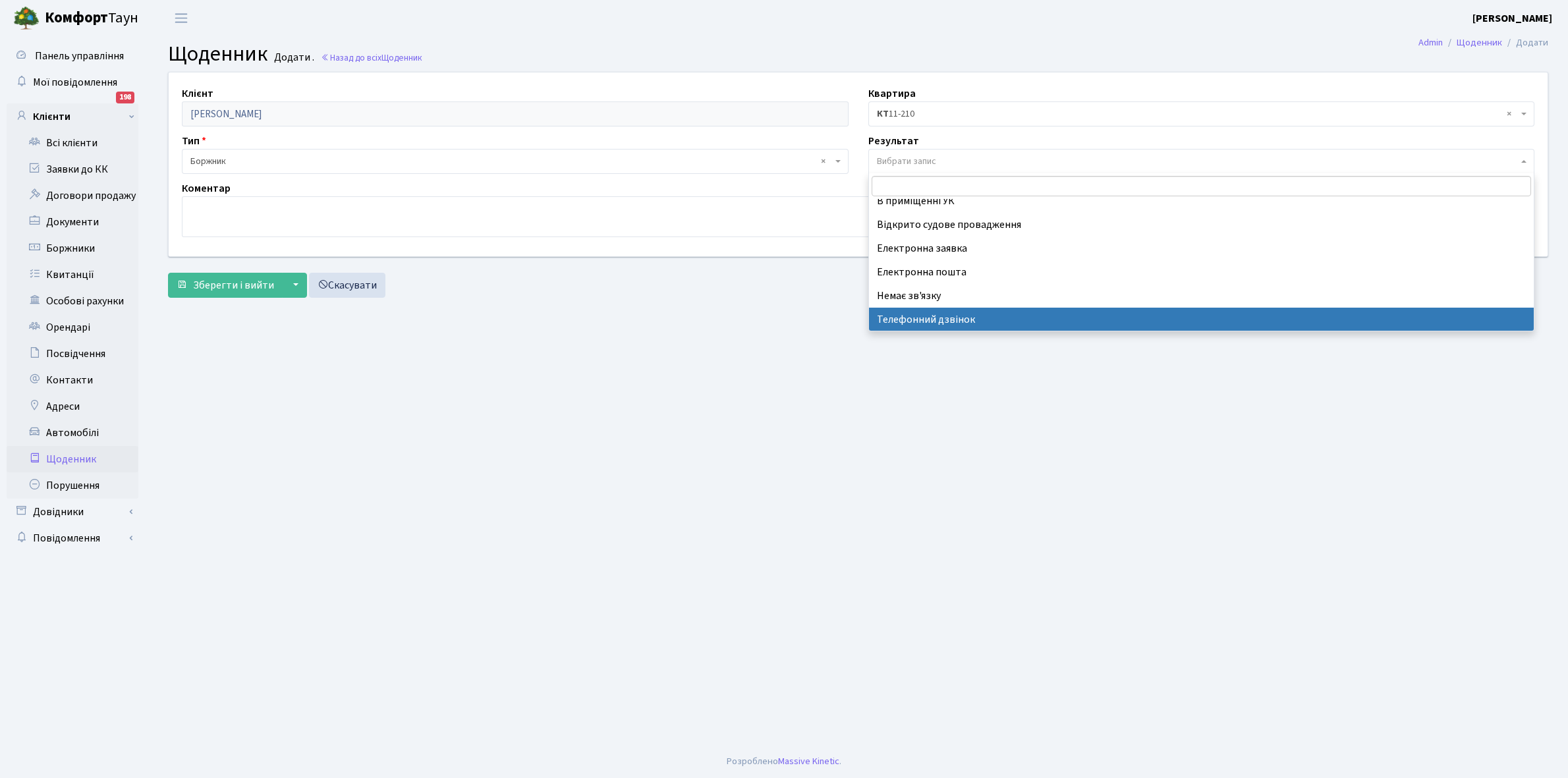
select select "196"
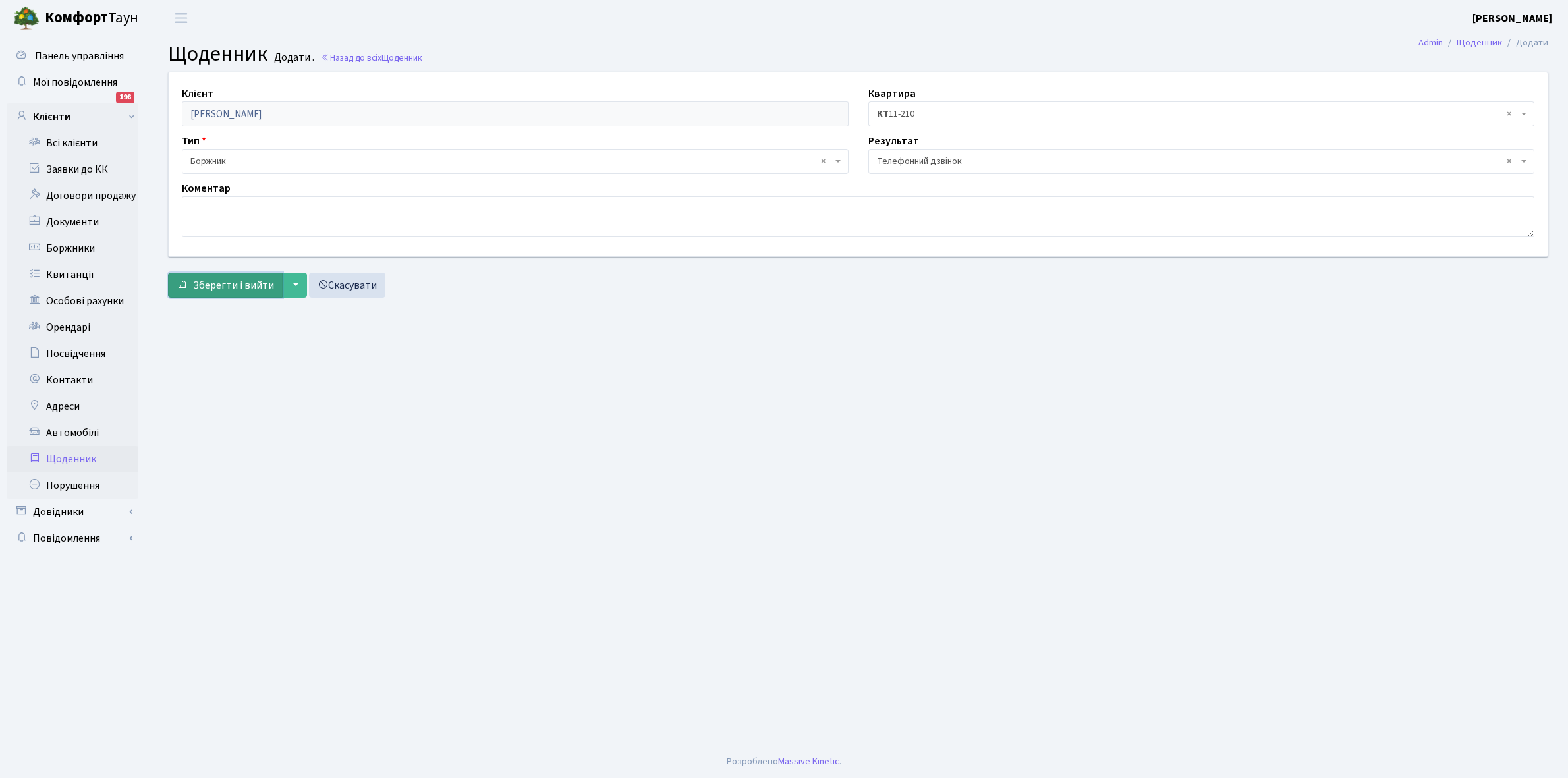
click at [224, 283] on span "Зберегти і вийти" at bounding box center [234, 285] width 81 height 14
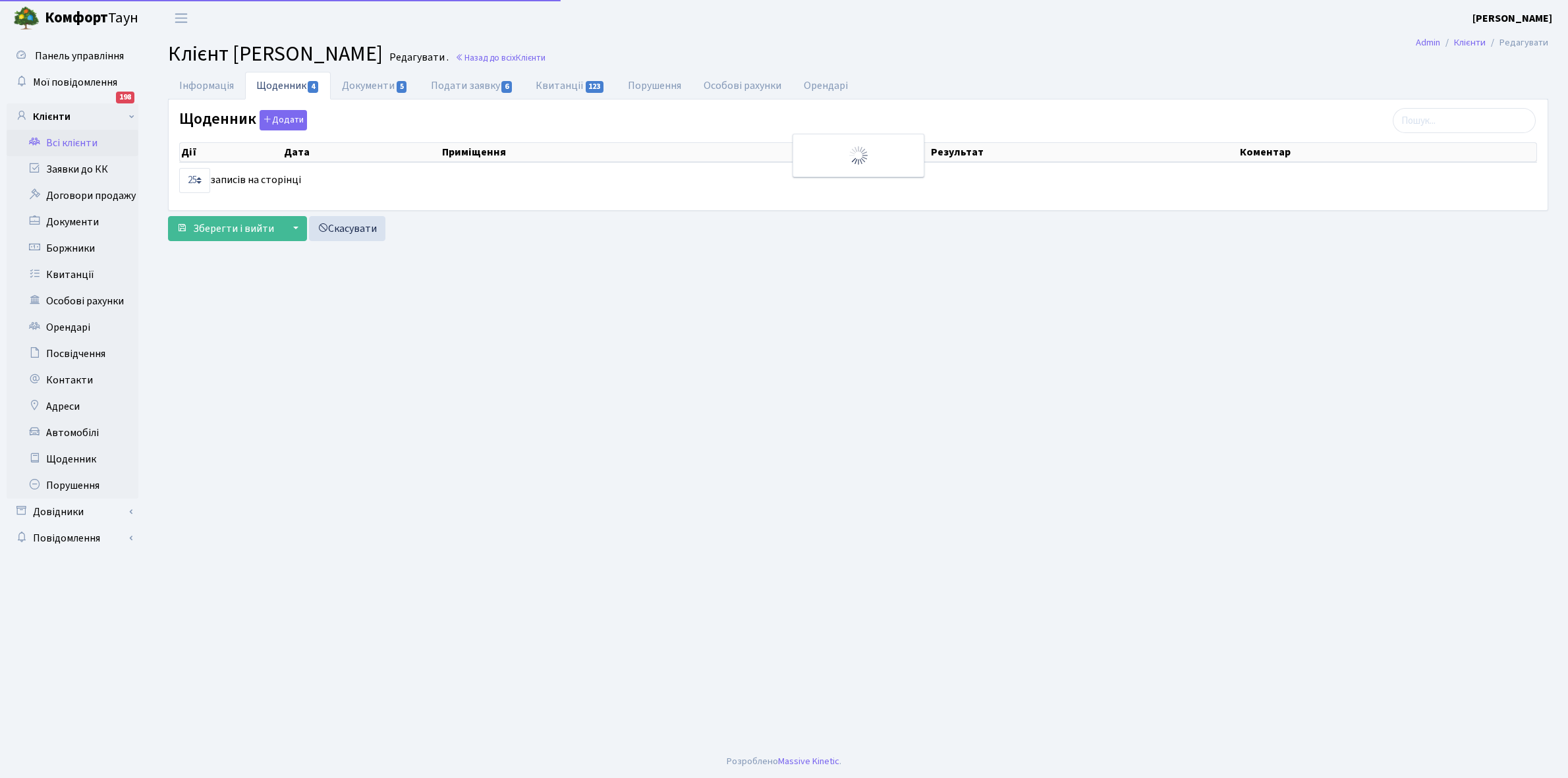
select select "25"
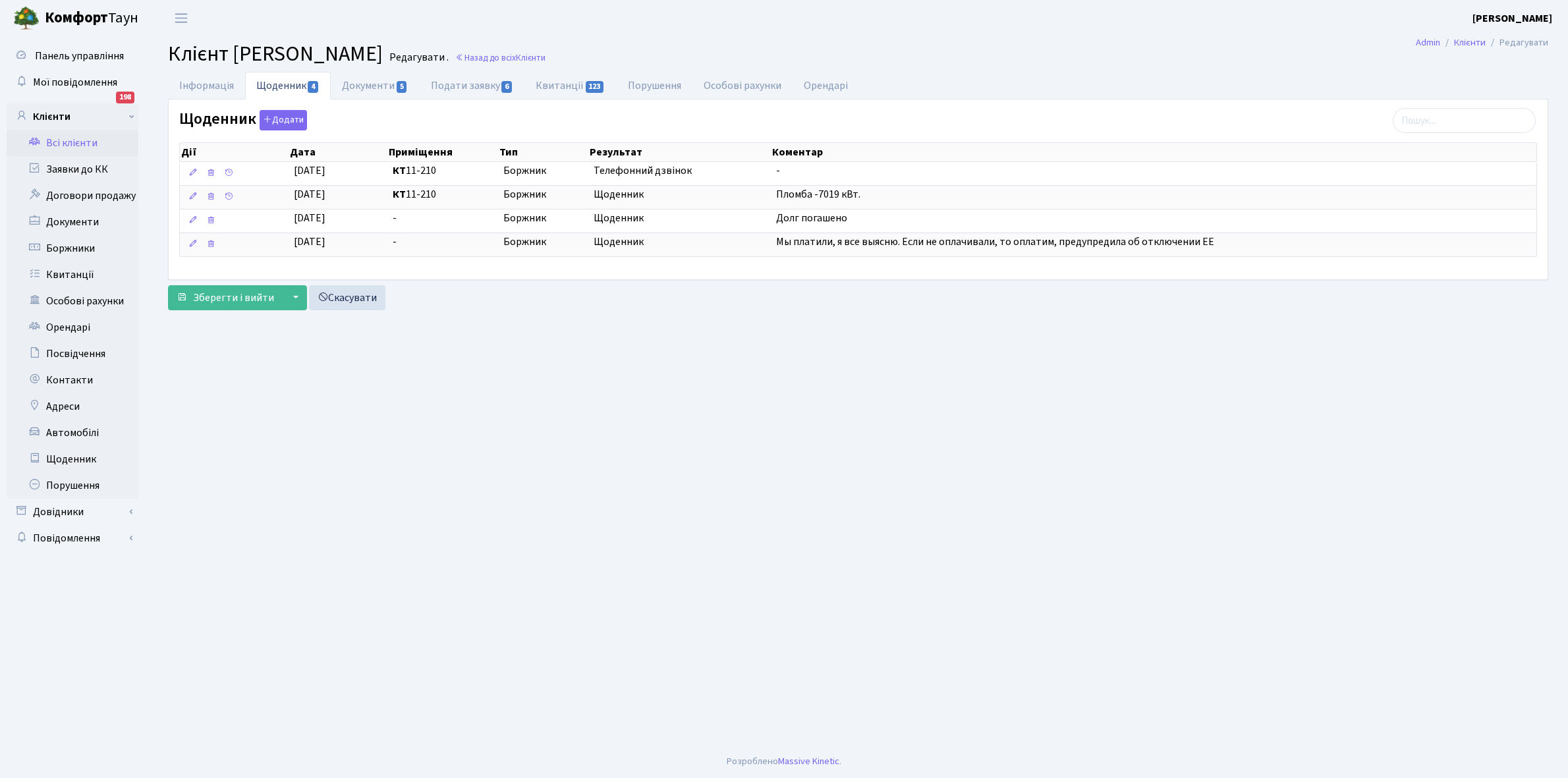
click at [78, 141] on link "Всі клієнти" at bounding box center [72, 143] width 132 height 27
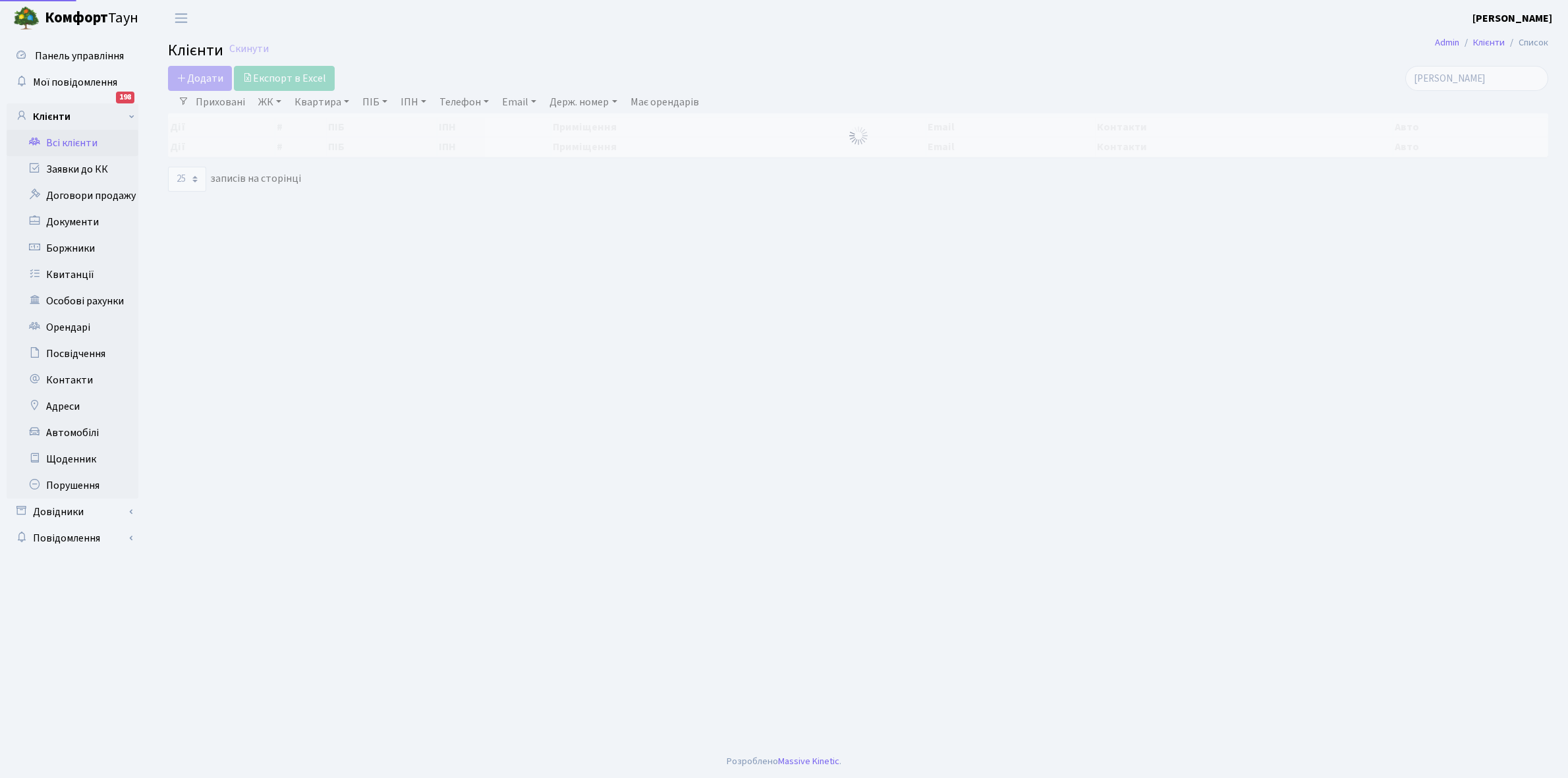
select select "25"
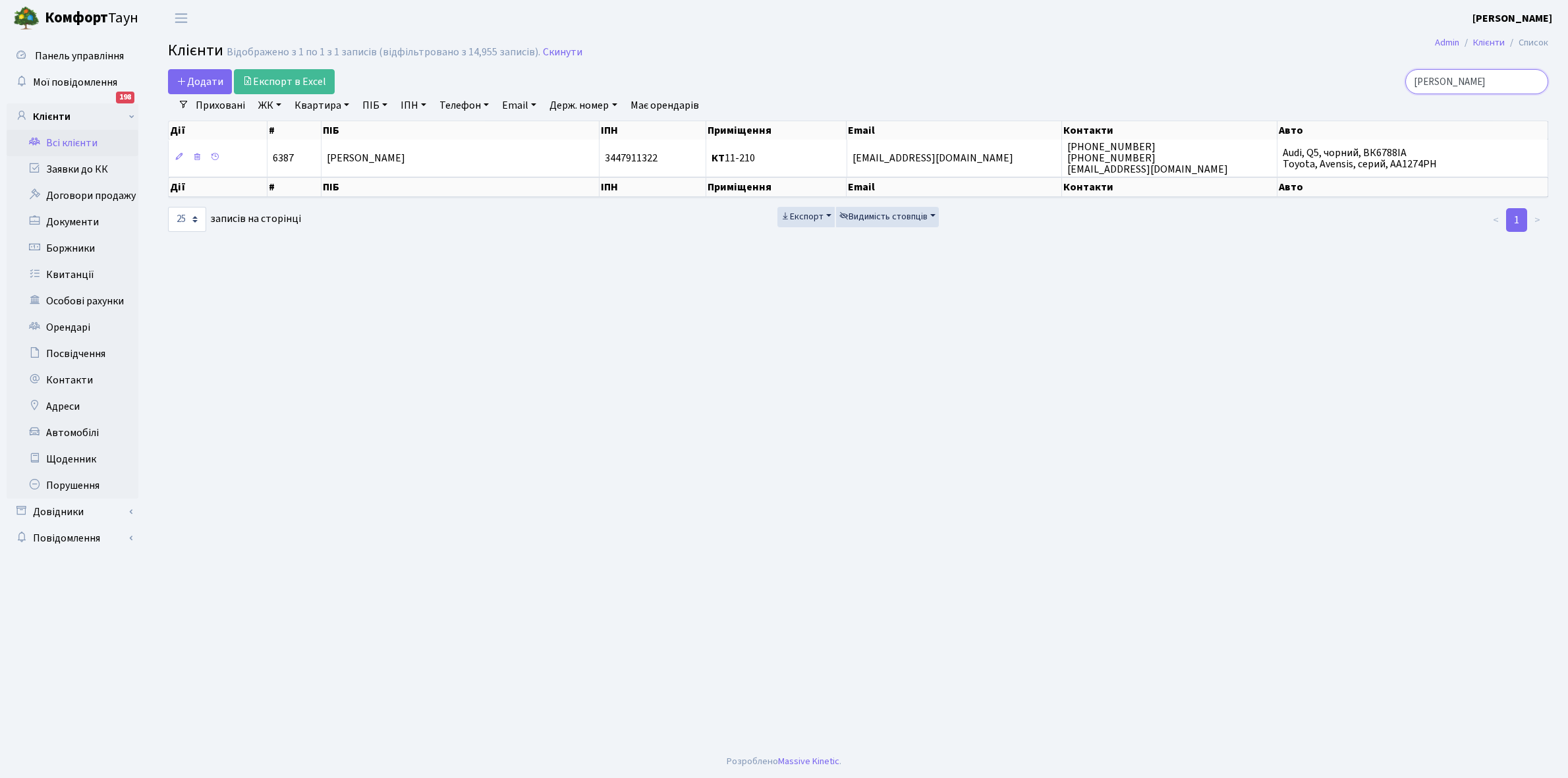
click at [1496, 79] on input "[PERSON_NAME]" at bounding box center [1477, 81] width 143 height 25
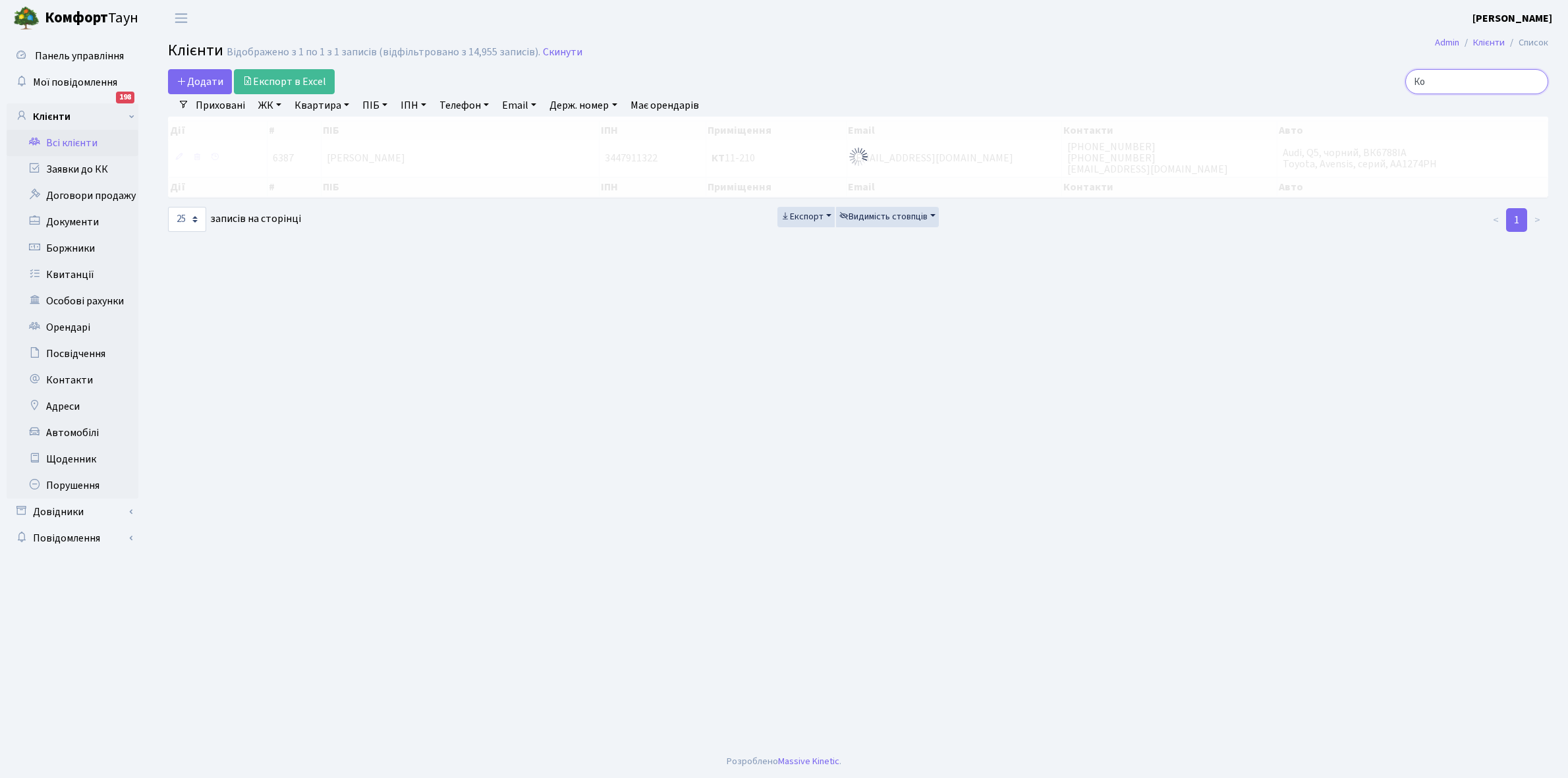
type input "[PERSON_NAME]"
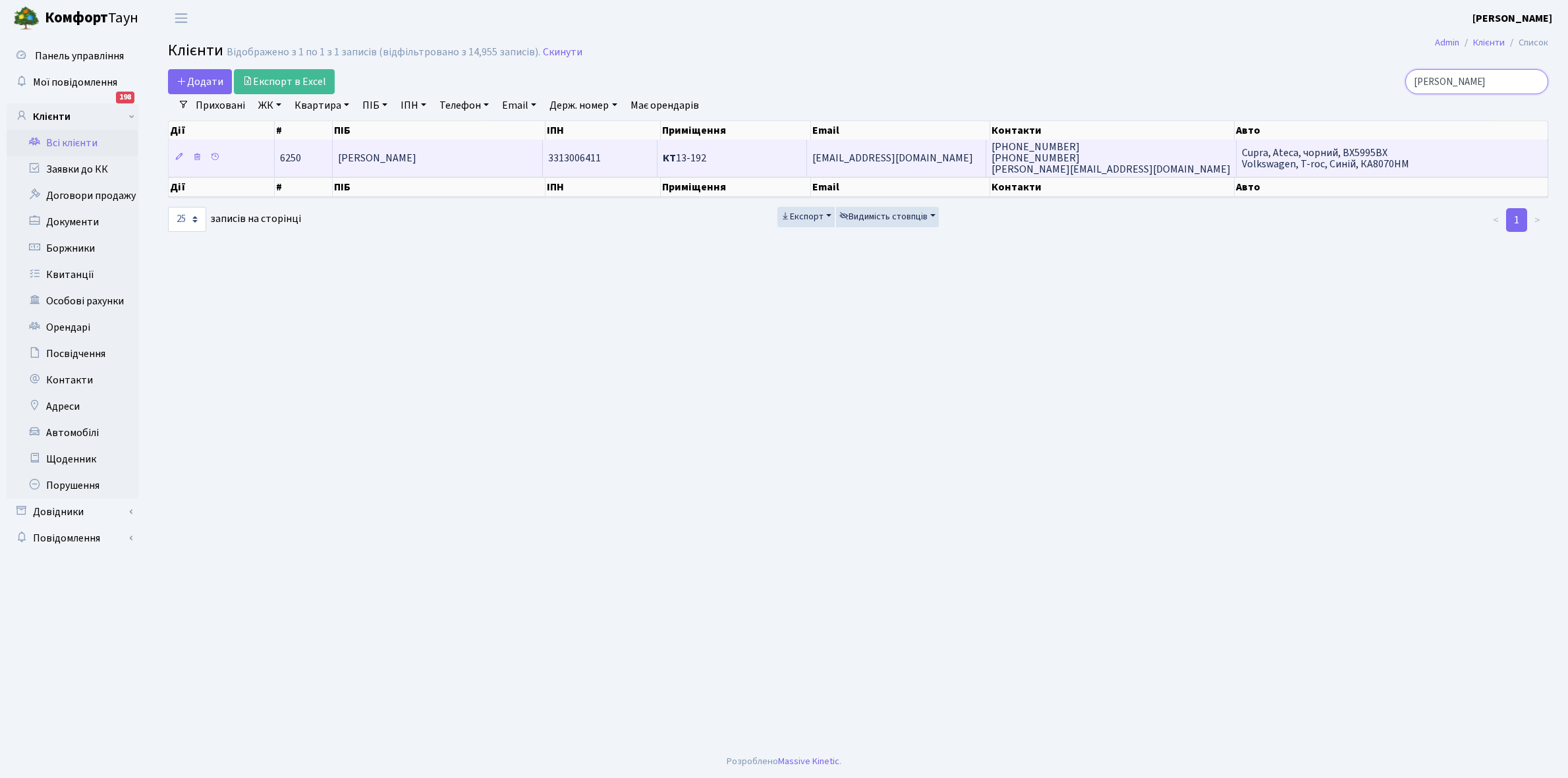
type input "[PERSON_NAME]"
click at [428, 148] on td "[PERSON_NAME]" at bounding box center [437, 158] width 211 height 37
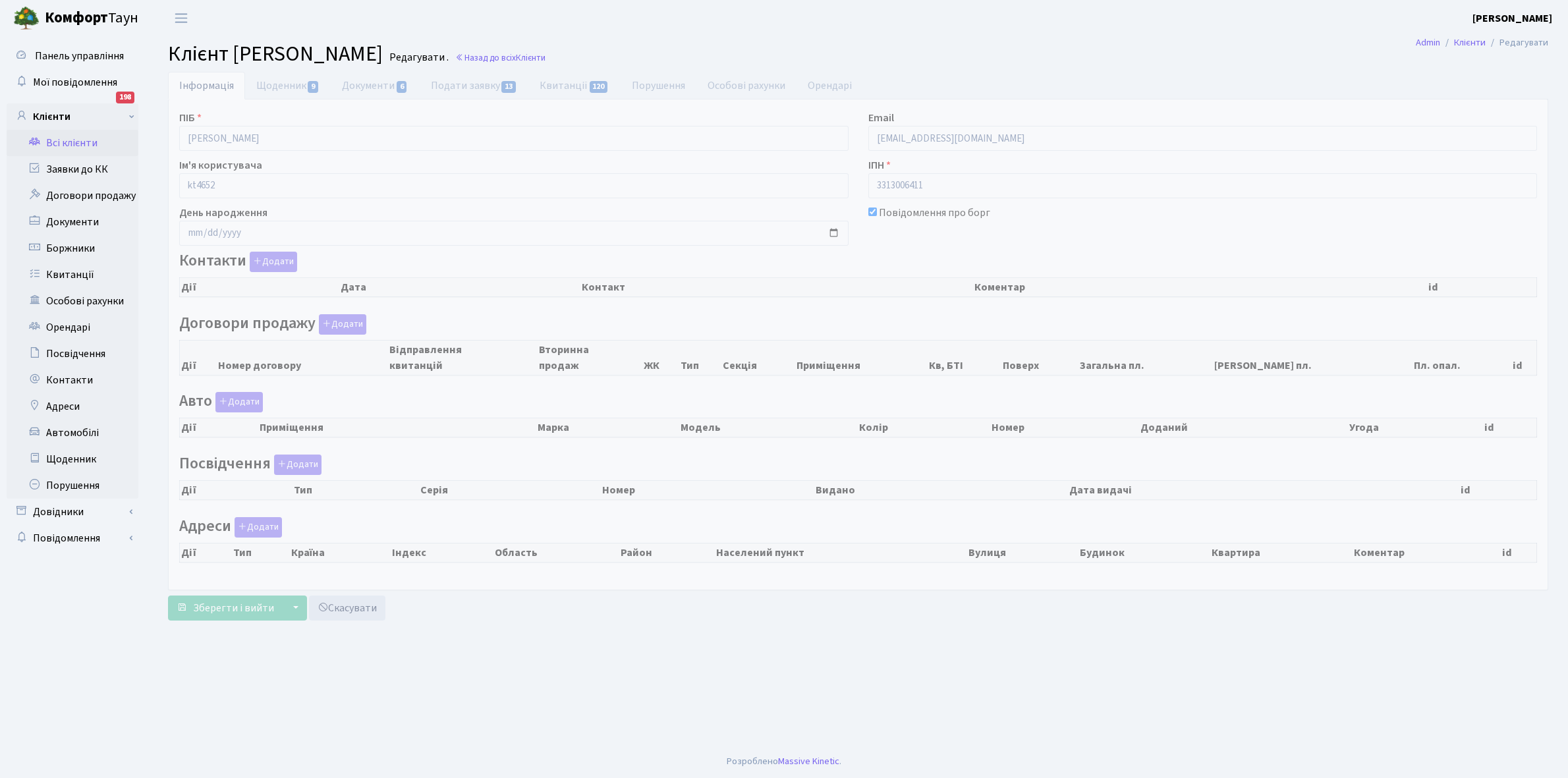
checkbox input "true"
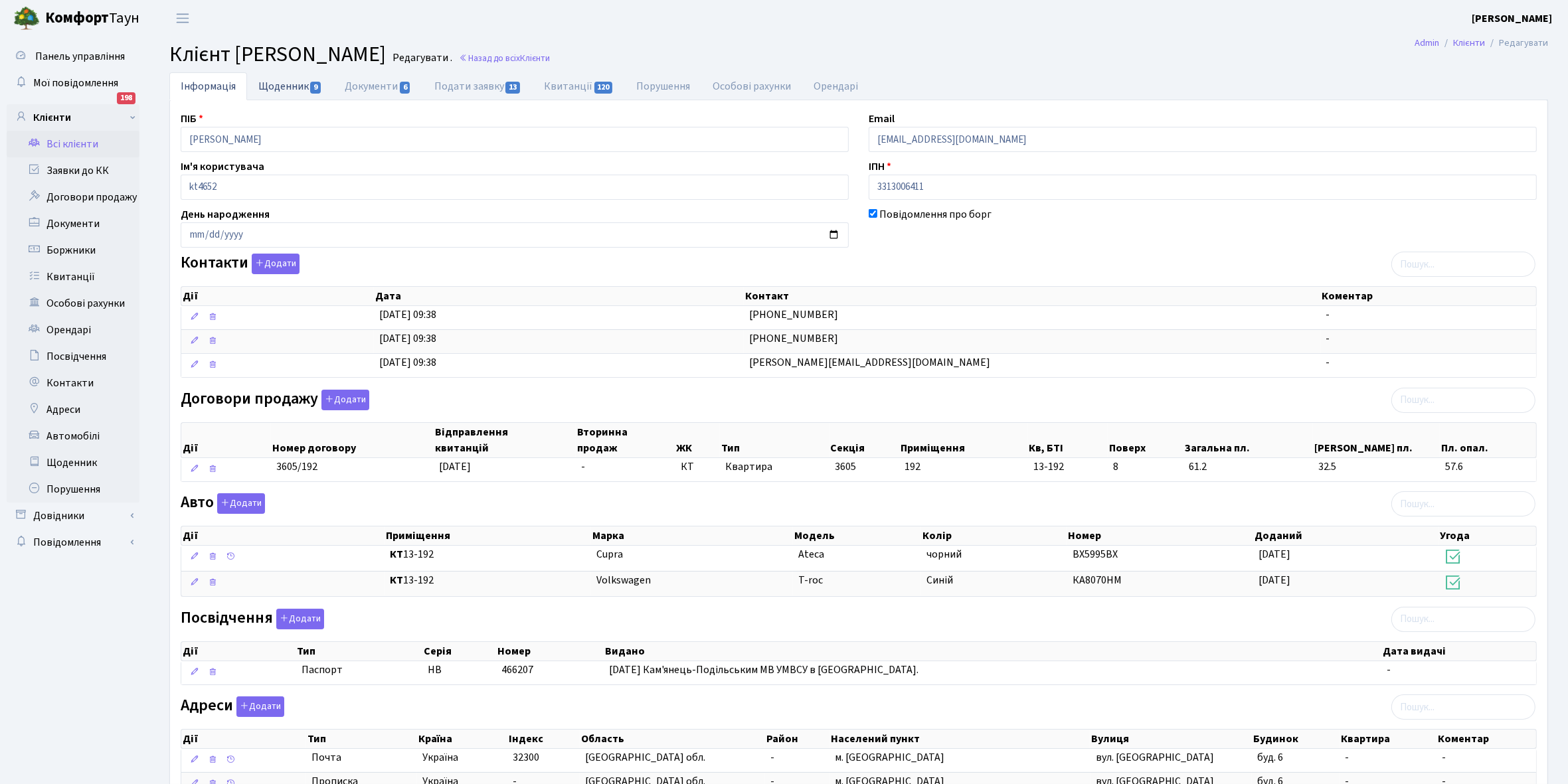
click at [283, 87] on link "Щоденник 9" at bounding box center [290, 86] width 87 height 28
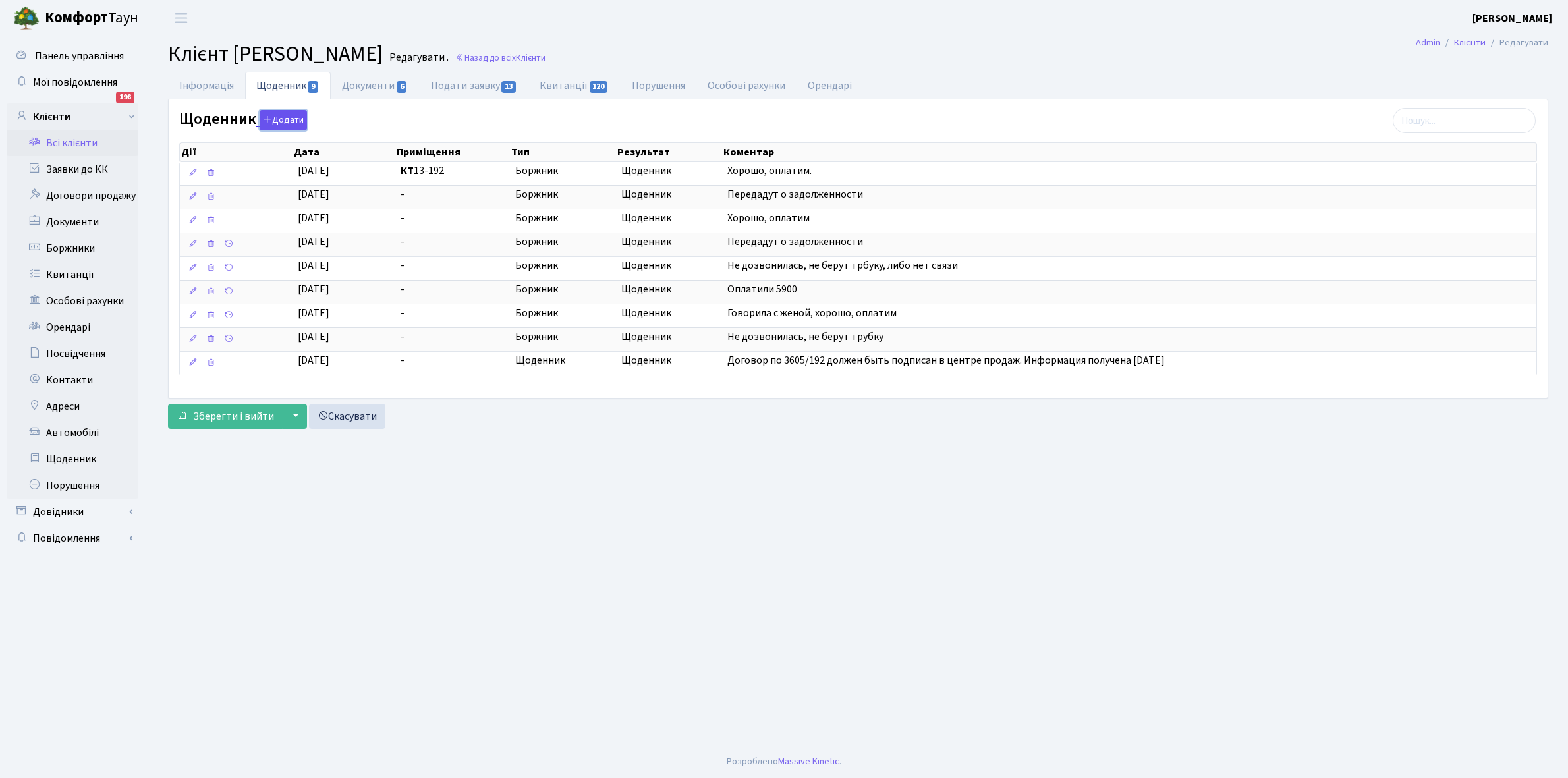
click at [285, 116] on button "Додати" at bounding box center [283, 120] width 47 height 21
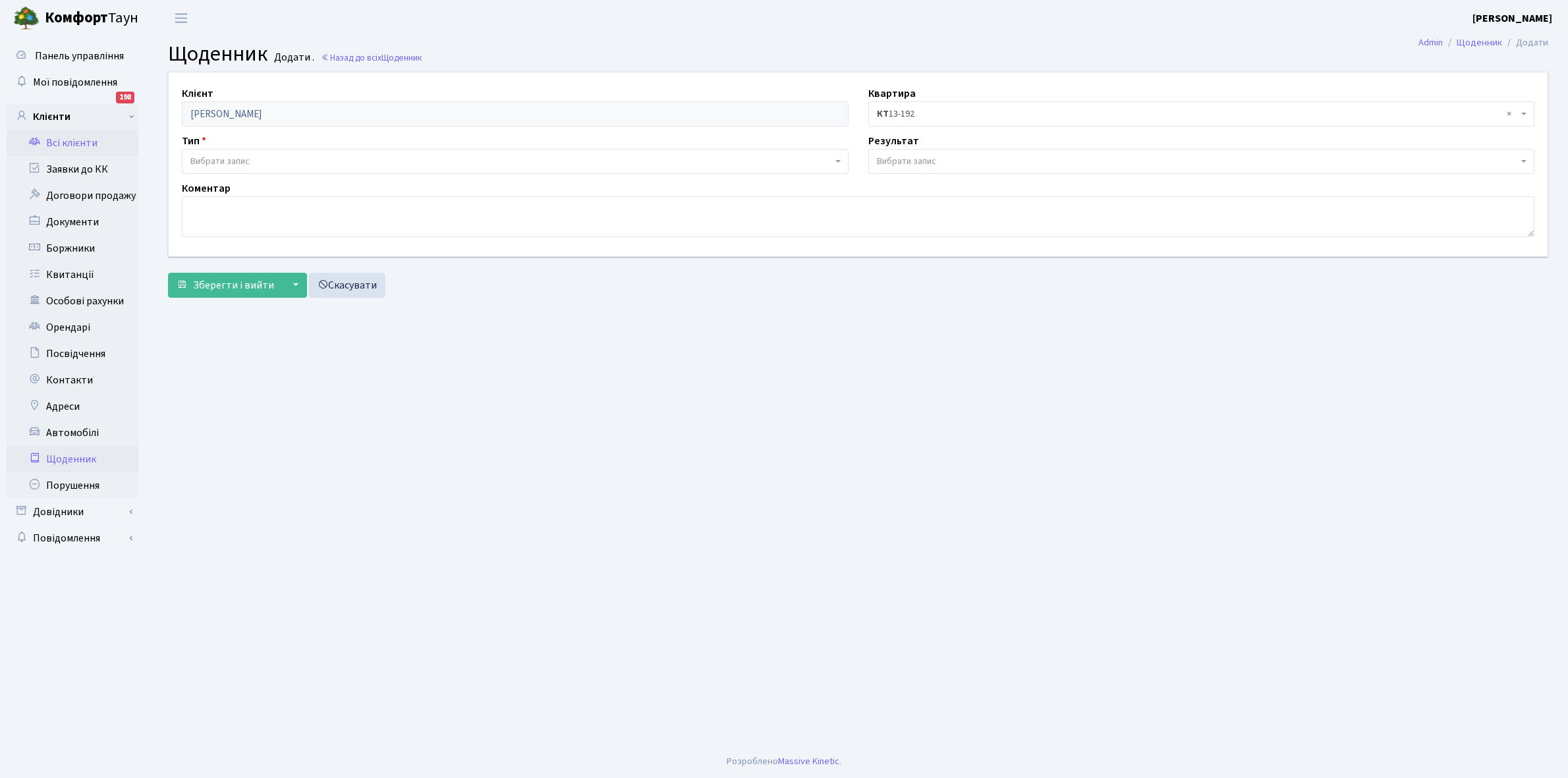
click at [77, 140] on link "Всі клієнти" at bounding box center [72, 143] width 132 height 27
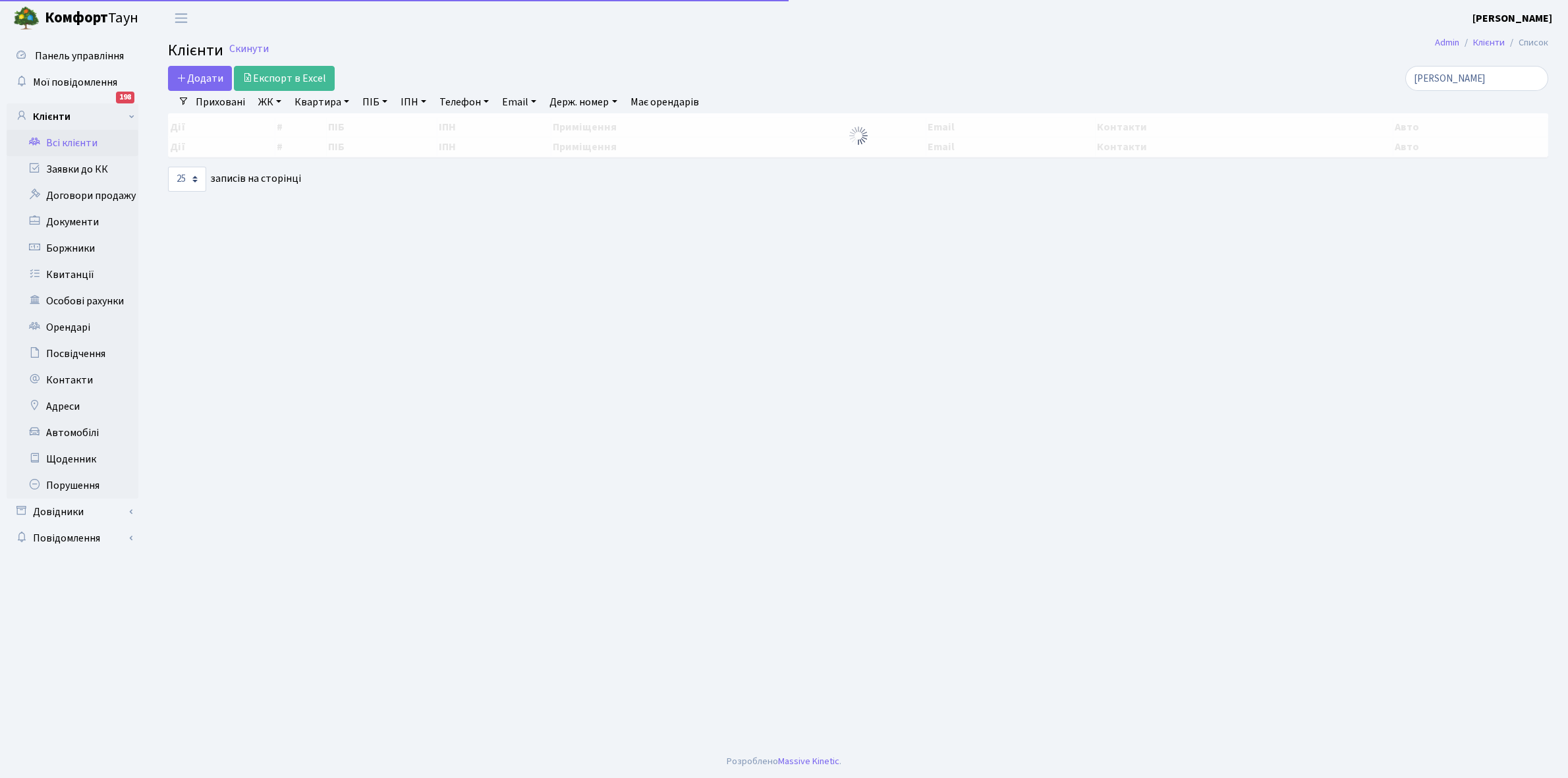
select select "25"
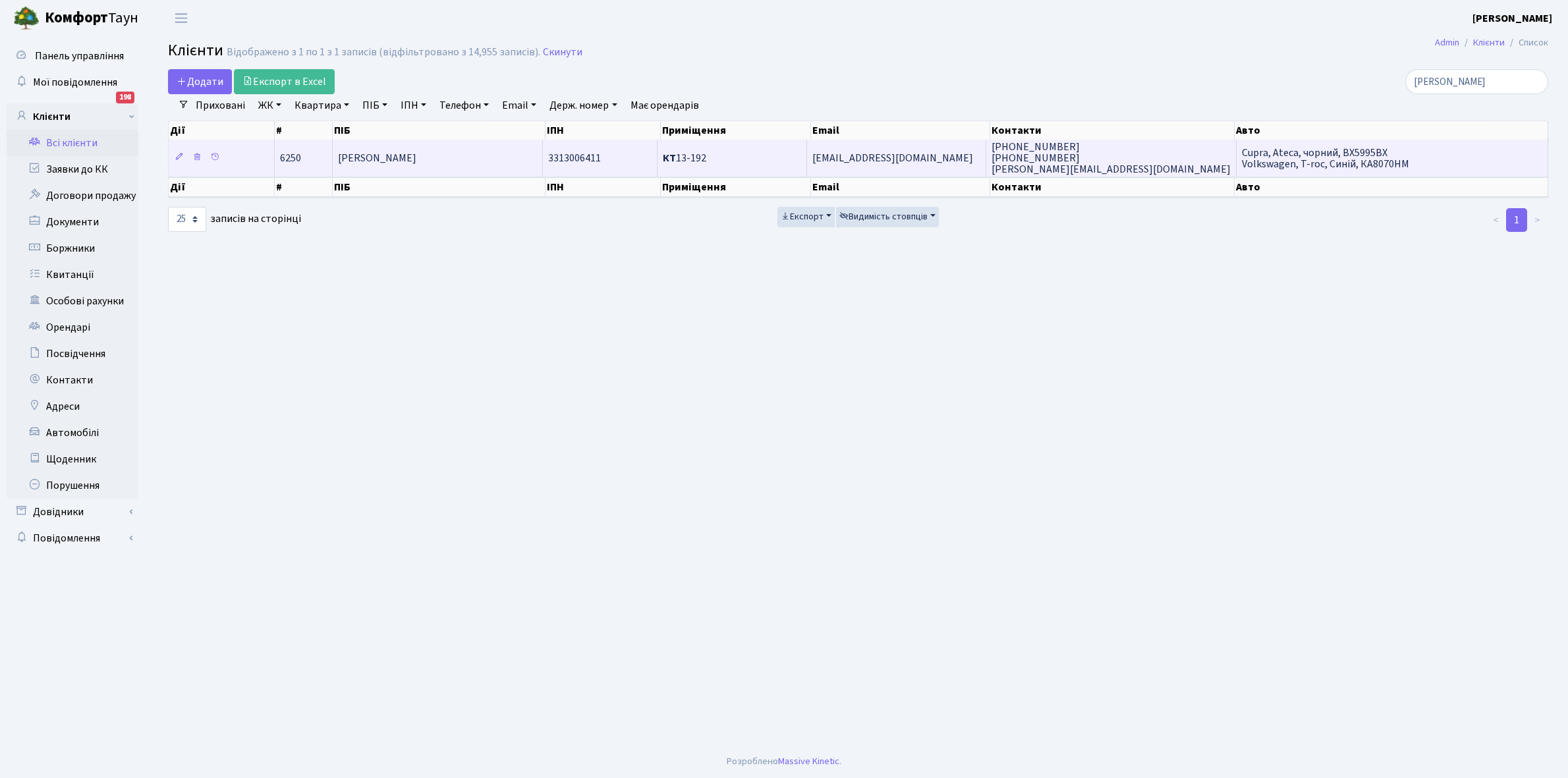
click at [466, 155] on td "[PERSON_NAME]" at bounding box center [437, 158] width 211 height 37
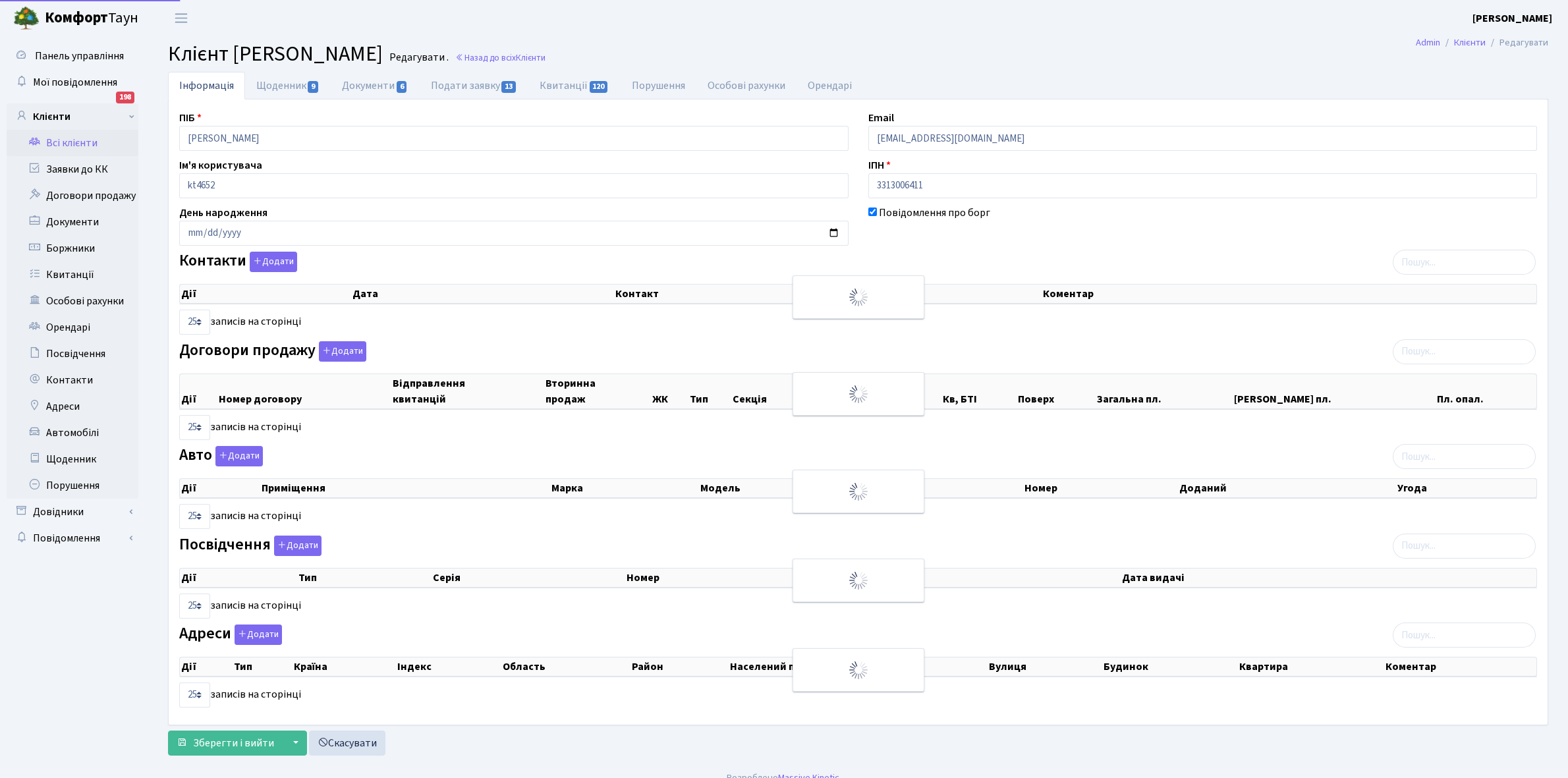
select select "25"
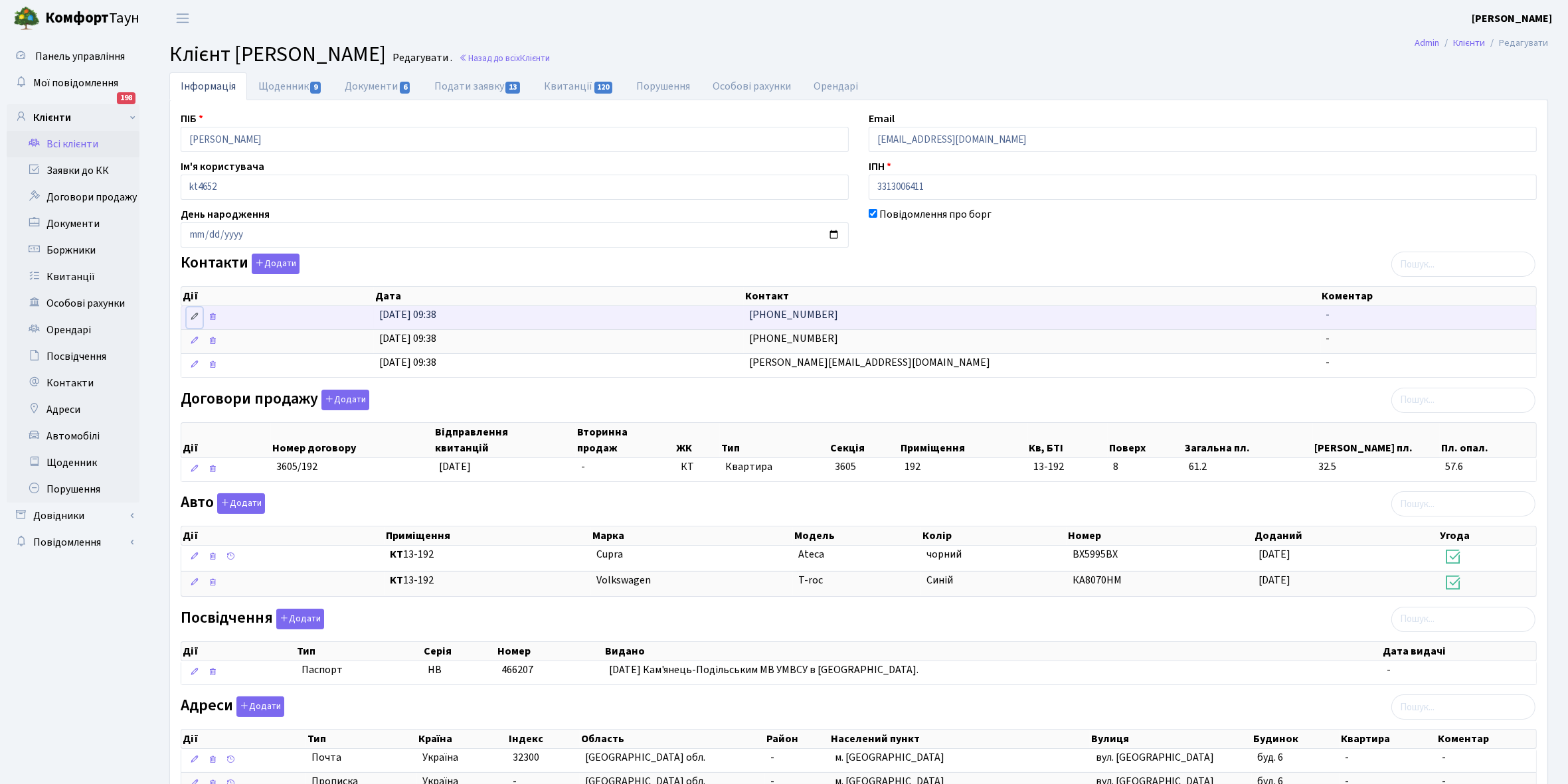
click at [197, 317] on icon at bounding box center [195, 317] width 9 height 9
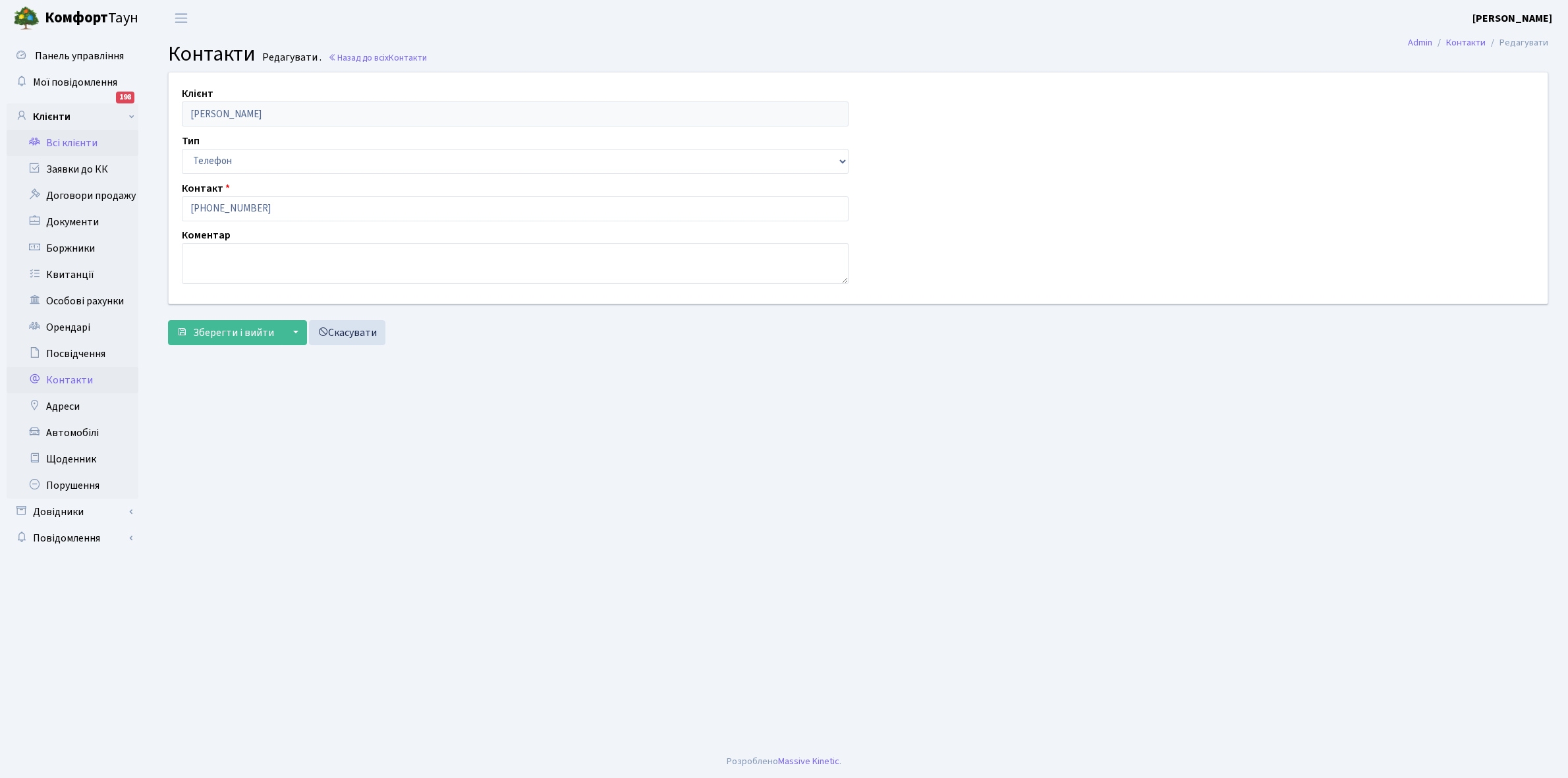
click at [87, 139] on link "Всі клієнти" at bounding box center [72, 143] width 132 height 27
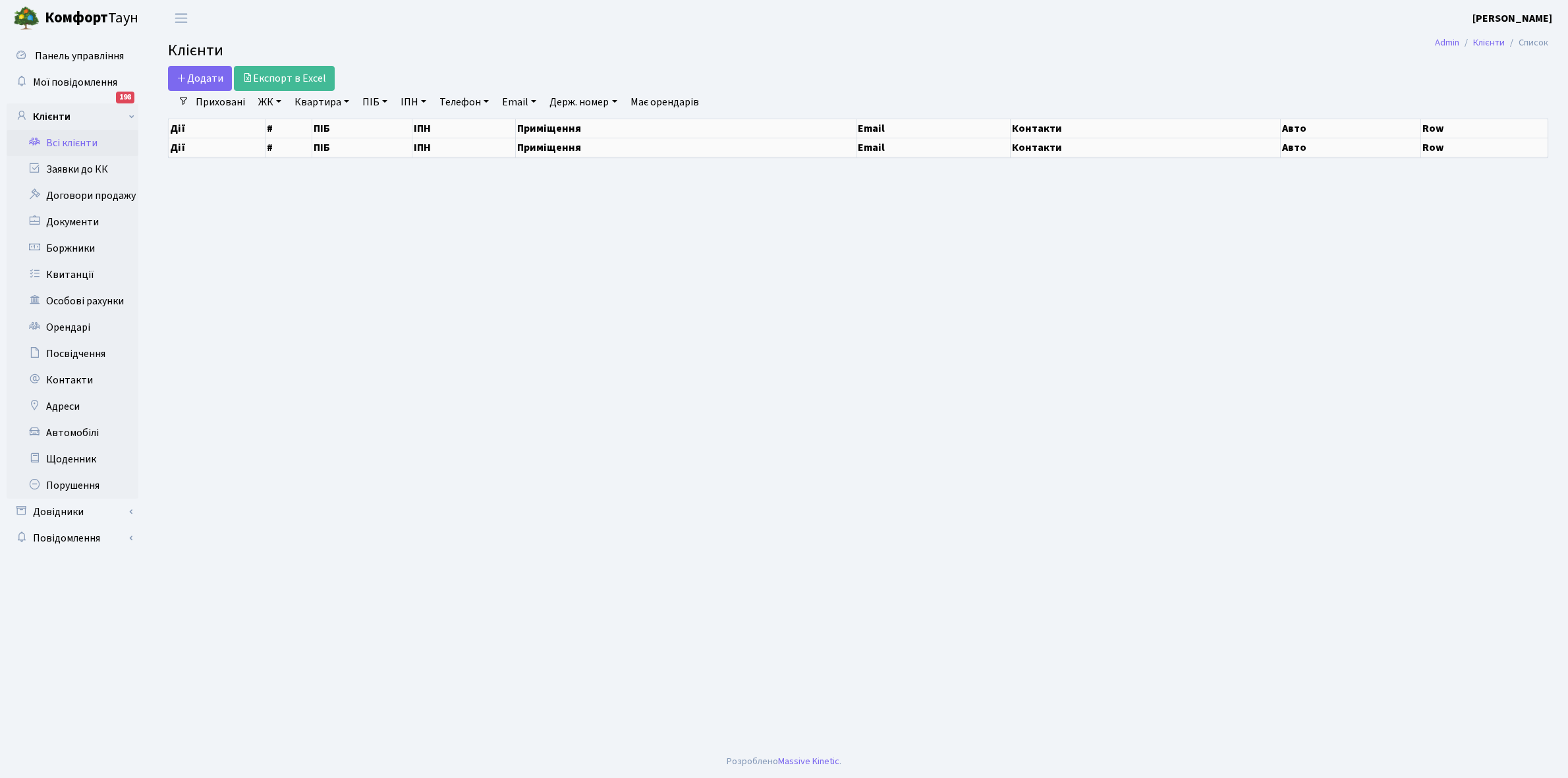
select select "25"
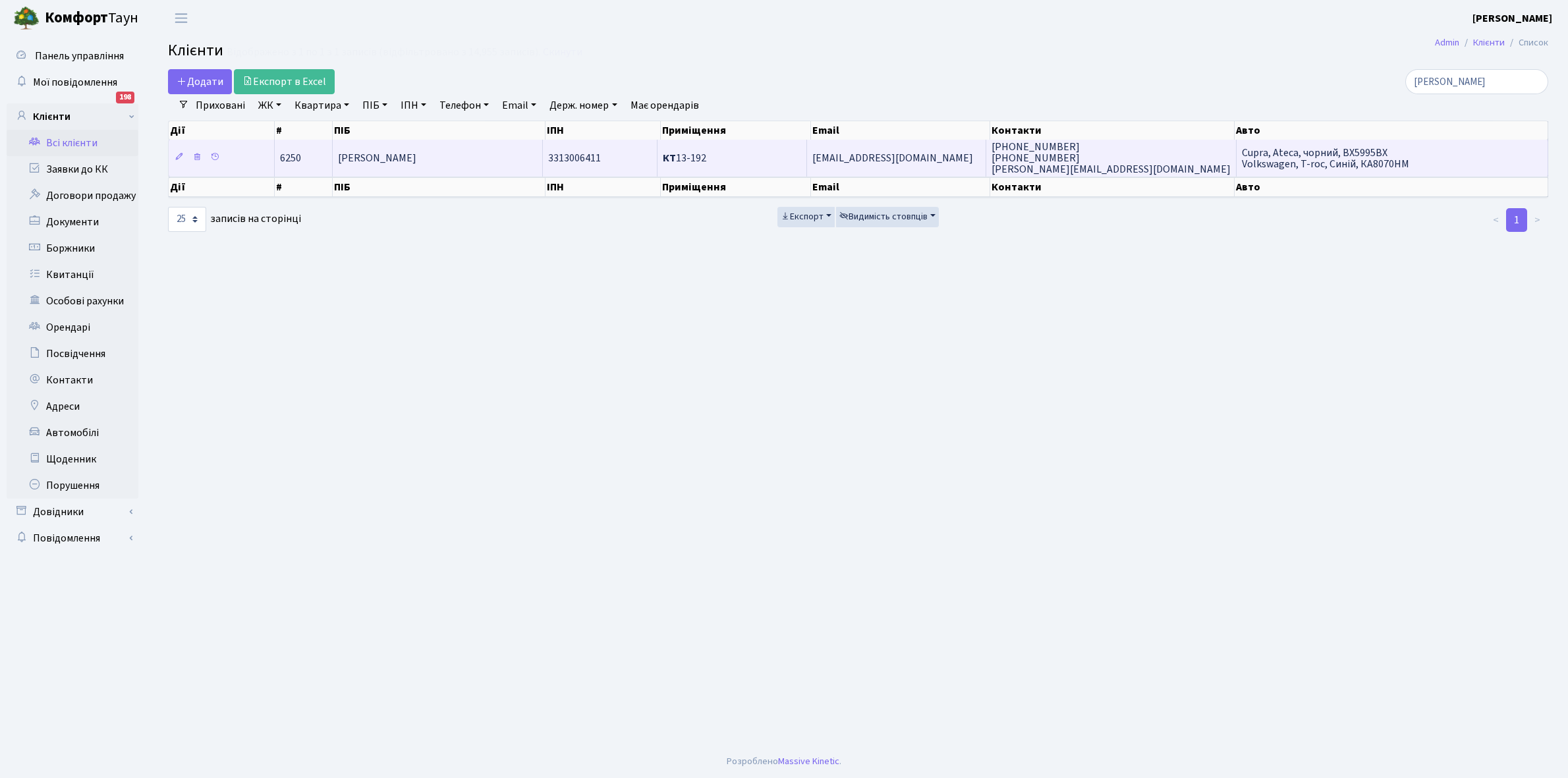
click at [455, 169] on td "[PERSON_NAME]" at bounding box center [437, 158] width 211 height 37
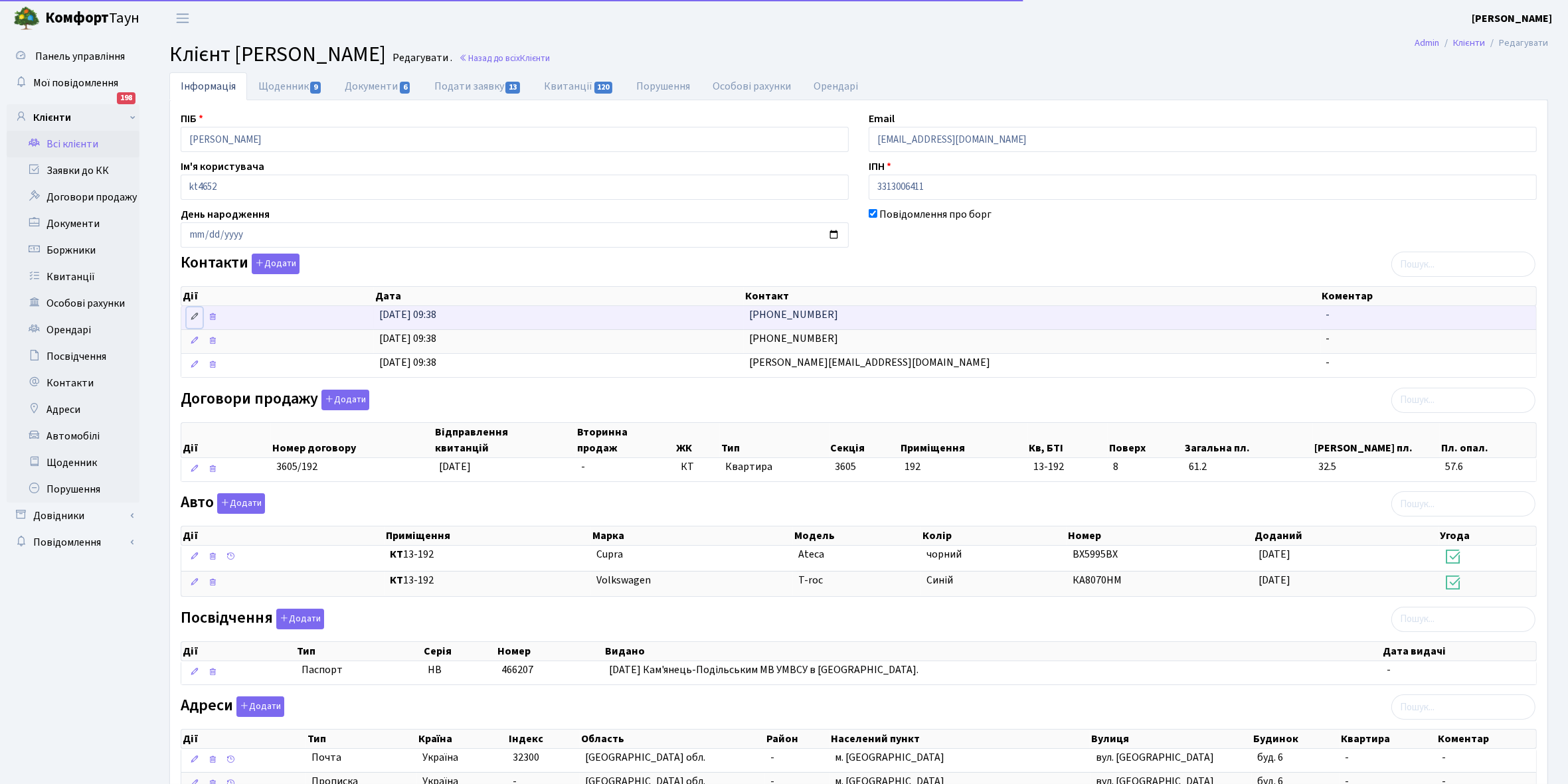
click at [196, 319] on icon at bounding box center [195, 317] width 9 height 9
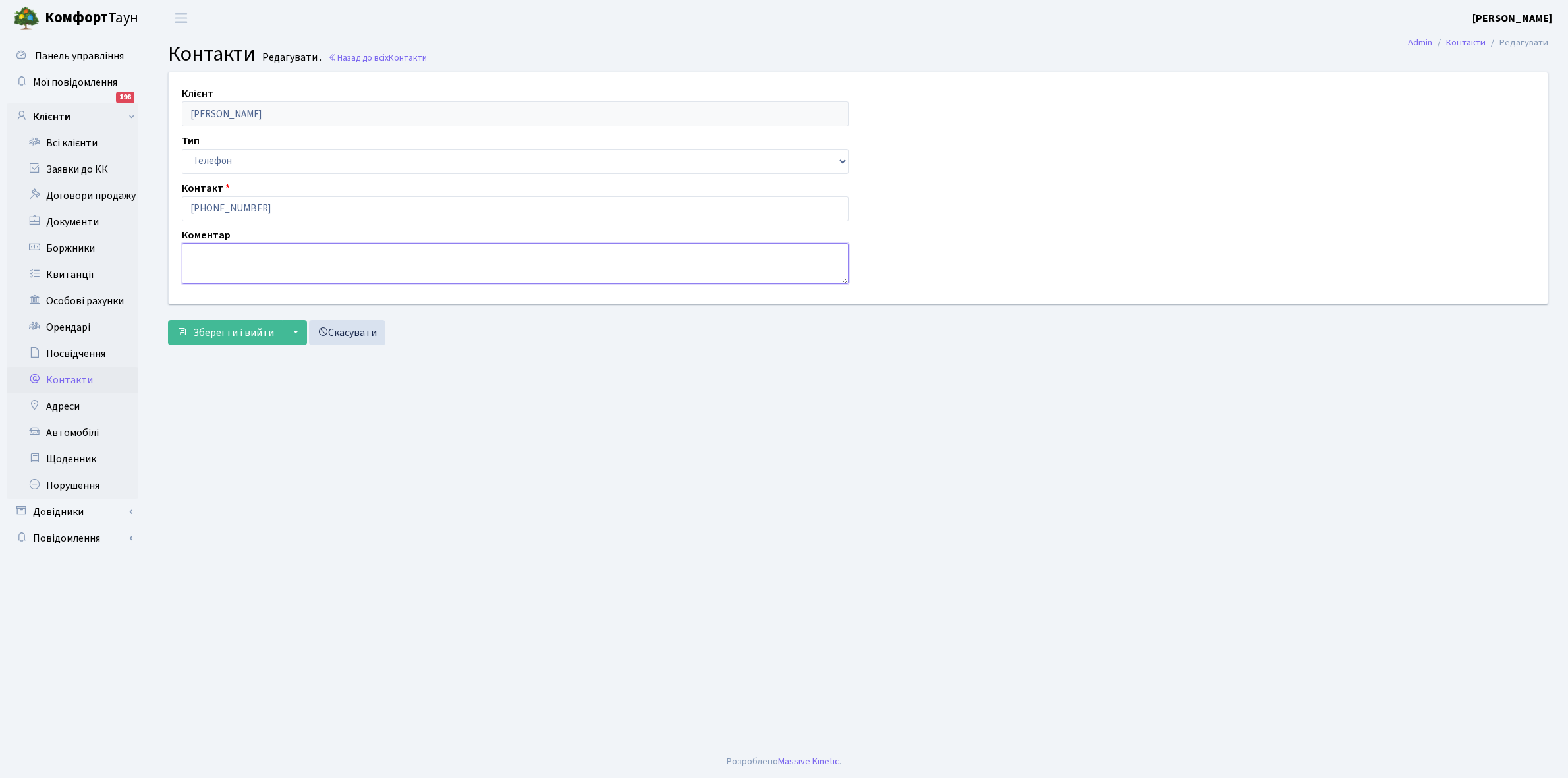
click at [229, 259] on textarea at bounding box center [515, 264] width 667 height 41
type textarea "власник"
click at [226, 337] on span "Зберегти і вийти" at bounding box center [234, 332] width 81 height 14
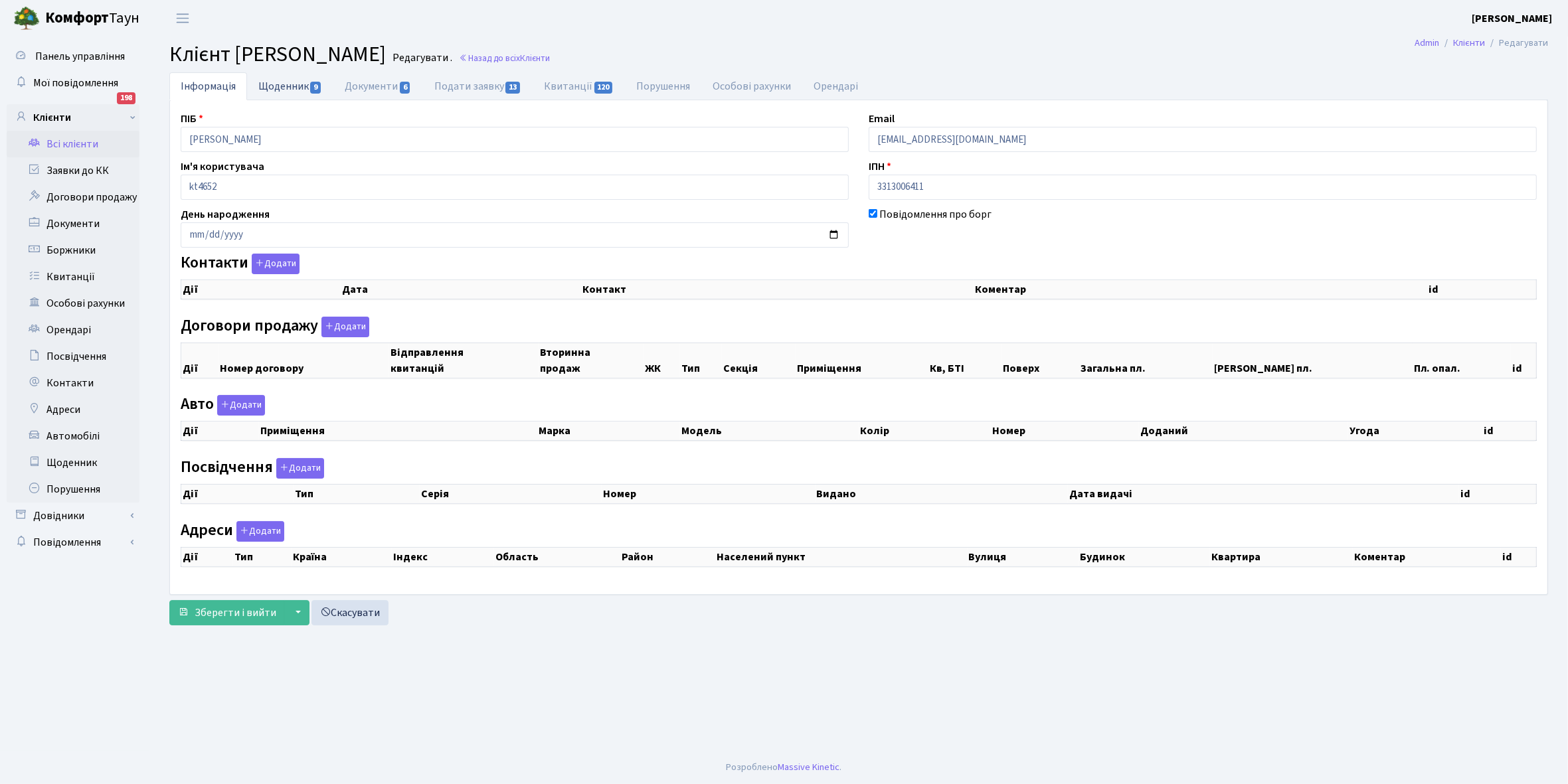
checkbox input "true"
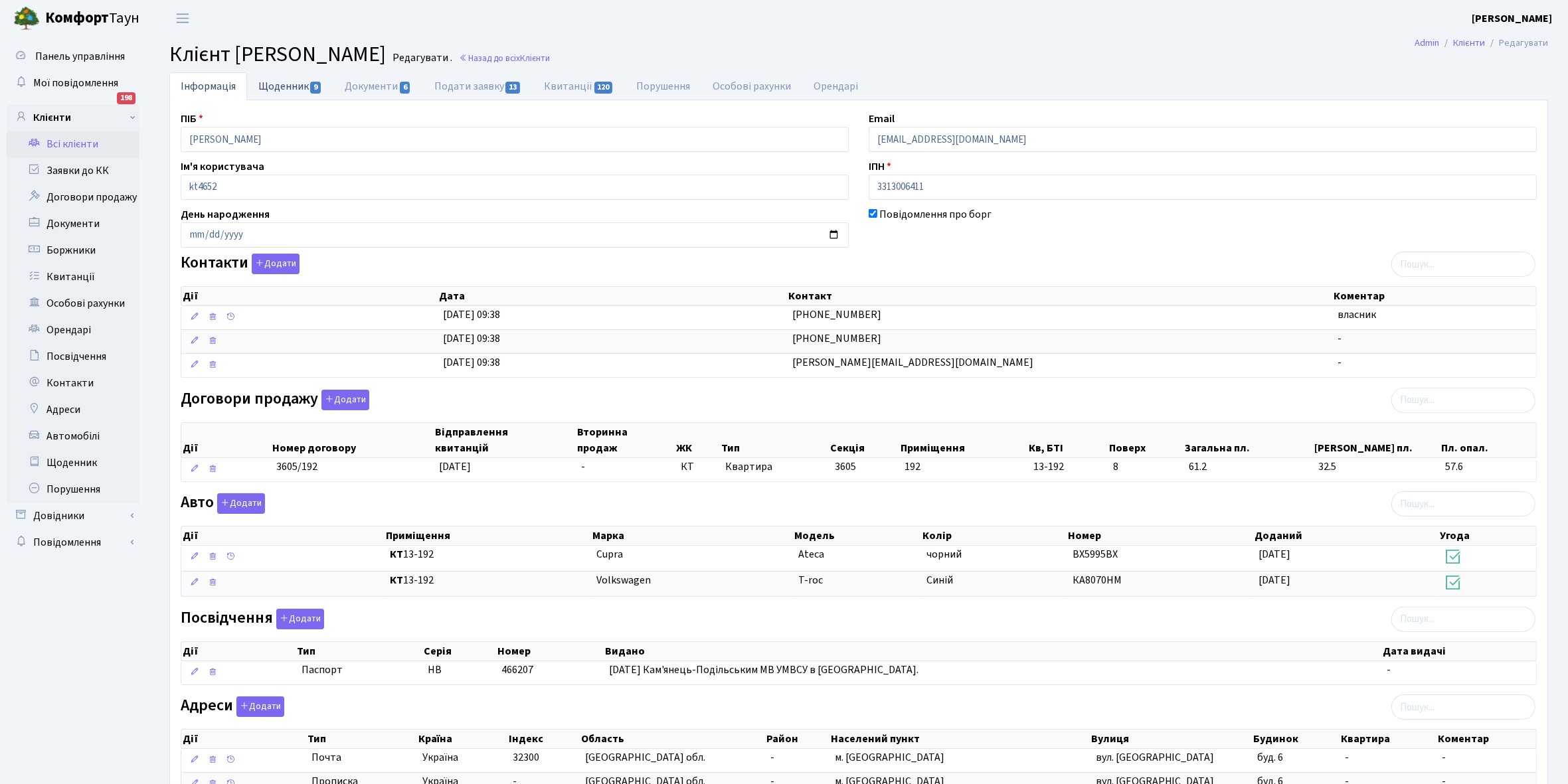
click at [277, 82] on link "Щоденник 9" at bounding box center [290, 86] width 87 height 28
select select "25"
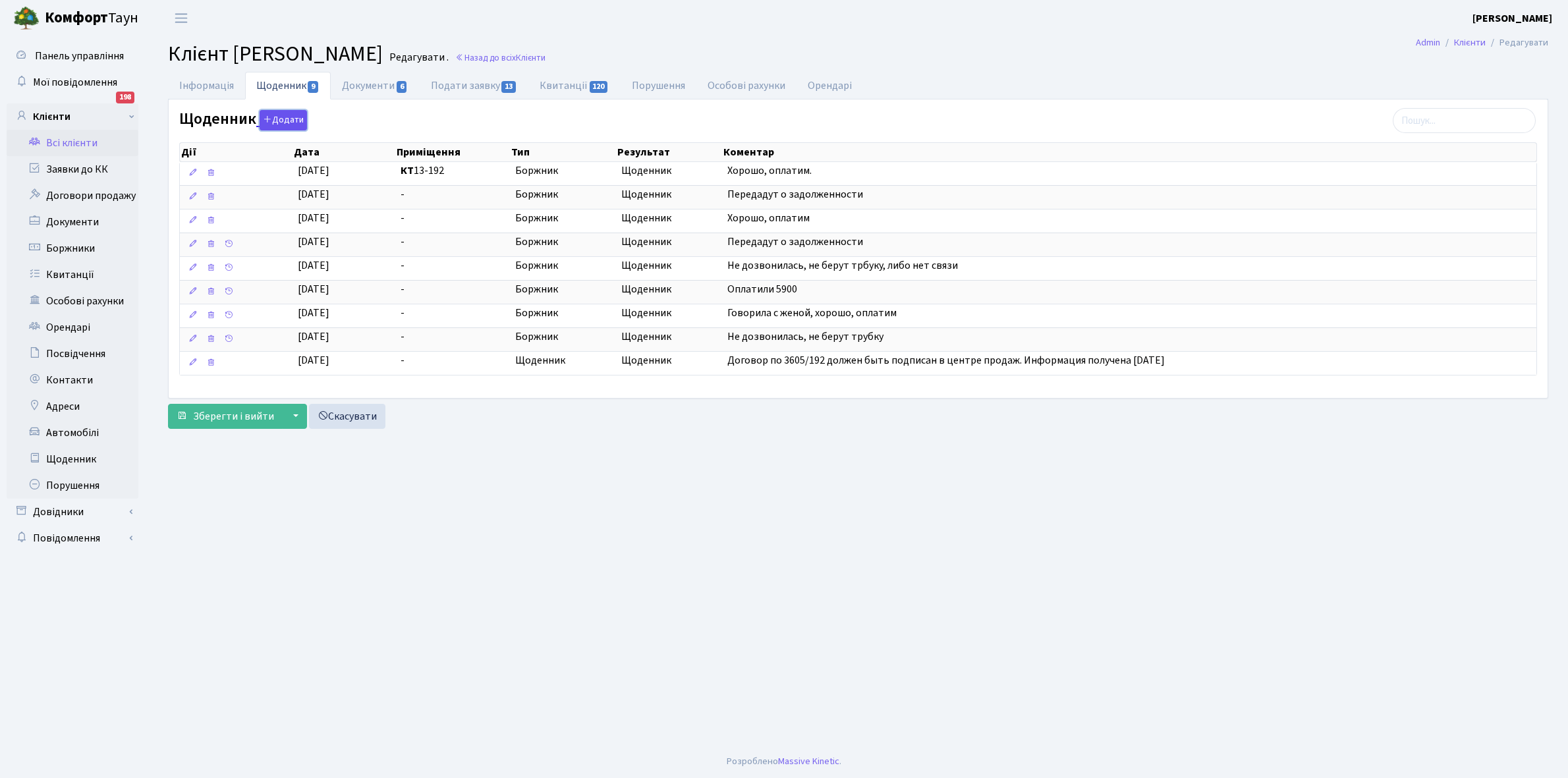
click at [285, 122] on button "Додати" at bounding box center [283, 120] width 47 height 21
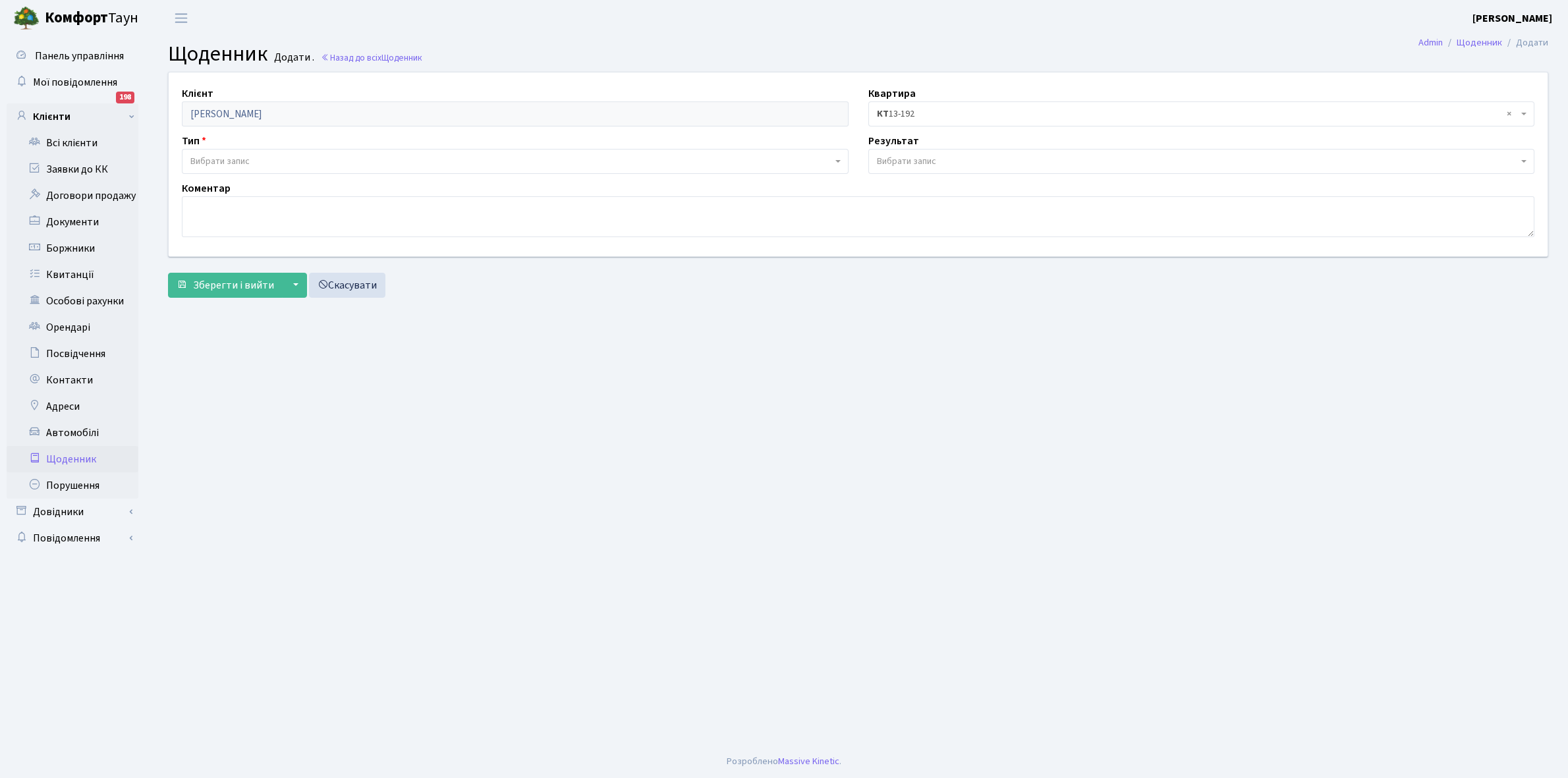
click at [257, 158] on span "Вибрати запис" at bounding box center [511, 161] width 642 height 13
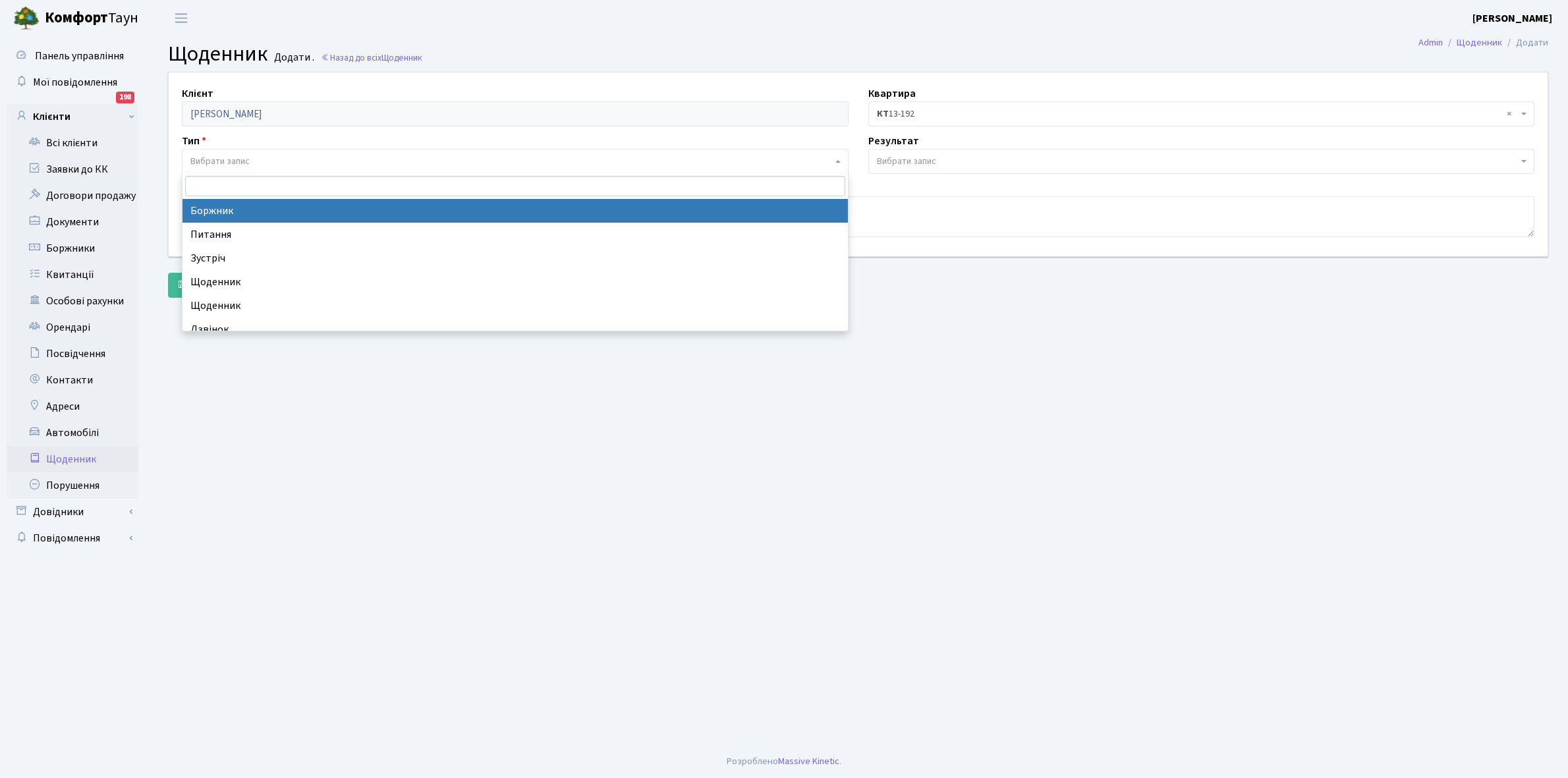
select select "189"
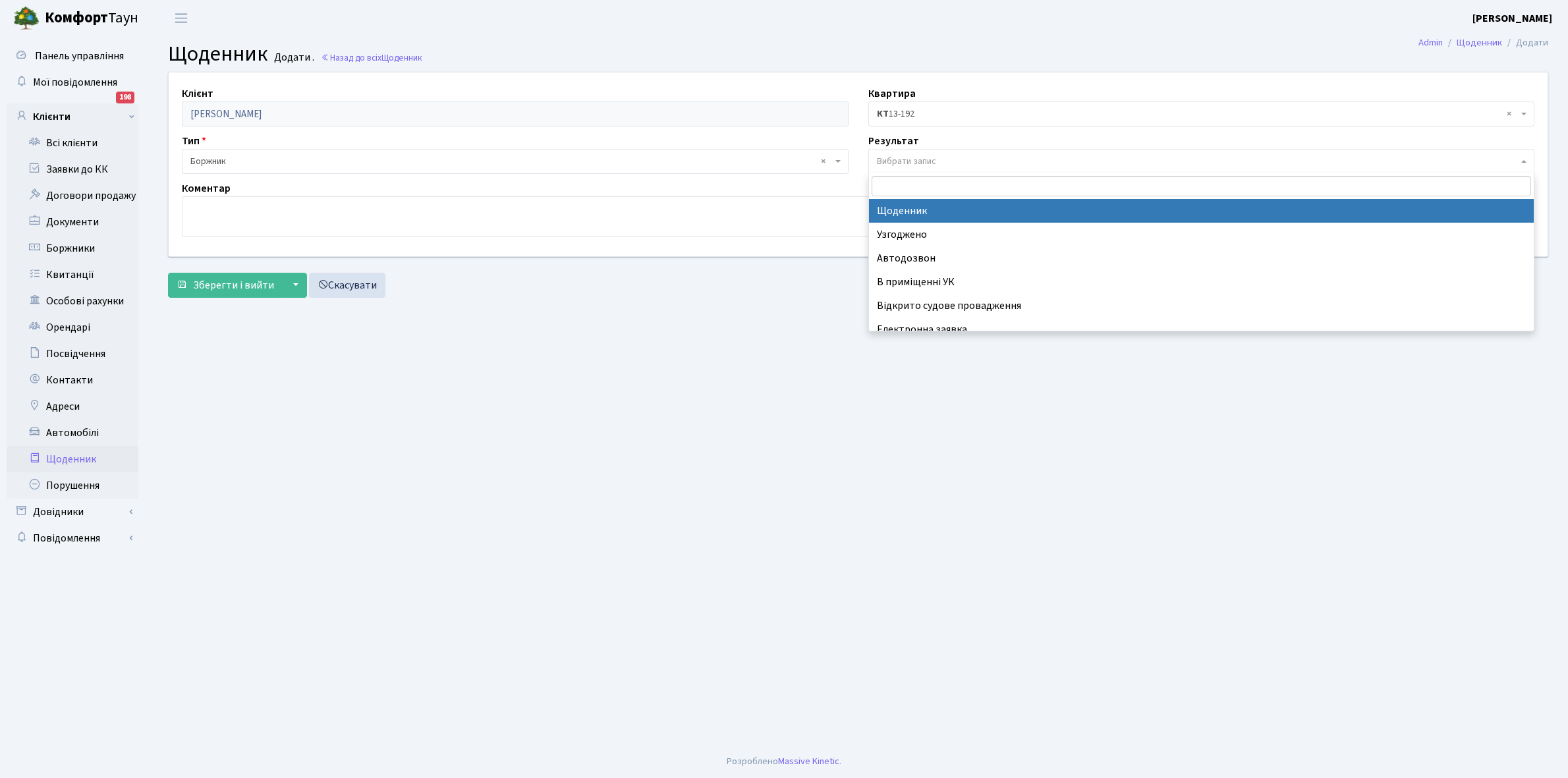
click at [908, 160] on span "Вибрати запис" at bounding box center [907, 161] width 59 height 13
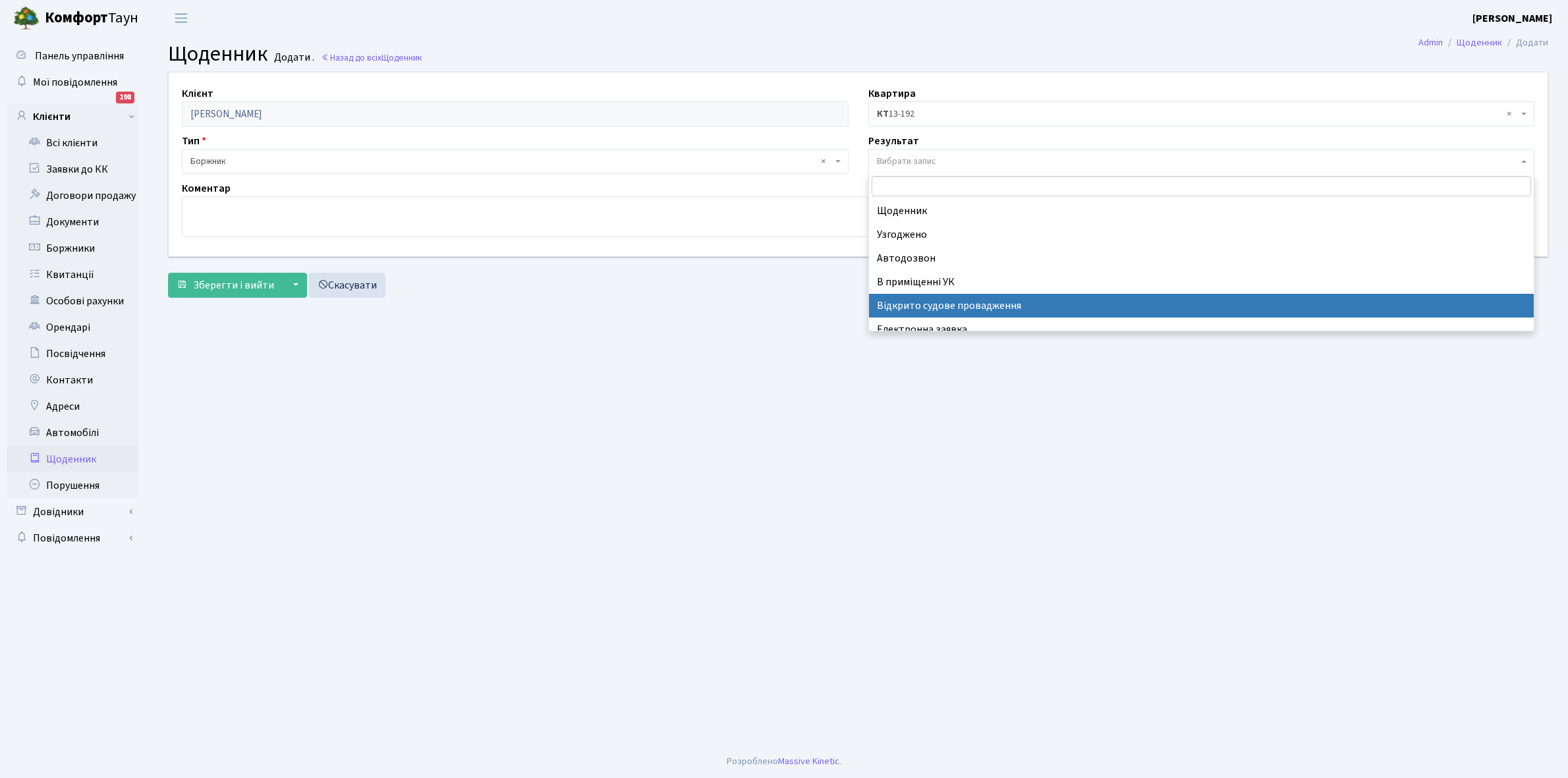
scroll to position [81, 0]
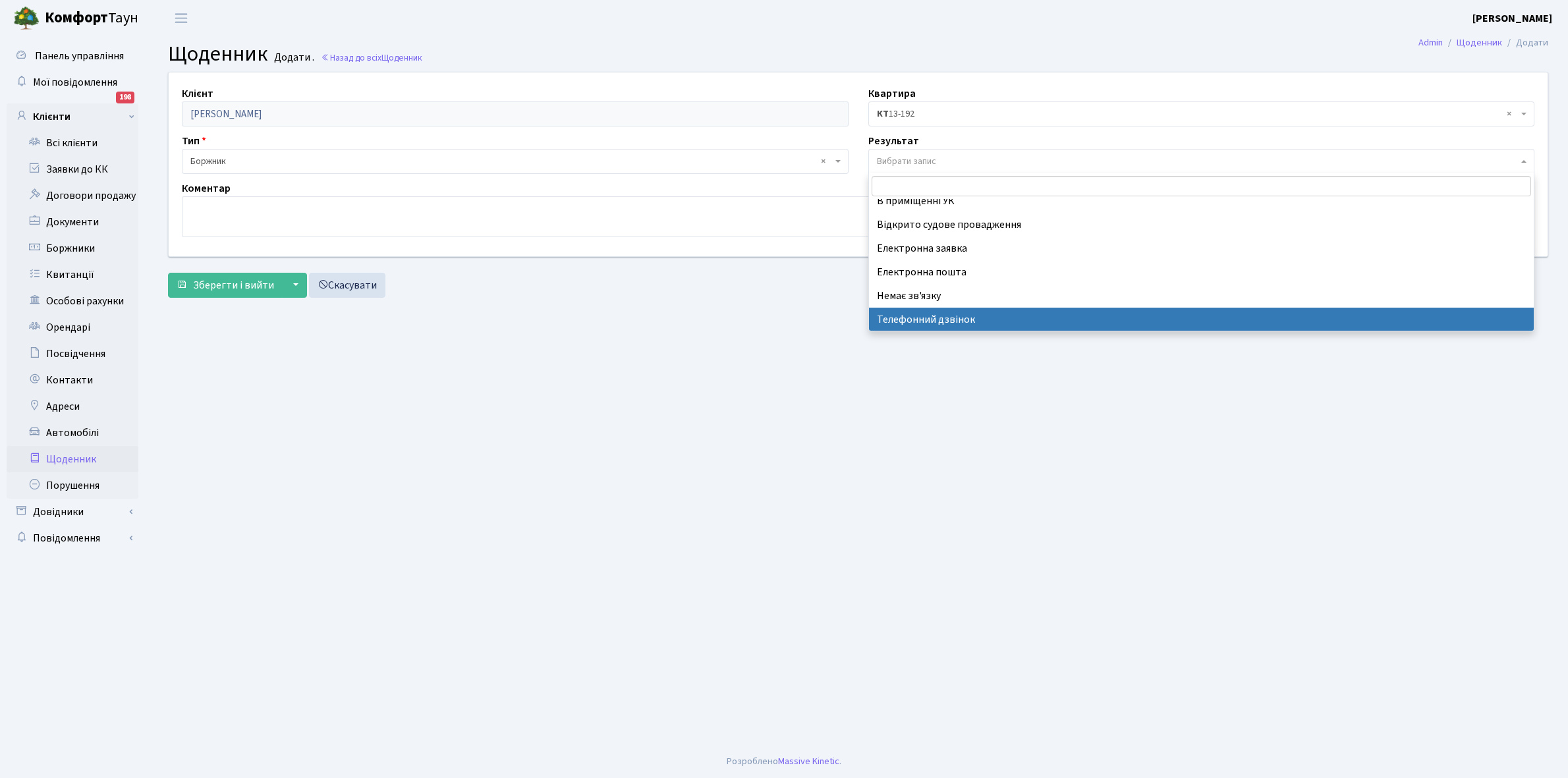
select select "196"
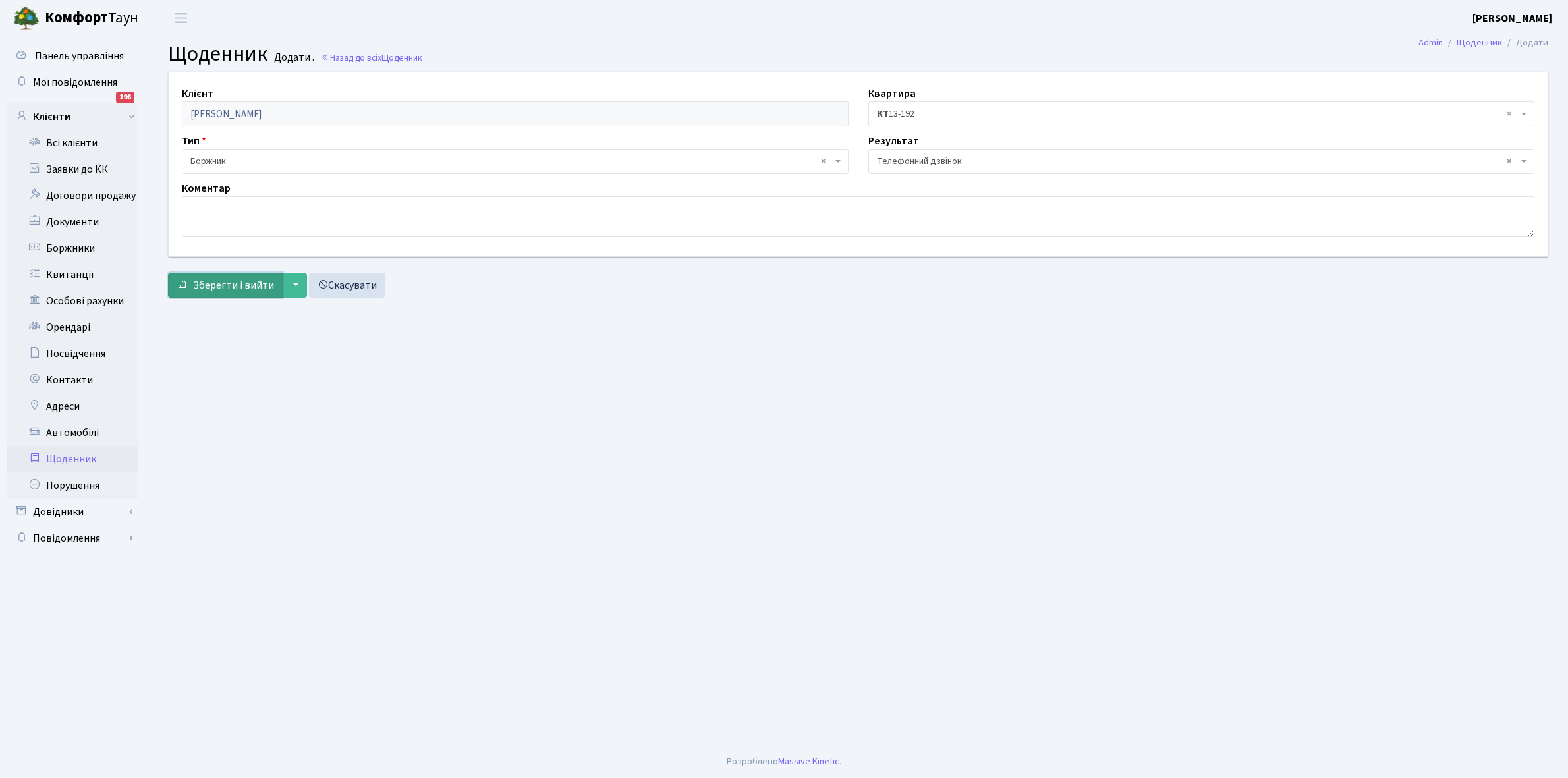
click at [237, 281] on span "Зберегти і вийти" at bounding box center [234, 285] width 81 height 14
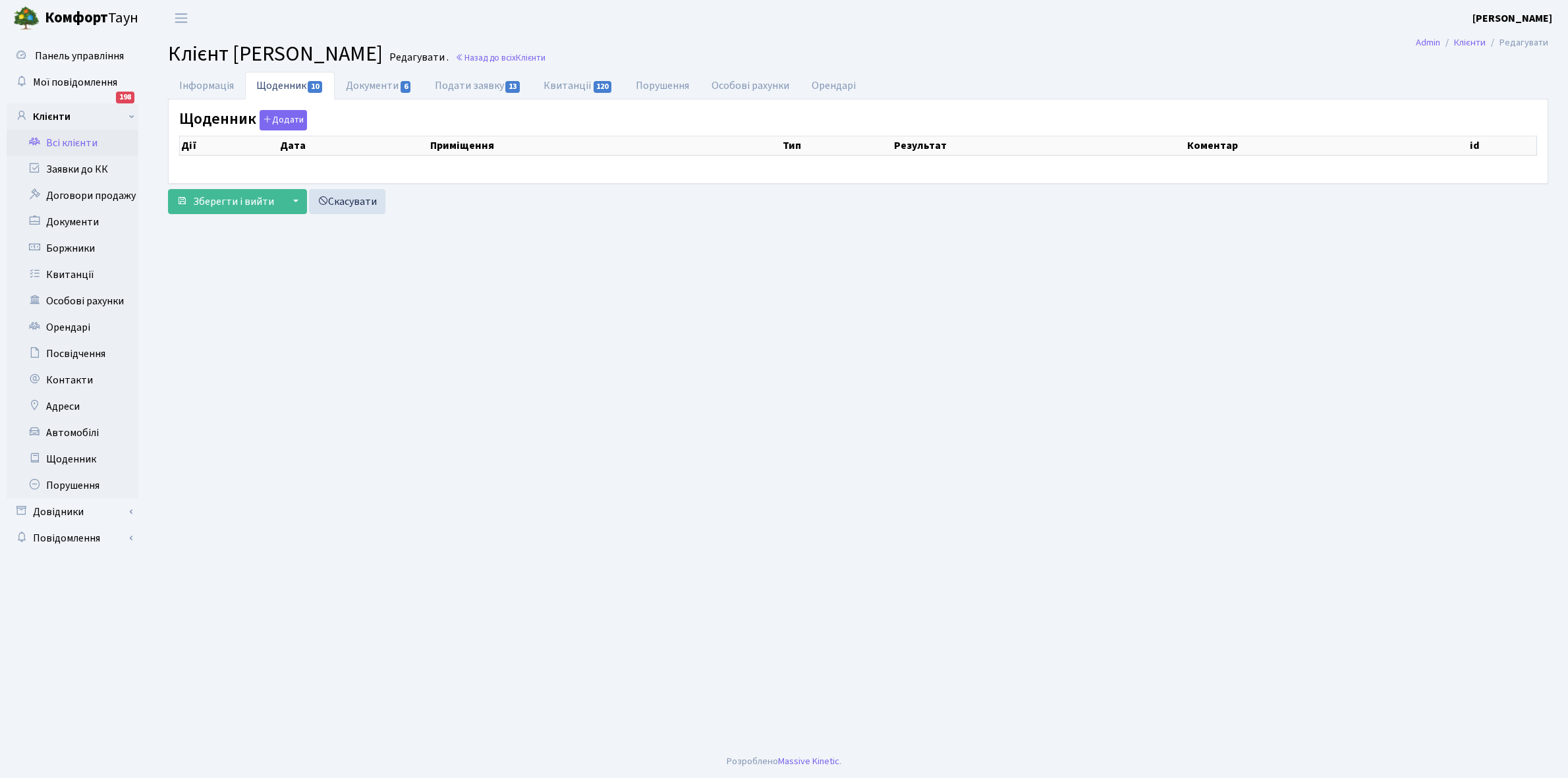
select select "25"
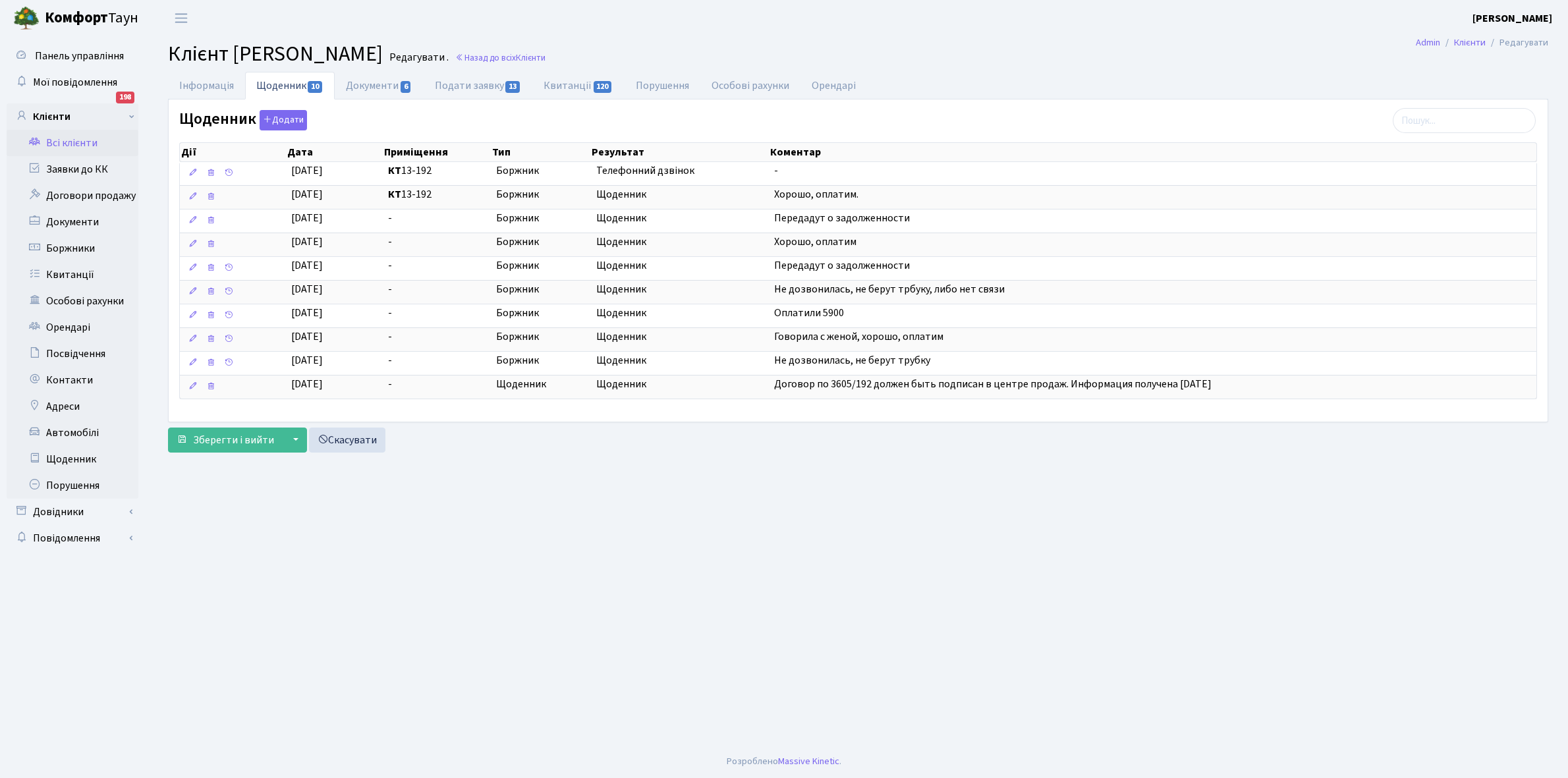
click at [79, 140] on link "Всі клієнти" at bounding box center [72, 143] width 132 height 27
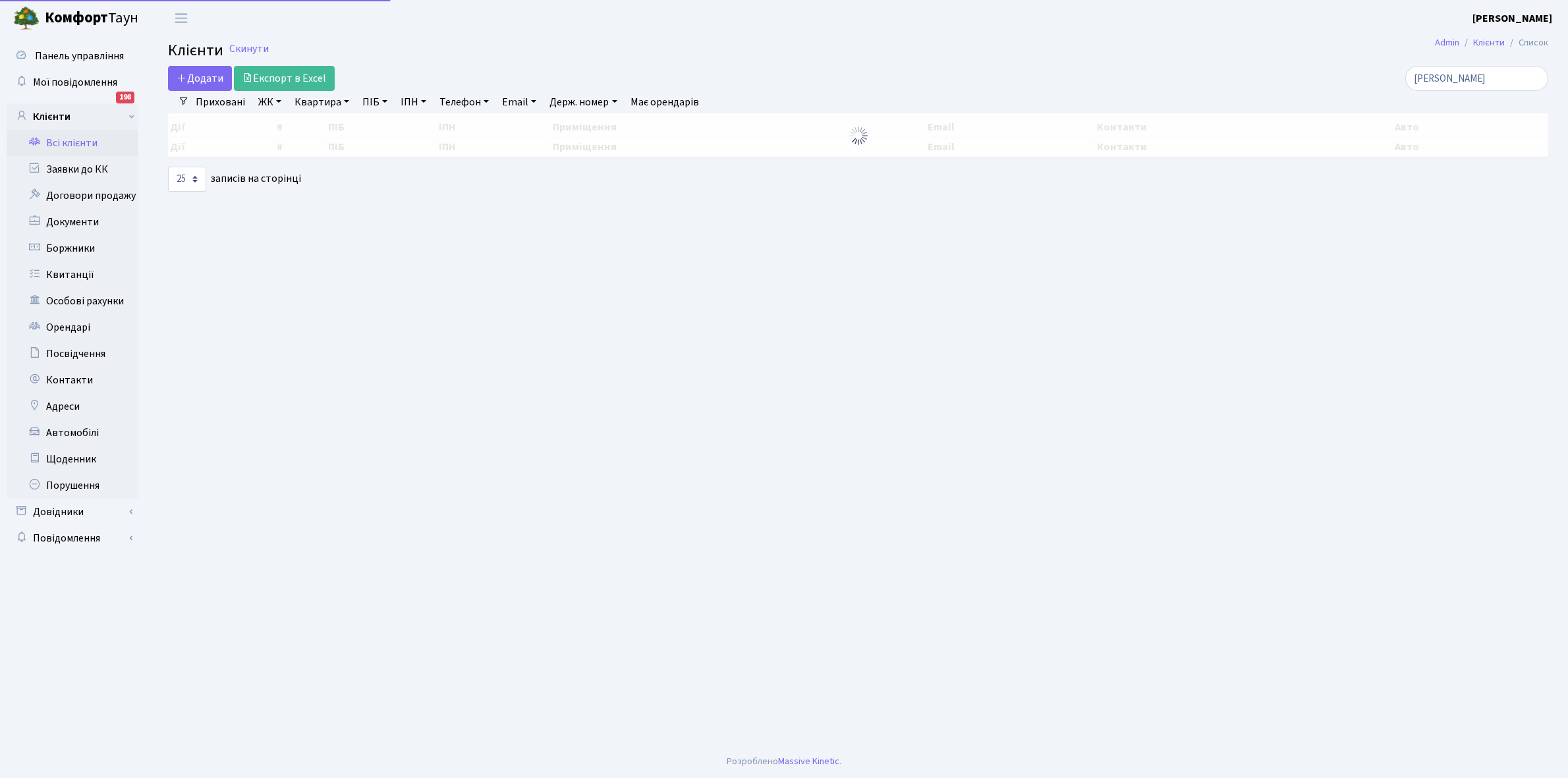
select select "25"
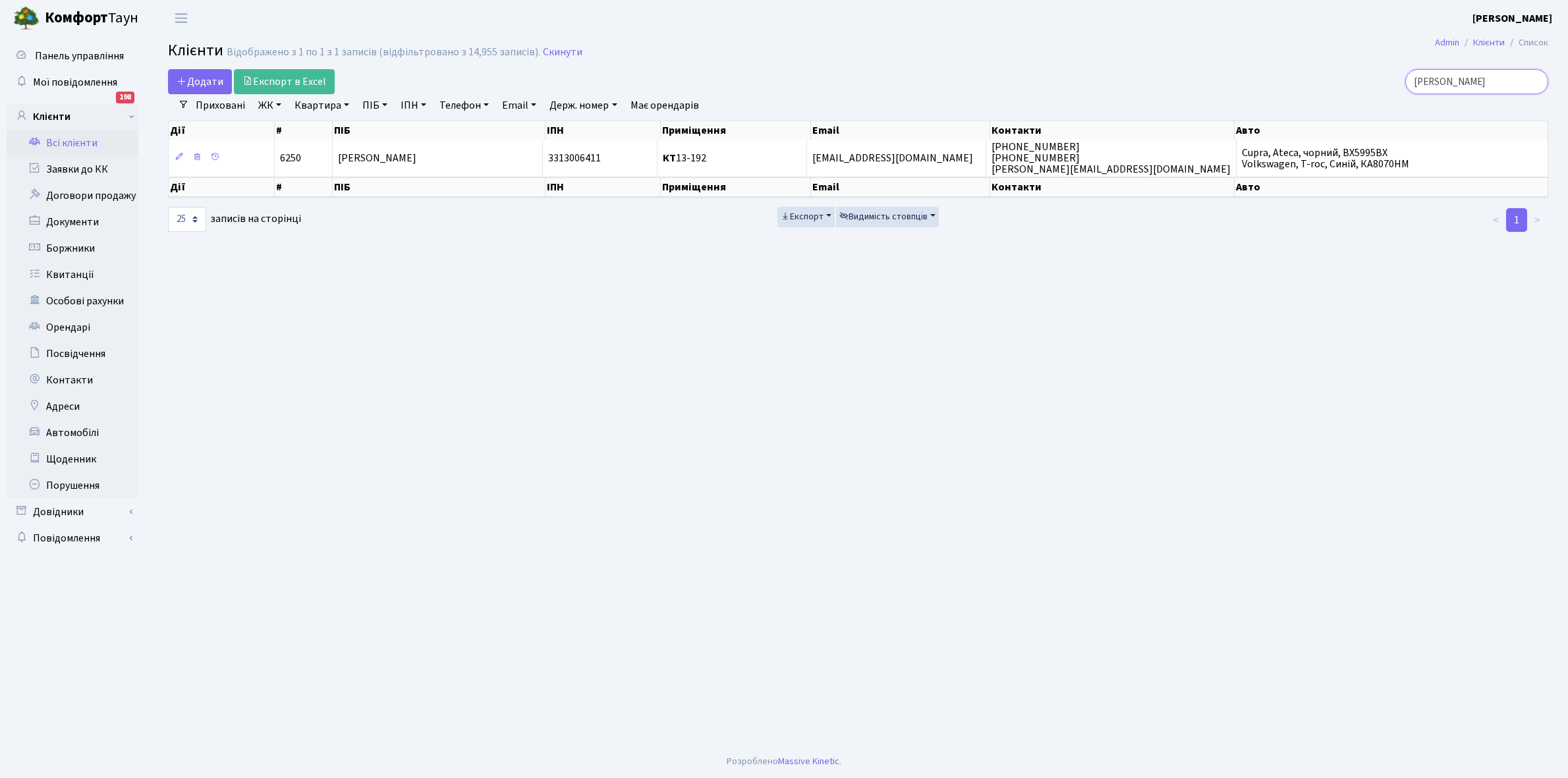
click at [1484, 84] on input "Соколюк" at bounding box center [1477, 81] width 143 height 25
type input "С"
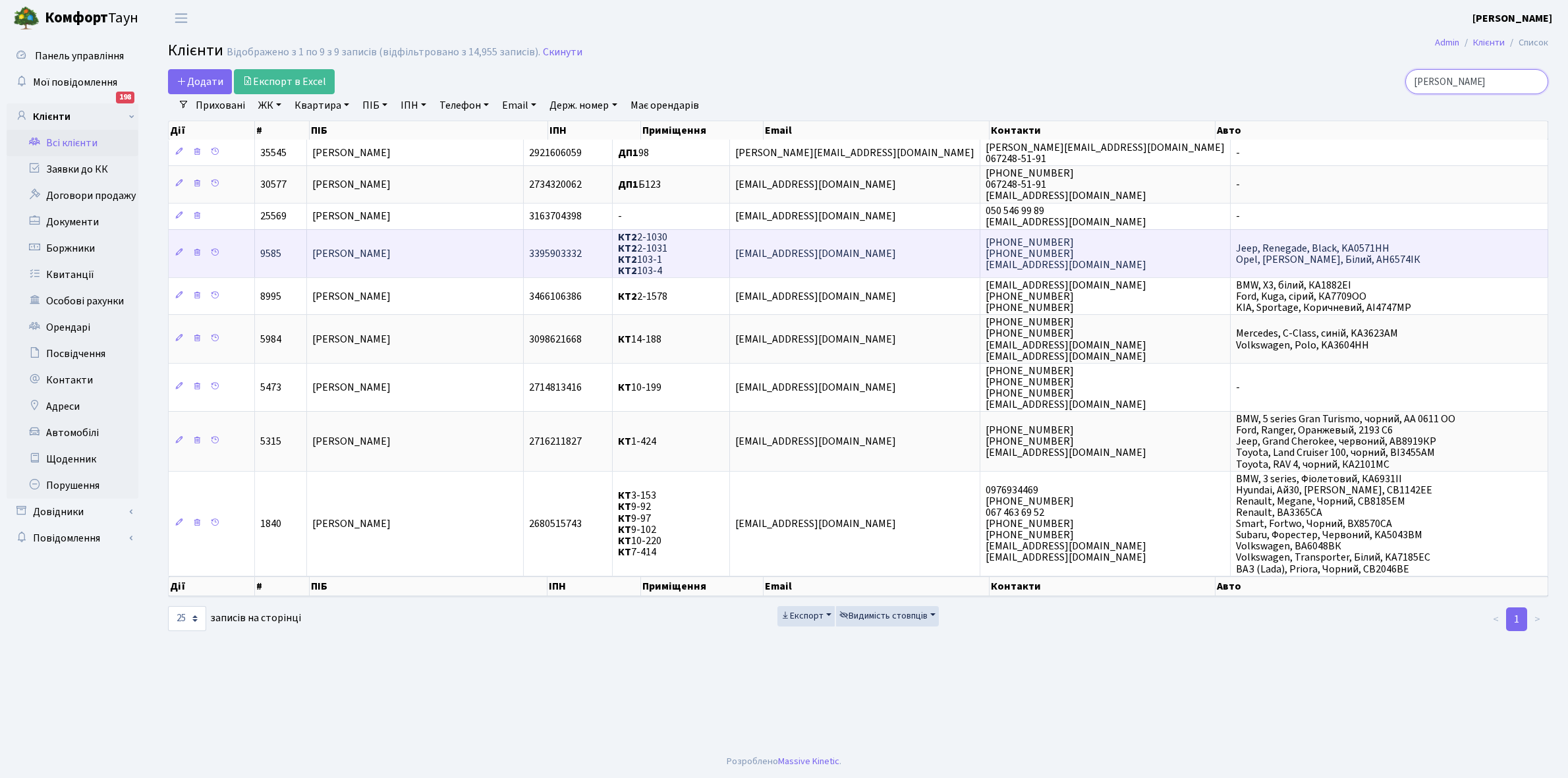
type input "Яковенко"
click at [391, 247] on span "[PERSON_NAME] [PERSON_NAME]" at bounding box center [351, 253] width 78 height 14
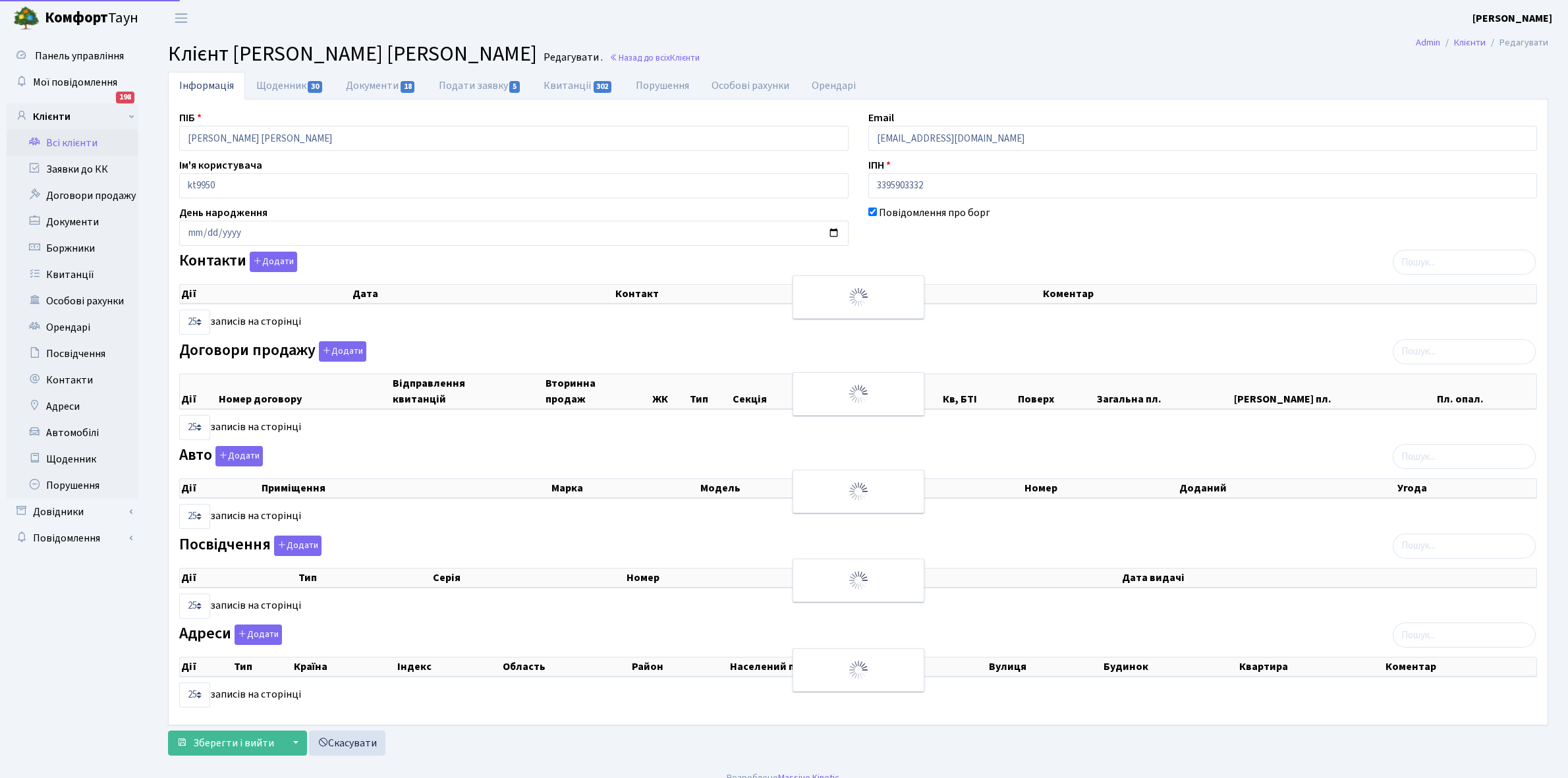
select select "25"
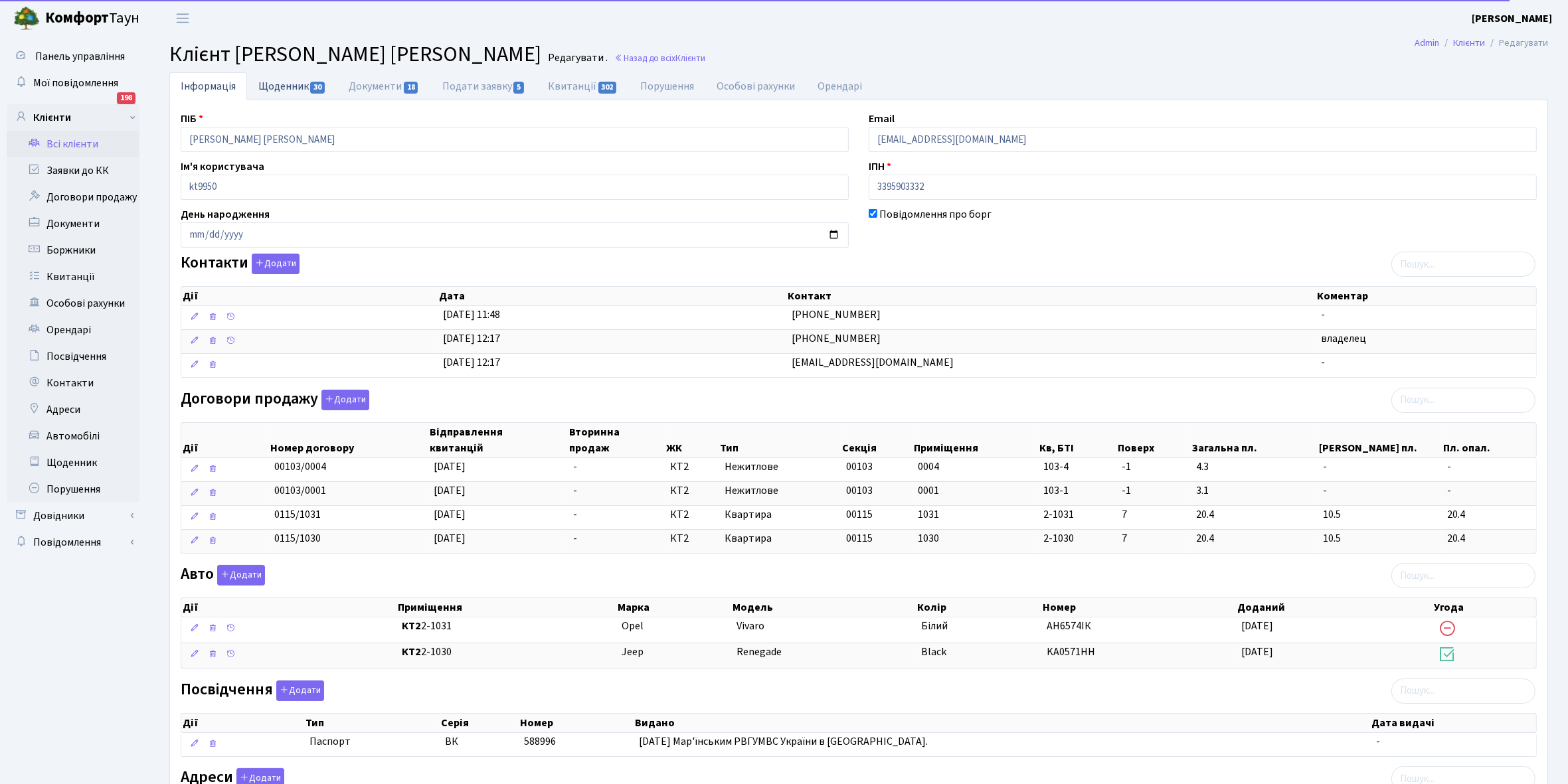
click at [279, 85] on link "Щоденник 30" at bounding box center [292, 86] width 90 height 28
select select "25"
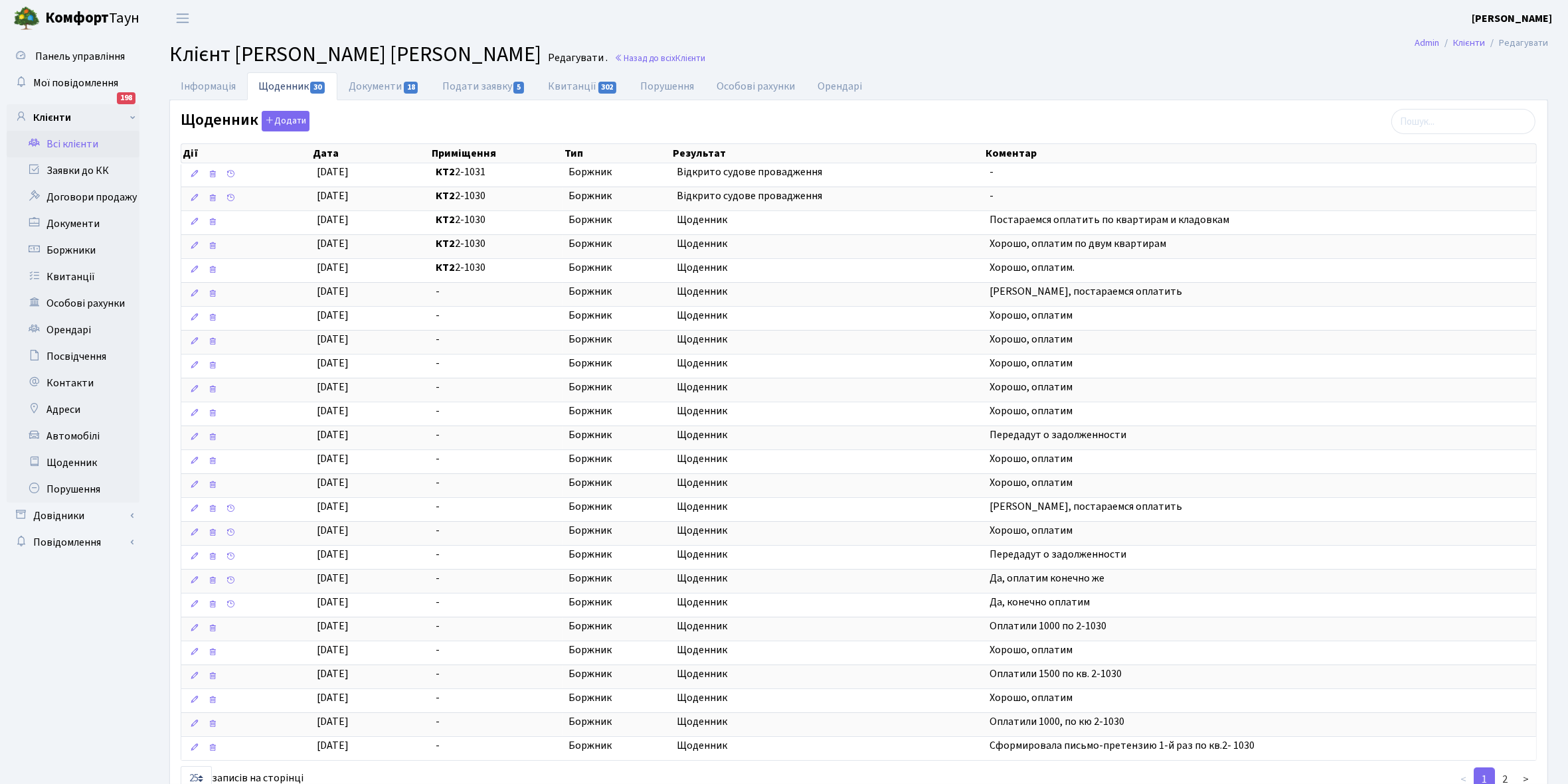
click at [74, 140] on link "Всі клієнти" at bounding box center [73, 144] width 133 height 27
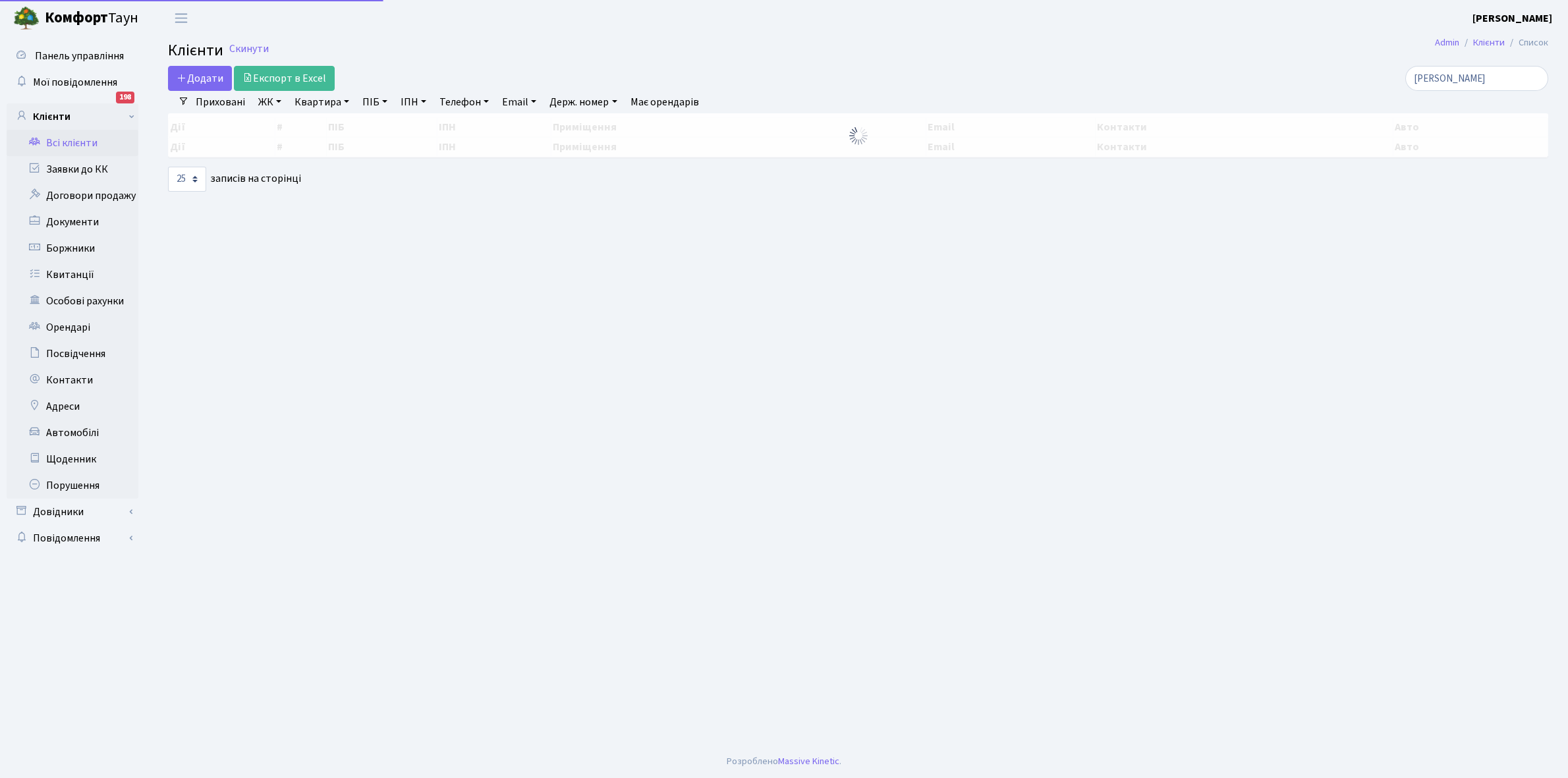
select select "25"
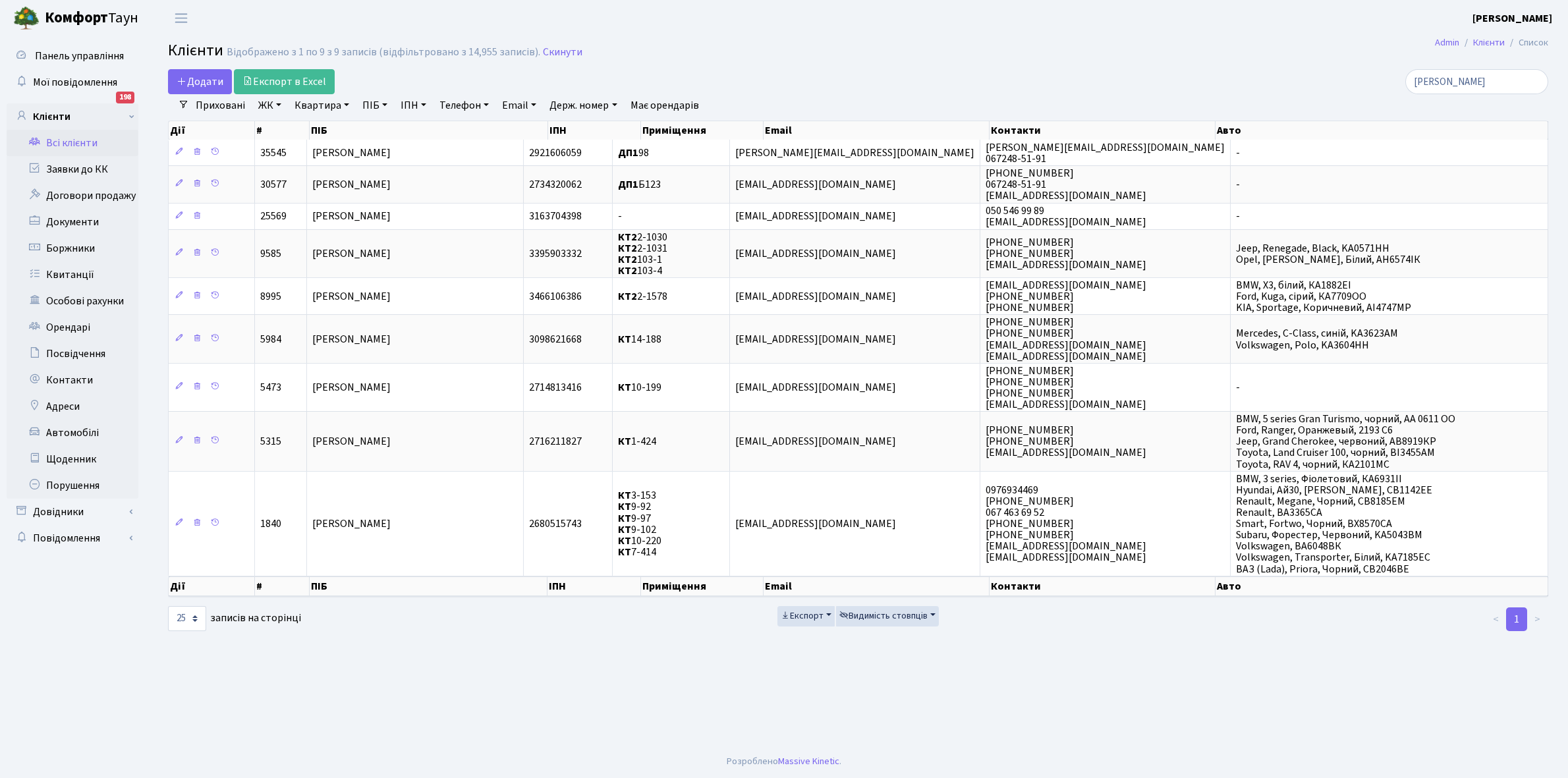
click at [71, 141] on link "Всі клієнти" at bounding box center [72, 143] width 132 height 27
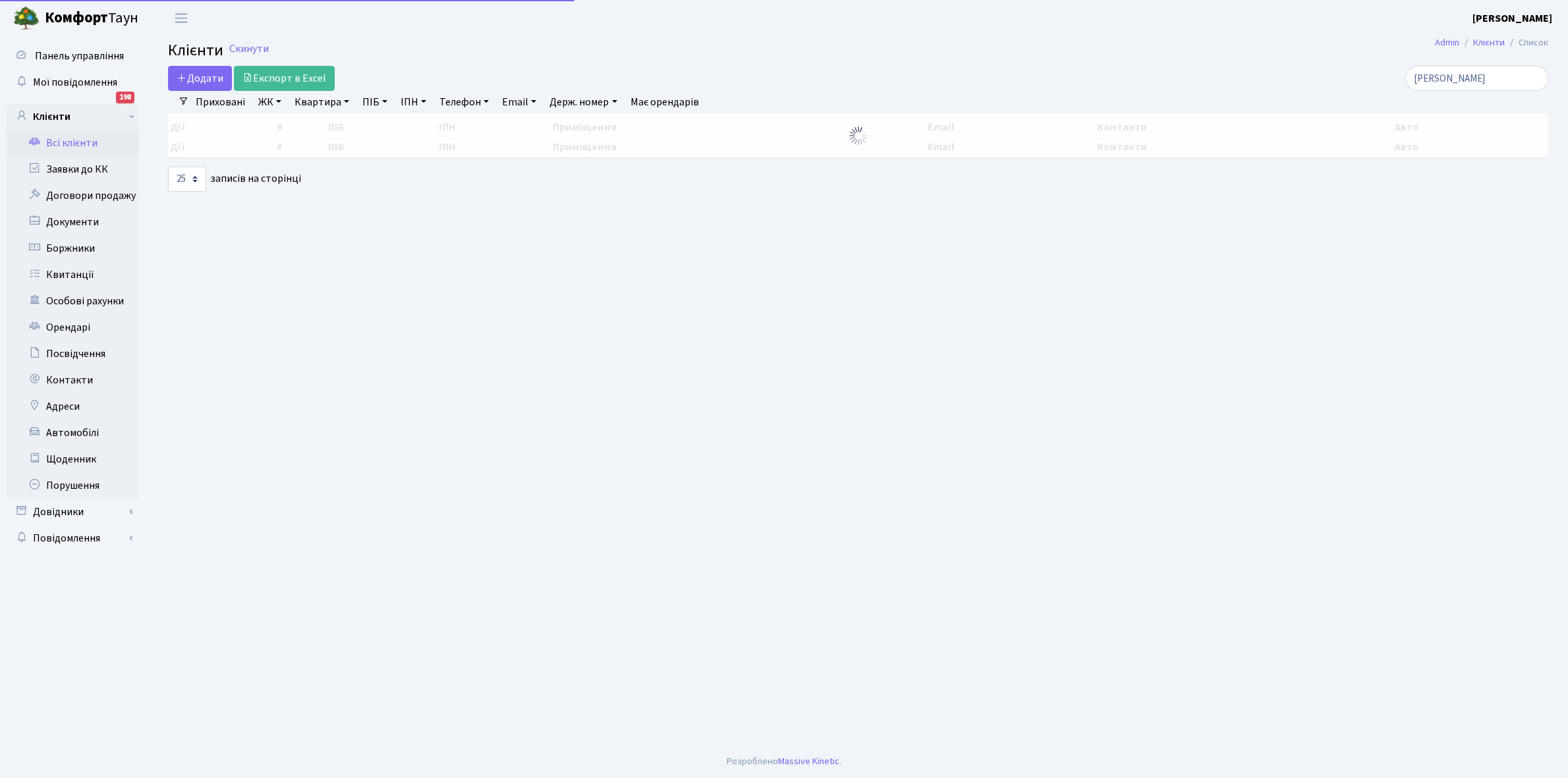
select select "25"
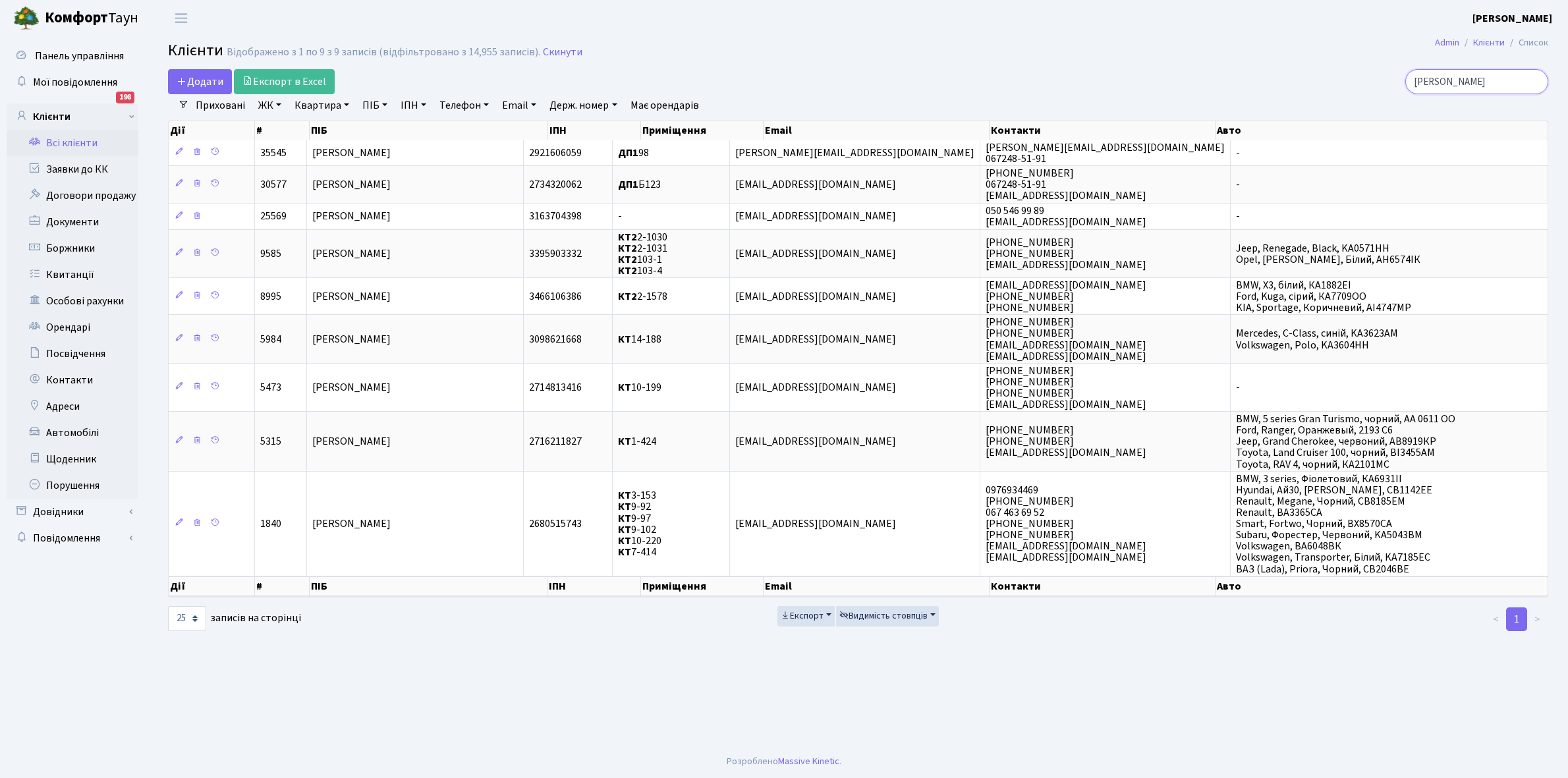
click at [1491, 84] on input "[PERSON_NAME]" at bounding box center [1477, 81] width 143 height 25
type input "[PERSON_NAME]"
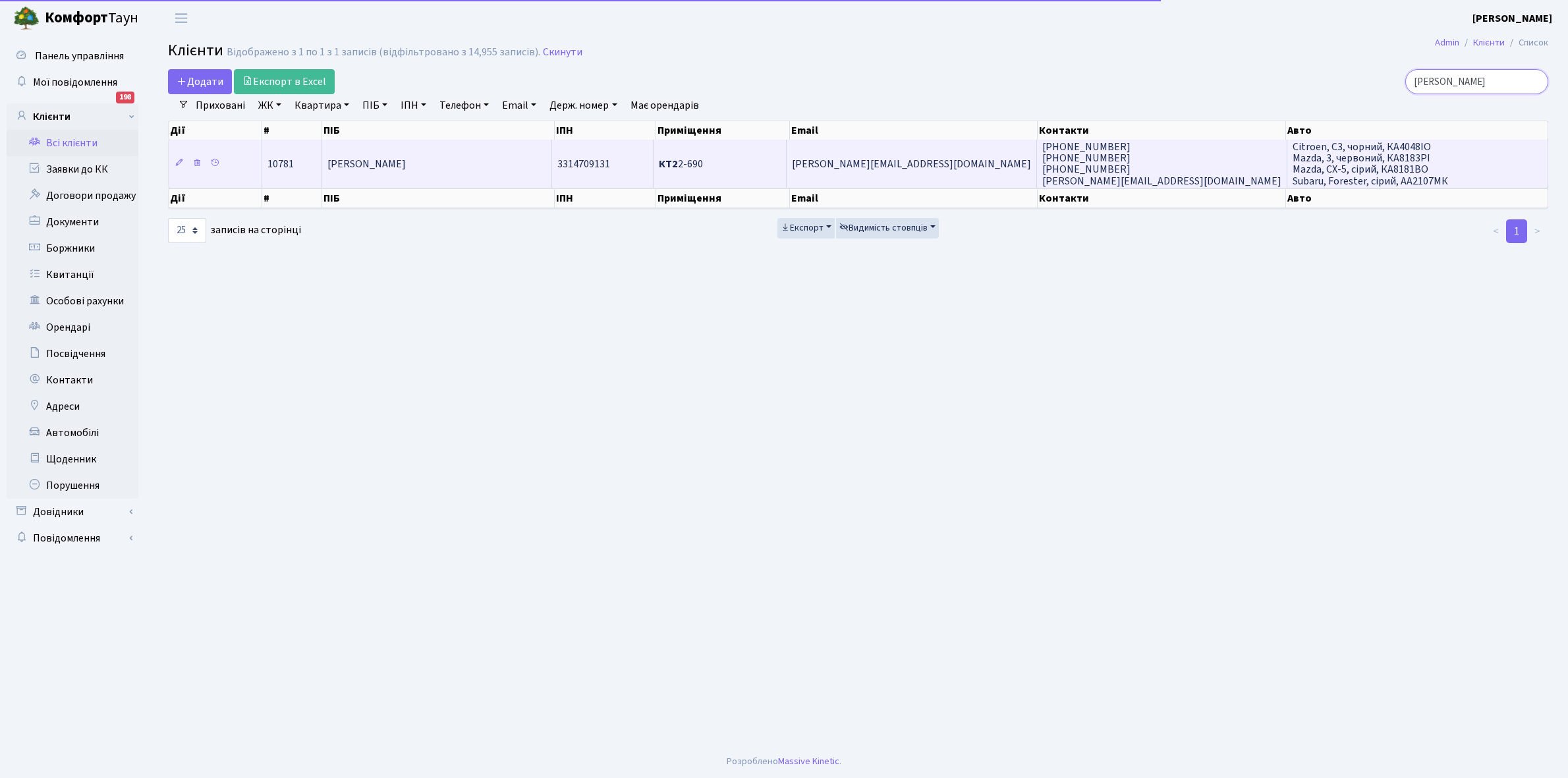
type input "манич"
click at [406, 162] on span "[PERSON_NAME] [PERSON_NAME]" at bounding box center [366, 164] width 78 height 14
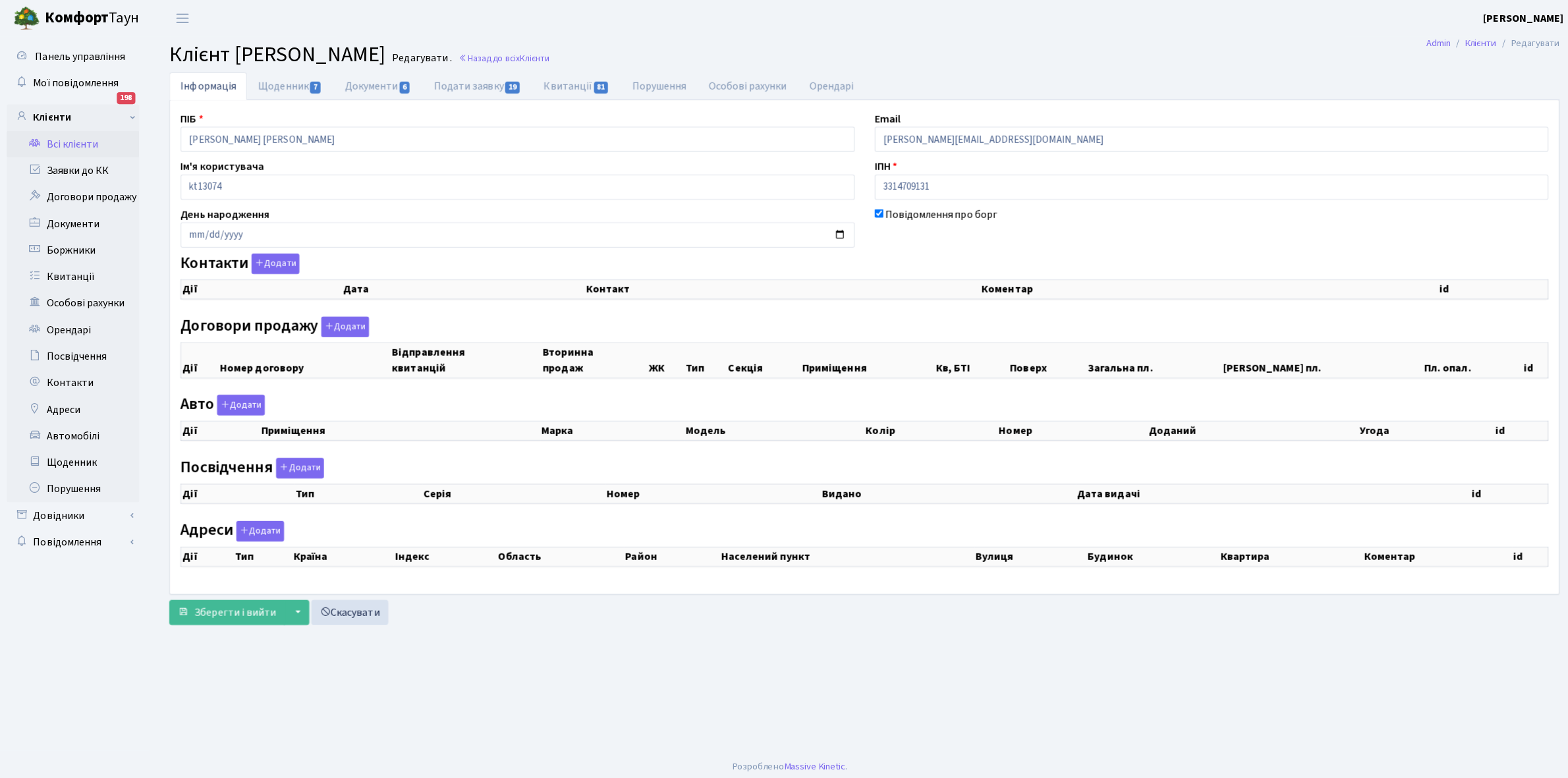
checkbox input "true"
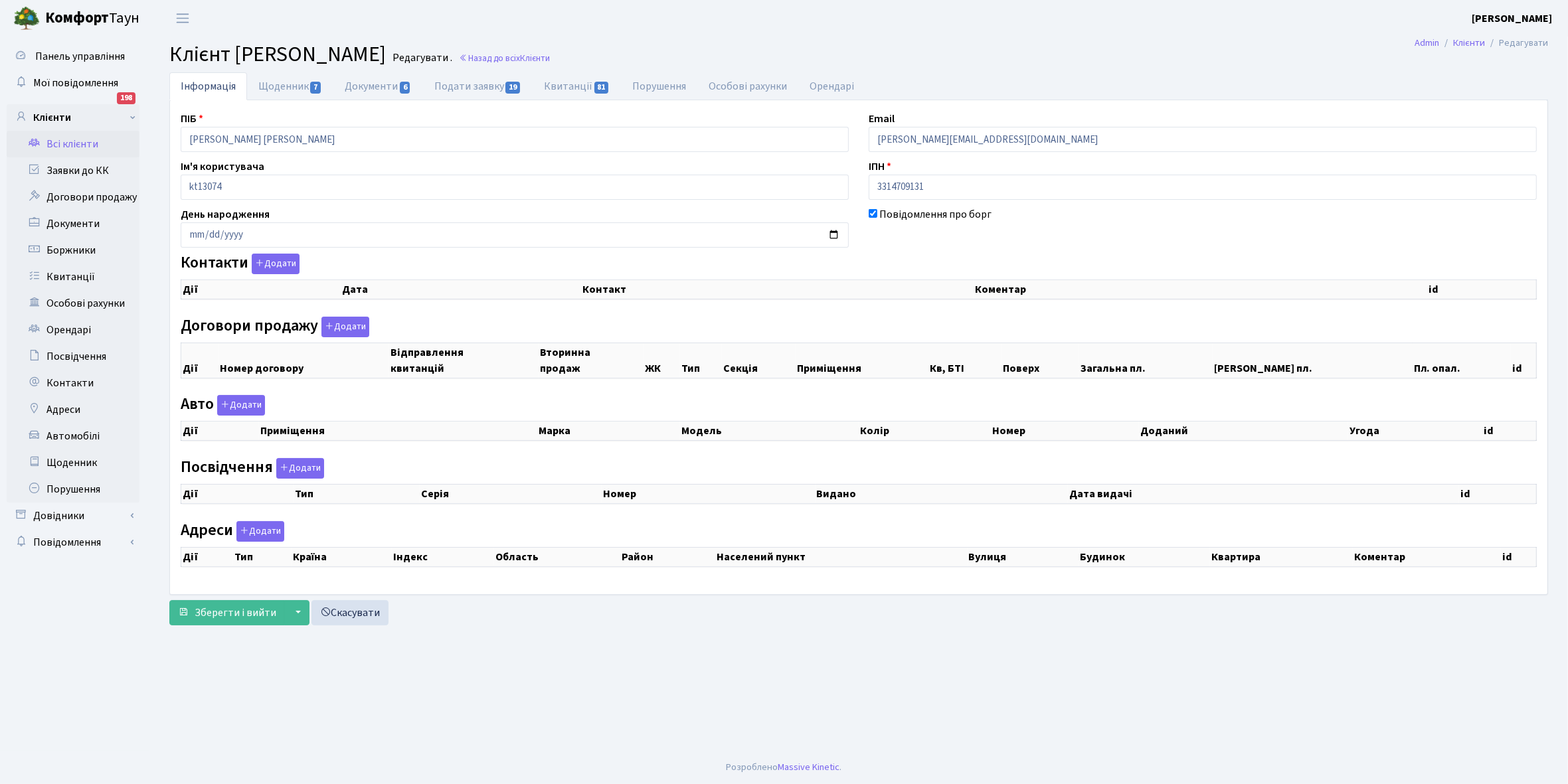
select select "25"
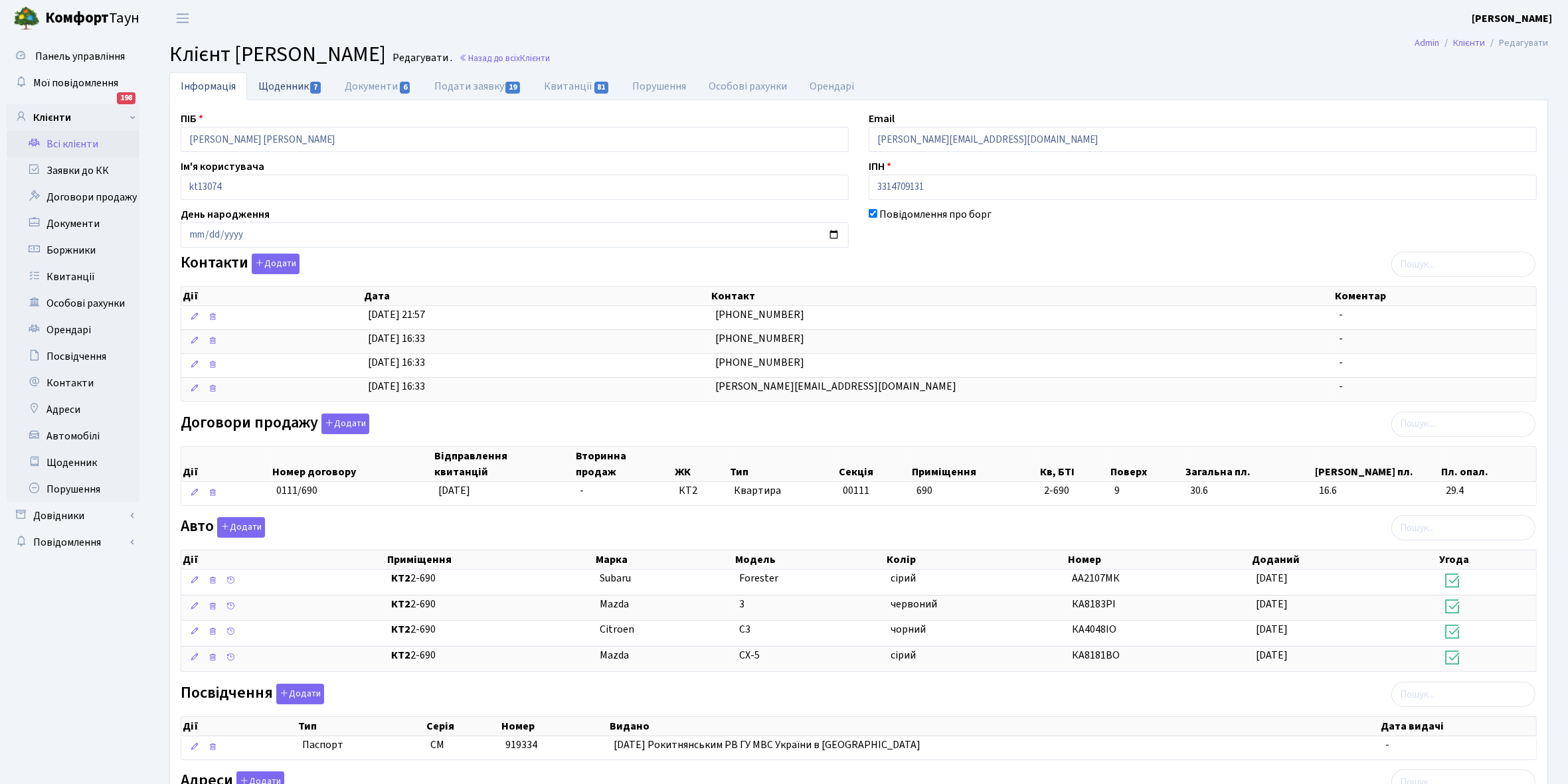
click at [274, 84] on link "Щоденник 7" at bounding box center [290, 86] width 87 height 28
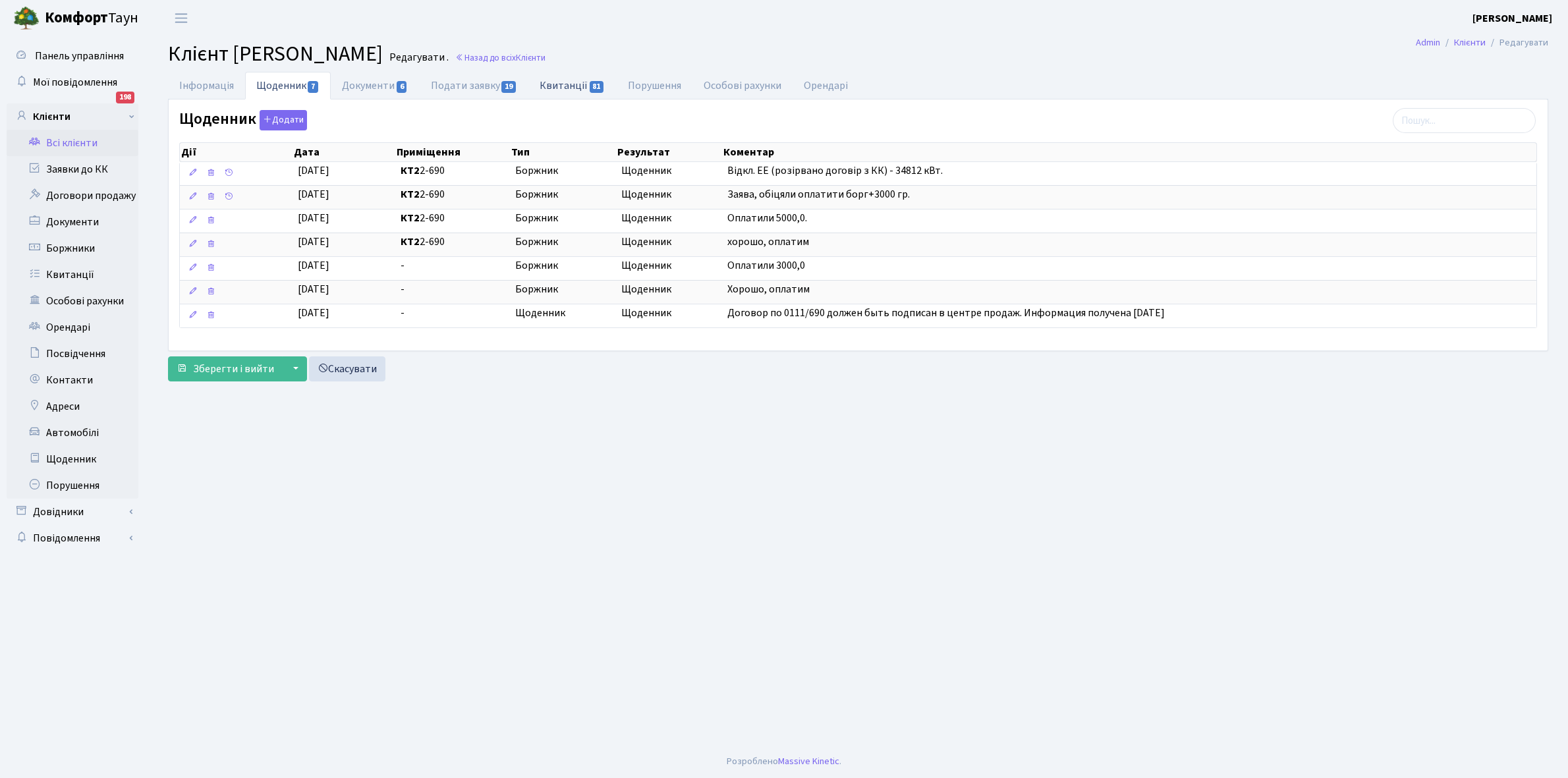
click at [559, 84] on link "Квитанції 81" at bounding box center [572, 85] width 87 height 27
select select "25"
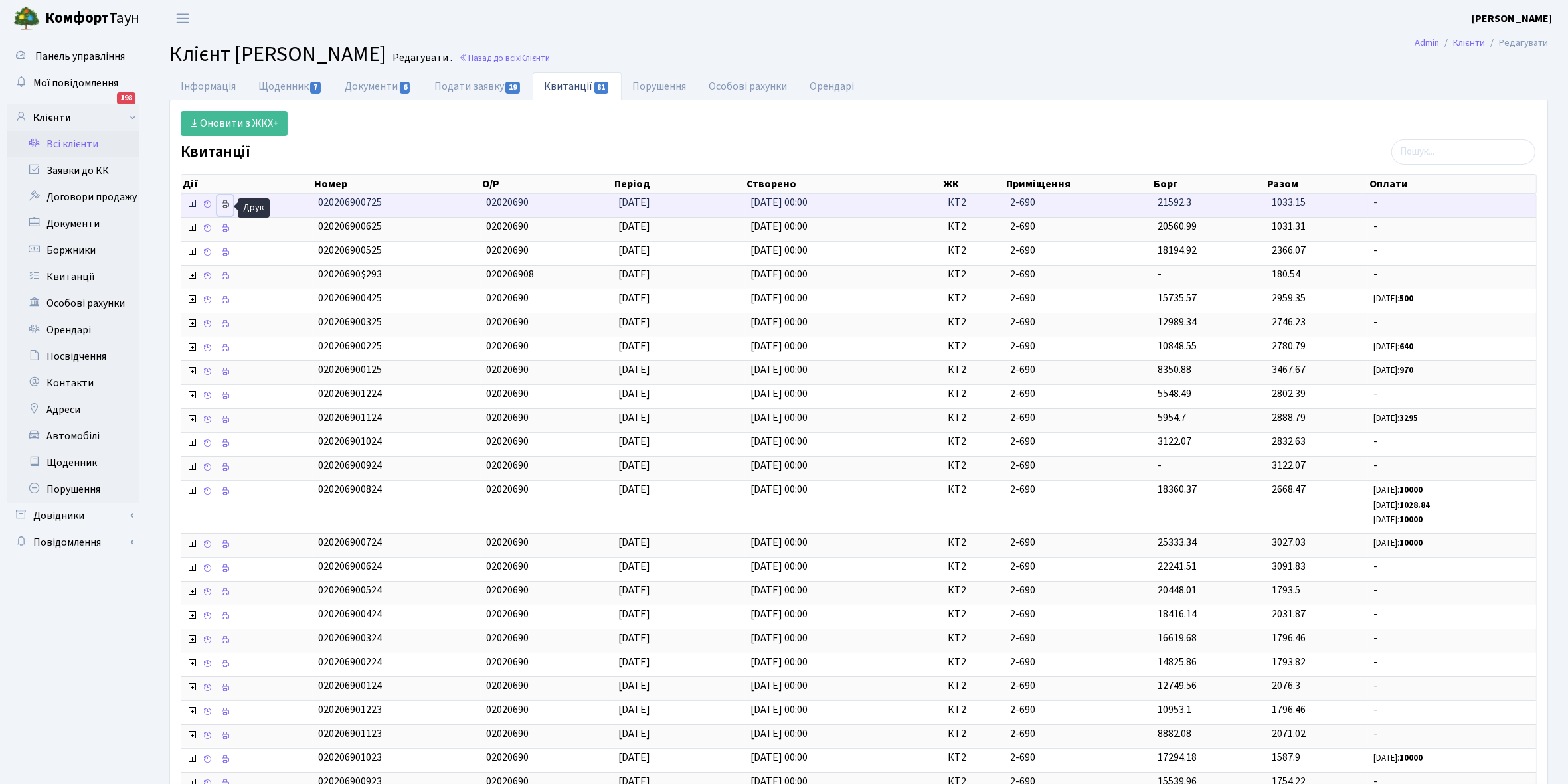
click at [225, 209] on icon at bounding box center [225, 205] width 9 height 9
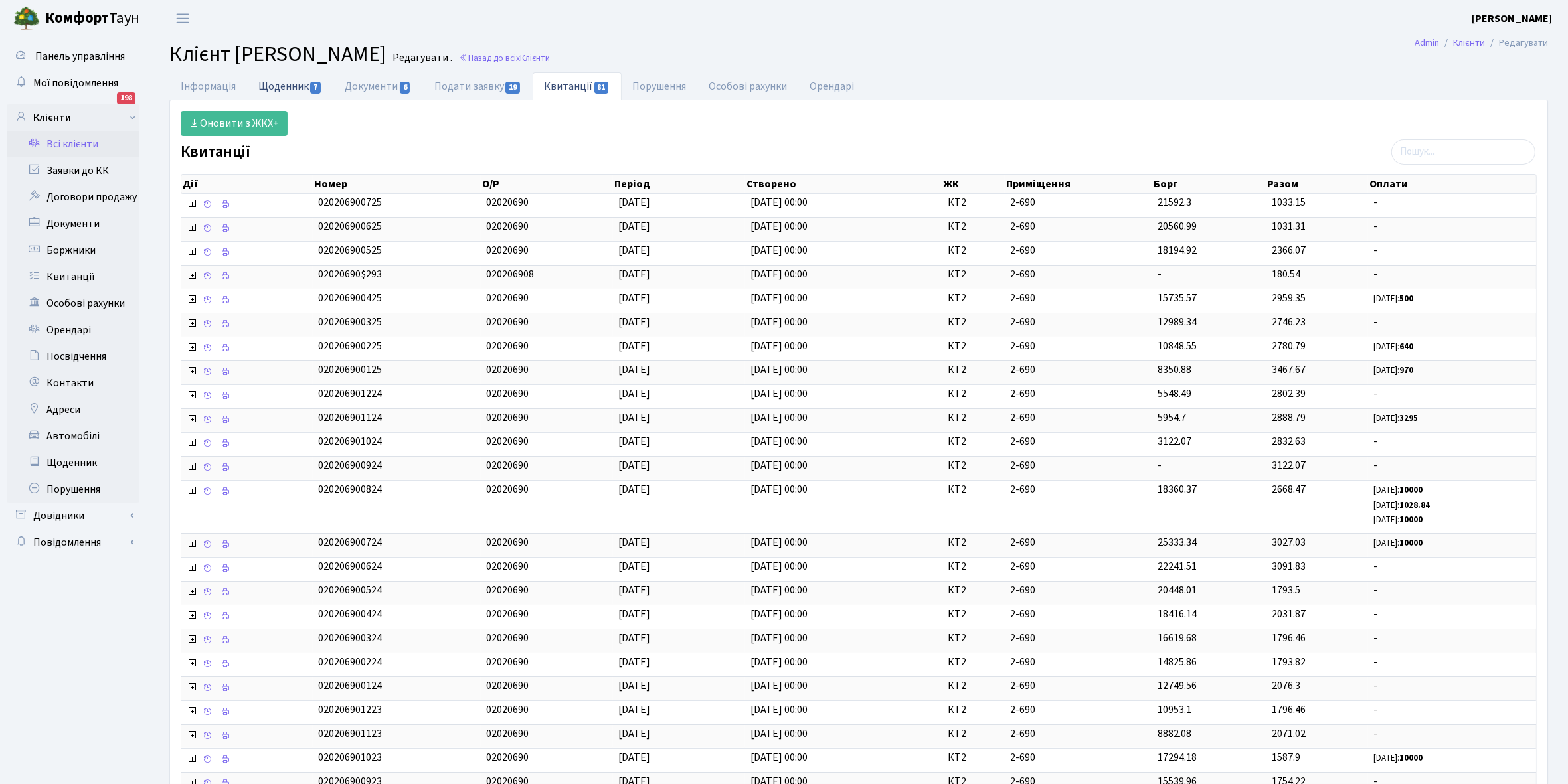
click at [270, 87] on link "Щоденник 7" at bounding box center [290, 86] width 87 height 28
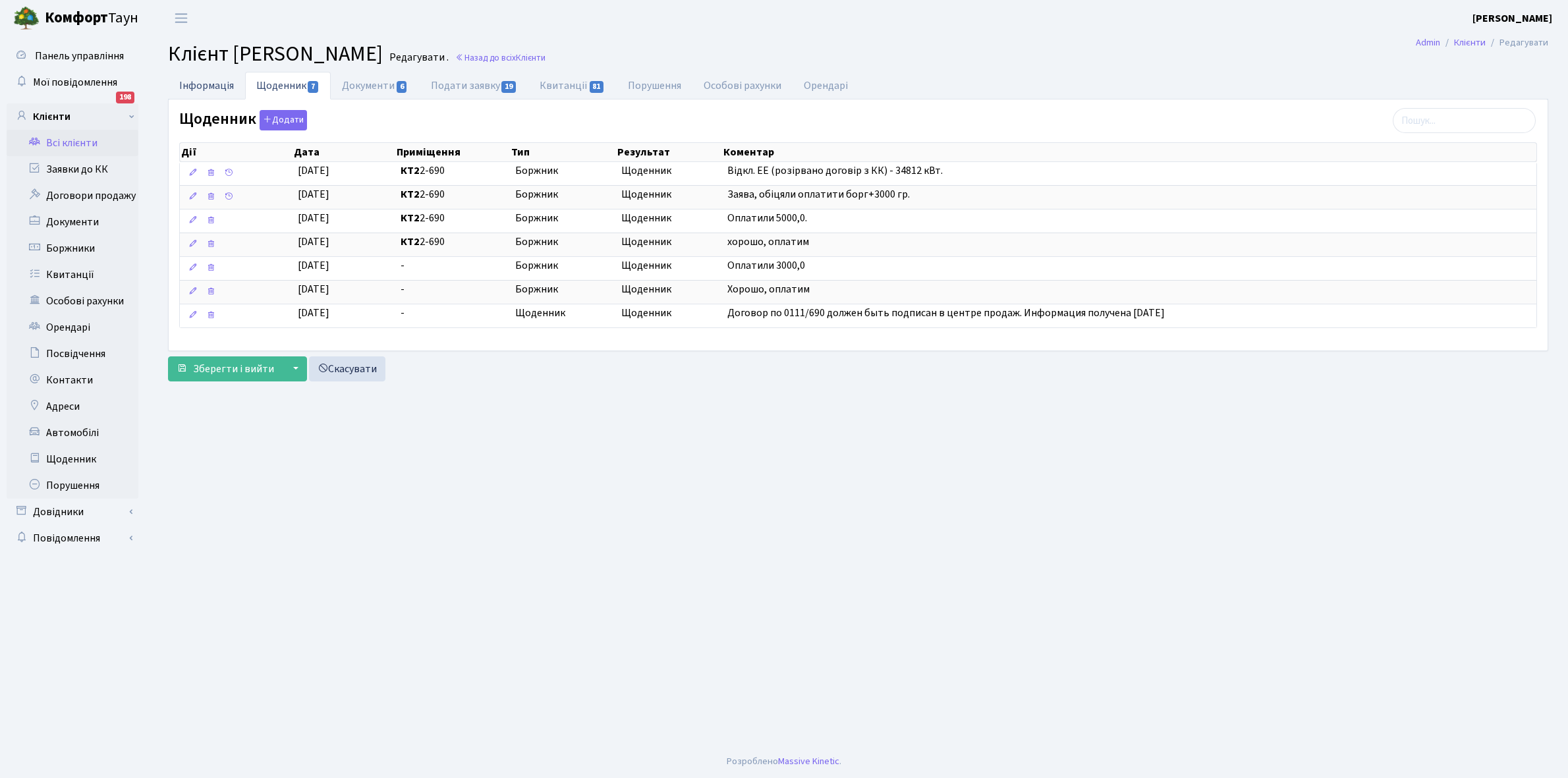
click at [211, 87] on link "Інформація" at bounding box center [206, 85] width 77 height 27
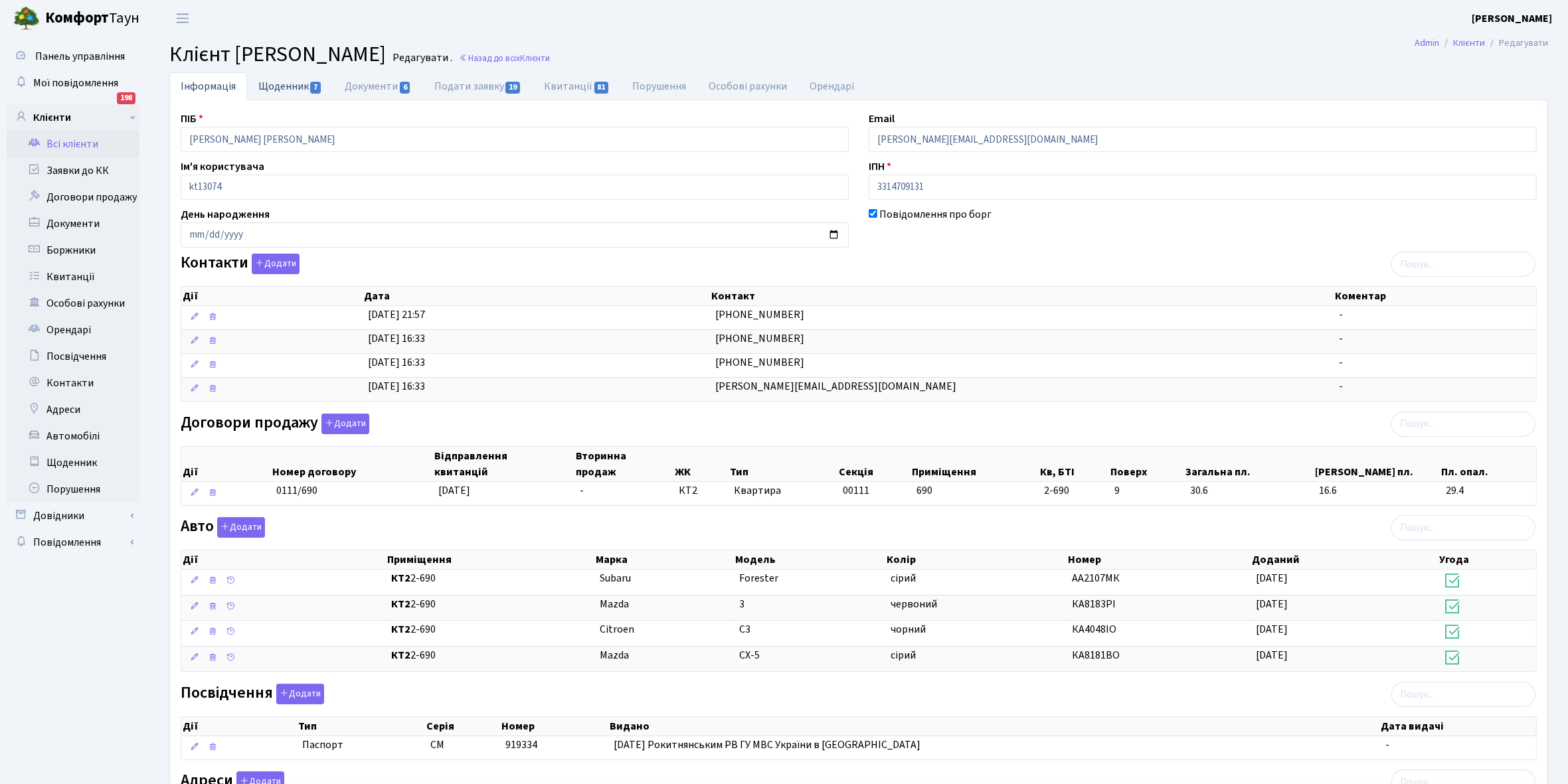
click at [276, 88] on link "Щоденник 7" at bounding box center [290, 86] width 87 height 28
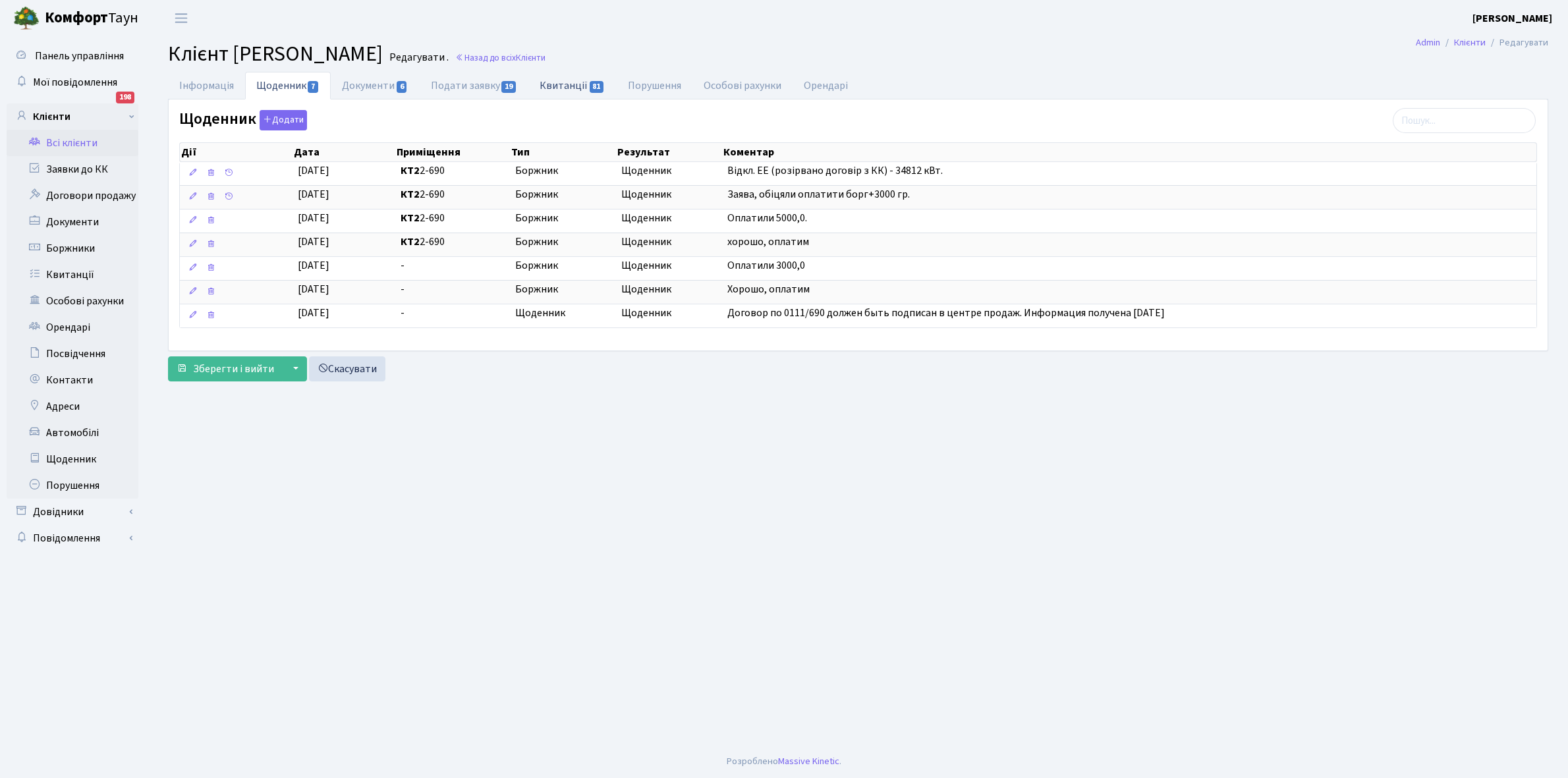
click at [562, 80] on link "Квитанції 81" at bounding box center [572, 85] width 87 height 27
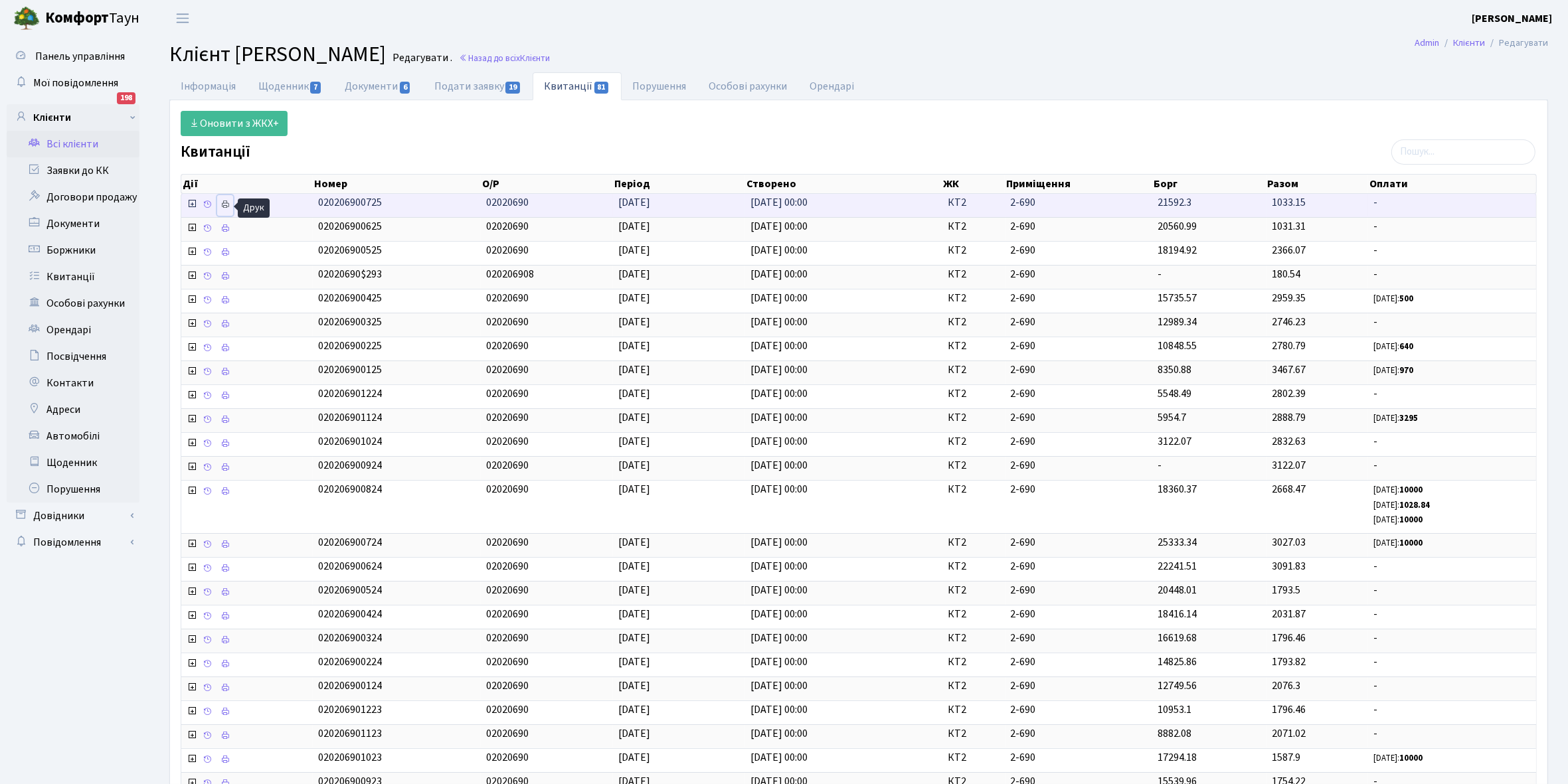
click at [225, 205] on icon at bounding box center [225, 205] width 9 height 9
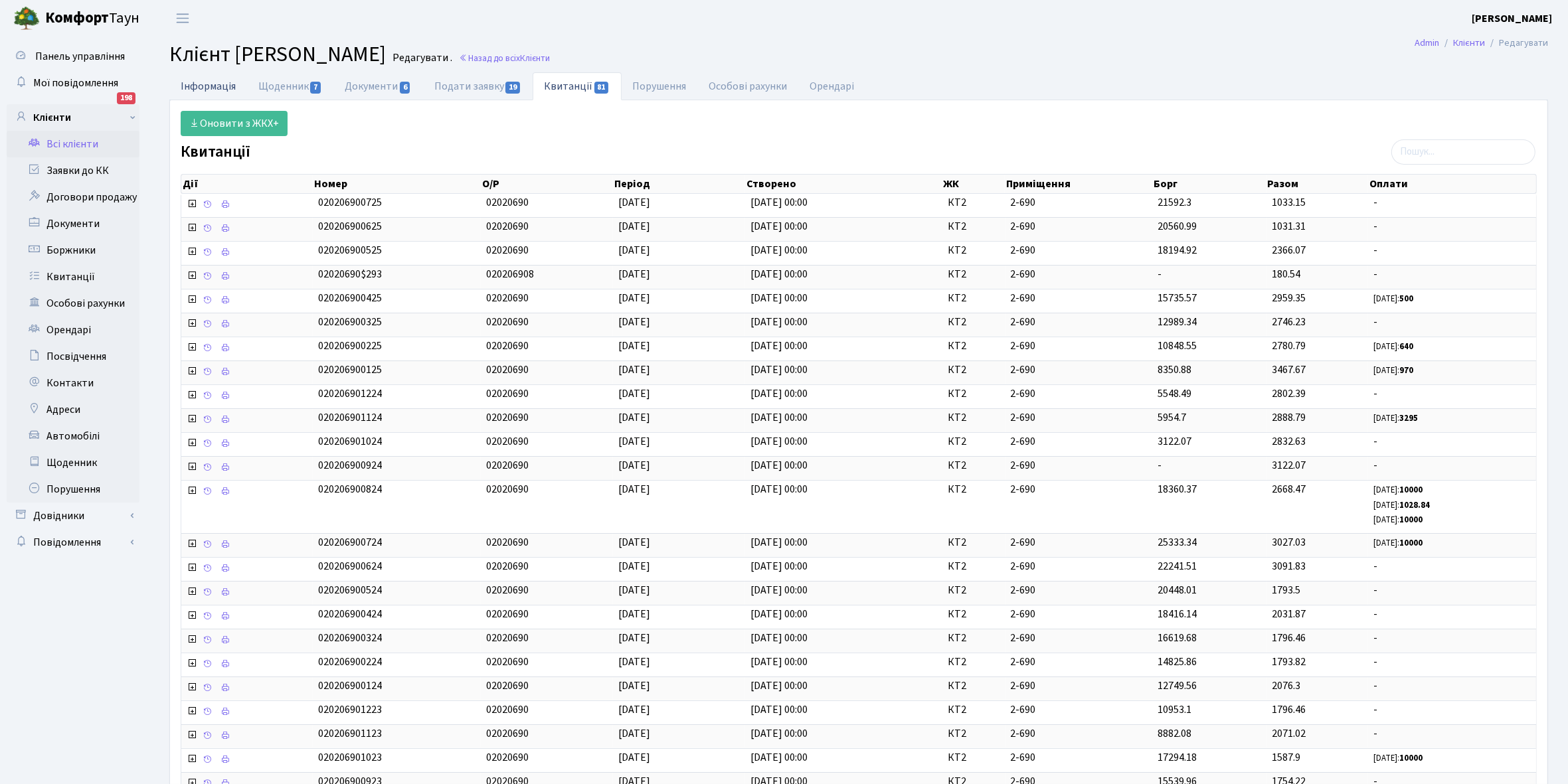
click at [198, 84] on link "Інформація" at bounding box center [208, 86] width 77 height 28
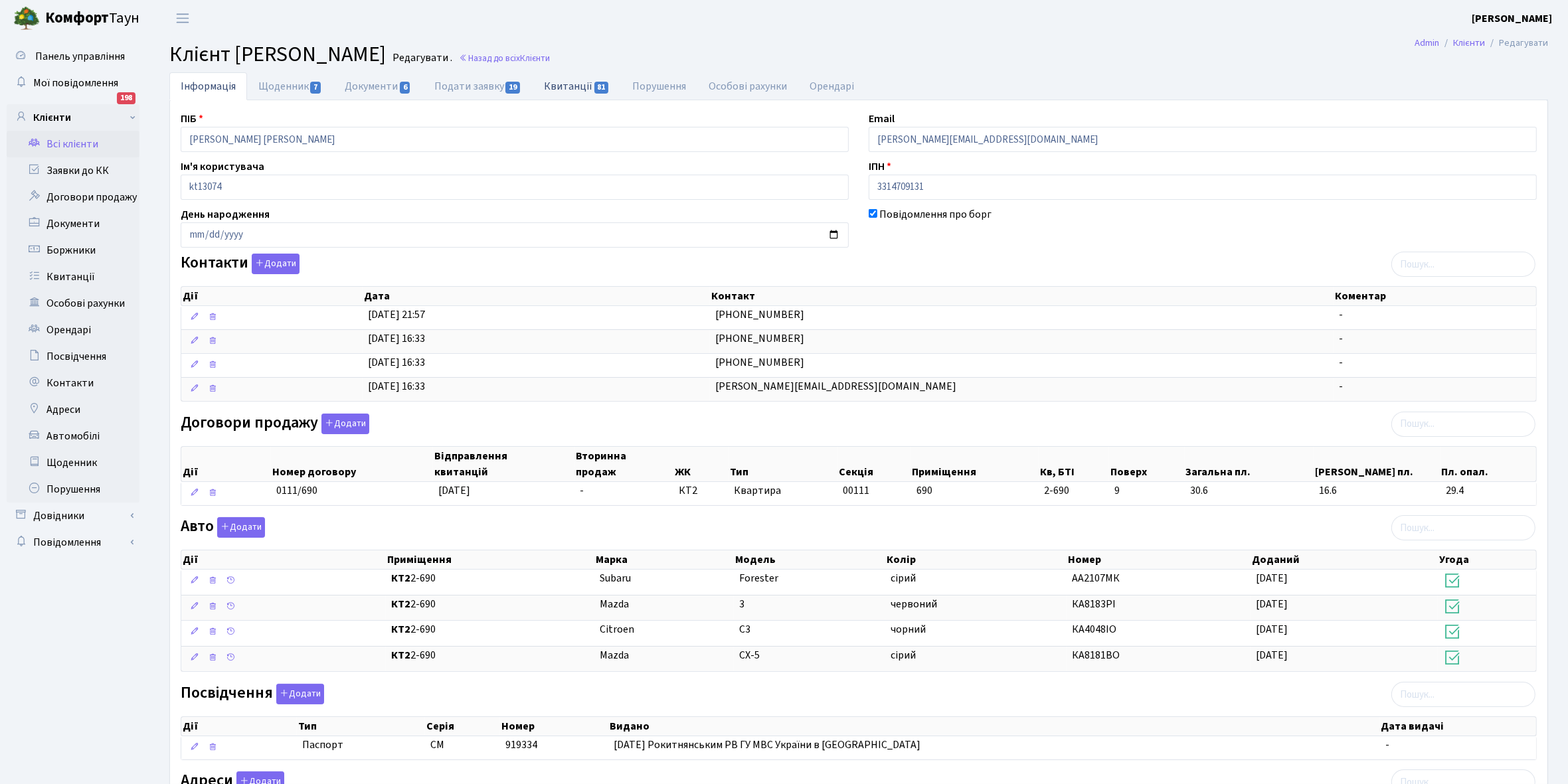
click at [564, 87] on link "Квитанції 81" at bounding box center [577, 86] width 88 height 28
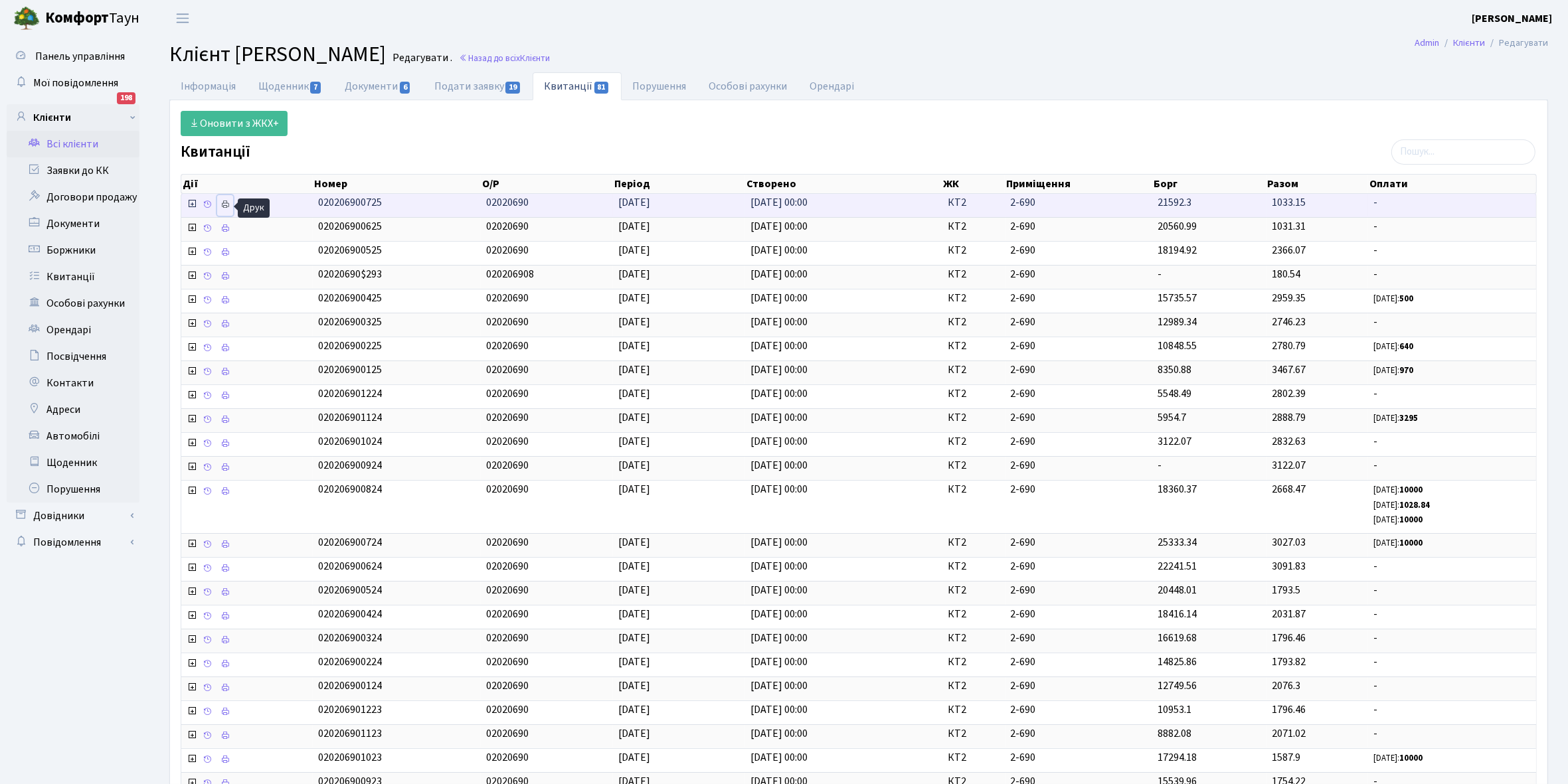
click at [225, 205] on icon at bounding box center [225, 205] width 9 height 9
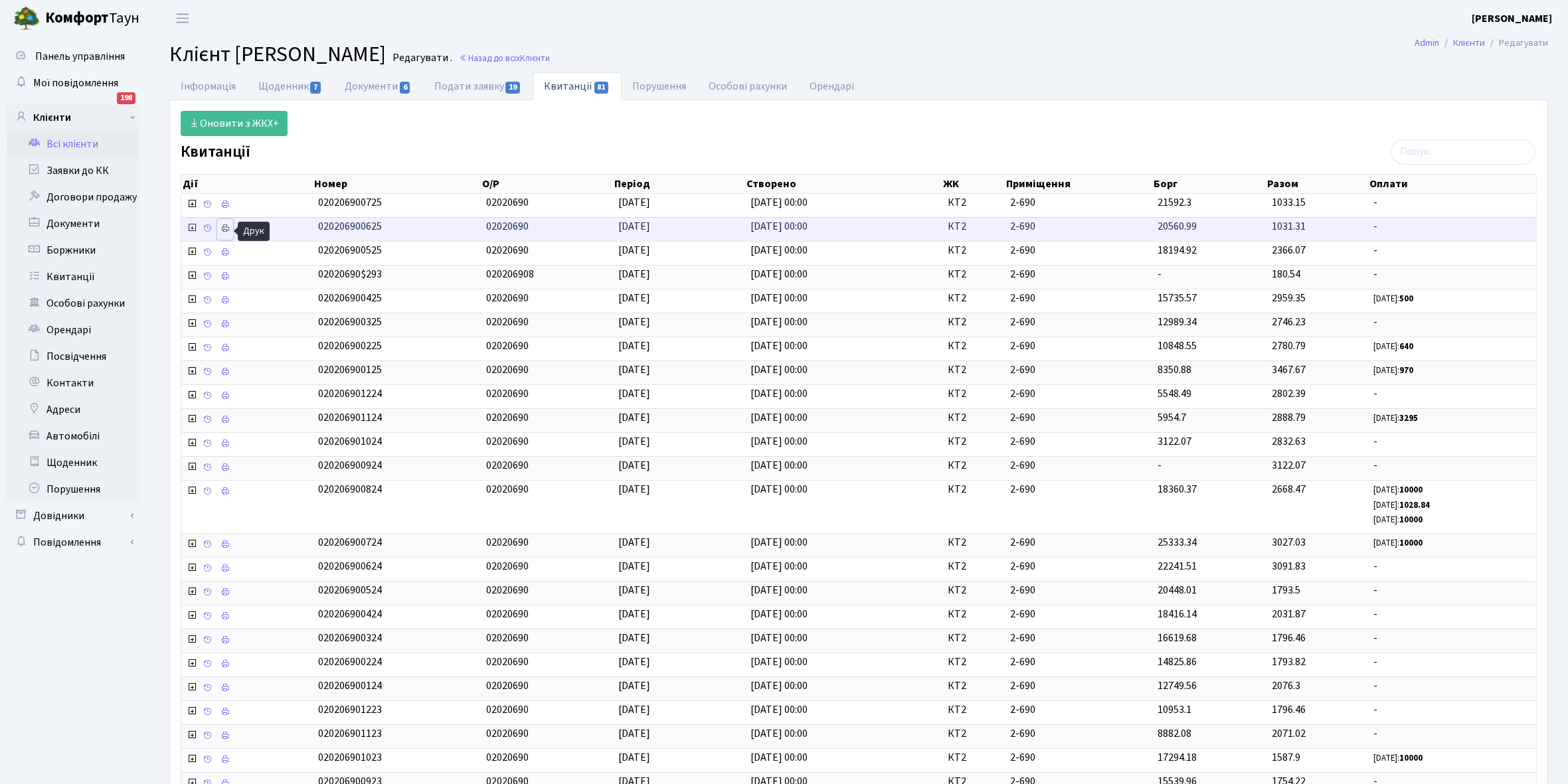
click at [227, 233] on icon at bounding box center [225, 228] width 9 height 9
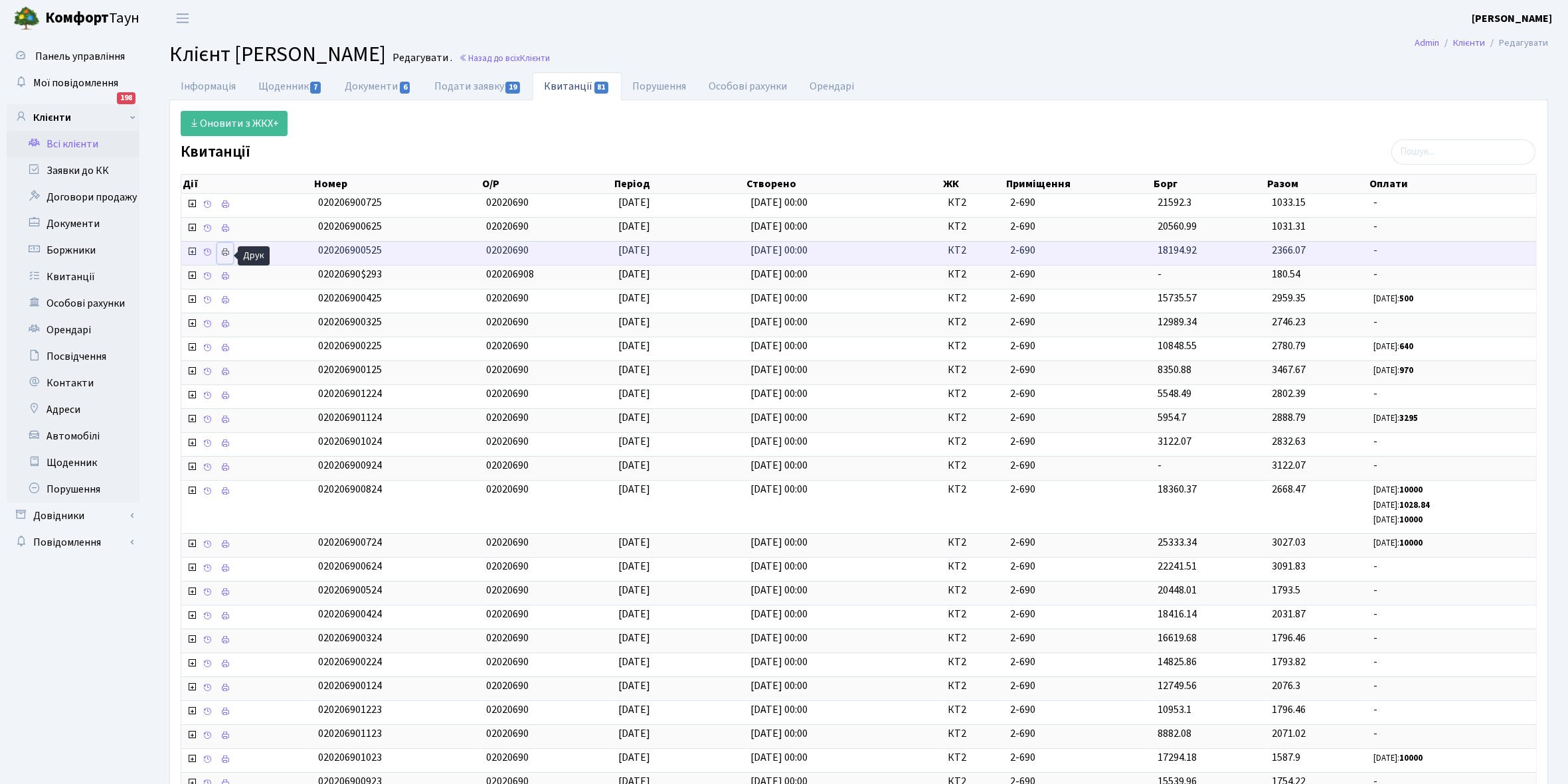
click at [226, 252] on icon at bounding box center [225, 252] width 9 height 9
click at [273, 84] on link "Щоденник 7" at bounding box center [290, 86] width 87 height 28
